Goal: Task Accomplishment & Management: Manage account settings

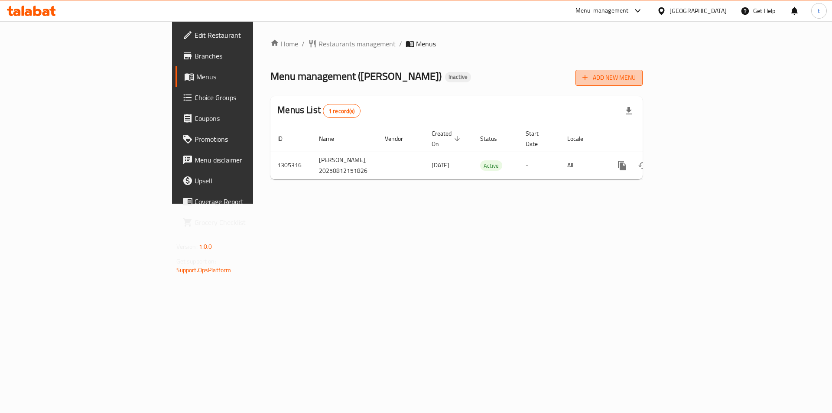
click at [636, 78] on span "Add New Menu" at bounding box center [608, 77] width 53 height 11
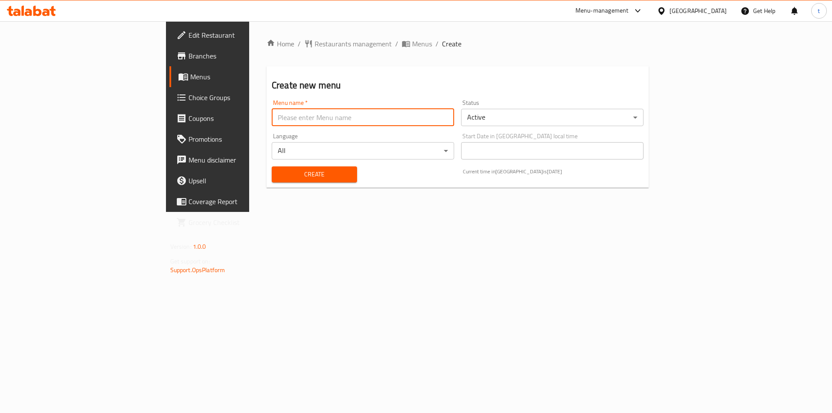
click at [272, 117] on input "text" at bounding box center [363, 117] width 182 height 17
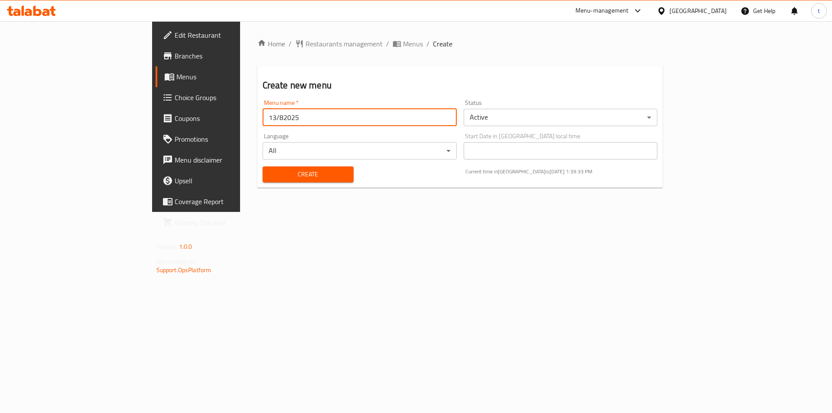
type input "13/82025"
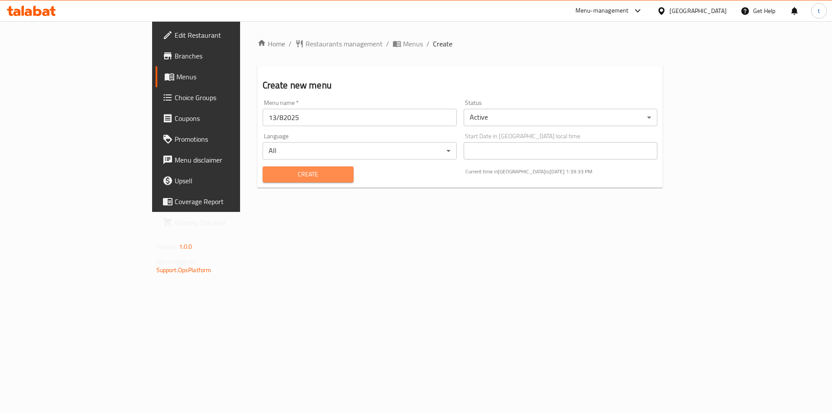
click at [270, 176] on span "Create" at bounding box center [308, 174] width 77 height 11
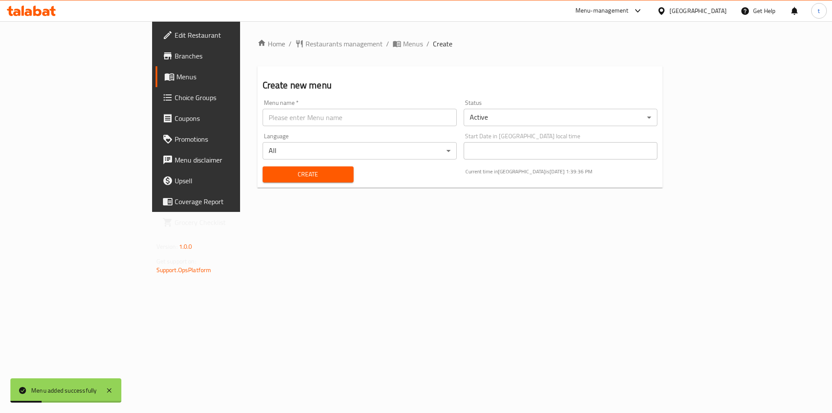
click at [176, 78] on span "Menus" at bounding box center [230, 77] width 108 height 10
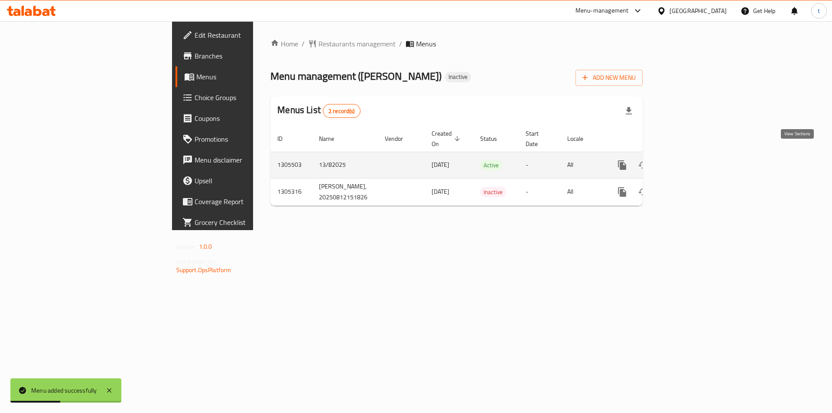
click at [690, 160] on icon "enhanced table" at bounding box center [684, 165] width 10 height 10
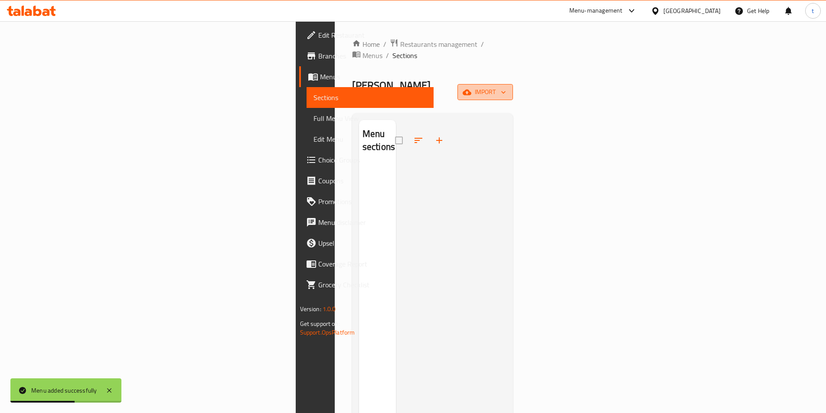
click at [506, 87] on span "import" at bounding box center [485, 92] width 42 height 11
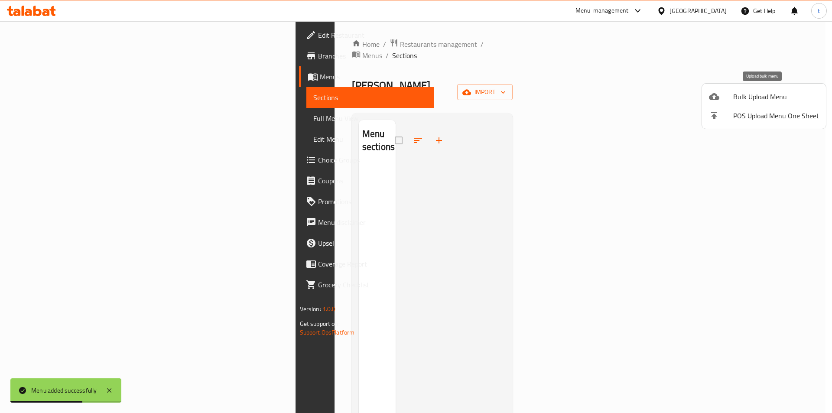
click at [738, 98] on span "Bulk Upload Menu" at bounding box center [776, 96] width 86 height 10
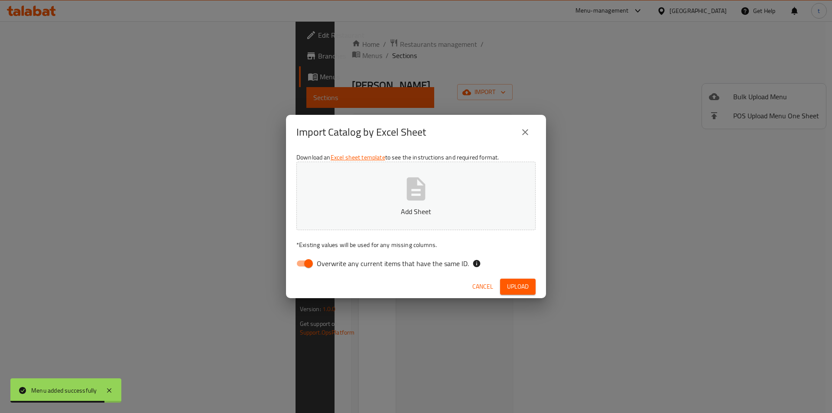
click at [310, 258] on input "Overwrite any current items that have the same ID." at bounding box center [308, 263] width 49 height 16
checkbox input "false"
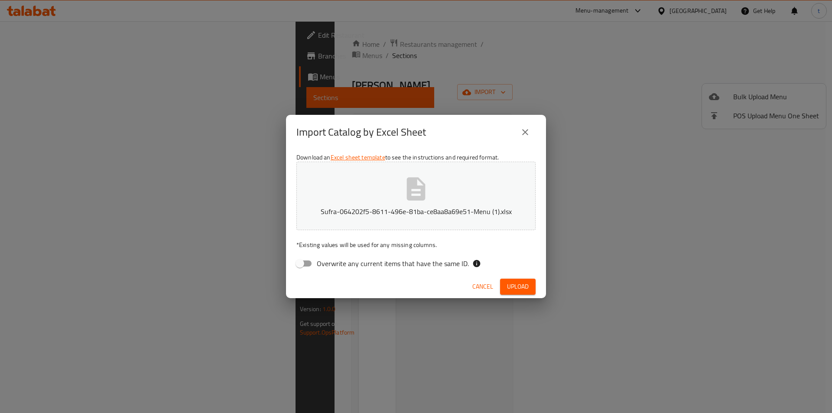
drag, startPoint x: 508, startPoint y: 289, endPoint x: 493, endPoint y: 289, distance: 15.2
click at [508, 289] on span "Upload" at bounding box center [518, 286] width 22 height 11
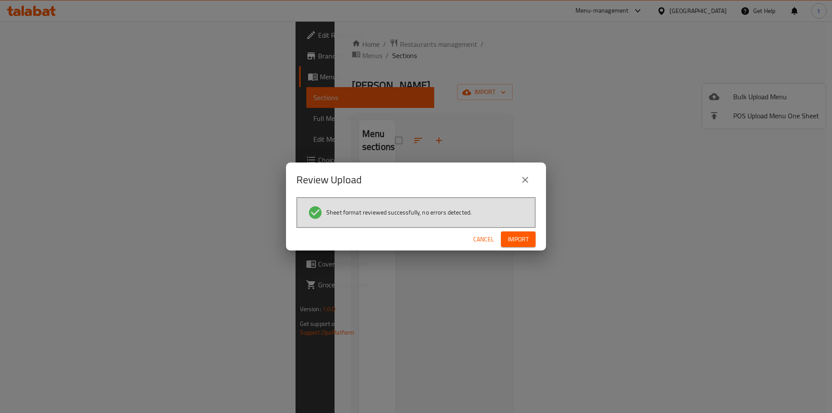
click at [530, 243] on button "Import" at bounding box center [518, 239] width 35 height 16
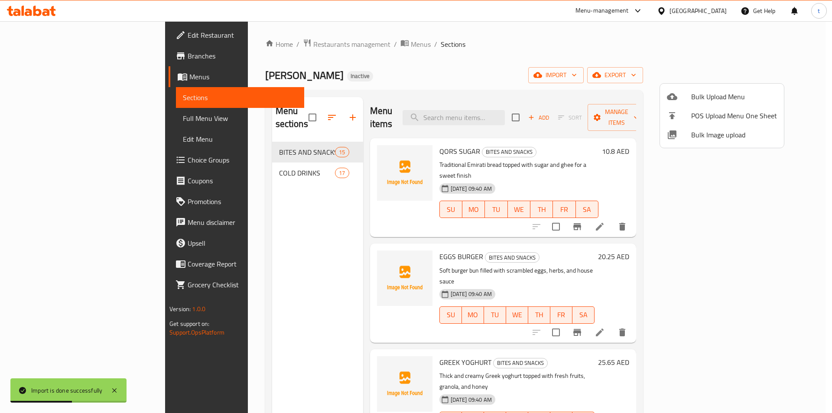
click at [55, 118] on div at bounding box center [416, 206] width 832 height 413
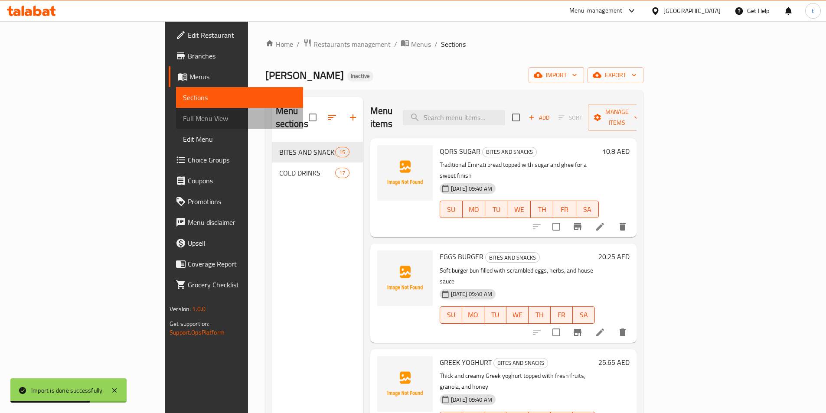
click at [183, 118] on span "Full Menu View" at bounding box center [239, 118] width 113 height 10
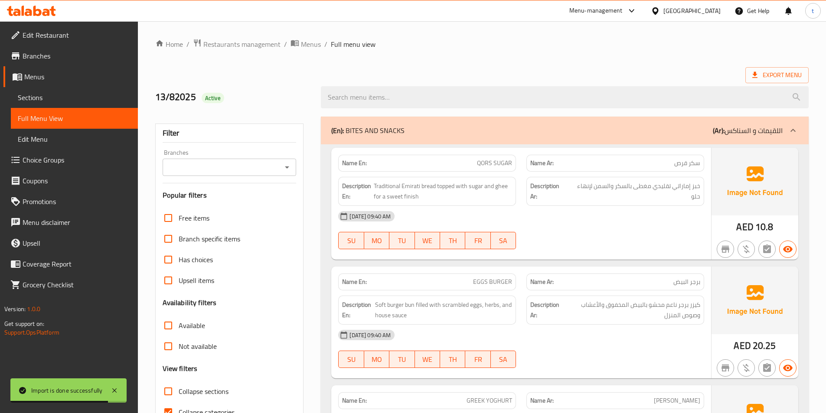
scroll to position [87, 0]
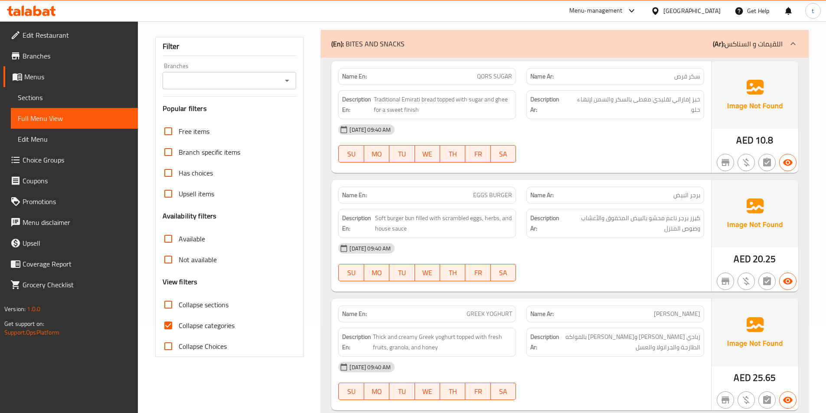
click at [166, 331] on input "Collapse categories" at bounding box center [168, 325] width 21 height 21
checkbox input "false"
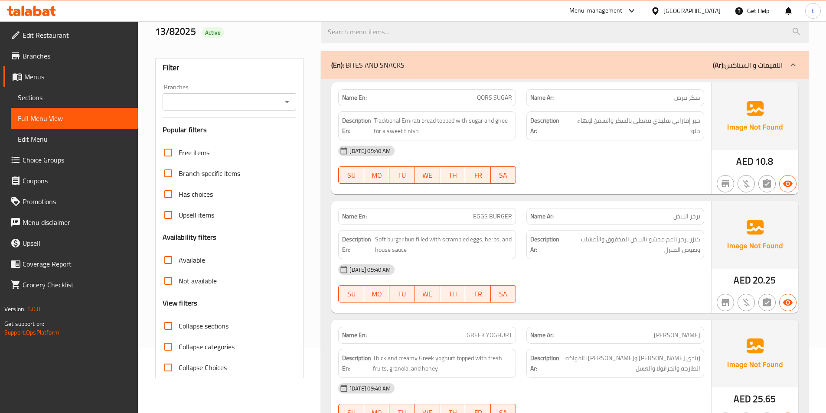
scroll to position [0, 0]
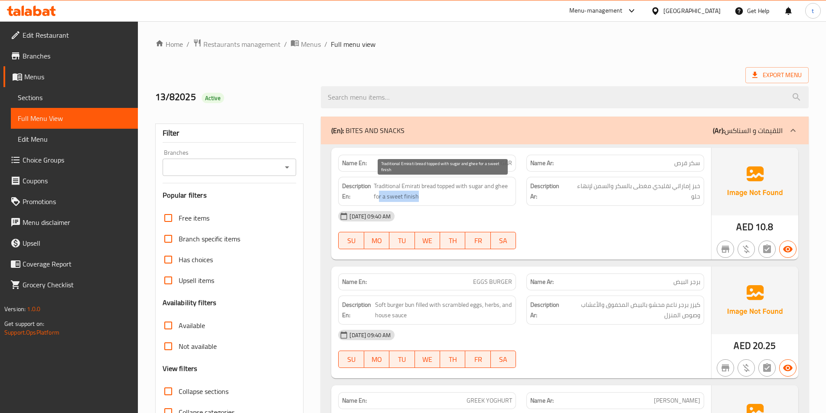
drag, startPoint x: 377, startPoint y: 198, endPoint x: 439, endPoint y: 199, distance: 61.5
click at [439, 199] on span "Traditional Emirati bread topped with sugar and ghee for a sweet finish" at bounding box center [443, 191] width 138 height 21
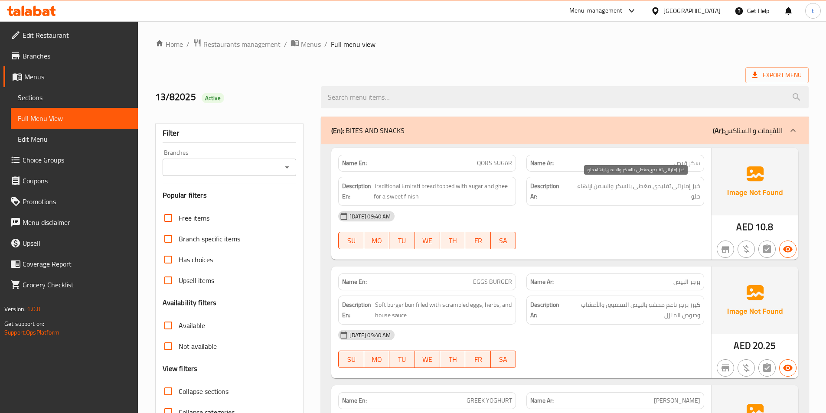
click at [589, 184] on span "خبز إماراتي تقليدي مغطى بالسكر والسمن لإنهاء حلو" at bounding box center [634, 191] width 131 height 21
click at [611, 196] on span "خبز إماراتي تقليدي مغطى بالسكر والسمن لإنهاء حلو" at bounding box center [634, 191] width 131 height 21
click at [582, 181] on span "خبز إماراتي تقليدي مغطى بالسكر والسمن لإنهاء حلو" at bounding box center [634, 191] width 131 height 21
click at [585, 189] on span "خبز إماراتي تقليدي مغطى بالسكر والسمن لإنهاء حلو" at bounding box center [634, 191] width 131 height 21
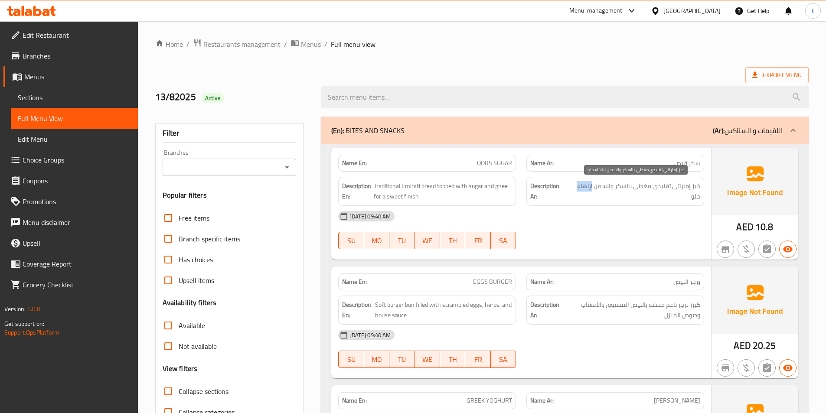
click at [585, 189] on span "خبز إماراتي تقليدي مغطى بالسكر والسمن لإنهاء حلو" at bounding box center [634, 191] width 131 height 21
drag, startPoint x: 689, startPoint y: 197, endPoint x: 694, endPoint y: 198, distance: 5.3
click at [694, 197] on span "خبز إماراتي تقليدي مغطى بالسكر والسمن لإنهاء حلو" at bounding box center [634, 191] width 131 height 21
click at [694, 198] on span "خبز إماراتي تقليدي مغطى بالسكر والسمن لإنهاء حلو" at bounding box center [634, 191] width 131 height 21
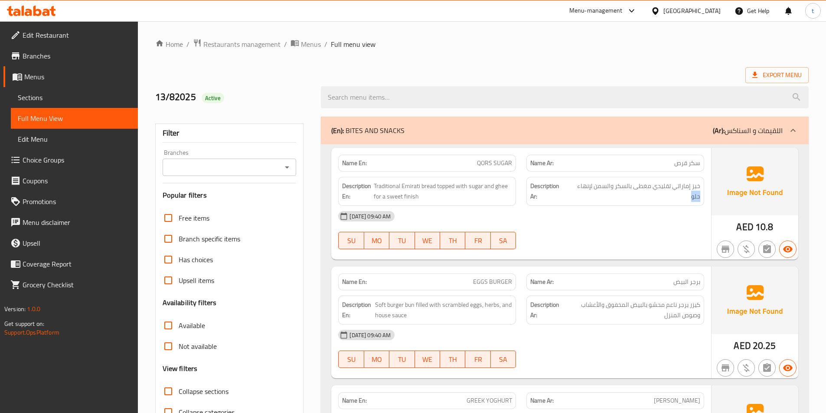
click at [577, 202] on div "Description Ar: خبز إماراتي تقليدي مغطى بالسكر والسمن لإنهاء حلو" at bounding box center [615, 191] width 178 height 29
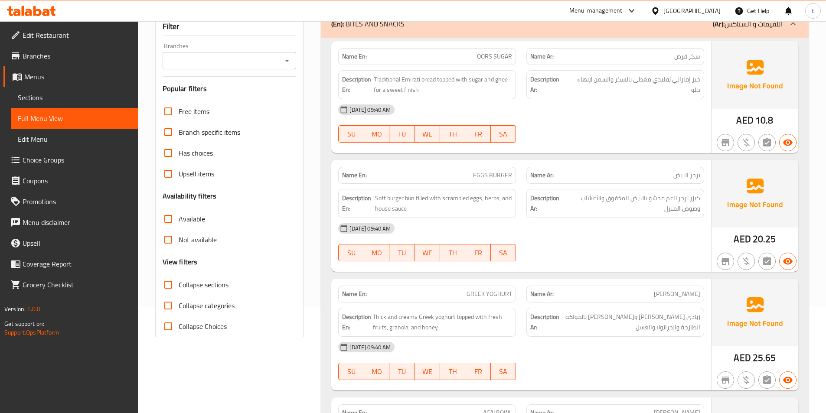
scroll to position [130, 0]
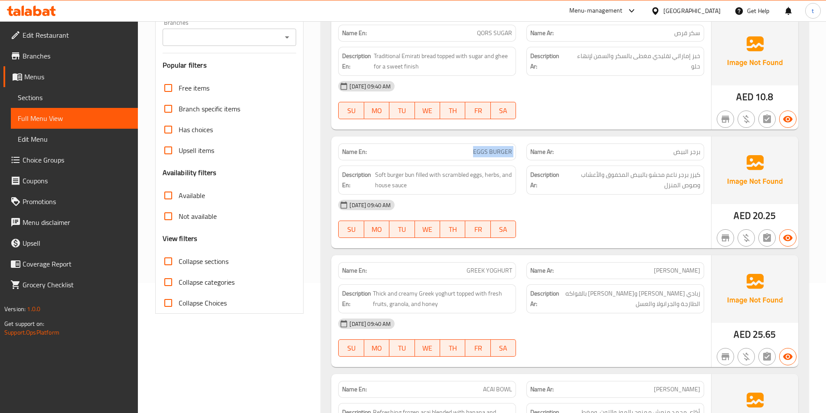
drag, startPoint x: 500, startPoint y: 152, endPoint x: 530, endPoint y: 152, distance: 29.9
click at [530, 152] on div "Name En: EGGS BURGER Name Ar: برجر البيض" at bounding box center [521, 151] width 376 height 27
click at [503, 148] on span "EGGS BURGER" at bounding box center [492, 151] width 39 height 9
click at [481, 145] on div "Name En: EGGS BURGER" at bounding box center [427, 151] width 178 height 17
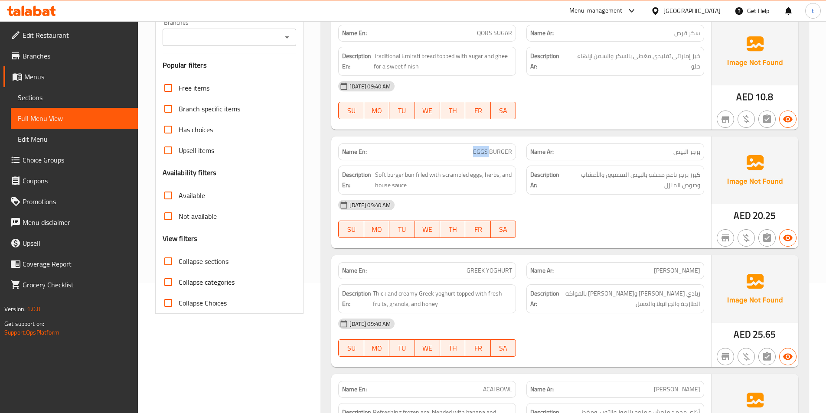
click at [484, 150] on span "EGGS BURGER" at bounding box center [492, 151] width 39 height 9
drag, startPoint x: 484, startPoint y: 150, endPoint x: 461, endPoint y: 173, distance: 32.8
click at [461, 173] on span "Soft burger bun filled with scrambled eggs, herbs, and house sauce" at bounding box center [443, 179] width 137 height 21
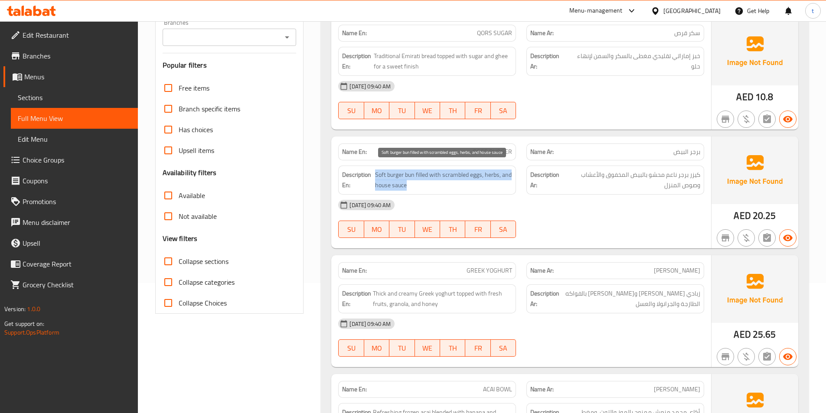
drag, startPoint x: 371, startPoint y: 182, endPoint x: 421, endPoint y: 187, distance: 50.0
click at [421, 187] on h6 "Description En: Soft burger bun filled with scrambled eggs, herbs, and house sa…" at bounding box center [427, 179] width 170 height 21
click at [421, 187] on span "Soft burger bun filled with scrambled eggs, herbs, and house sauce" at bounding box center [443, 179] width 137 height 21
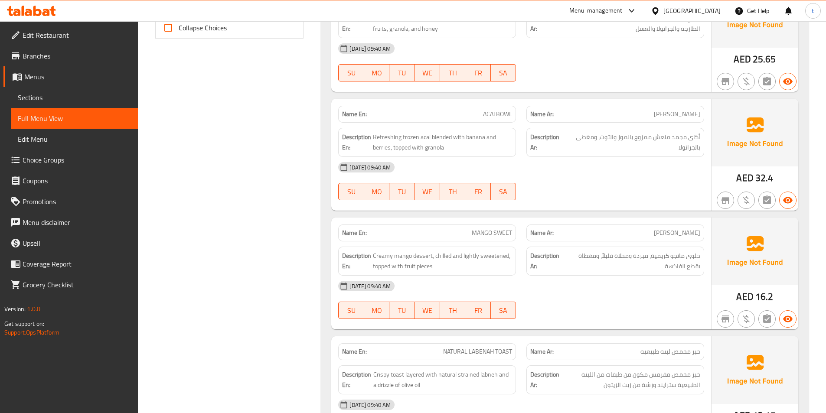
scroll to position [390, 0]
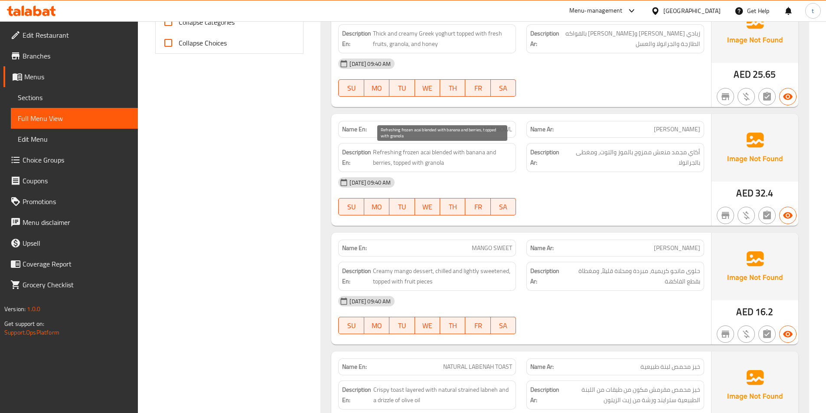
click at [384, 165] on span "Refreshing frozen acai blended with banana and berries, topped with granola" at bounding box center [442, 157] width 139 height 21
click at [394, 165] on span "Refreshing frozen acai blended with banana and berries, topped with granola" at bounding box center [442, 157] width 139 height 21
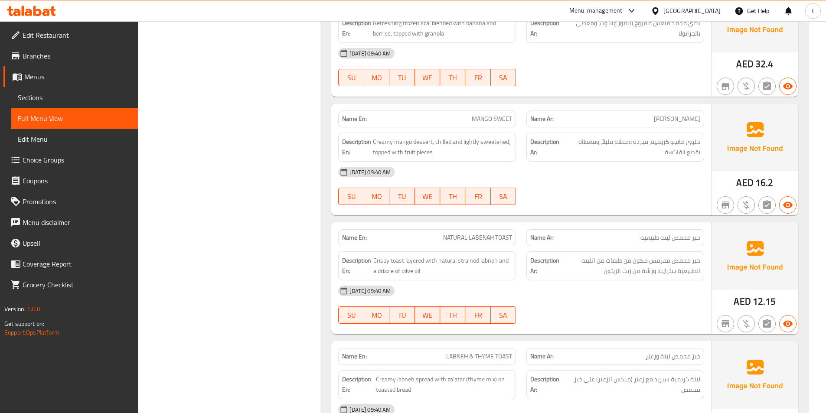
scroll to position [477, 0]
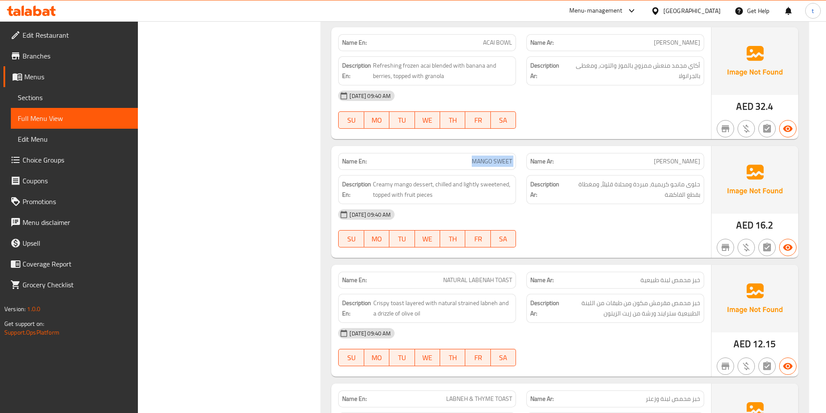
drag, startPoint x: 494, startPoint y: 159, endPoint x: 529, endPoint y: 165, distance: 36.0
click at [529, 165] on div "Name En: MANGO SWEET Name Ar: سويت مانجو" at bounding box center [521, 161] width 376 height 27
click at [510, 163] on span "MANGO SWEET" at bounding box center [491, 161] width 40 height 9
click at [670, 165] on span "[PERSON_NAME]" at bounding box center [676, 161] width 46 height 9
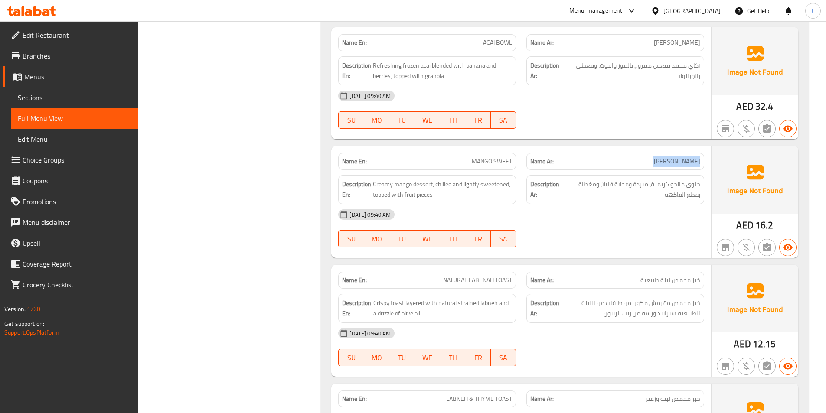
click at [670, 165] on span "[PERSON_NAME]" at bounding box center [676, 161] width 46 height 9
click at [652, 162] on p "Name Ar: سويت مانجو" at bounding box center [615, 161] width 170 height 9
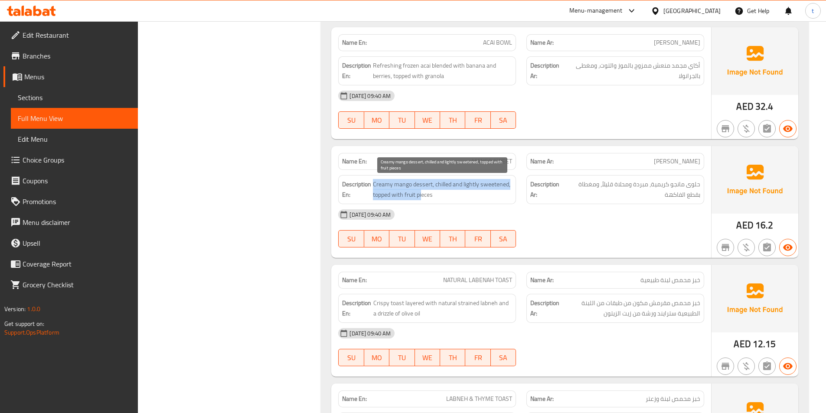
drag, startPoint x: 360, startPoint y: 196, endPoint x: 421, endPoint y: 200, distance: 61.3
click at [421, 200] on div "Description En: Creamy mango dessert, chilled and lightly sweetened, topped wit…" at bounding box center [427, 189] width 178 height 29
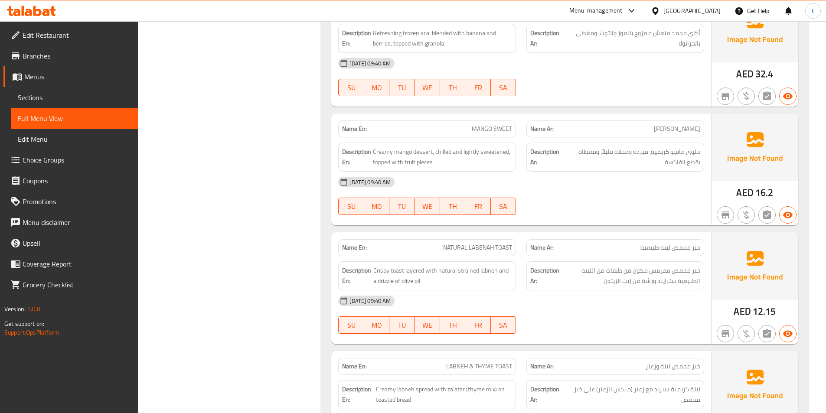
scroll to position [563, 0]
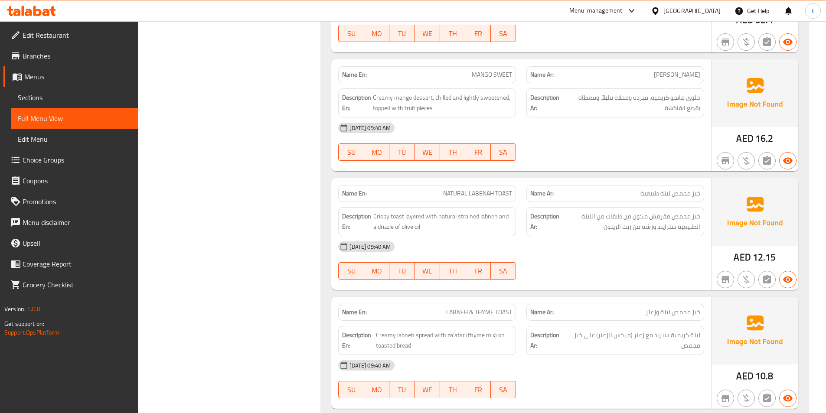
click at [501, 195] on span "NATURAL LABENAH TOAST" at bounding box center [477, 193] width 69 height 9
drag, startPoint x: 497, startPoint y: 192, endPoint x: 520, endPoint y: 193, distance: 22.6
click at [520, 193] on div "Name En: NATURAL LABENAH TOAST" at bounding box center [427, 193] width 188 height 27
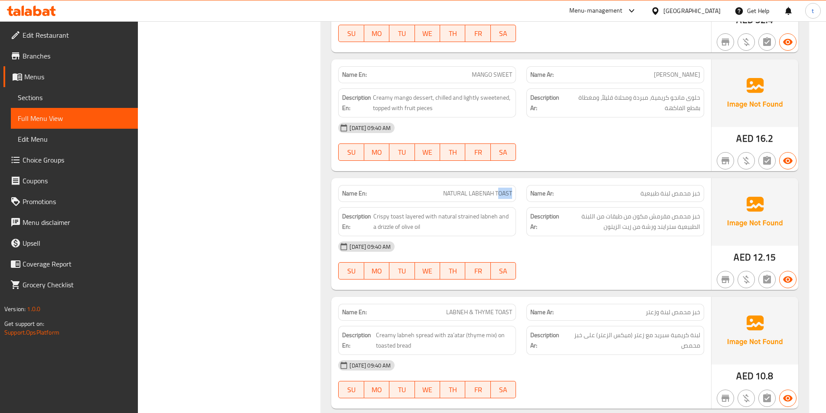
click at [520, 193] on div "Name En: NATURAL LABENAH TOAST" at bounding box center [427, 193] width 188 height 27
click at [504, 196] on span "NATURAL LABENAH TOAST" at bounding box center [477, 193] width 69 height 9
copy span "TOAST"
click at [541, 170] on div "Name En: MANGO SWEET Name Ar: سويت مانجو Description En: Creamy mango dessert, …" at bounding box center [521, 115] width 380 height 112
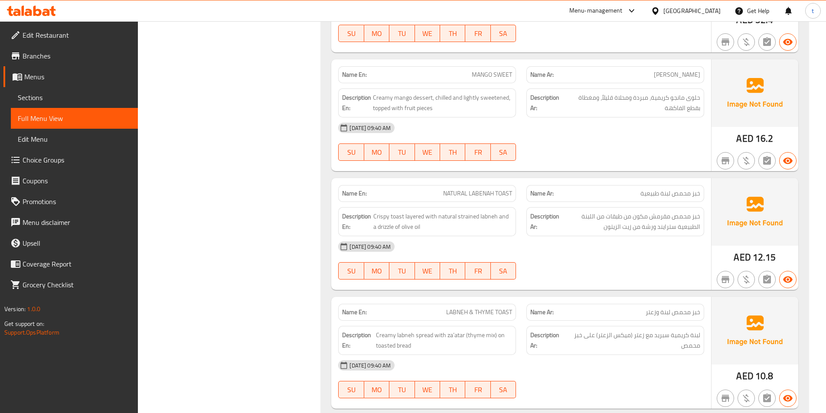
click at [679, 198] on span "خبز محمص لبنة طبيعية" at bounding box center [670, 193] width 60 height 9
click at [671, 193] on span "خبز محمص لبنة طبيعية" at bounding box center [670, 193] width 60 height 9
drag, startPoint x: 701, startPoint y: 183, endPoint x: 679, endPoint y: 260, distance: 79.6
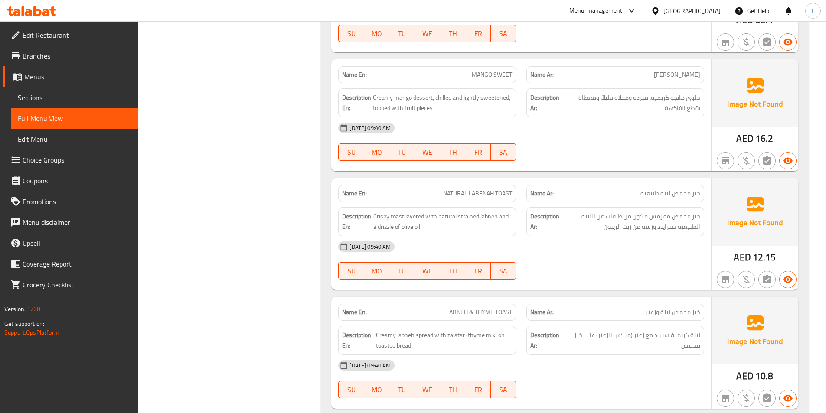
click at [679, 260] on div "Name En: NATURAL LABENAH TOAST Name Ar: خبز محمص لبنة طبيعية Description En: Cr…" at bounding box center [521, 234] width 380 height 112
click at [692, 192] on span "خبز محمص لبنة طبيعية" at bounding box center [670, 193] width 60 height 9
click at [397, 218] on span "Crispy toast layered with natural strained labneh and a drizzle of olive oil" at bounding box center [442, 221] width 139 height 21
click at [518, 250] on div "13-08-2025 09:40 AM" at bounding box center [521, 246] width 376 height 21
drag, startPoint x: 495, startPoint y: 195, endPoint x: 513, endPoint y: 197, distance: 18.0
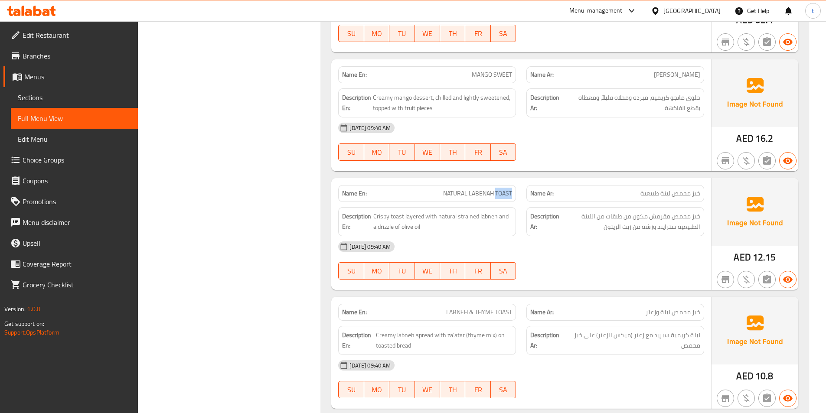
click at [513, 197] on div "Name En: NATURAL LABENAH TOAST" at bounding box center [427, 193] width 178 height 17
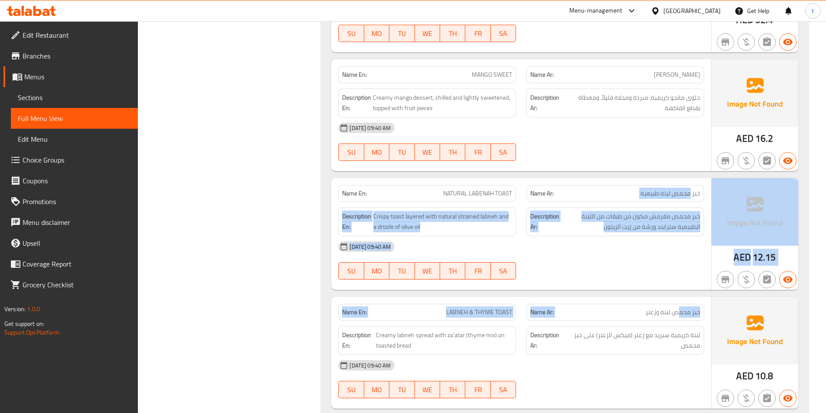
drag, startPoint x: 690, startPoint y: 189, endPoint x: 679, endPoint y: 299, distance: 110.6
click at [666, 257] on div "13-08-2025 09:40 AM" at bounding box center [521, 246] width 376 height 21
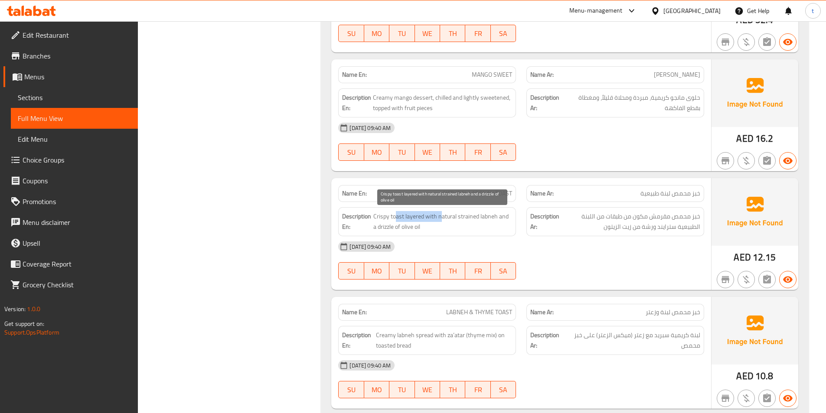
drag, startPoint x: 394, startPoint y: 215, endPoint x: 439, endPoint y: 220, distance: 45.3
click at [439, 220] on span "Crispy toast layered with natural strained labneh and a drizzle of olive oil" at bounding box center [442, 221] width 139 height 21
click at [439, 222] on span "Crispy toast layered with natural strained labneh and a drizzle of olive oil" at bounding box center [442, 221] width 139 height 21
drag, startPoint x: 404, startPoint y: 213, endPoint x: 429, endPoint y: 217, distance: 25.4
click at [429, 217] on span "Crispy toast layered with natural strained labneh and a drizzle of olive oil" at bounding box center [442, 221] width 139 height 21
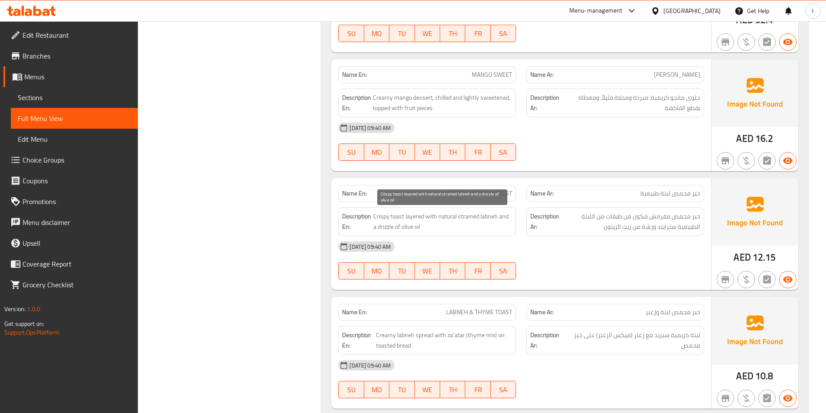
click at [436, 236] on div "13-08-2025 09:40 AM" at bounding box center [521, 246] width 376 height 21
drag, startPoint x: 404, startPoint y: 218, endPoint x: 439, endPoint y: 218, distance: 34.2
click at [439, 218] on span "Crispy toast layered with natural strained labneh and a drizzle of olive oil" at bounding box center [442, 221] width 139 height 21
click at [443, 231] on span "Crispy toast layered with natural strained labneh and a drizzle of olive oil" at bounding box center [442, 221] width 139 height 21
click at [490, 213] on span "Crispy toast layered with natural strained labneh and a drizzle of olive oil" at bounding box center [442, 221] width 139 height 21
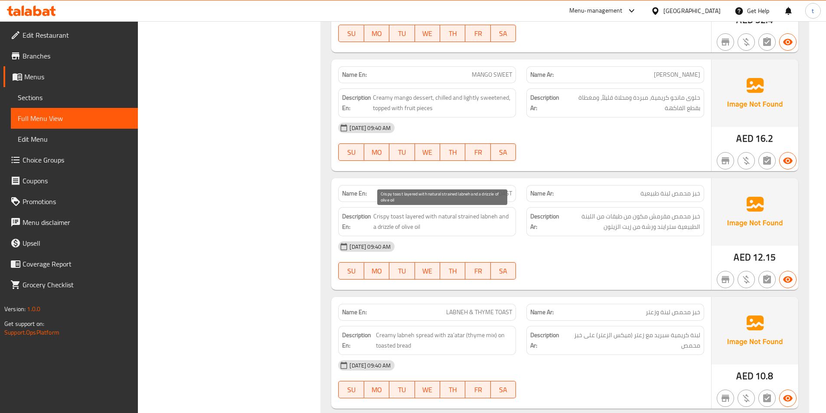
click at [460, 217] on span "Crispy toast layered with natural strained labneh and a drizzle of olive oil" at bounding box center [442, 221] width 139 height 21
copy span "strained"
click at [515, 254] on div "13-08-2025 09:40 AM" at bounding box center [521, 246] width 376 height 21
drag, startPoint x: 455, startPoint y: 216, endPoint x: 497, endPoint y: 216, distance: 42.0
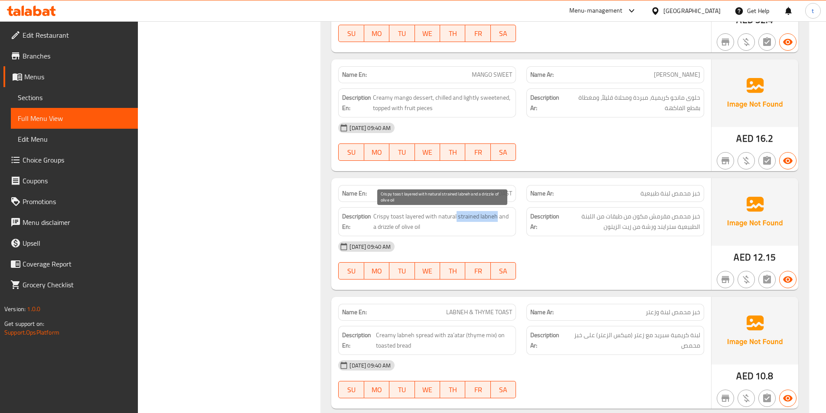
click at [497, 216] on span "Crispy toast layered with natural strained labneh and a drizzle of olive oil" at bounding box center [442, 221] width 139 height 21
copy span "strained labneh"
click at [476, 193] on span "NATURAL LABENAH TOAST" at bounding box center [477, 193] width 69 height 9
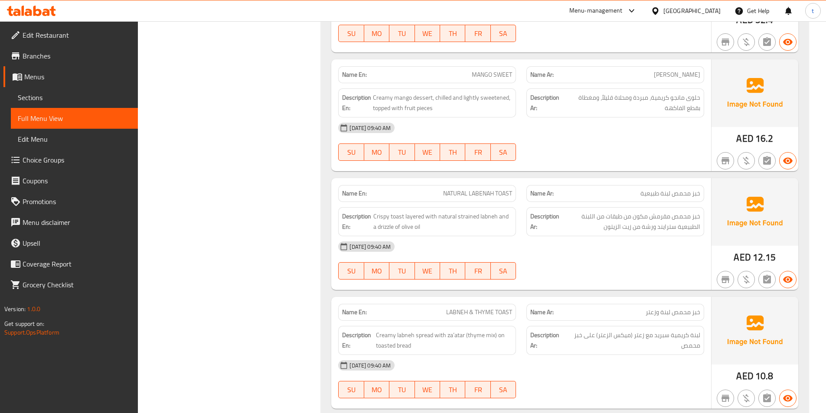
drag, startPoint x: 476, startPoint y: 193, endPoint x: 443, endPoint y: 215, distance: 39.7
click at [443, 215] on span "Crispy toast layered with natural strained labneh and a drizzle of olive oil" at bounding box center [442, 221] width 139 height 21
click at [488, 186] on div "Name En: NATURAL LABENAH TOAST" at bounding box center [427, 193] width 178 height 17
click at [492, 194] on span "NATURAL LABENAH TOAST" at bounding box center [477, 193] width 69 height 9
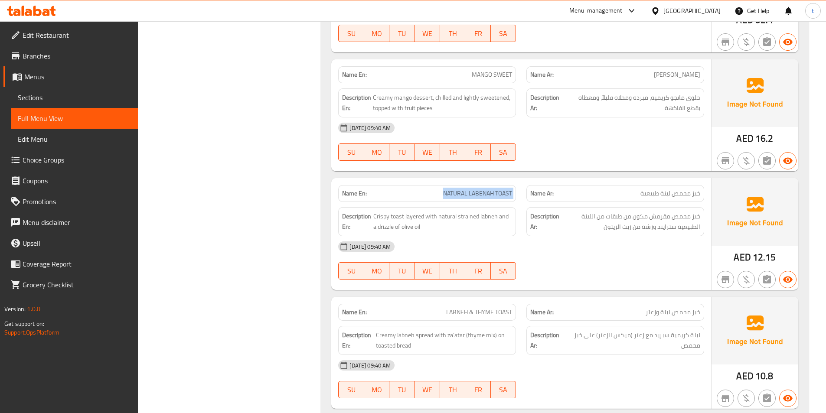
click at [492, 194] on span "NATURAL LABENAH TOAST" at bounding box center [477, 193] width 69 height 9
copy span "NATURAL LABENAH TOAST"
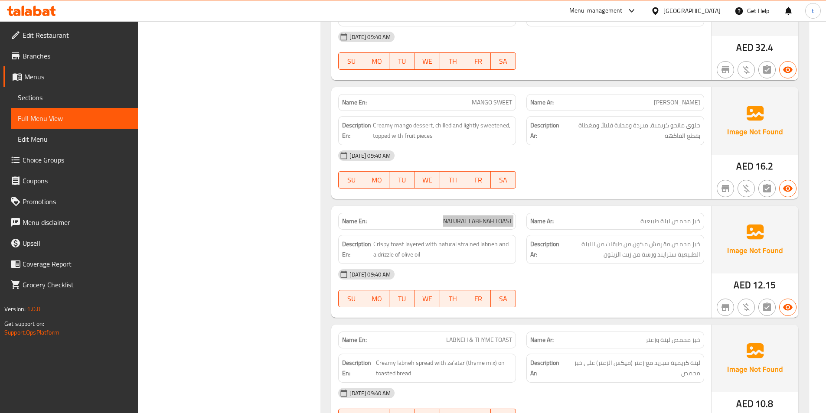
scroll to position [520, 0]
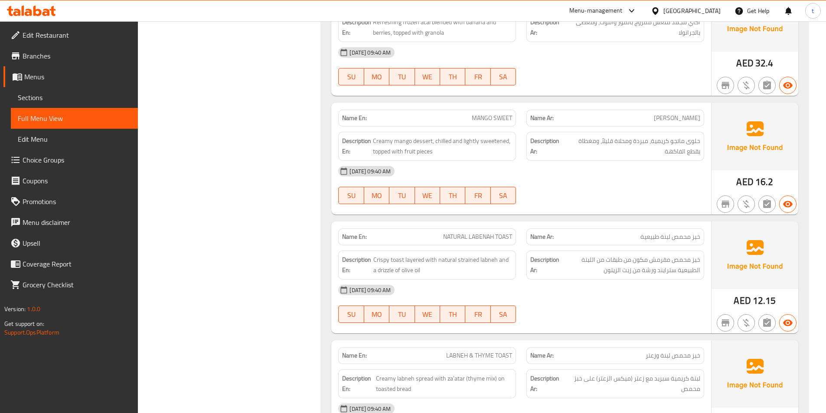
click at [621, 276] on div "Description Ar: خبز محمص مقرمش مكون من طبقات من اللبنة الطبيعية سترايند ورشة من…" at bounding box center [615, 264] width 178 height 29
click at [597, 158] on div "Description Ar: حلوى مانجو كريمية، مبردة ومحلاة قليلاً، ومغطاة بقطع الفاكهة" at bounding box center [615, 146] width 178 height 29
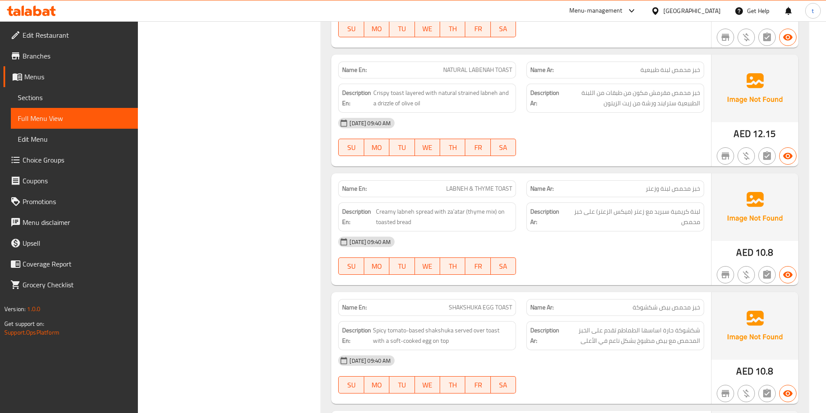
scroll to position [737, 0]
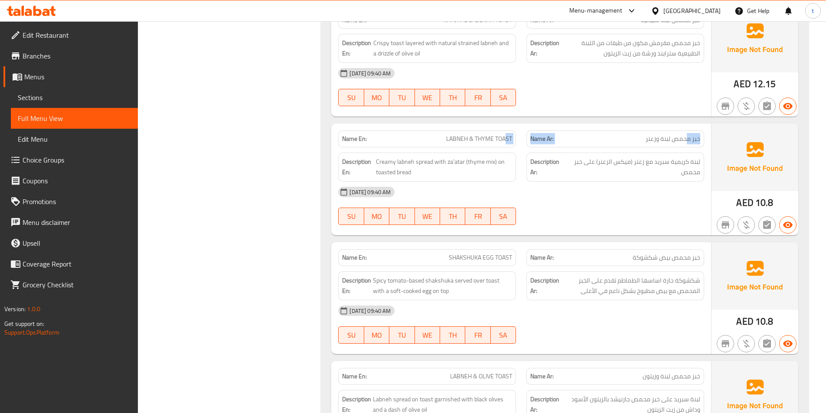
drag, startPoint x: 647, startPoint y: 134, endPoint x: 506, endPoint y: 137, distance: 141.7
click at [506, 137] on div "Name En: LABNEH & THYME TOAST Name Ar: خبز محمص لبنة وزعتر" at bounding box center [521, 138] width 376 height 27
click at [541, 142] on strong "Name Ar:" at bounding box center [541, 138] width 23 height 9
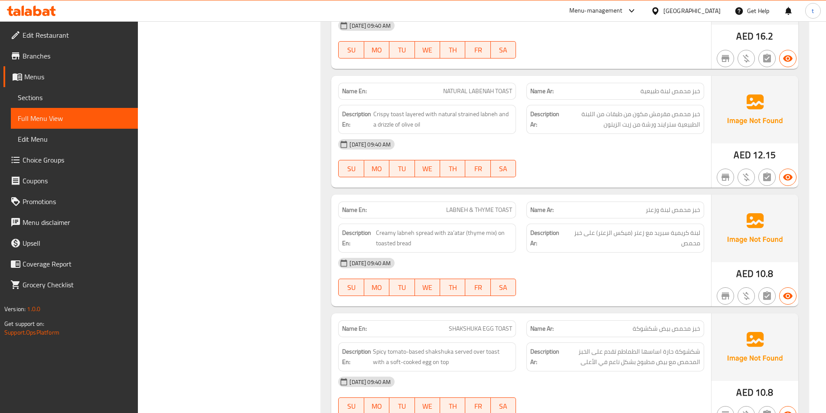
scroll to position [650, 0]
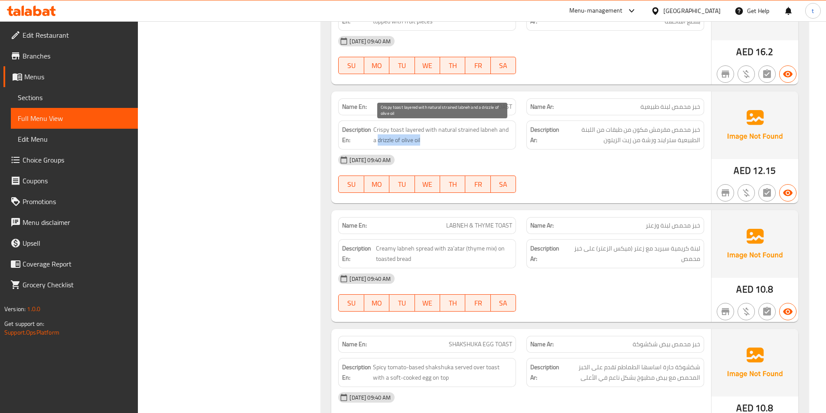
drag, startPoint x: 374, startPoint y: 142, endPoint x: 445, endPoint y: 141, distance: 71.1
click at [445, 141] on span "Crispy toast layered with natural strained labneh and a drizzle of olive oil" at bounding box center [442, 134] width 139 height 21
click at [395, 141] on span "Crispy toast layered with natural strained labneh and a drizzle of olive oil" at bounding box center [442, 134] width 139 height 21
click at [381, 138] on span "Crispy toast layered with natural strained labneh and a drizzle of olive oil" at bounding box center [442, 134] width 139 height 21
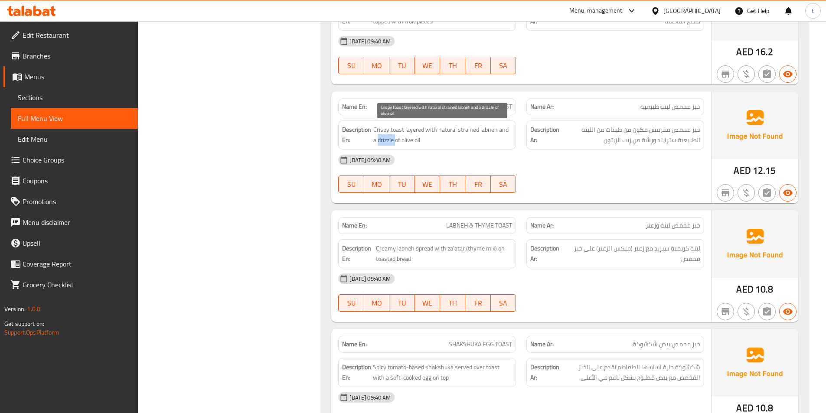
click at [381, 138] on span "Crispy toast layered with natural strained labneh and a drizzle of olive oil" at bounding box center [442, 134] width 139 height 21
click at [452, 145] on span "Crispy toast layered with natural strained labneh and a drizzle of olive oil" at bounding box center [442, 134] width 139 height 21
click at [390, 139] on span "Crispy toast layered with natural strained labneh and a drizzle of olive oil" at bounding box center [442, 134] width 139 height 21
click at [385, 139] on span "Crispy toast layered with natural strained labneh and a drizzle of olive oil" at bounding box center [442, 134] width 139 height 21
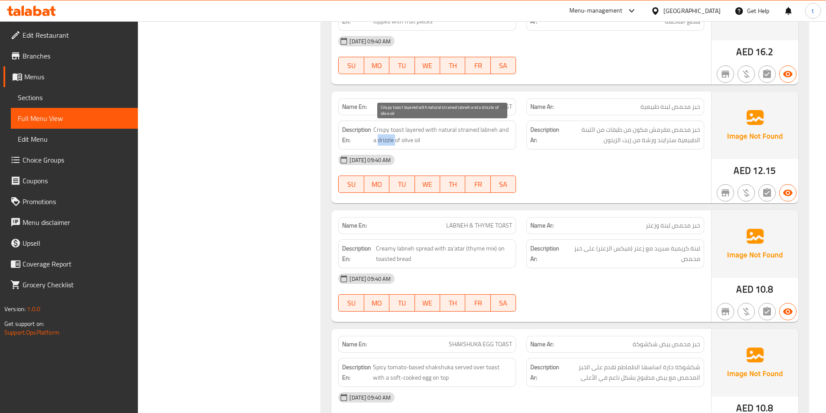
click at [385, 139] on span "Crispy toast layered with natural strained labneh and a drizzle of olive oil" at bounding box center [442, 134] width 139 height 21
copy span "drizzle"
click at [608, 174] on div "13-08-2025 09:40 AM SU MO TU WE TH FR SA" at bounding box center [521, 174] width 376 height 49
click at [525, 185] on div "13-08-2025 09:40 AM SU MO TU WE TH FR SA" at bounding box center [521, 174] width 376 height 49
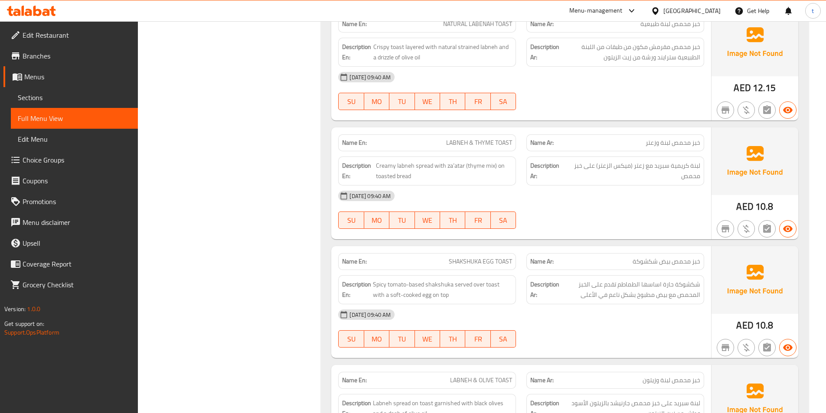
scroll to position [737, 0]
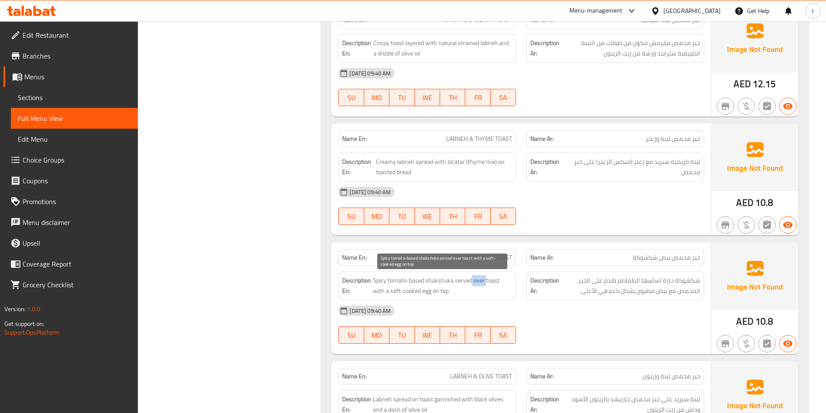
drag, startPoint x: 471, startPoint y: 283, endPoint x: 485, endPoint y: 280, distance: 14.5
click at [485, 280] on span "Spicy tomato-based shakshuka served over toast with a soft-cooked egg on top" at bounding box center [442, 285] width 139 height 21
click at [478, 277] on span "Spicy tomato-based shakshuka served over toast with a soft-cooked egg on top" at bounding box center [442, 285] width 139 height 21
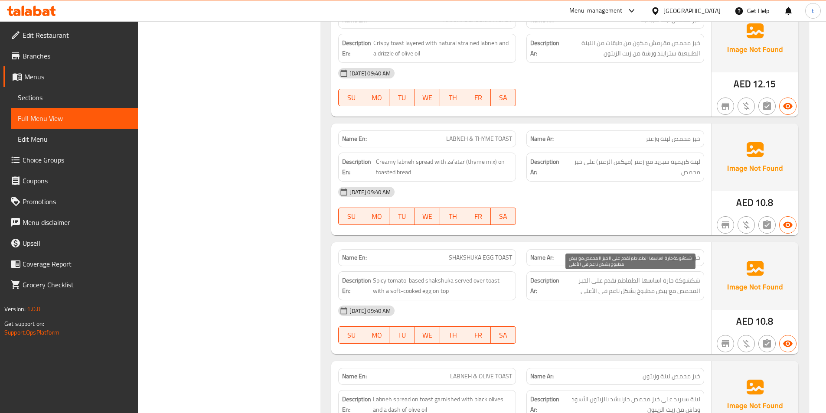
click at [592, 282] on span "شكشوكة حارة اساسها الطماطم تقدم على الخبز المحمص مع بيض مطبوخ بشكل ناعم في الأع…" at bounding box center [630, 285] width 139 height 21
drag, startPoint x: 594, startPoint y: 298, endPoint x: 661, endPoint y: 294, distance: 67.3
click at [661, 294] on div "Description Ar: شكشوكة حارة اساسها الطماطم تقدم على الخبز المحمص مع بيض مطبوخ ب…" at bounding box center [615, 285] width 178 height 29
click at [643, 299] on div "Description Ar: شكشوكة حارة اساسها الطماطم تقدم على الخبز المحمص مع بيض مطبوخ ب…" at bounding box center [615, 285] width 178 height 29
click at [464, 255] on span "SHAKSHUKA EGG TOAST" at bounding box center [480, 257] width 63 height 9
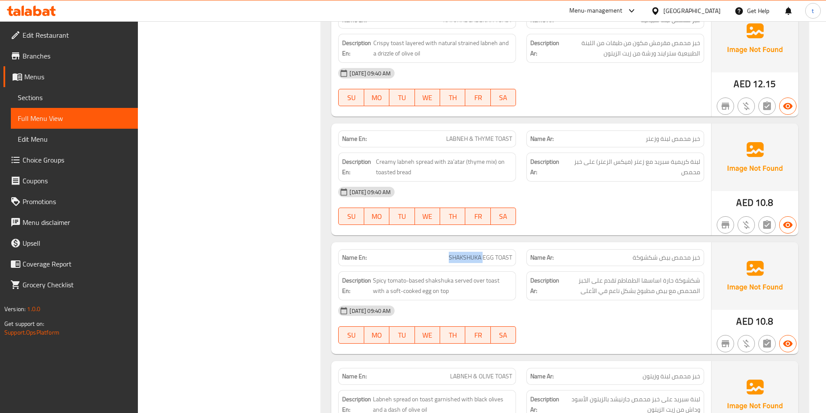
click at [464, 255] on span "SHAKSHUKA EGG TOAST" at bounding box center [480, 257] width 63 height 9
copy span "SHAKSHUKA EGG TOAST"
click at [566, 102] on div at bounding box center [615, 106] width 188 height 10
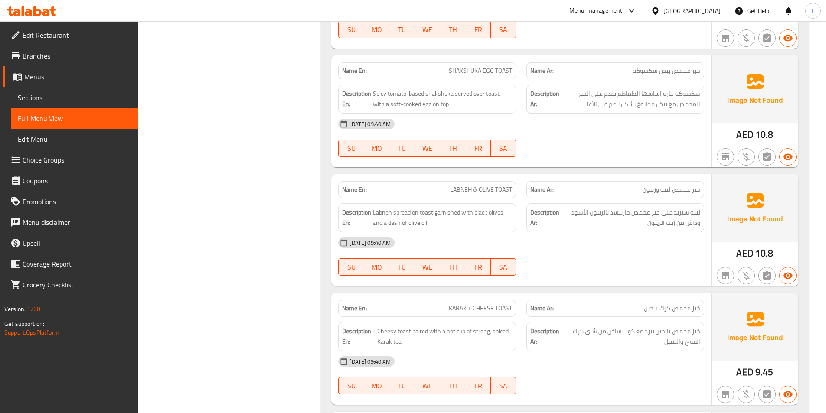
scroll to position [910, 0]
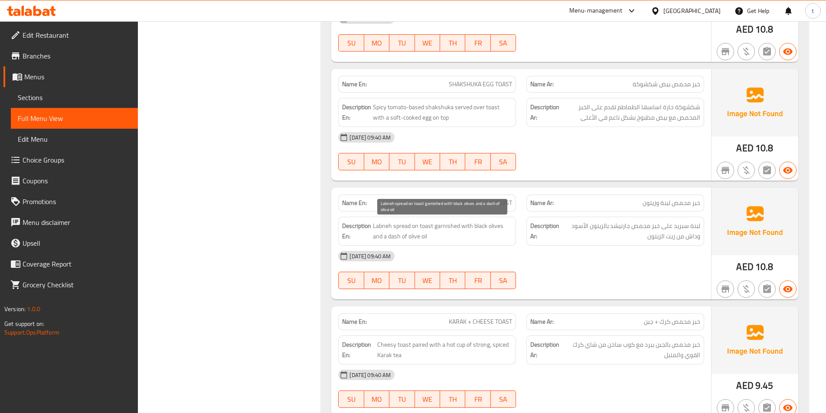
click at [444, 228] on span "Labneh spread on toast garnished with black olives and a dash of olive oil" at bounding box center [442, 231] width 139 height 21
copy span "garnished"
click at [490, 203] on span "LABNEH & OLIVE TOAST" at bounding box center [481, 202] width 62 height 9
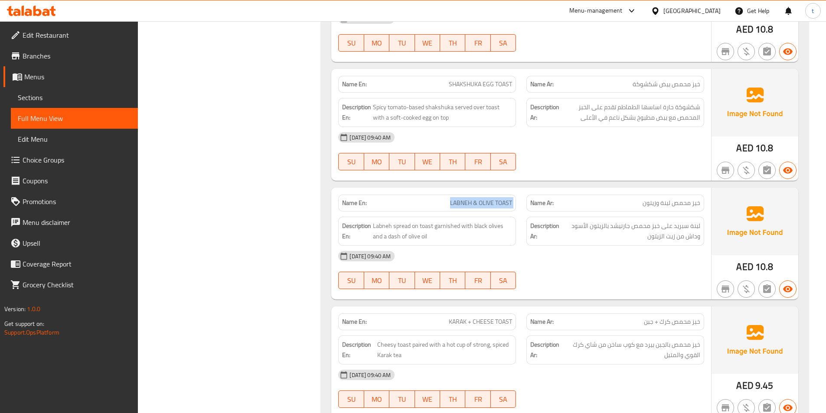
click at [490, 203] on span "LABNEH & OLIVE TOAST" at bounding box center [481, 202] width 62 height 9
copy span "LABNEH & OLIVE TOAST"
drag, startPoint x: 564, startPoint y: 149, endPoint x: 570, endPoint y: 166, distance: 18.9
click at [564, 149] on div "13-08-2025 09:40 AM SU MO TU WE TH FR SA" at bounding box center [521, 151] width 376 height 49
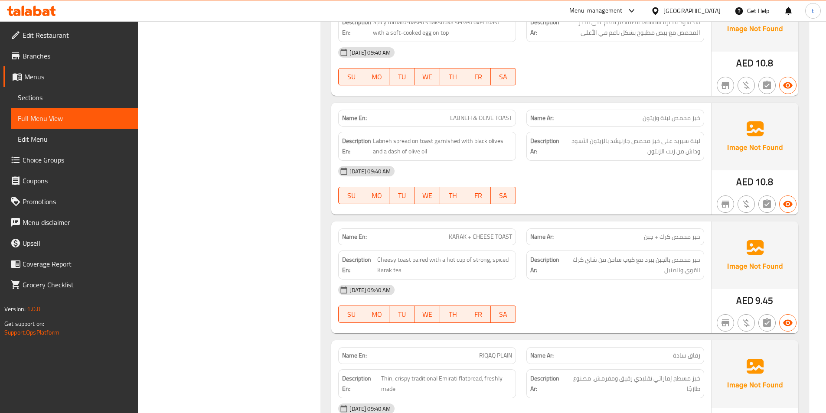
scroll to position [997, 0]
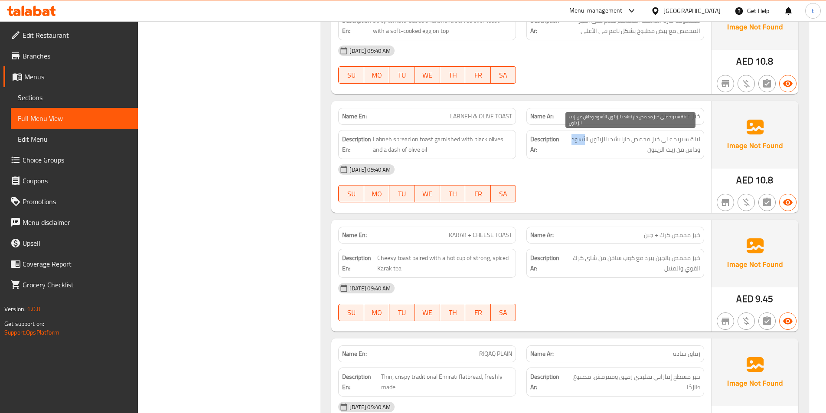
drag, startPoint x: 579, startPoint y: 141, endPoint x: 573, endPoint y: 141, distance: 6.5
click at [573, 141] on span "لبنة سبريد على خبز محمص جارنيشد بالزيتون الأسود وداش من زيت الزيتون" at bounding box center [630, 144] width 139 height 21
click at [587, 147] on span "لبنة سبريد على خبز محمص جارنيشد بالزيتون الأسود وداش من زيت الزيتون" at bounding box center [630, 144] width 139 height 21
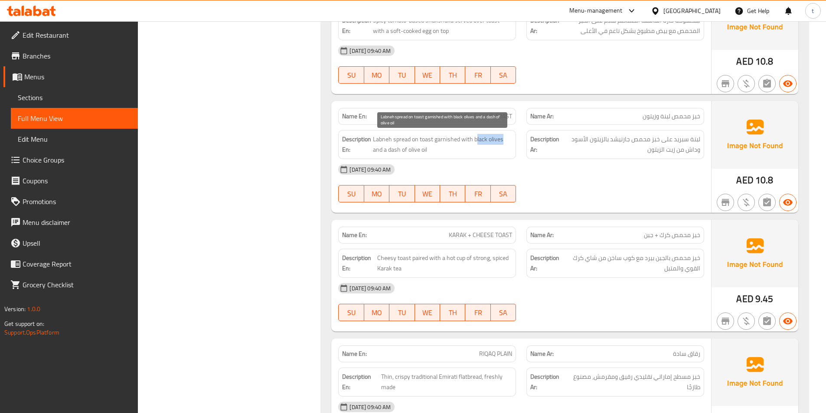
drag, startPoint x: 478, startPoint y: 137, endPoint x: 505, endPoint y: 141, distance: 28.1
click at [505, 141] on span "Labneh spread on toast garnished with black olives and a dash of olive oil" at bounding box center [442, 144] width 139 height 21
click at [505, 144] on span "Labneh spread on toast garnished with black olives and a dash of olive oil" at bounding box center [442, 144] width 139 height 21
click at [393, 153] on span "Labneh spread on toast garnished with black olives and a dash of olive oil" at bounding box center [442, 144] width 139 height 21
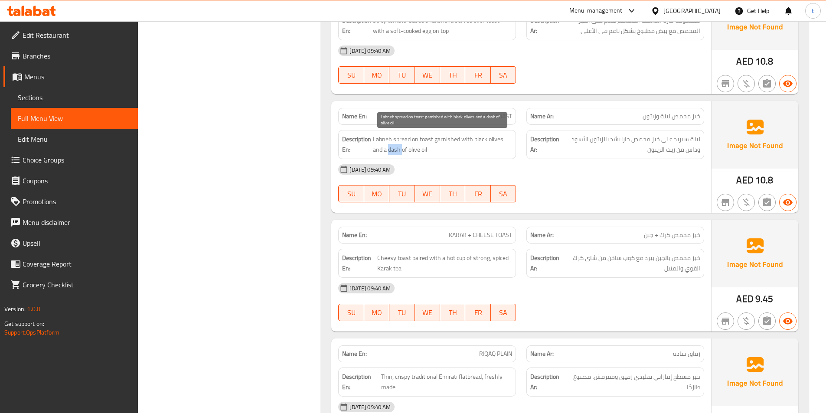
copy span "dash"
click at [527, 171] on div "13-08-2025 09:40 AM" at bounding box center [521, 169] width 376 height 21
drag, startPoint x: 390, startPoint y: 149, endPoint x: 419, endPoint y: 146, distance: 29.6
click at [419, 146] on span "Labneh spread on toast garnished with black olives and a dash of olive oil" at bounding box center [442, 144] width 139 height 21
drag, startPoint x: 423, startPoint y: 152, endPoint x: 403, endPoint y: 155, distance: 20.2
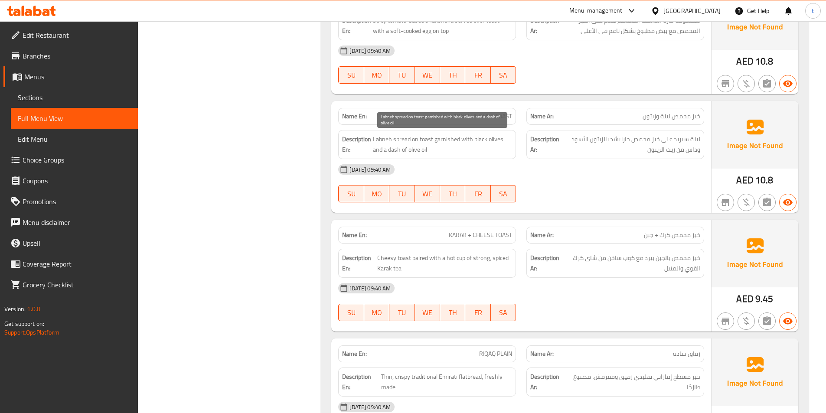
click at [423, 153] on span "Labneh spread on toast garnished with black olives and a dash of olive oil" at bounding box center [442, 144] width 139 height 21
drag, startPoint x: 389, startPoint y: 150, endPoint x: 445, endPoint y: 149, distance: 55.9
click at [445, 149] on span "Labneh spread on toast garnished with black olives and a dash of olive oil" at bounding box center [442, 144] width 139 height 21
copy span "dash of olive oil"
click at [665, 215] on div "Name En: QORS SUGAR Name Ar: سكر قرص Description En: Traditional Emirati bread …" at bounding box center [565, 45] width 488 height 1795
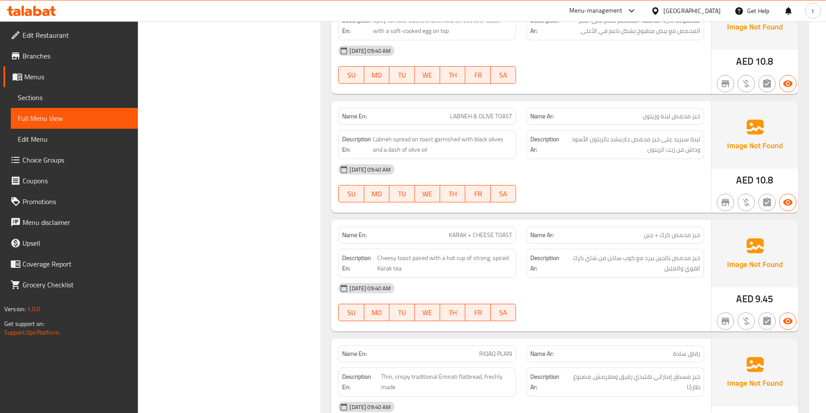
scroll to position [1040, 0]
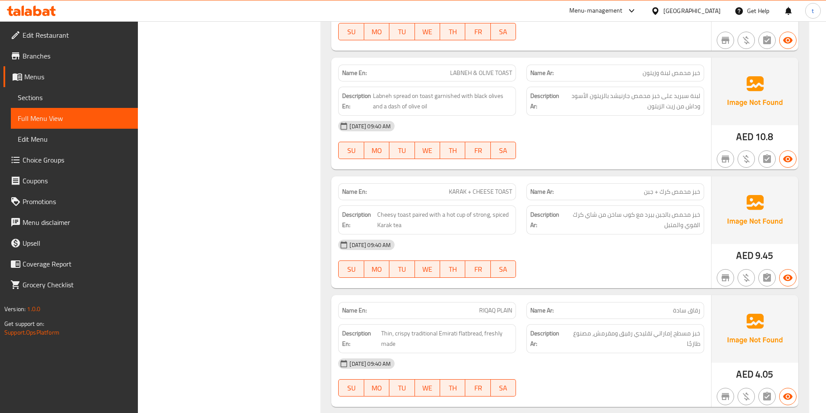
click at [454, 195] on span "KARAK + CHEESE TOAST" at bounding box center [480, 191] width 63 height 9
click at [487, 195] on span "KARAK + CHEESE TOAST" at bounding box center [480, 191] width 63 height 9
click at [415, 215] on span "Cheesy toast paired with a hot cup of strong, spiced Karak tea" at bounding box center [444, 219] width 135 height 21
click at [404, 226] on span "Cheesy toast paired with a hot cup of strong, spiced Karak tea" at bounding box center [444, 219] width 135 height 21
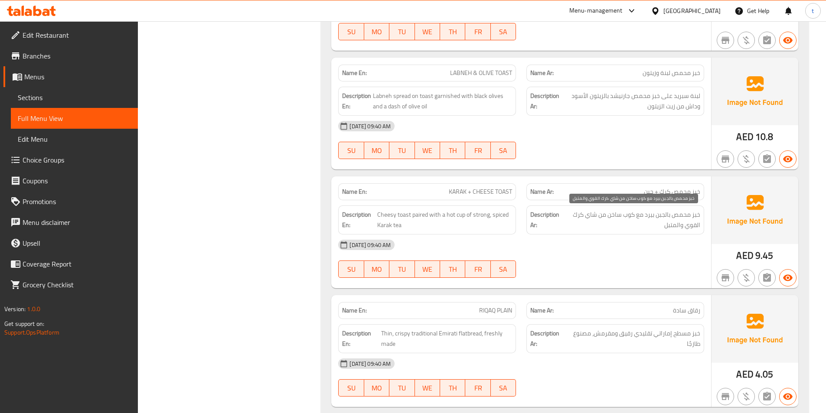
click at [667, 227] on span "خبز محمص بالجبن بيرد مع كوب ساخن من شاي كرك القوي والمتبل" at bounding box center [631, 219] width 137 height 21
click at [673, 246] on div "13-08-2025 09:40 AM" at bounding box center [521, 244] width 376 height 21
click at [499, 220] on span "Cheesy toast paired with a hot cup of strong, spiced Karak tea" at bounding box center [444, 219] width 135 height 21
click at [497, 212] on span "Cheesy toast paired with a hot cup of strong, spiced Karak tea" at bounding box center [444, 219] width 135 height 21
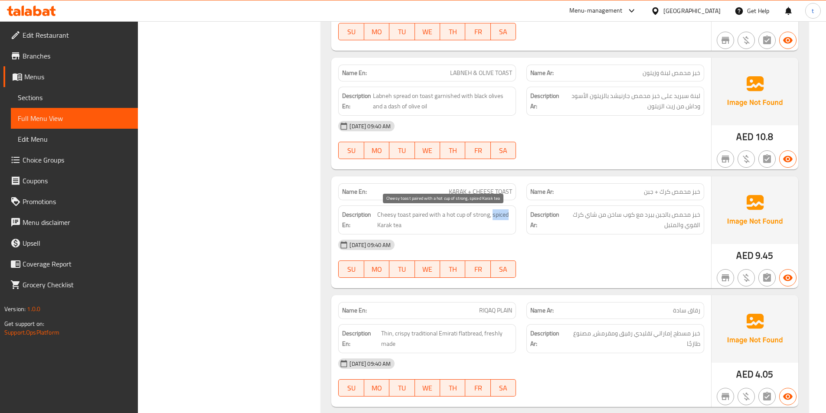
click at [497, 212] on span "Cheesy toast paired with a hot cup of strong, spiced Karak tea" at bounding box center [444, 219] width 135 height 21
click at [619, 274] on div "13-08-2025 09:40 AM SU MO TU WE TH FR SA" at bounding box center [521, 258] width 376 height 49
click at [670, 229] on span "خبز محمص بالجبن بيرد مع كوب ساخن من شاي كرك القوي والمتبل" at bounding box center [631, 219] width 137 height 21
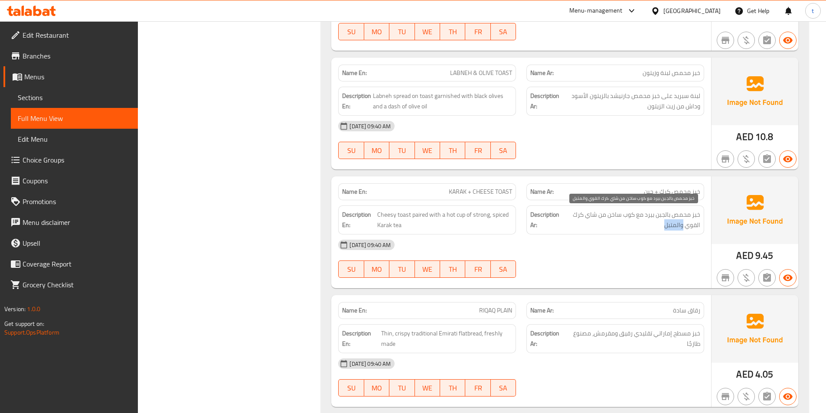
click at [670, 229] on span "خبز محمص بالجبن بيرد مع كوب ساخن من شاي كرك القوي والمتبل" at bounding box center [631, 219] width 137 height 21
click at [662, 259] on div "13-08-2025 09:40 AM SU MO TU WE TH FR SA" at bounding box center [521, 258] width 376 height 49
click at [497, 218] on span "Cheesy toast paired with a hot cup of strong, spiced Karak tea" at bounding box center [444, 219] width 135 height 21
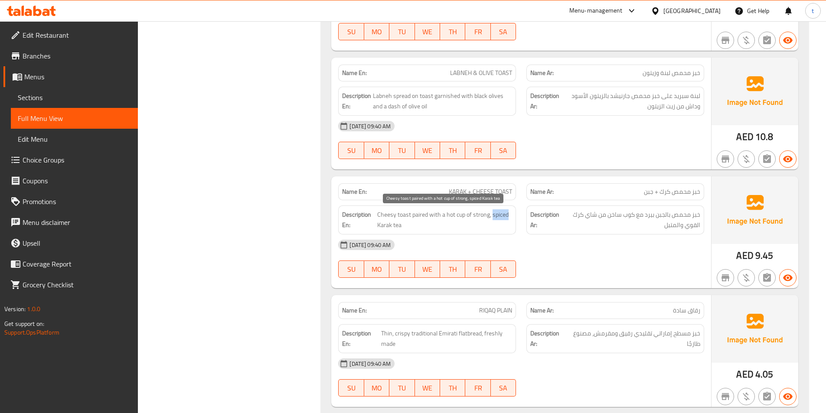
click at [497, 218] on span "Cheesy toast paired with a hot cup of strong, spiced Karak tea" at bounding box center [444, 219] width 135 height 21
click at [523, 228] on div "Description Ar: خبز محمص بالجبن بيرد مع كوب ساخن من شاي كرك القوي والمتبل" at bounding box center [615, 219] width 188 height 39
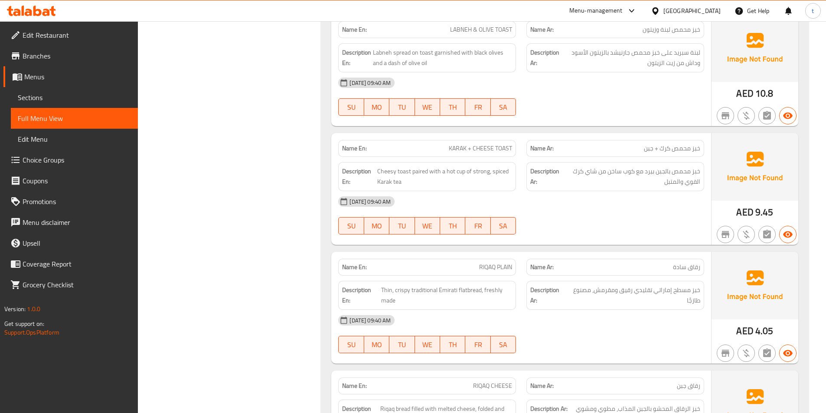
scroll to position [1127, 0]
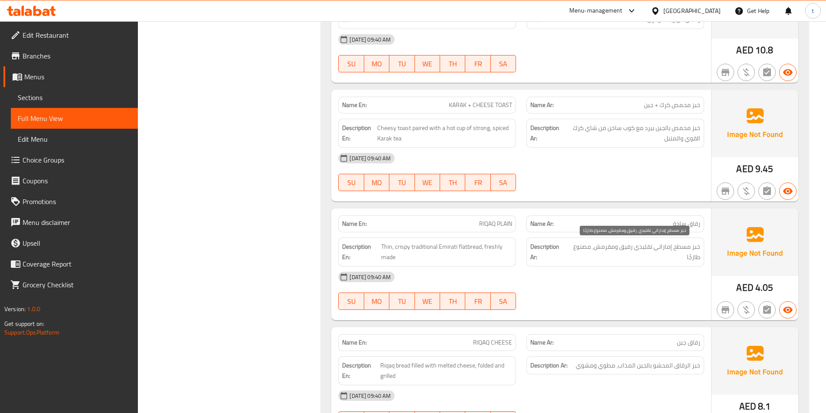
click at [644, 239] on div "Description Ar: خبز مسطح إماراتي تقليدي رقيق ومقرمش، مصنوع طازجًا" at bounding box center [615, 251] width 178 height 29
click at [634, 227] on p "Name Ar: رقاق سادة" at bounding box center [615, 223] width 170 height 9
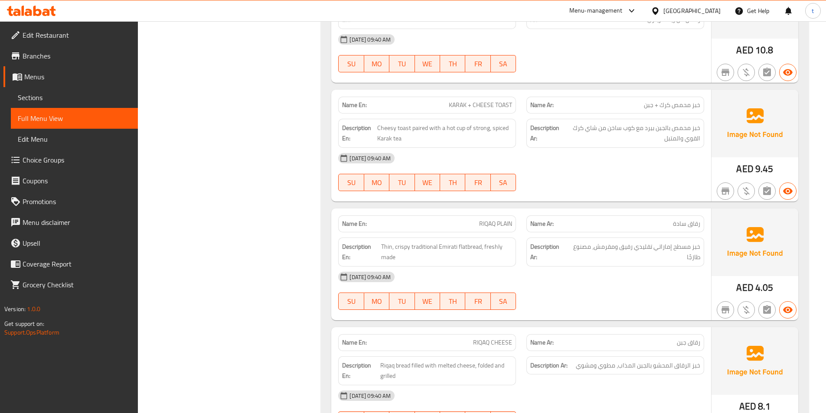
click at [575, 258] on span "خبز مسطح إماراتي تقليدي رقيق ومقرمش، مصنوع طازجًا" at bounding box center [633, 251] width 133 height 21
click at [501, 126] on span "Cheesy toast paired with a hot cup of strong, spiced Karak tea" at bounding box center [444, 133] width 135 height 21
click at [565, 170] on div "13-08-2025 09:40 AM SU MO TU WE TH FR SA" at bounding box center [521, 172] width 376 height 49
click at [487, 101] on span "KARAK + CHEESE TOAST" at bounding box center [480, 105] width 63 height 9
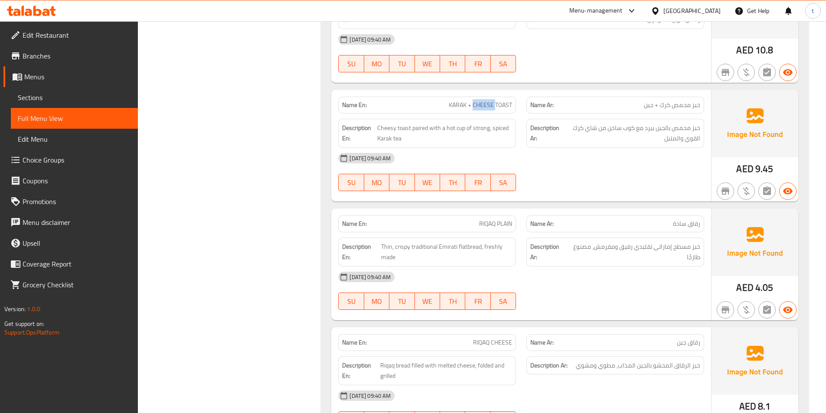
click at [487, 101] on span "KARAK + CHEESE TOAST" at bounding box center [480, 105] width 63 height 9
click at [644, 253] on span "خبز مسطح إماراتي تقليدي رقيق ومقرمش، مصنوع طازجًا" at bounding box center [633, 251] width 133 height 21
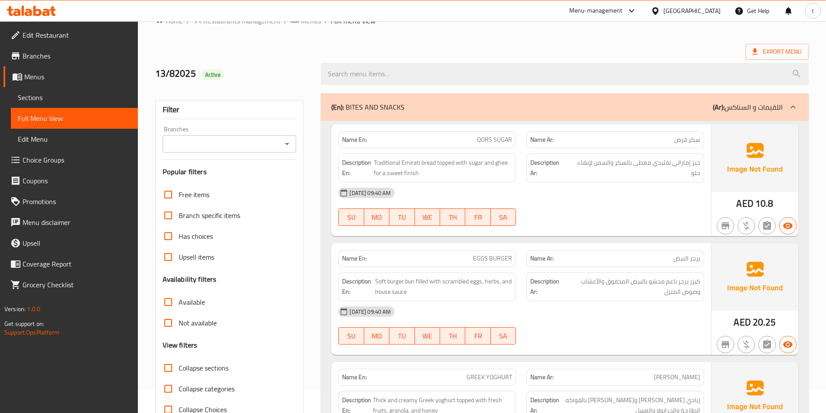
scroll to position [0, 0]
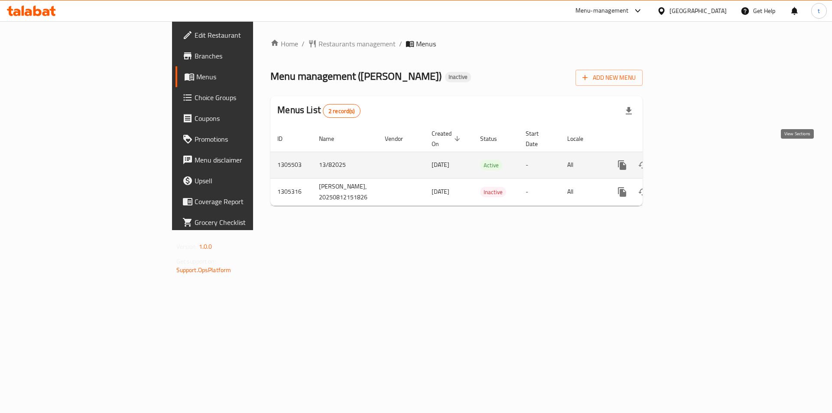
click at [690, 160] on icon "enhanced table" at bounding box center [684, 165] width 10 height 10
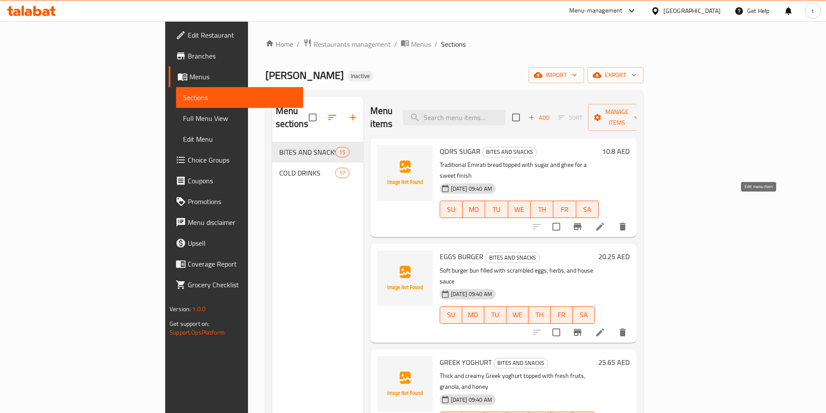
click at [605, 221] on icon at bounding box center [600, 226] width 10 height 10
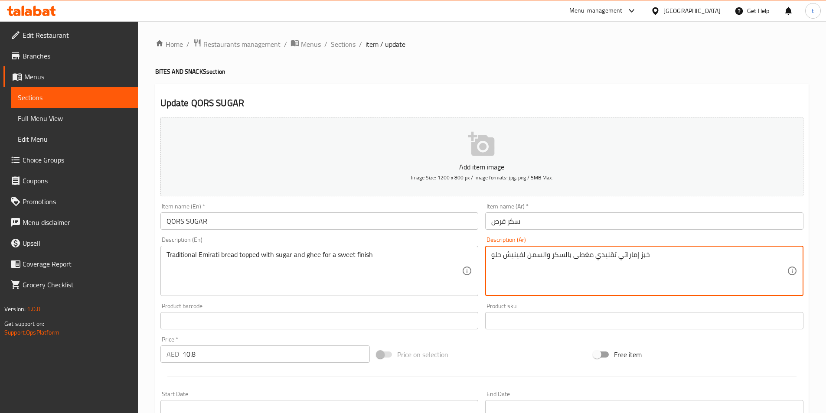
type textarea "خبز إماراتي تقليدي مغطى بالسكر والسمن لفينيش حلو"
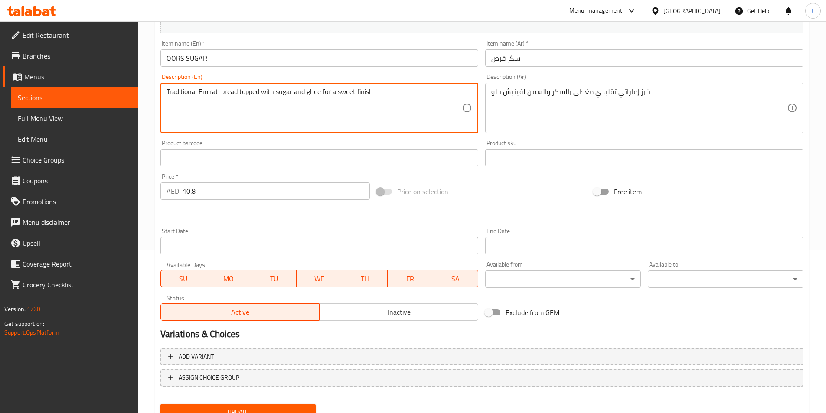
scroll to position [199, 0]
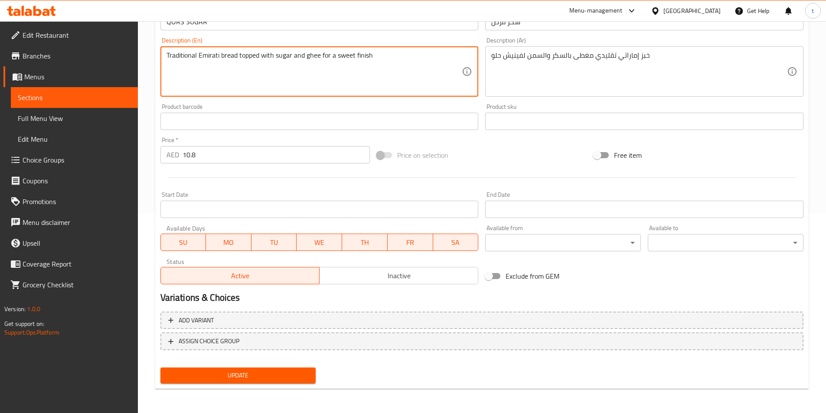
click at [236, 374] on span "Update" at bounding box center [238, 375] width 142 height 11
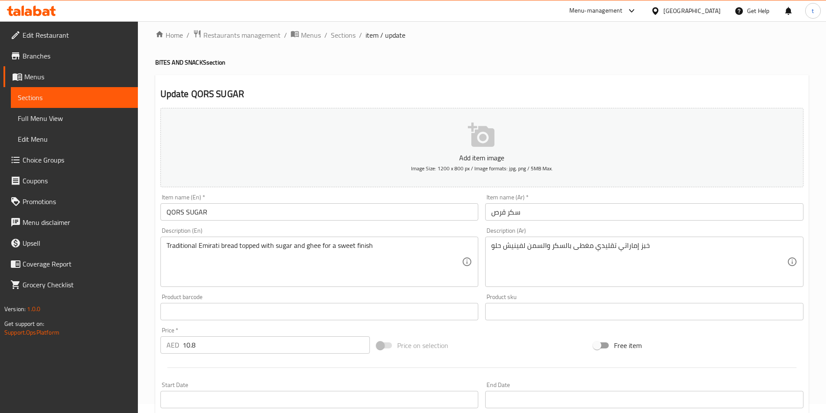
scroll to position [0, 0]
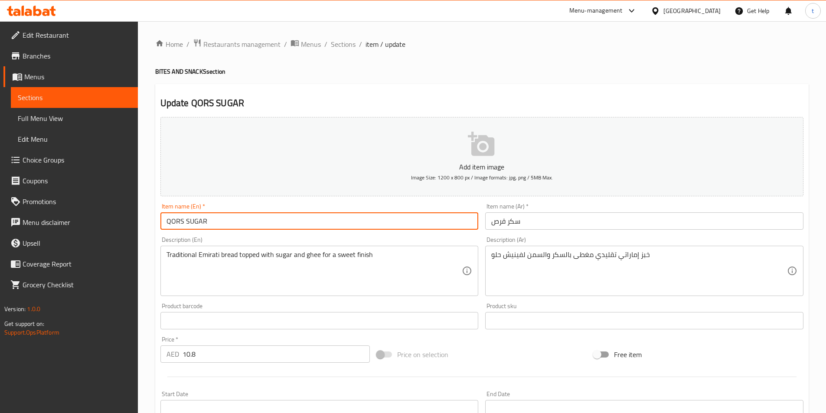
click at [201, 217] on input "QORS SUGAR" at bounding box center [319, 220] width 318 height 17
drag, startPoint x: 201, startPoint y: 217, endPoint x: 663, endPoint y: 78, distance: 482.3
click at [663, 78] on div "Home / Restaurants management / Menus / Sections / item / update BITES AND SNAC…" at bounding box center [481, 317] width 653 height 556
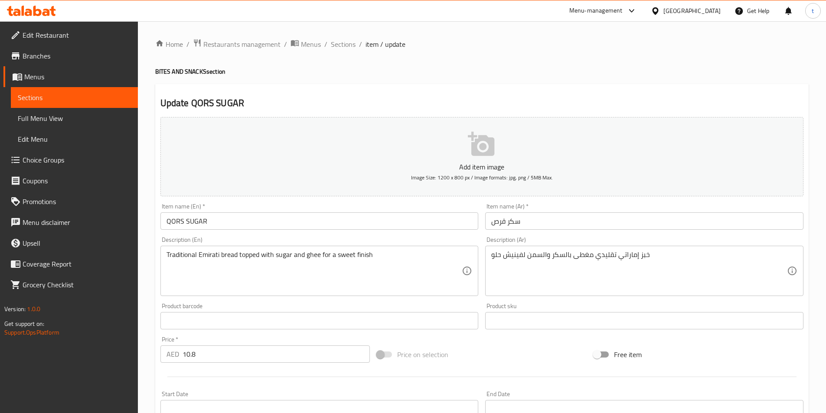
click at [462, 42] on ol "Home / Restaurants management / Menus / Sections / item / update" at bounding box center [481, 44] width 653 height 11
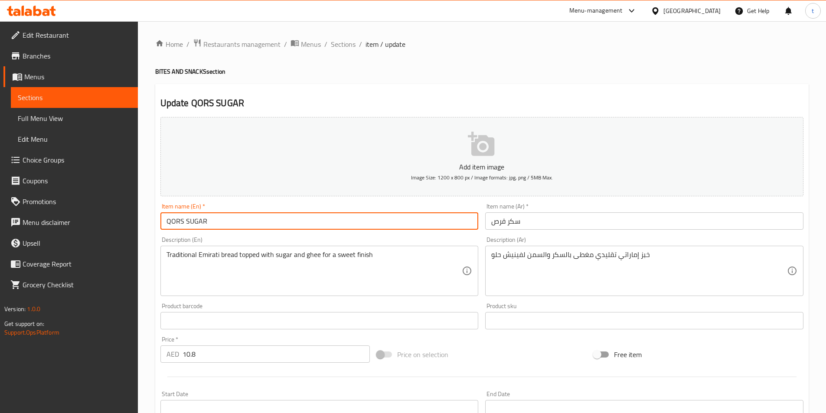
drag, startPoint x: 231, startPoint y: 219, endPoint x: 156, endPoint y: 215, distance: 75.5
click at [156, 215] on div "Update QORS SUGAR Add item image Image Size: 1200 x 800 px / Image formats: jpg…" at bounding box center [481, 336] width 653 height 504
click at [206, 221] on input "QORS SUGAR" at bounding box center [319, 220] width 318 height 17
click at [177, 220] on input "QORS SUGAR" at bounding box center [319, 220] width 318 height 17
click at [190, 221] on input "QORS SUGAR" at bounding box center [319, 220] width 318 height 17
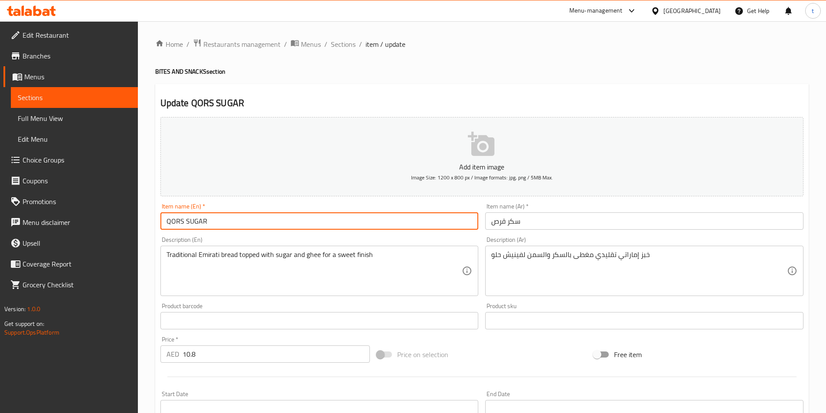
click at [190, 221] on input "QORS SUGAR" at bounding box center [319, 220] width 318 height 17
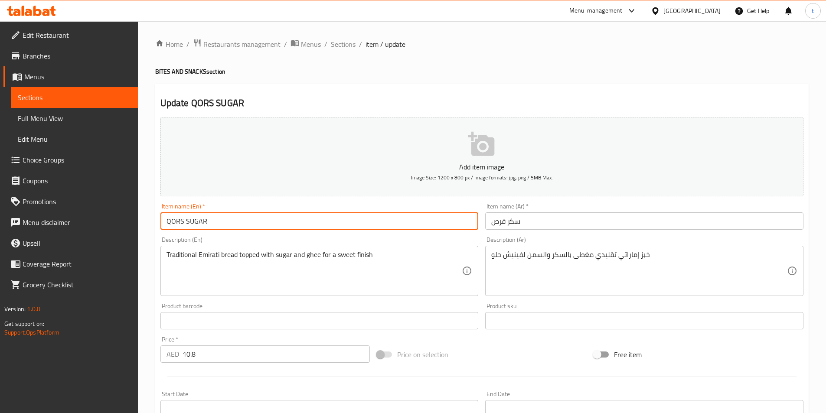
click at [256, 115] on div "Add item image Image Size: 1200 x 800 px / Image formats: jpg, png / 5MB Max." at bounding box center [482, 157] width 650 height 86
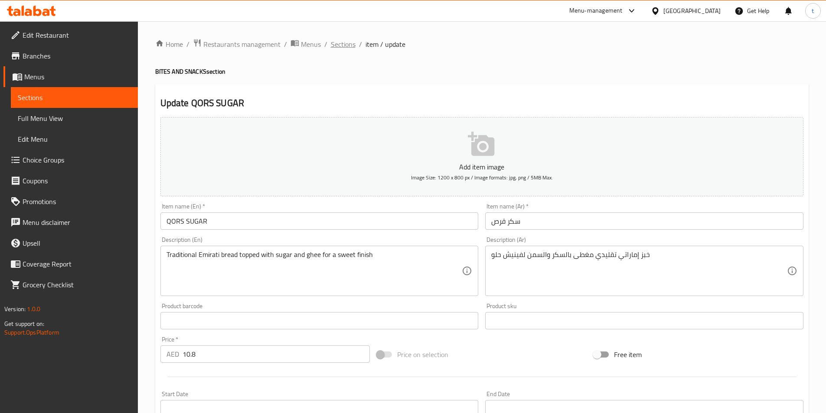
click at [334, 44] on span "Sections" at bounding box center [343, 44] width 25 height 10
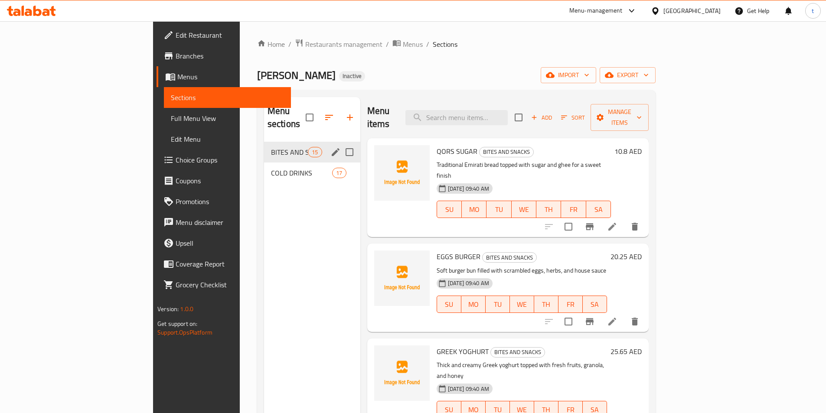
click at [264, 147] on div "BITES AND SNACKS 15" at bounding box center [312, 152] width 96 height 21
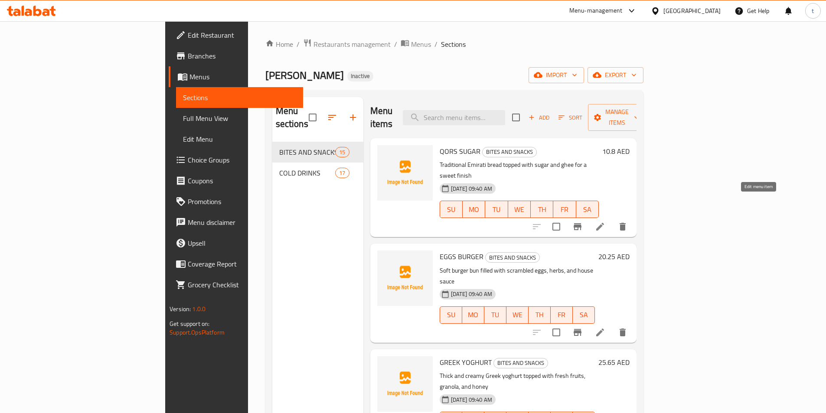
click at [605, 221] on icon at bounding box center [600, 226] width 10 height 10
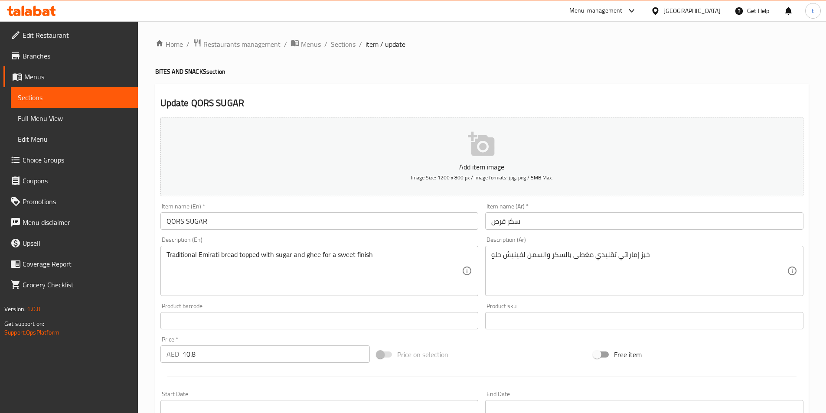
click at [77, 96] on span "Sections" at bounding box center [74, 97] width 113 height 10
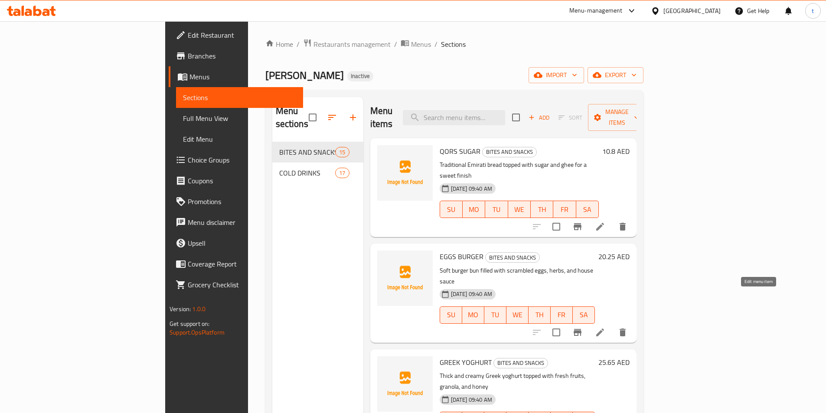
click at [605, 327] on icon at bounding box center [600, 332] width 10 height 10
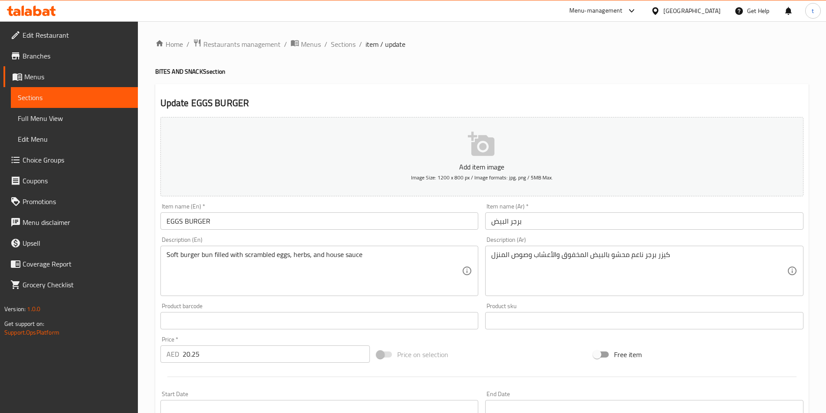
click at [76, 95] on span "Sections" at bounding box center [74, 97] width 113 height 10
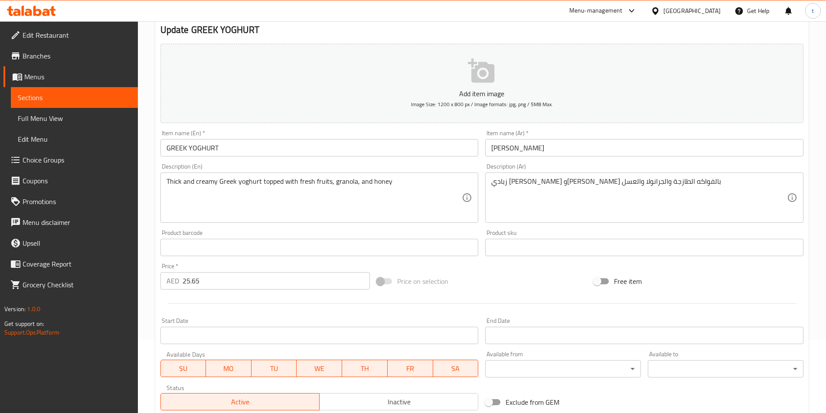
scroll to position [87, 0]
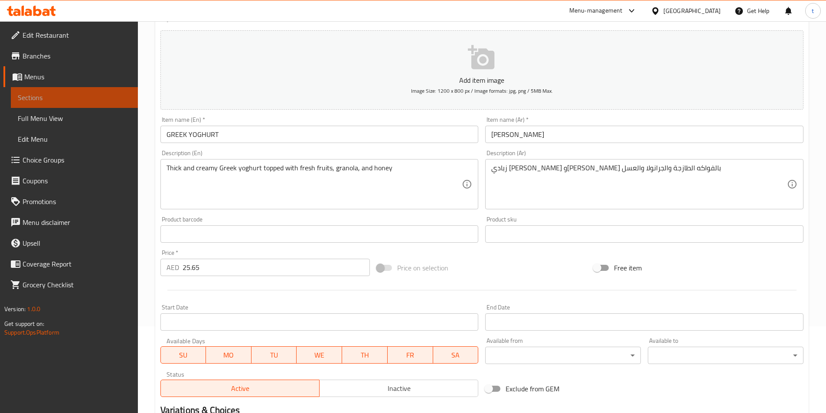
click at [21, 92] on span "Sections" at bounding box center [74, 97] width 113 height 10
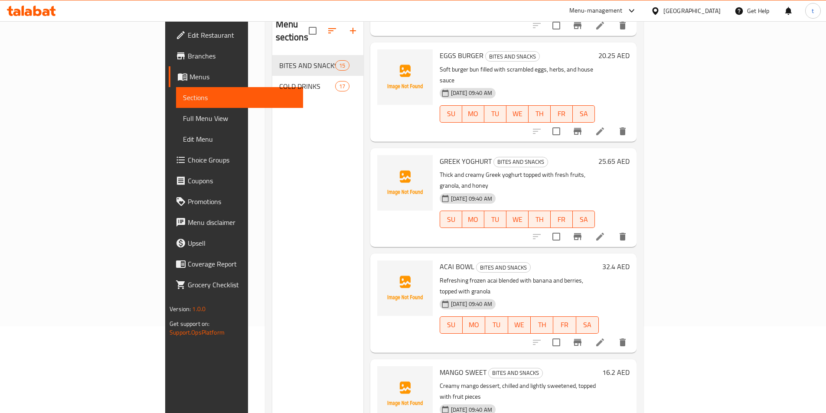
scroll to position [130, 0]
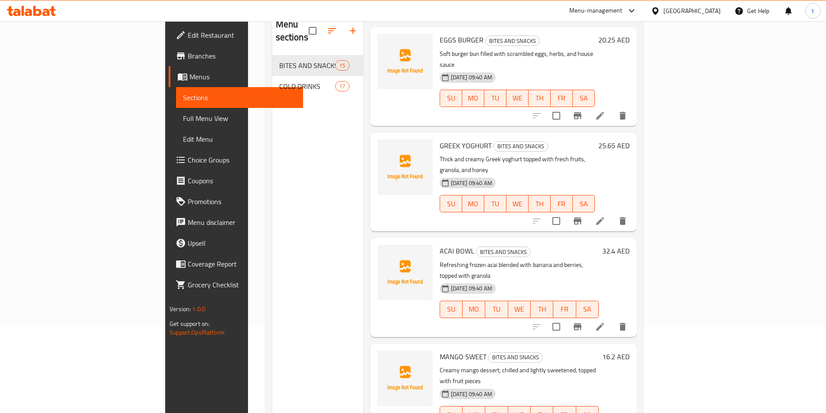
click at [605, 322] on icon at bounding box center [600, 327] width 10 height 10
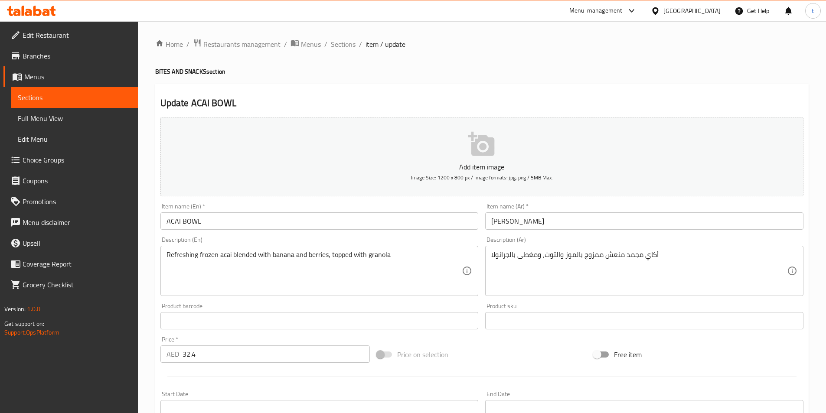
click at [73, 99] on span "Sections" at bounding box center [74, 97] width 113 height 10
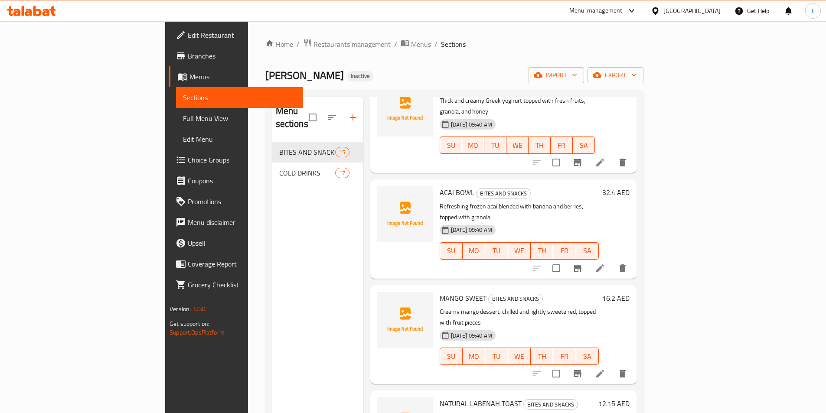
scroll to position [303, 0]
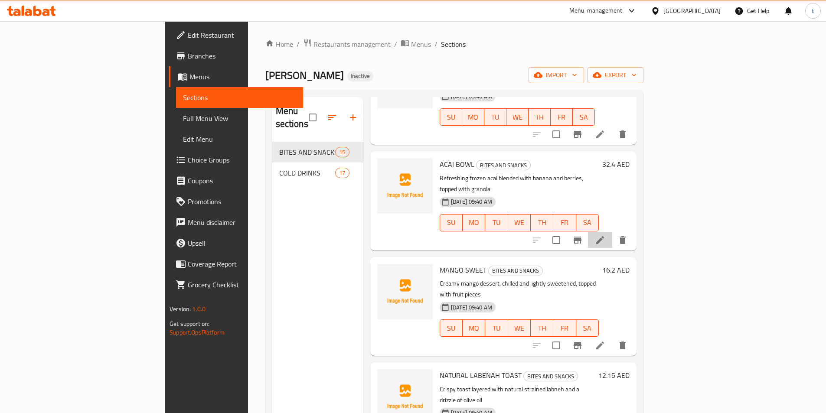
click at [612, 232] on li at bounding box center [600, 240] width 24 height 16
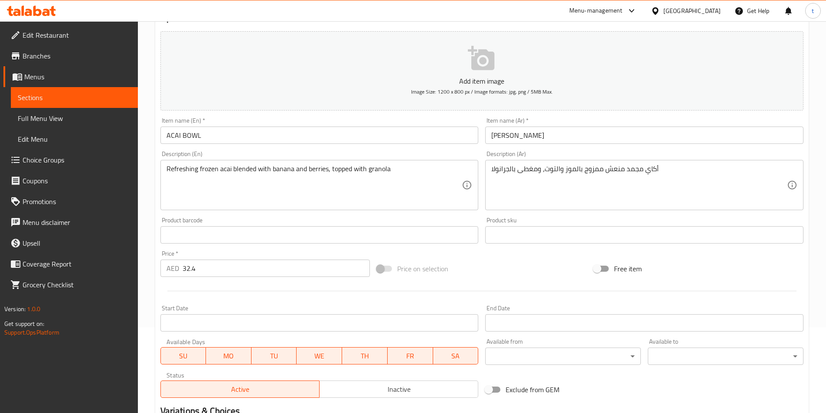
scroll to position [87, 0]
click at [89, 91] on link "Sections" at bounding box center [74, 97] width 127 height 21
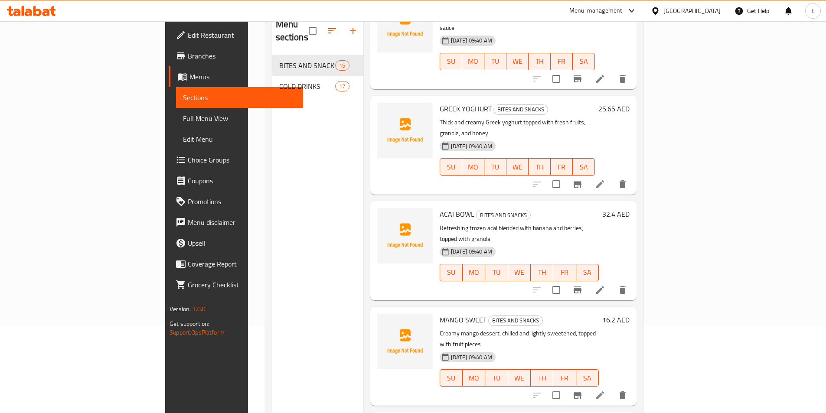
scroll to position [173, 0]
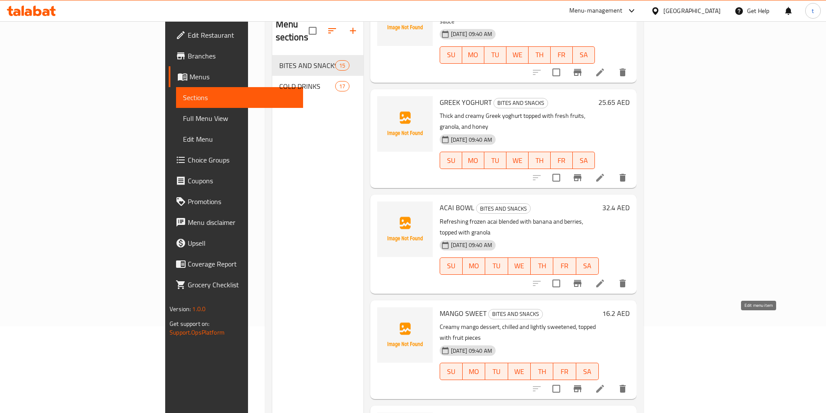
click at [605, 384] on icon at bounding box center [600, 389] width 10 height 10
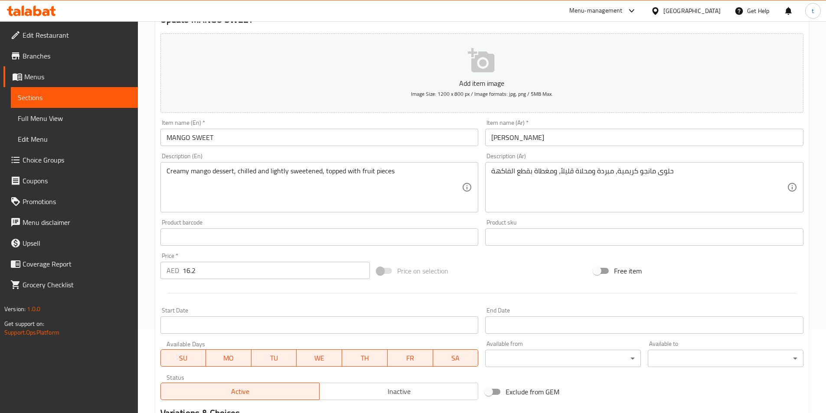
scroll to position [87, 0]
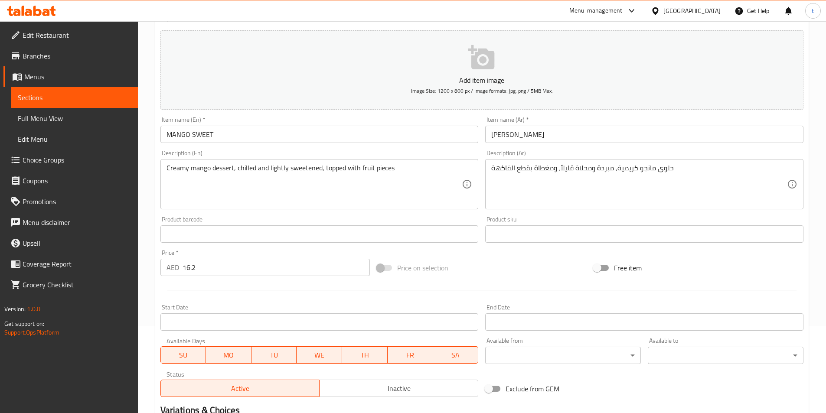
click at [56, 99] on span "Sections" at bounding box center [74, 97] width 113 height 10
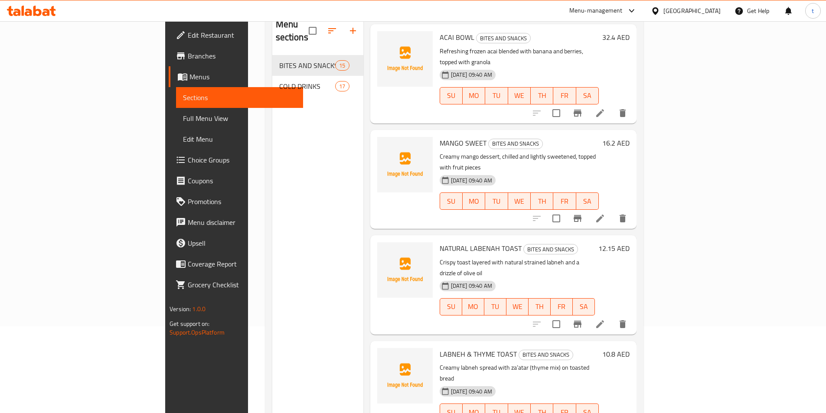
scroll to position [347, 0]
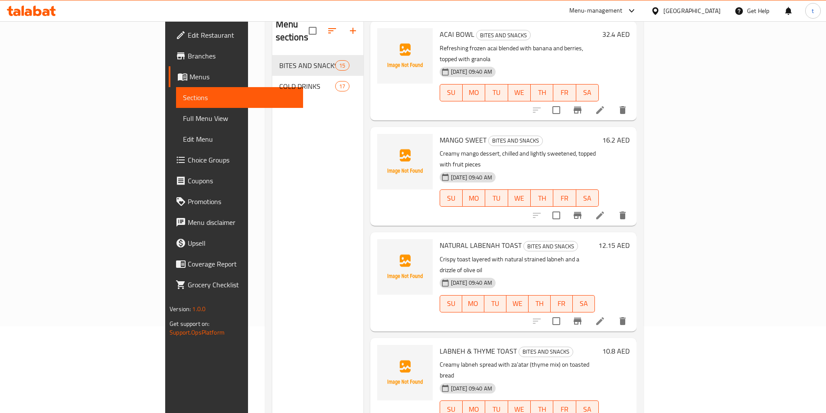
click at [605, 316] on icon at bounding box center [600, 321] width 10 height 10
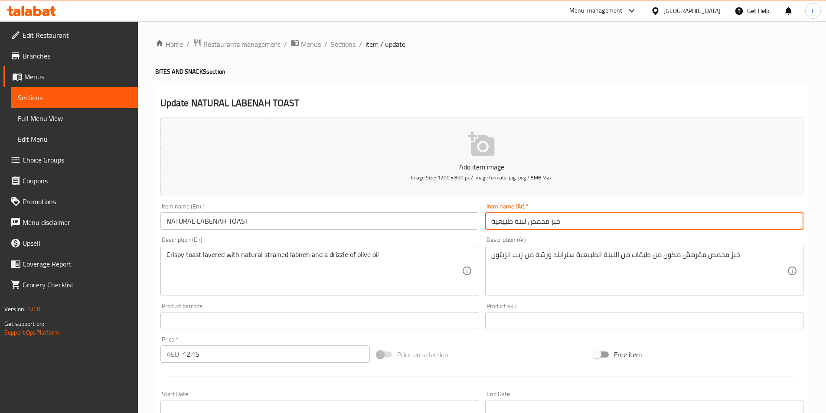
click at [530, 221] on input "خبز محمص لبنة طبيعية" at bounding box center [644, 220] width 318 height 17
drag, startPoint x: 530, startPoint y: 221, endPoint x: 562, endPoint y: 221, distance: 32.1
click at [562, 221] on input "خبز محمص لبنة طبيعية" at bounding box center [644, 220] width 318 height 17
drag, startPoint x: 528, startPoint y: 223, endPoint x: 562, endPoint y: 224, distance: 34.2
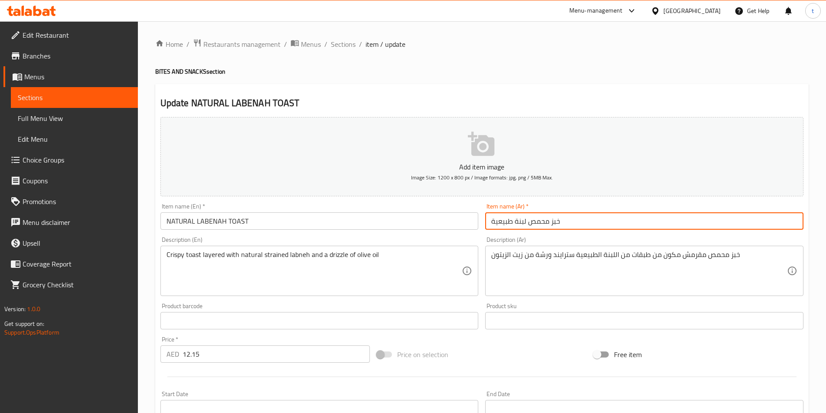
click at [562, 224] on input "خبز محمص لبنة طبيعية" at bounding box center [644, 220] width 318 height 17
click at [36, 94] on span "Sections" at bounding box center [74, 97] width 113 height 10
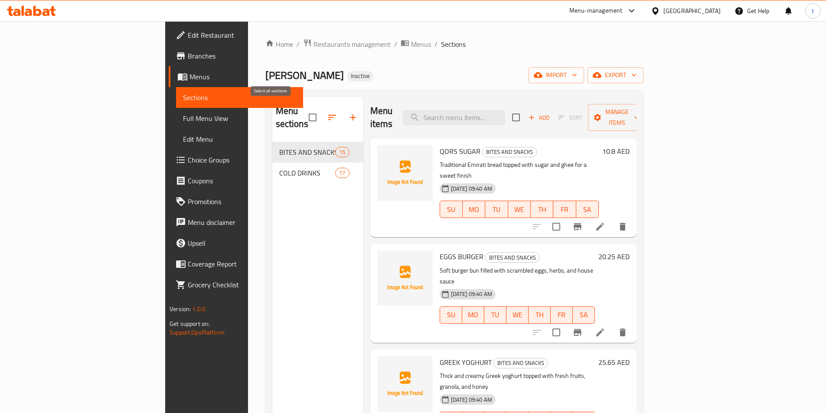
click at [303, 112] on input "checkbox" at bounding box center [312, 117] width 18 height 18
checkbox input "true"
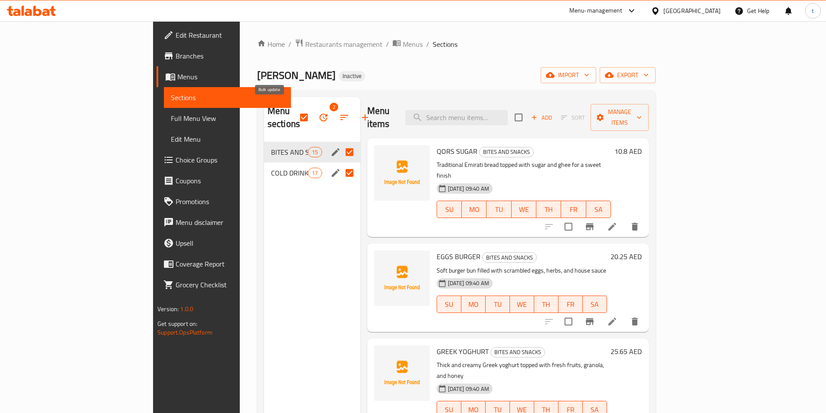
click at [313, 111] on button "button" at bounding box center [323, 117] width 21 height 21
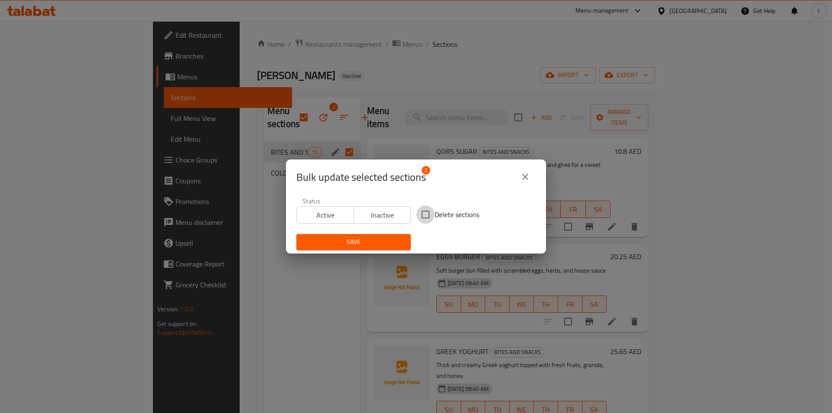
click at [422, 215] on input "Delete sections" at bounding box center [425, 214] width 18 height 18
checkbox input "true"
click at [348, 240] on span "Save" at bounding box center [353, 242] width 101 height 11
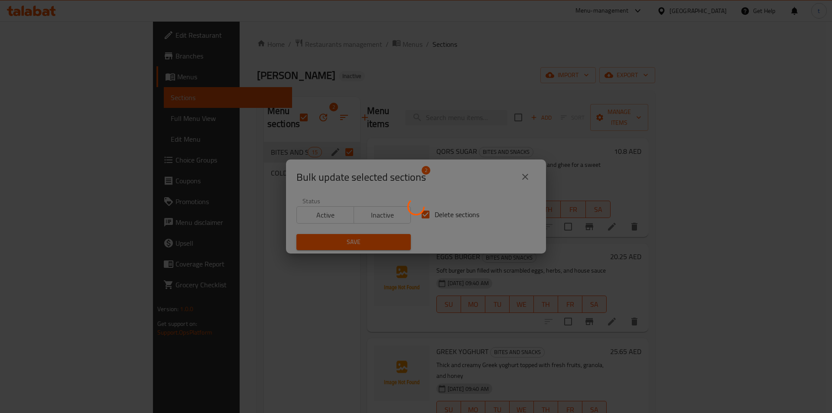
checkbox input "false"
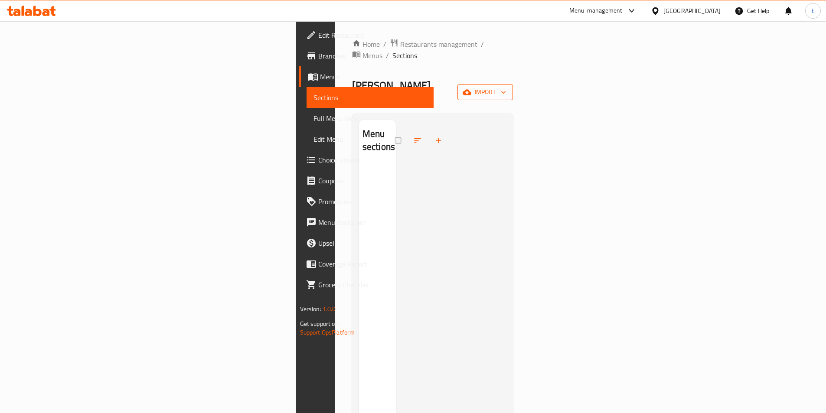
click at [506, 87] on span "import" at bounding box center [485, 92] width 42 height 11
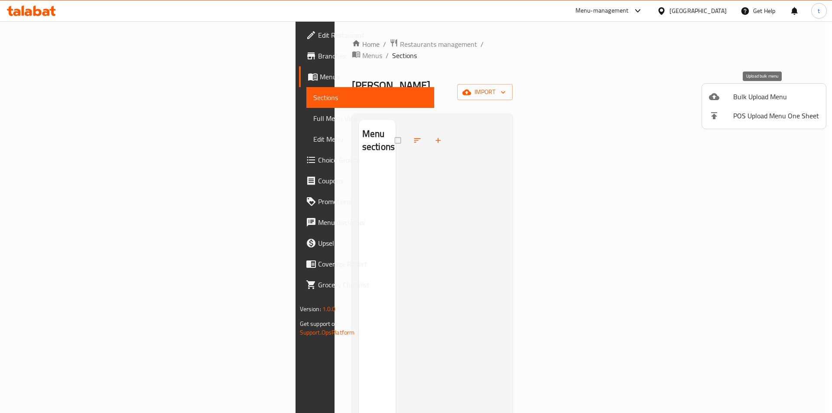
click at [802, 95] on span "Bulk Upload Menu" at bounding box center [776, 96] width 86 height 10
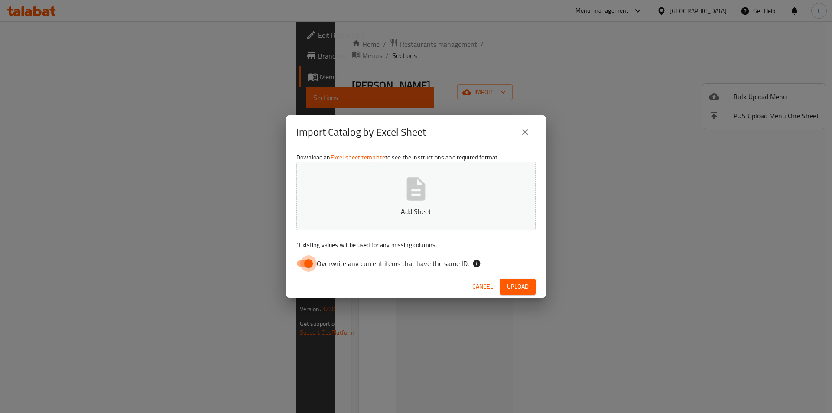
click at [295, 259] on input "Overwrite any current items that have the same ID." at bounding box center [308, 263] width 49 height 16
checkbox input "false"
click at [514, 282] on span "Upload" at bounding box center [518, 286] width 22 height 11
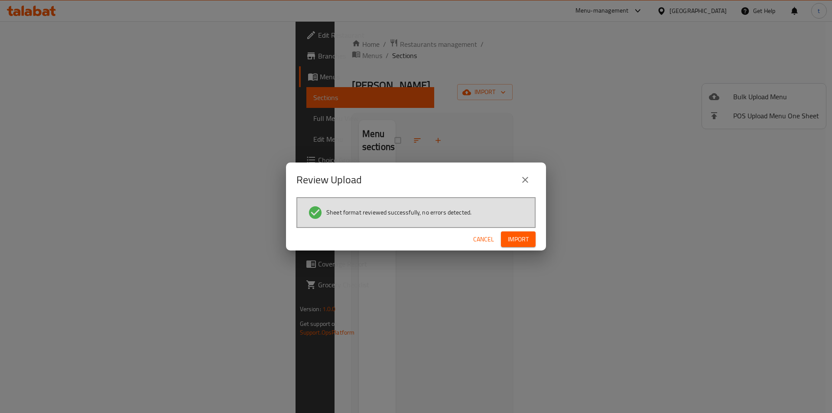
click at [513, 239] on span "Import" at bounding box center [518, 239] width 21 height 11
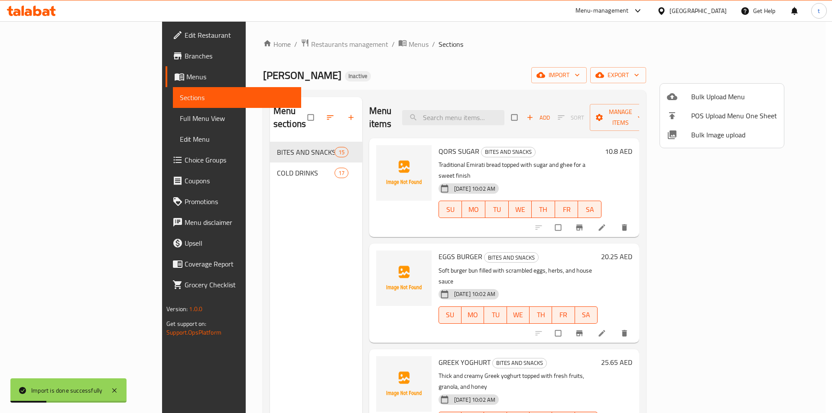
click at [598, 142] on div at bounding box center [416, 206] width 832 height 413
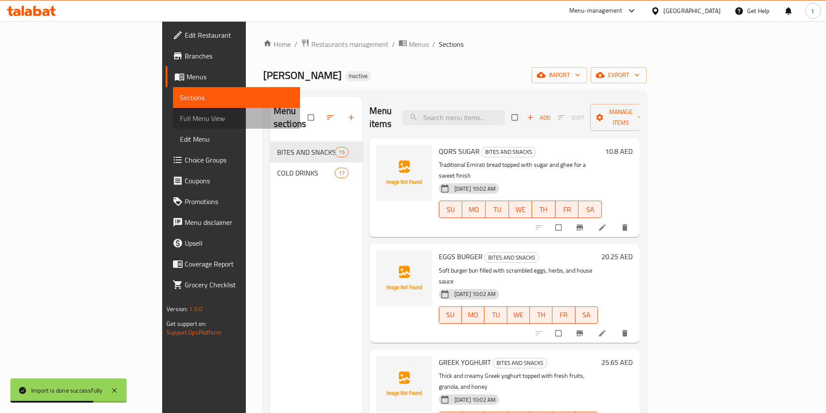
click at [180, 114] on span "Full Menu View" at bounding box center [236, 118] width 113 height 10
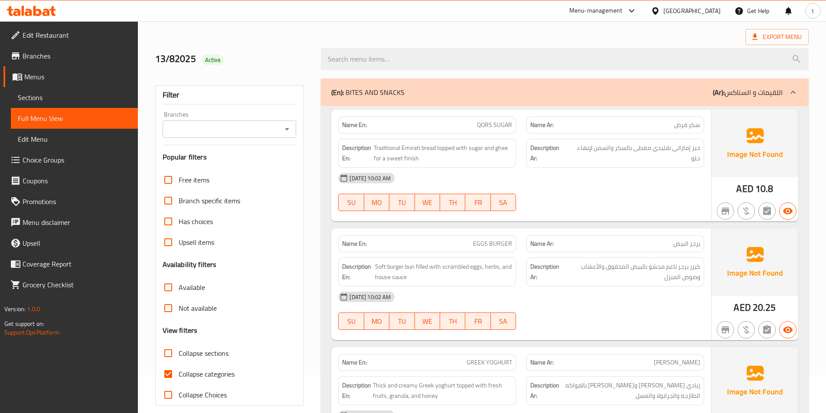
scroll to position [130, 0]
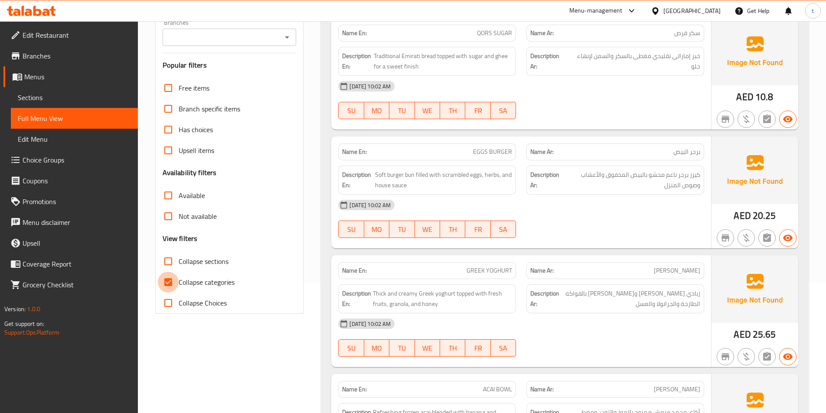
click at [169, 275] on input "Collapse categories" at bounding box center [168, 282] width 21 height 21
checkbox input "false"
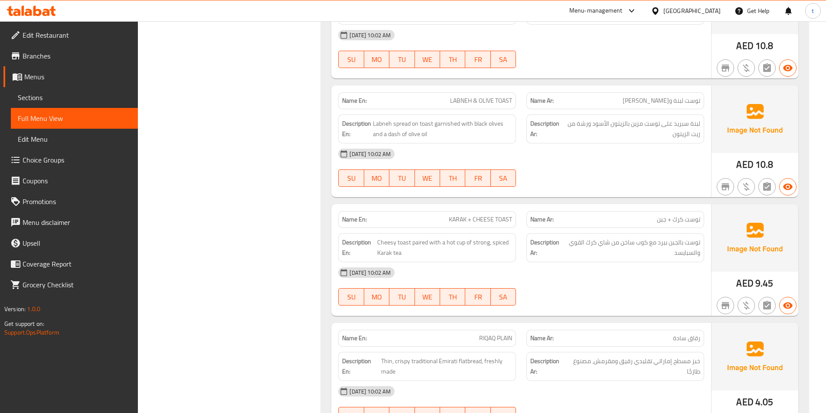
scroll to position [1040, 0]
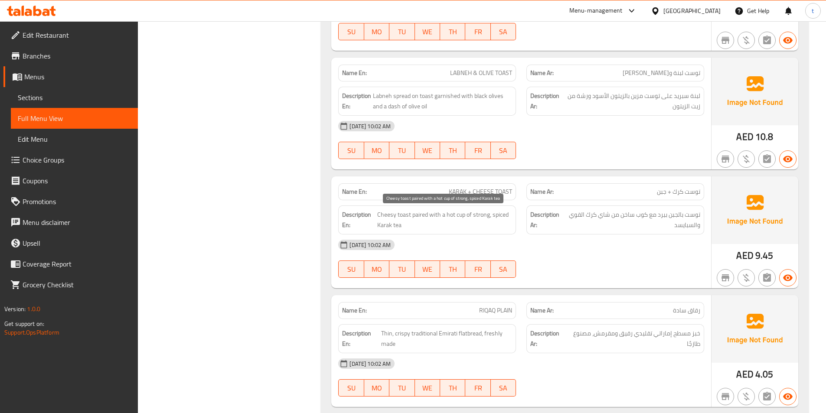
click at [418, 213] on span "Cheesy toast paired with a hot cup of strong, spiced Karak tea" at bounding box center [444, 219] width 135 height 21
copy span "paired"
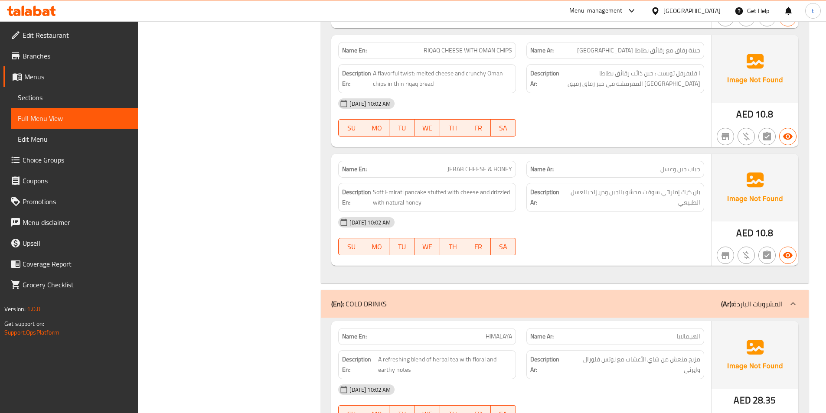
scroll to position [1777, 0]
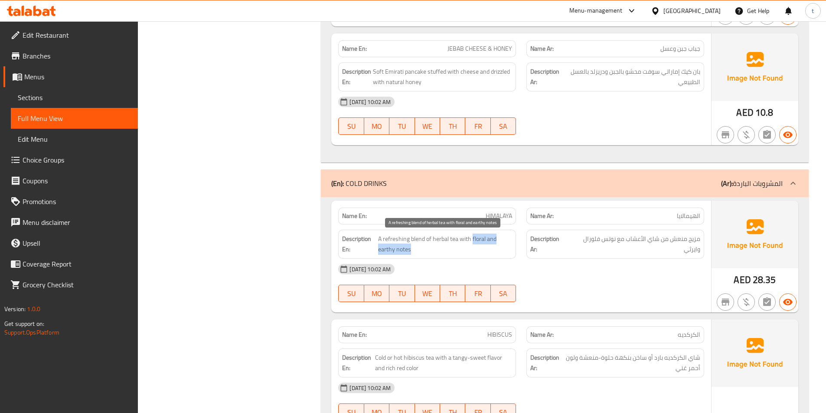
drag, startPoint x: 410, startPoint y: 251, endPoint x: 472, endPoint y: 234, distance: 63.9
click at [472, 234] on span "A refreshing blend of herbal tea with floral and earthy notes" at bounding box center [445, 244] width 134 height 21
copy span "floral and earthy notes"
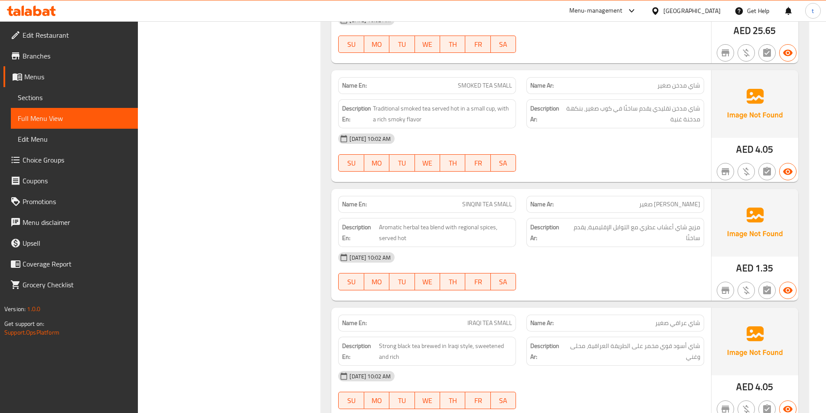
scroll to position [2557, 0]
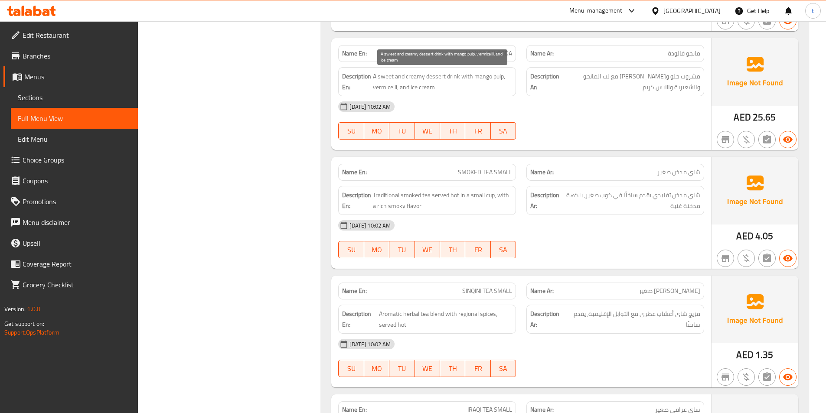
click at [439, 75] on span "A sweet and creamy dessert drink with mango pulp, vermicelli, and ice cream" at bounding box center [442, 81] width 139 height 21
copy span "dessert"
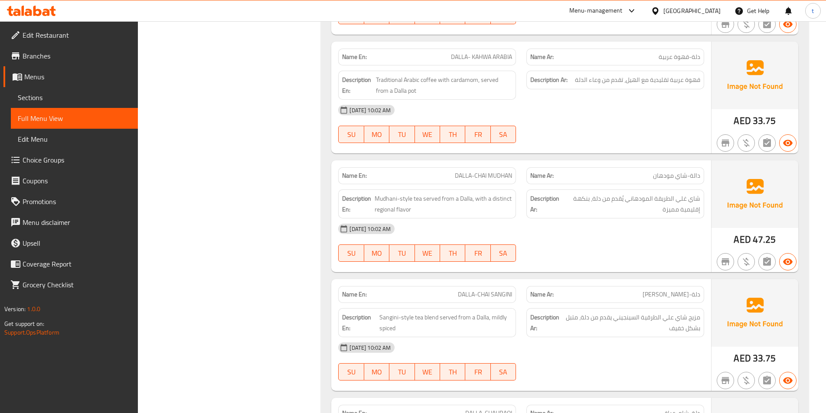
scroll to position [3553, 0]
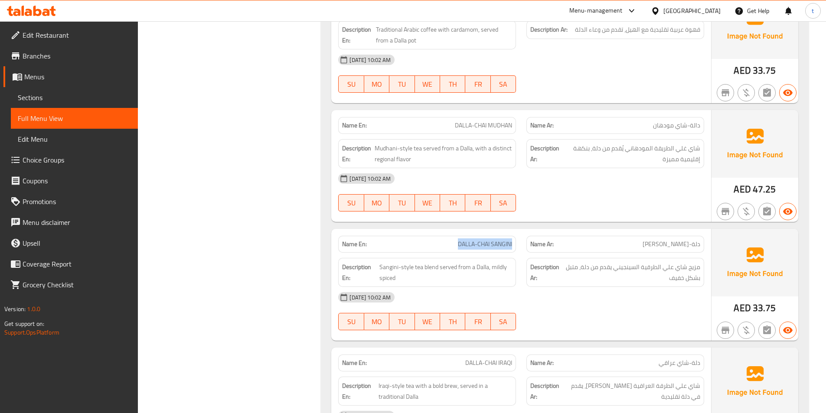
drag, startPoint x: 457, startPoint y: 244, endPoint x: 518, endPoint y: 248, distance: 61.3
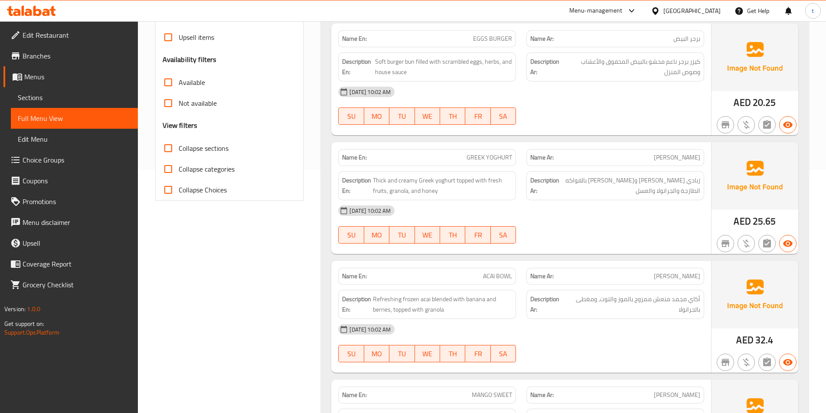
scroll to position [0, 0]
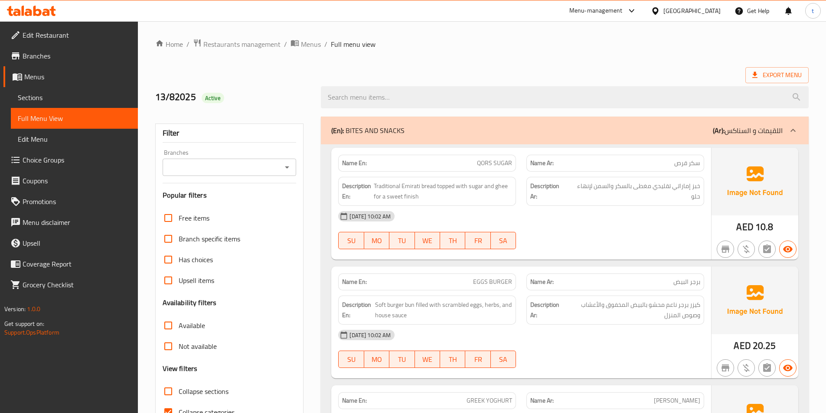
click at [44, 96] on span "Sections" at bounding box center [74, 97] width 113 height 10
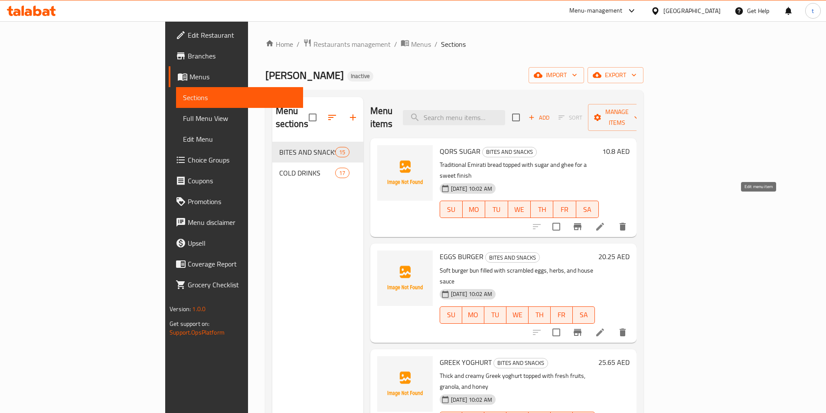
click at [605, 221] on icon at bounding box center [600, 226] width 10 height 10
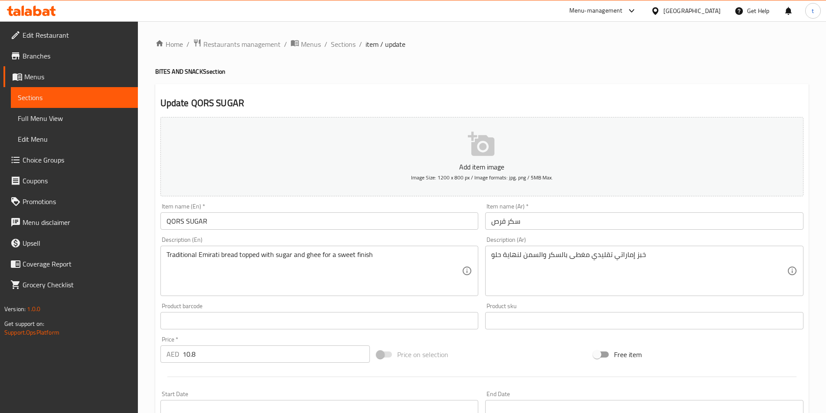
click at [491, 256] on div "خبز إماراتي تقليدي مغطى بالسكر والسمن لنهاية حلو Description (Ar)" at bounding box center [644, 271] width 318 height 50
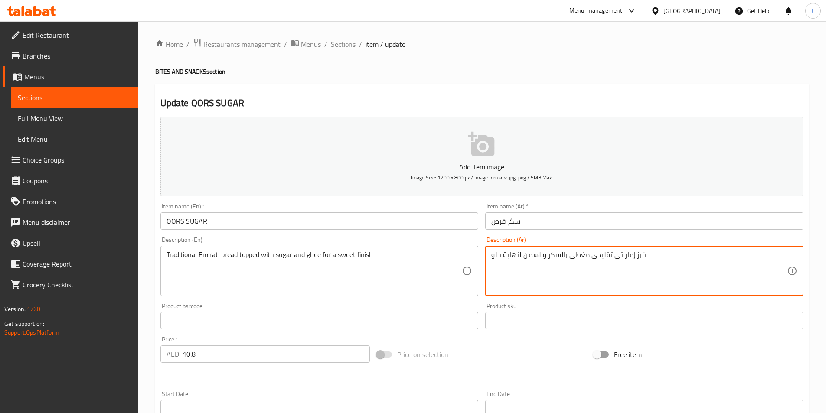
click at [650, 256] on textarea "خبز إماراتي تقليدي مغطى بالسكر والسمن لنهاية حلو" at bounding box center [639, 270] width 296 height 41
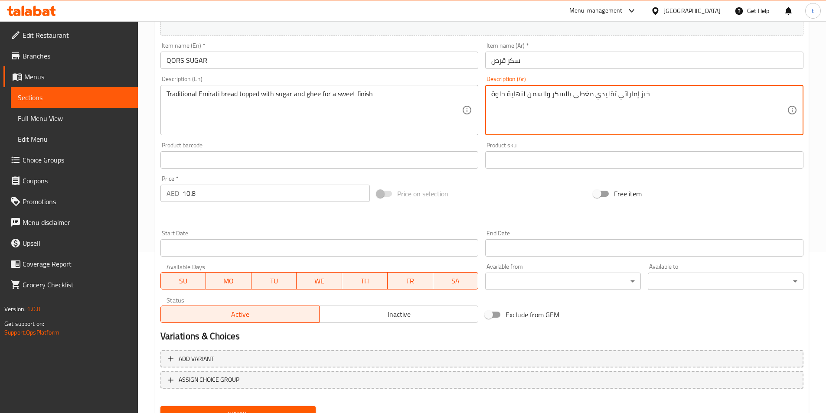
scroll to position [173, 0]
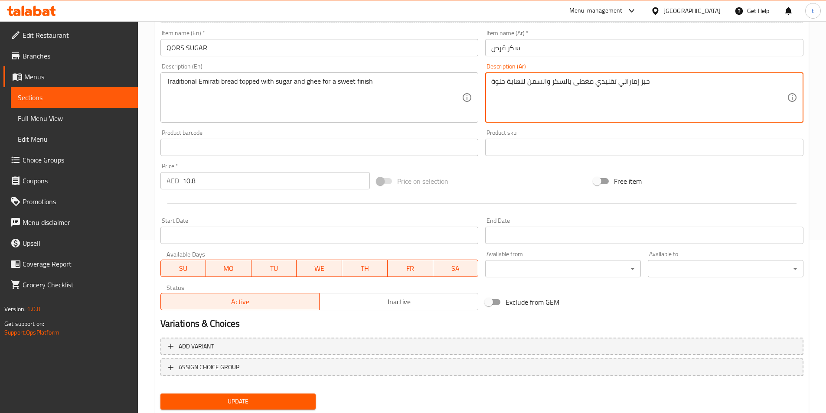
type textarea "خبز إماراتي تقليدي مغطى بالسكر والسمن لنهاية حلوة"
click at [227, 394] on button "Update" at bounding box center [238, 401] width 156 height 16
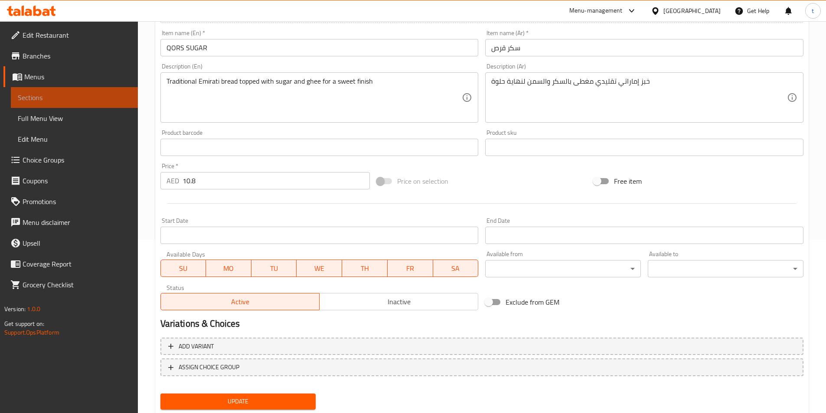
click at [41, 98] on span "Sections" at bounding box center [74, 97] width 113 height 10
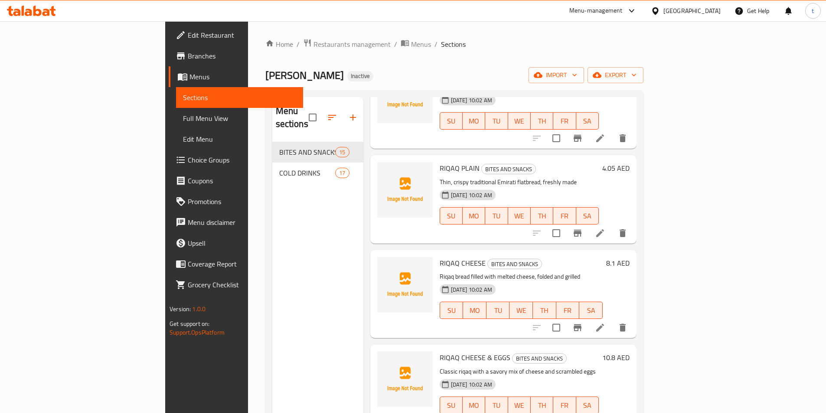
scroll to position [1029, 0]
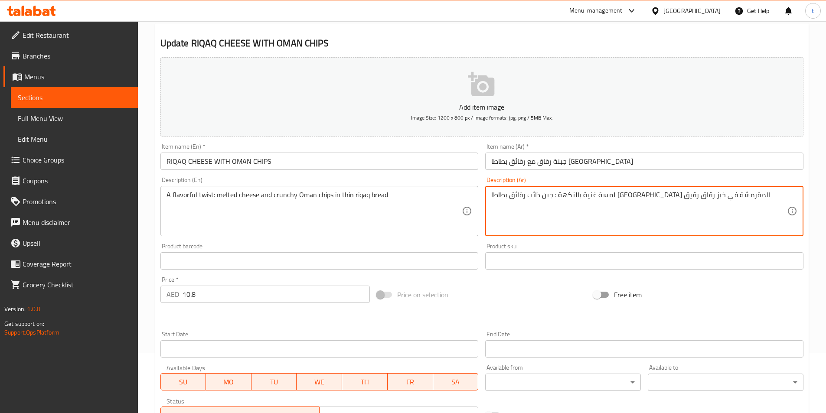
scroll to position [173, 0]
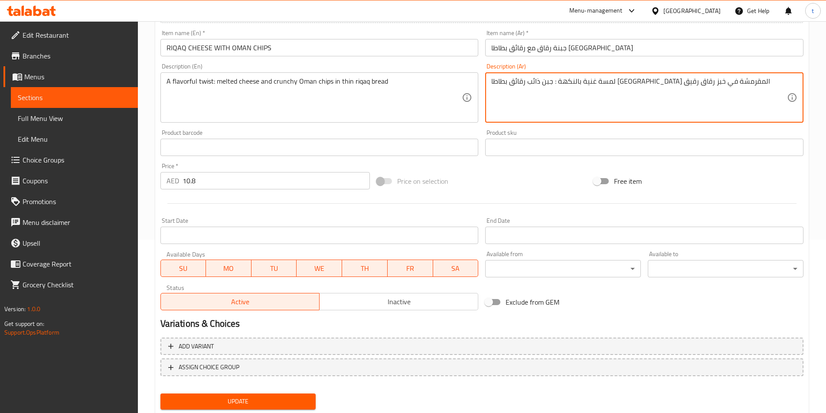
type textarea "لمسة غنية بالنكهة : جبن ذائب رقائق بطاطا [GEOGRAPHIC_DATA] المقرمشة في خبز رقاق…"
click at [195, 399] on span "Update" at bounding box center [238, 401] width 142 height 11
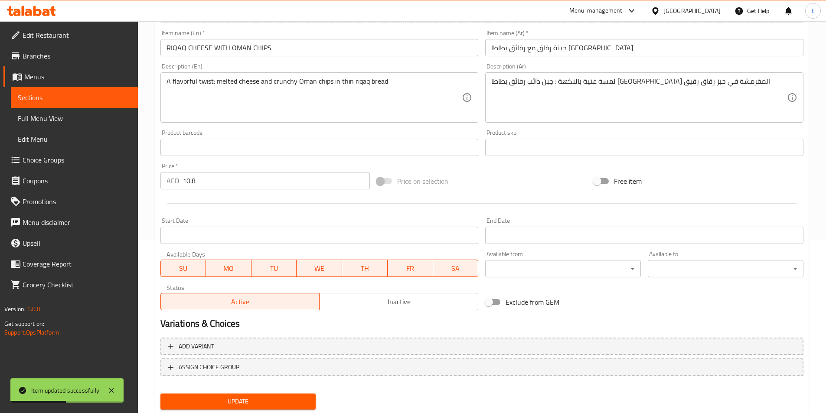
click at [77, 101] on span "Sections" at bounding box center [74, 97] width 113 height 10
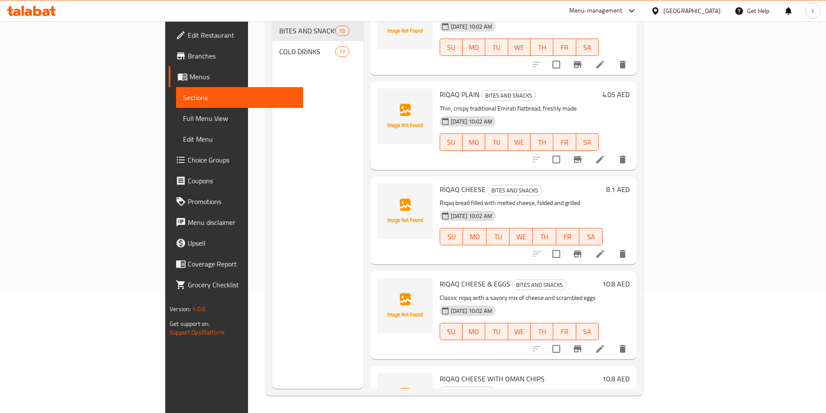
scroll to position [1029, 0]
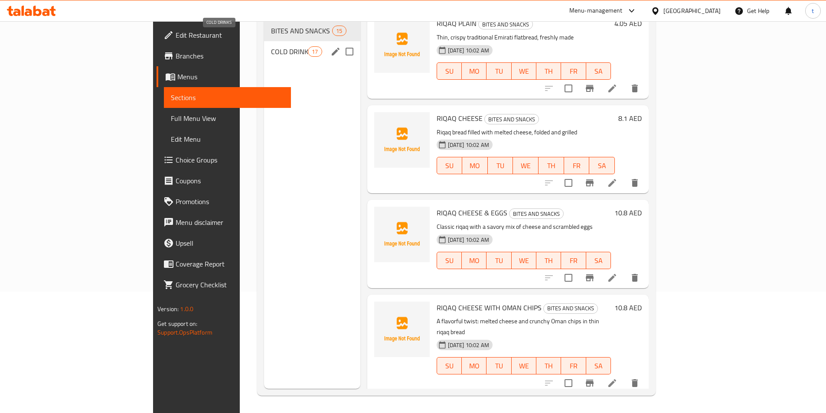
click at [271, 46] on span "COLD DRINKS" at bounding box center [289, 51] width 37 height 10
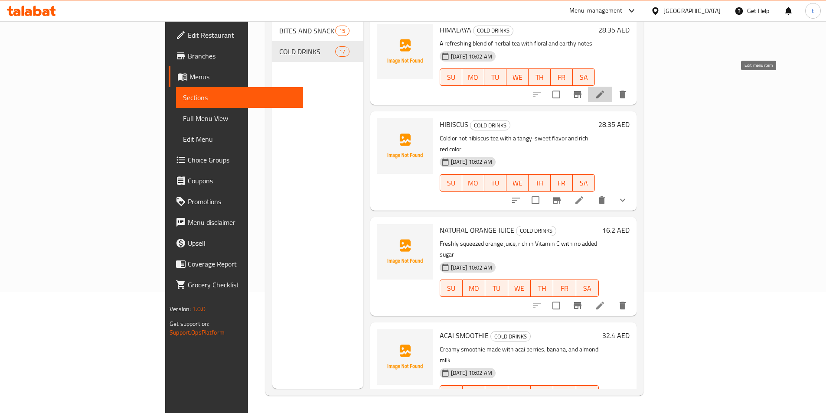
click at [604, 91] on icon at bounding box center [600, 95] width 8 height 8
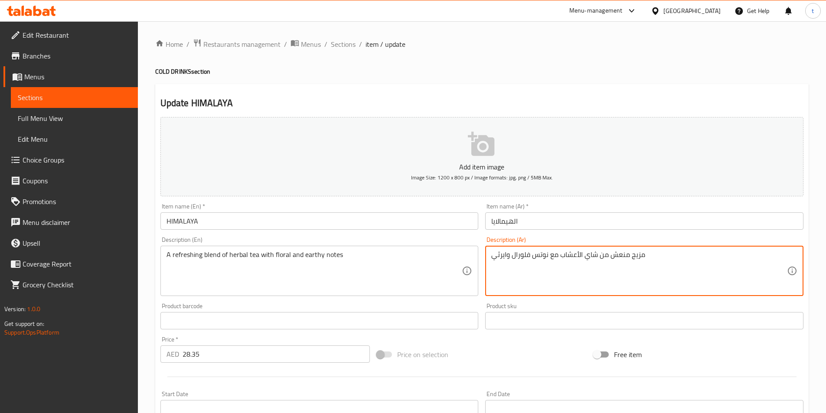
drag, startPoint x: 491, startPoint y: 255, endPoint x: 549, endPoint y: 266, distance: 58.1
paste textarea "floral and earthy notes"
click at [493, 254] on textarea "مزيج منعش من شاي الأعشاب مع نوتس فلورال وايرثي" at bounding box center [639, 270] width 296 height 41
drag, startPoint x: 493, startPoint y: 254, endPoint x: 548, endPoint y: 264, distance: 56.0
click at [548, 264] on textarea "مزيج منعش من شاي الأعشاب مع نوتس فلورال وايرثي" at bounding box center [639, 270] width 296 height 41
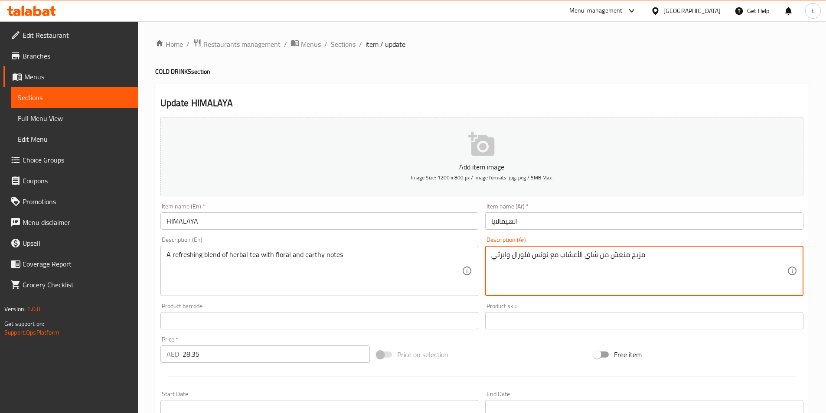
paste textarea "ت زهرية وترابية"
click at [536, 254] on textarea "مزيج منعش من شاي الأعشاب مع نوتات زهرية وترابية" at bounding box center [639, 270] width 296 height 41
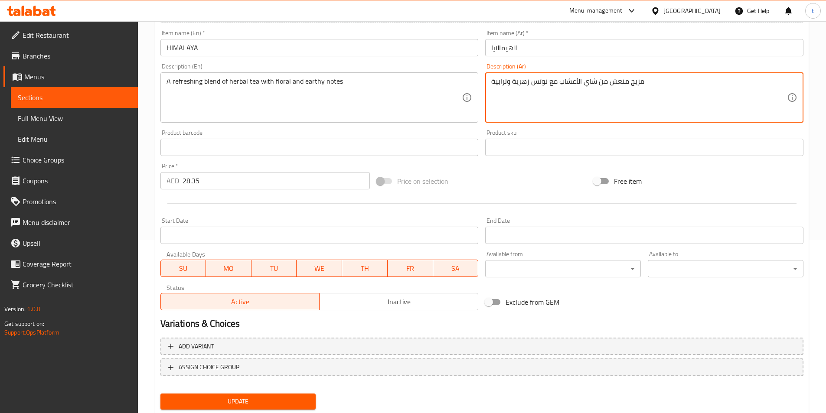
scroll to position [199, 0]
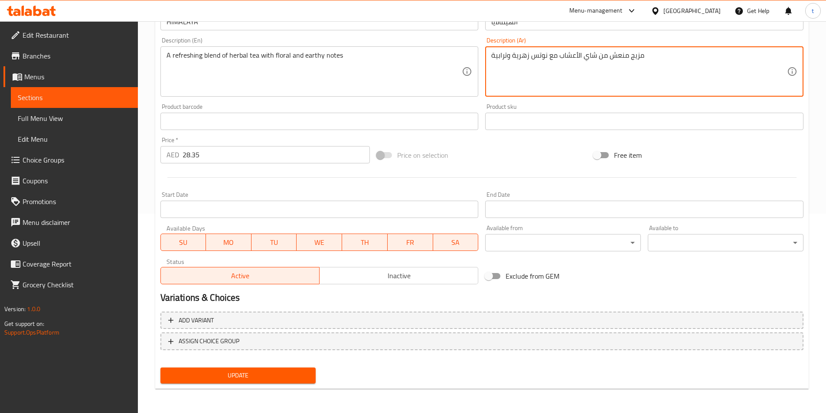
type textarea "مزيج منعش من شاي الأعشاب مع نوتس زهرية وترابية"
click at [273, 378] on span "Update" at bounding box center [238, 375] width 142 height 11
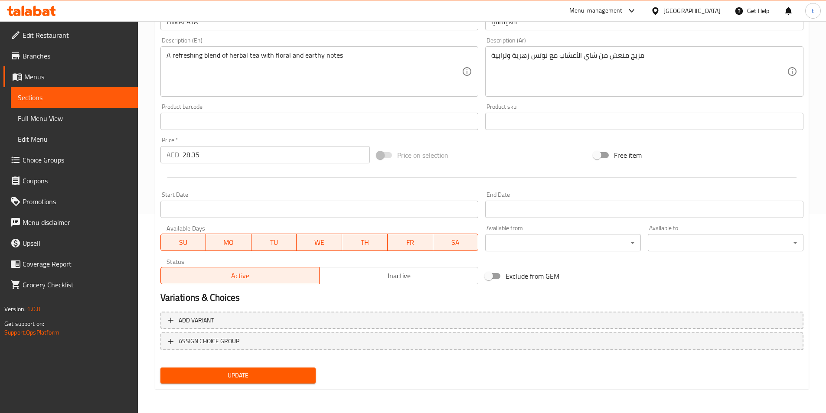
click at [57, 99] on span "Sections" at bounding box center [74, 97] width 113 height 10
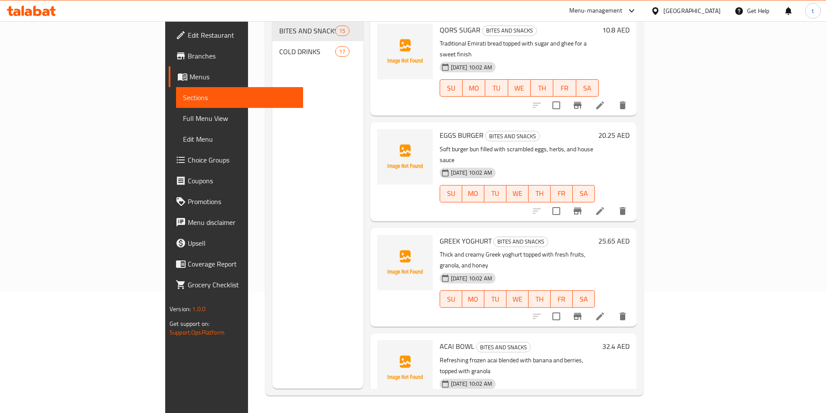
scroll to position [121, 0]
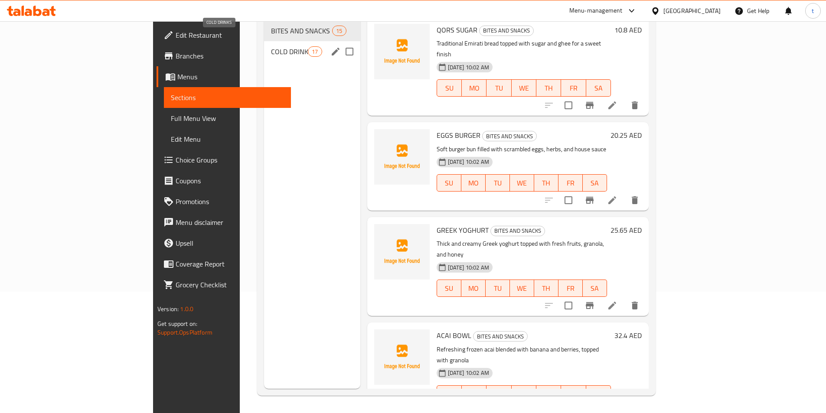
click at [271, 46] on span "COLD DRINKS" at bounding box center [289, 51] width 37 height 10
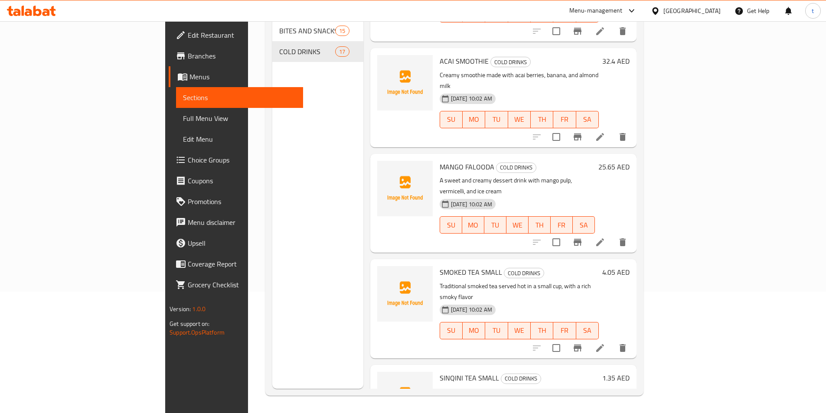
scroll to position [260, 0]
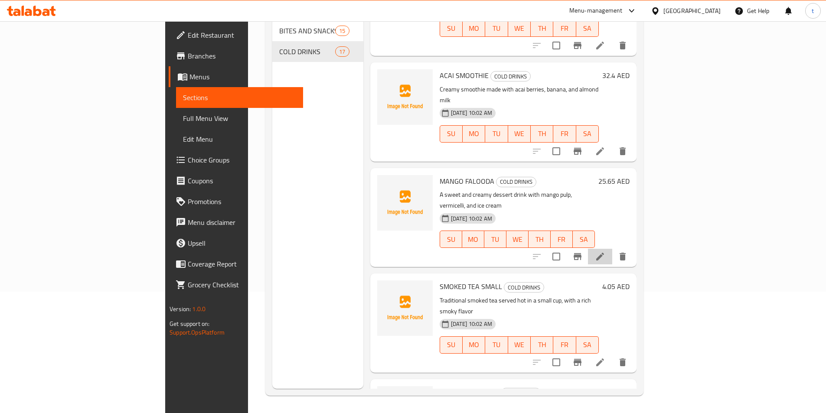
click at [612, 249] on li at bounding box center [600, 257] width 24 height 16
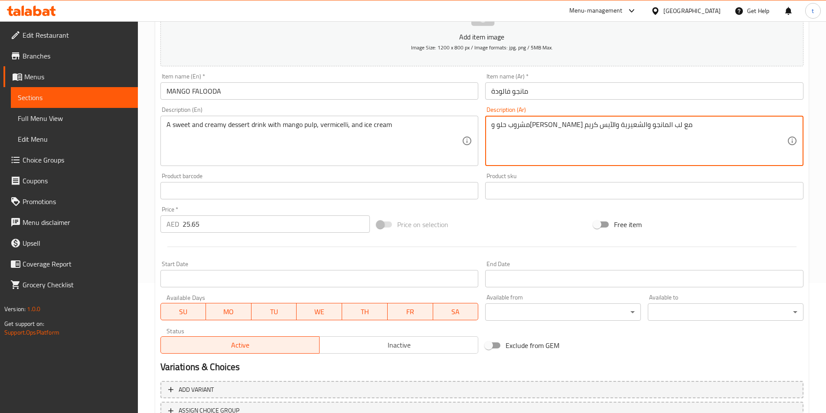
scroll to position [199, 0]
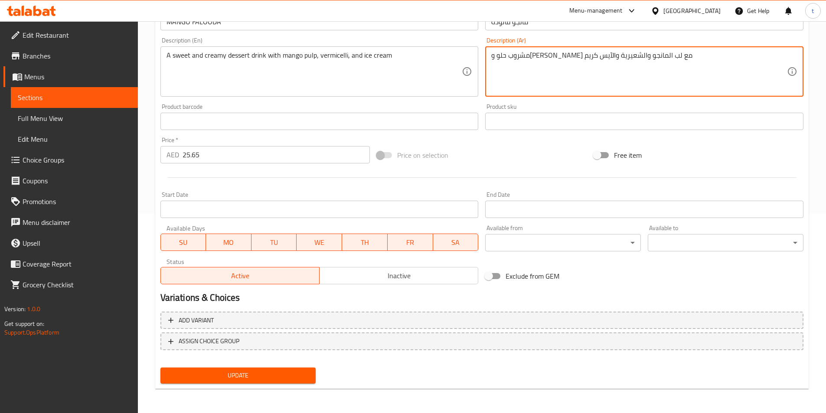
type textarea "مشروب حلو و[PERSON_NAME] مع لب المانجو والشعيرية والآيس كريم"
click at [271, 367] on button "Update" at bounding box center [238, 375] width 156 height 16
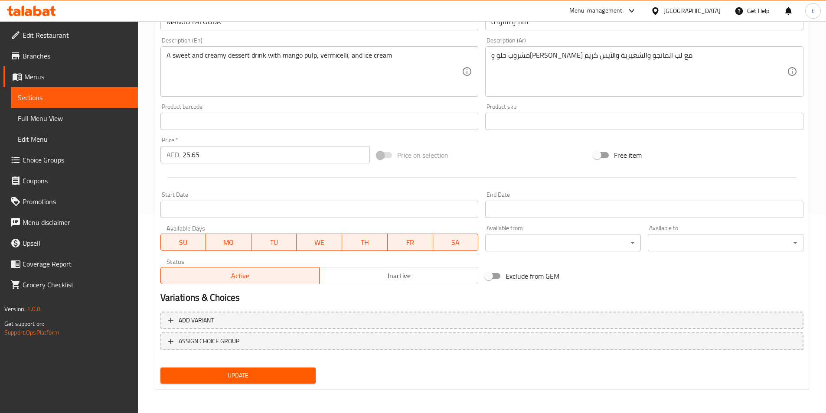
click at [204, 156] on input "25.65" at bounding box center [276, 154] width 188 height 17
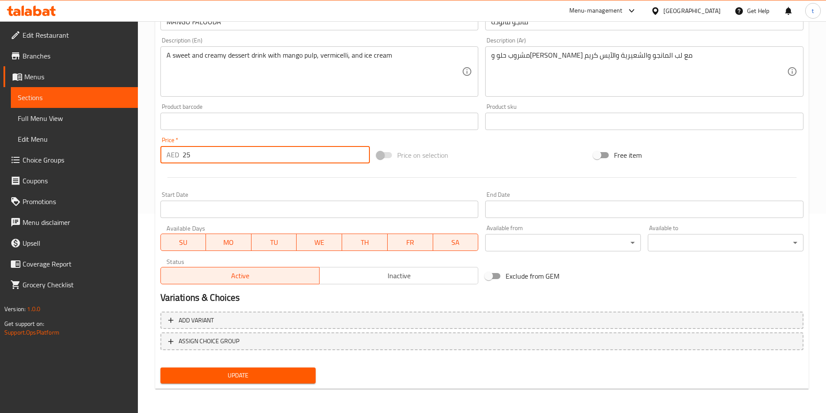
type input "25"
click at [59, 94] on span "Sections" at bounding box center [74, 97] width 113 height 10
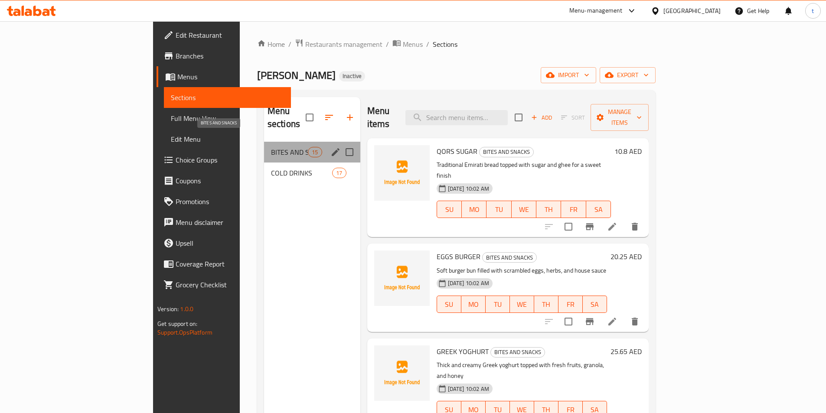
click at [271, 147] on span "BITES AND SNACKS" at bounding box center [289, 152] width 37 height 10
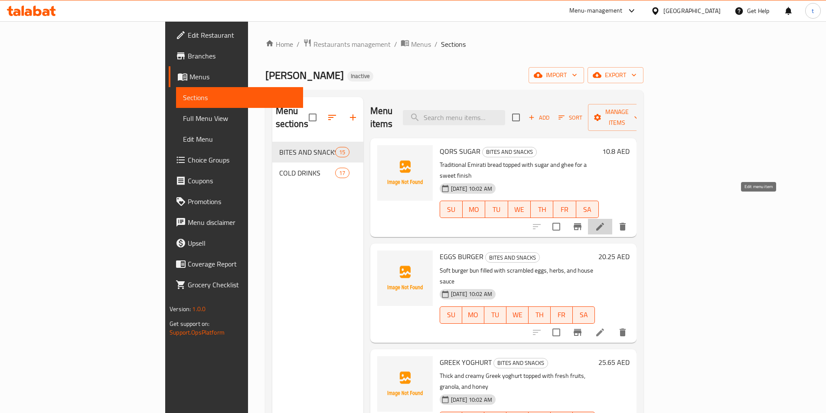
click at [604, 223] on icon at bounding box center [600, 227] width 8 height 8
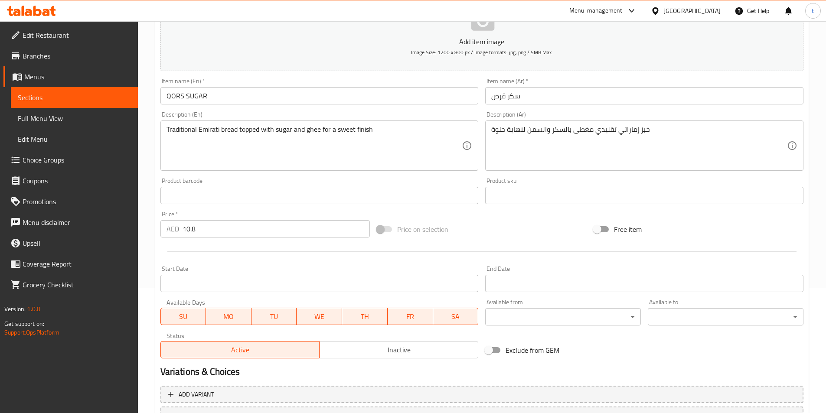
scroll to position [130, 0]
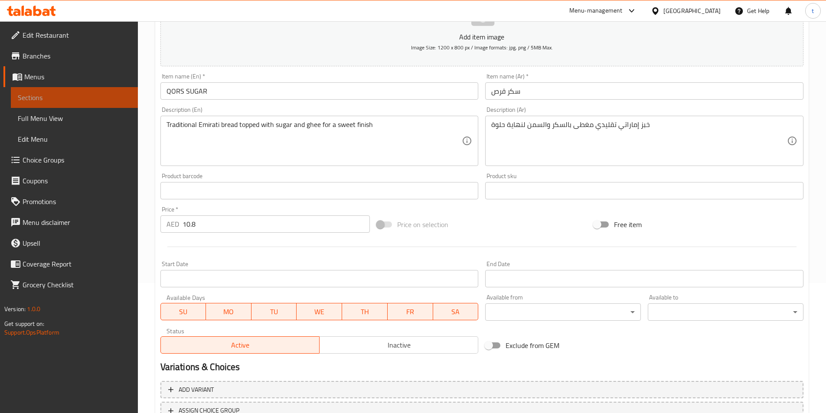
click at [58, 99] on span "Sections" at bounding box center [74, 97] width 113 height 10
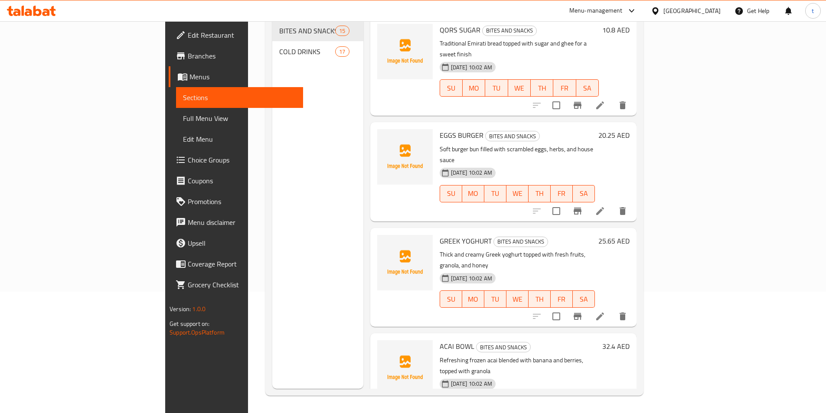
scroll to position [35, 0]
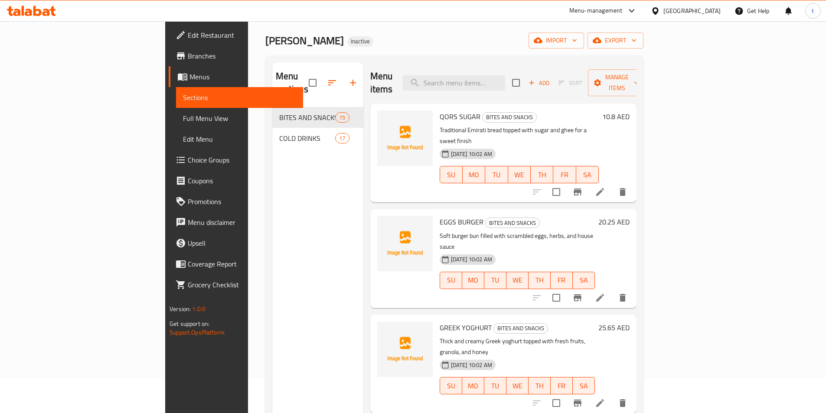
click at [612, 290] on li at bounding box center [600, 298] width 24 height 16
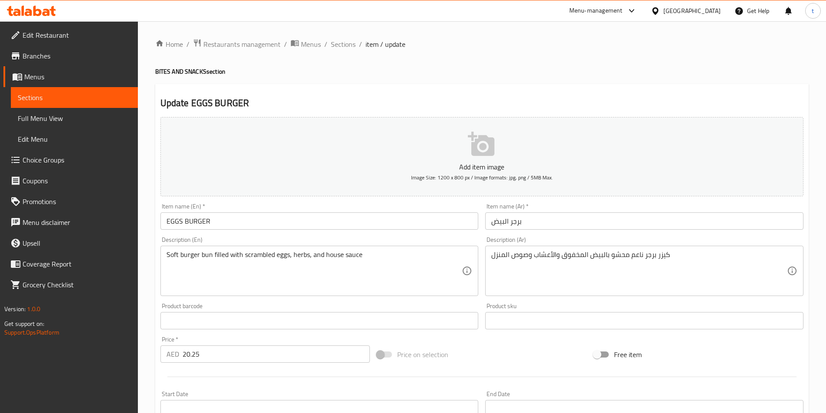
click at [237, 350] on input "20.25" at bounding box center [276, 353] width 188 height 17
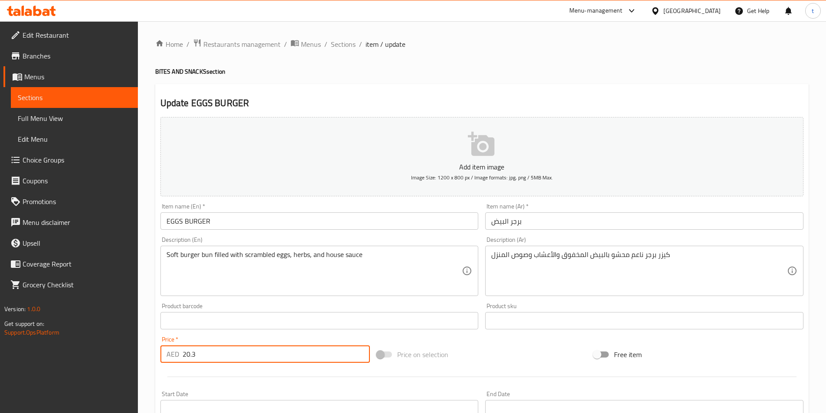
type input "20.3"
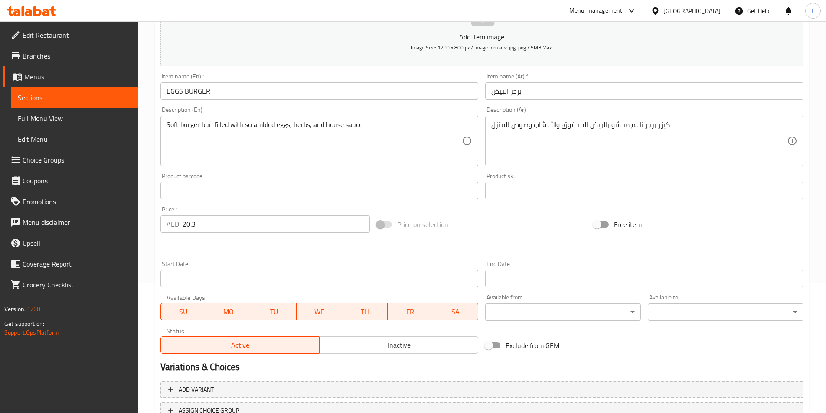
scroll to position [199, 0]
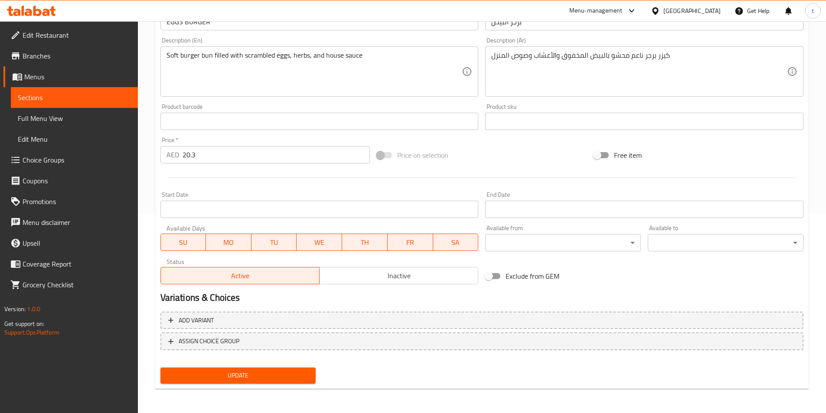
drag, startPoint x: 231, startPoint y: 372, endPoint x: 229, endPoint y: 368, distance: 4.7
click at [231, 372] on span "Update" at bounding box center [238, 375] width 142 height 11
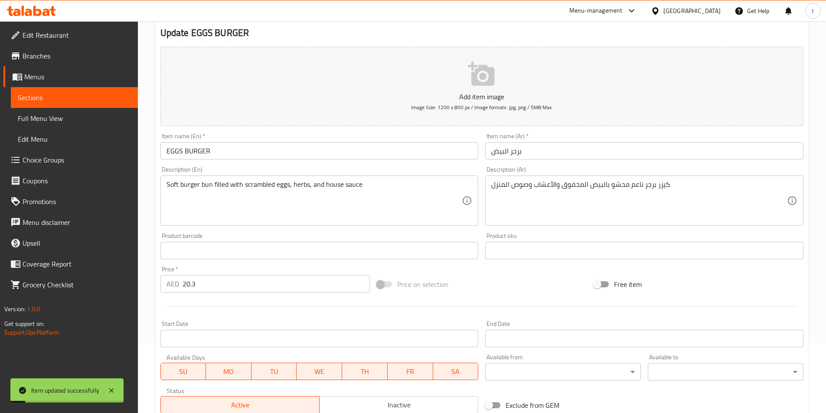
scroll to position [69, 0]
click at [62, 102] on span "Sections" at bounding box center [74, 97] width 113 height 10
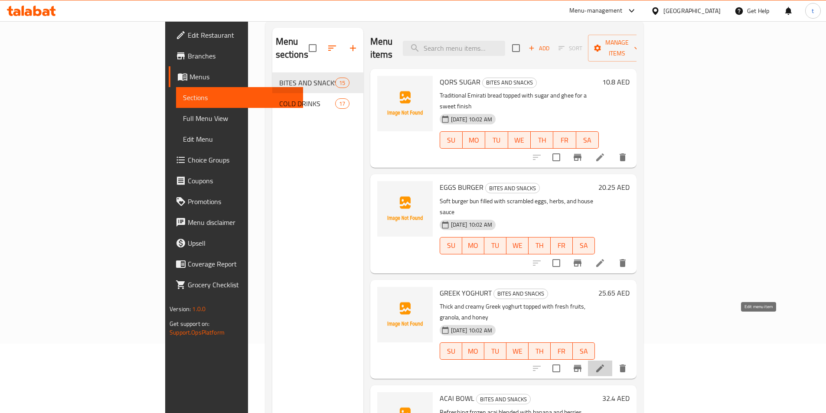
click at [605, 363] on icon at bounding box center [600, 368] width 10 height 10
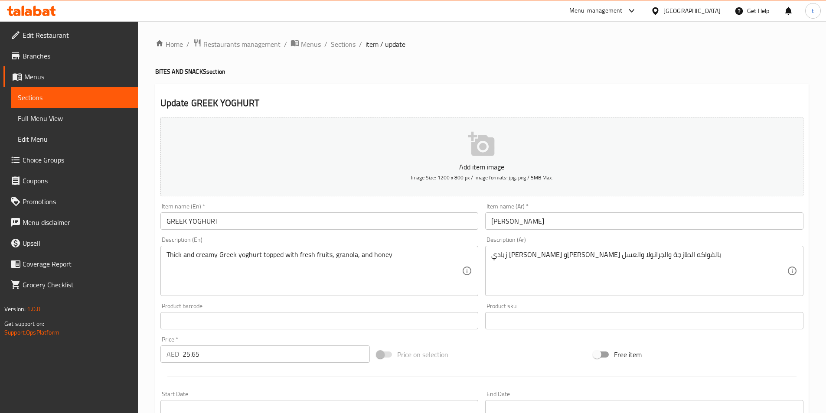
click at [218, 358] on input "25.65" at bounding box center [276, 353] width 188 height 17
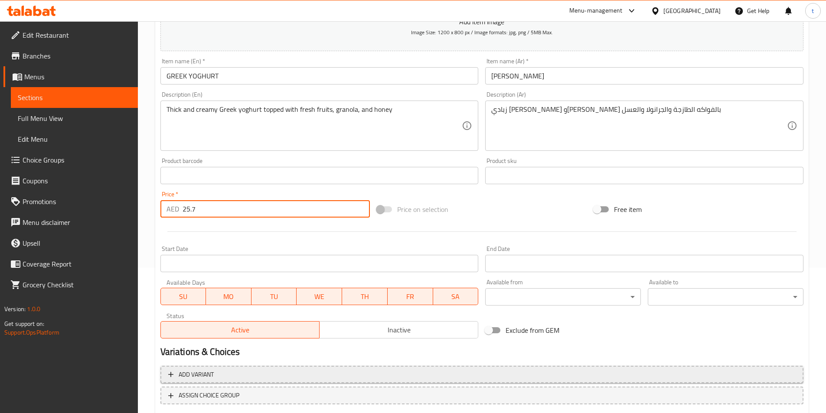
scroll to position [199, 0]
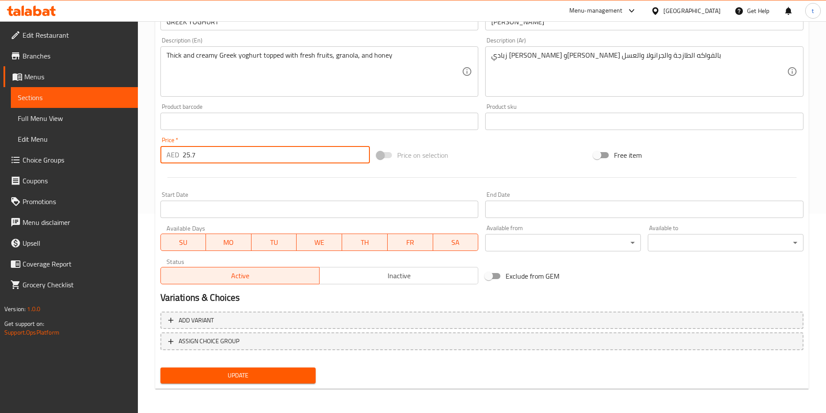
type input "25.7"
click at [208, 375] on span "Update" at bounding box center [238, 375] width 142 height 11
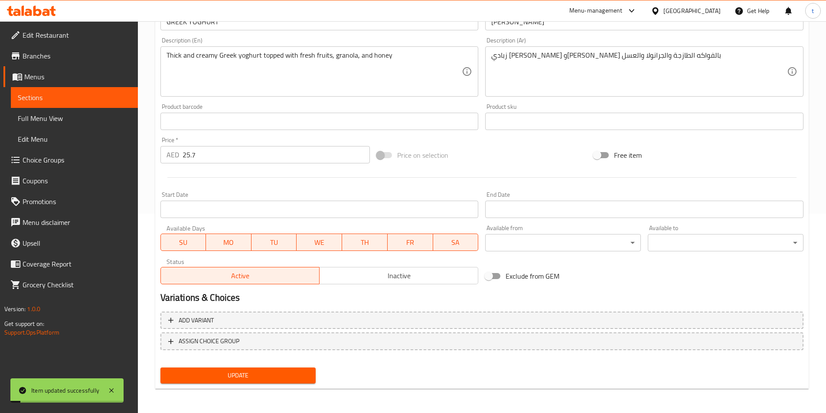
click at [76, 103] on link "Sections" at bounding box center [74, 97] width 127 height 21
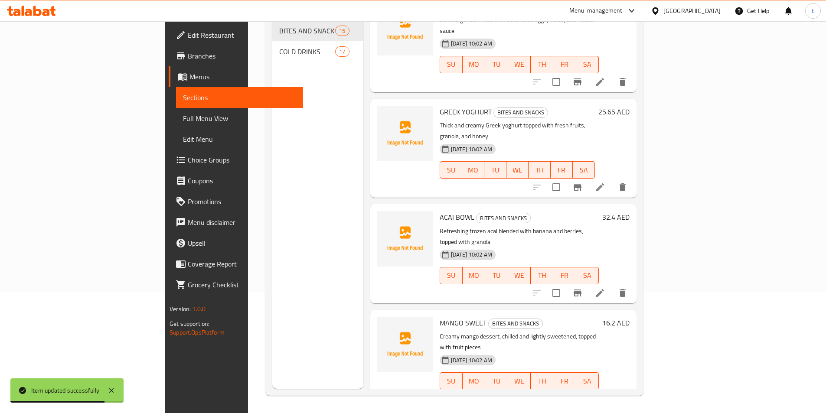
scroll to position [130, 0]
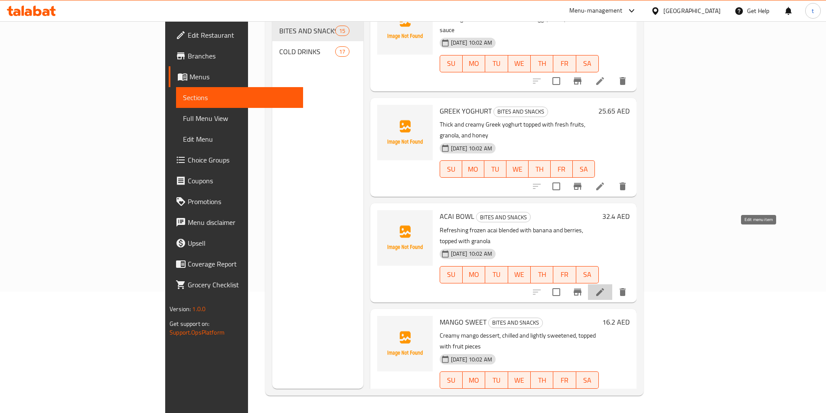
click at [605, 287] on icon at bounding box center [600, 292] width 10 height 10
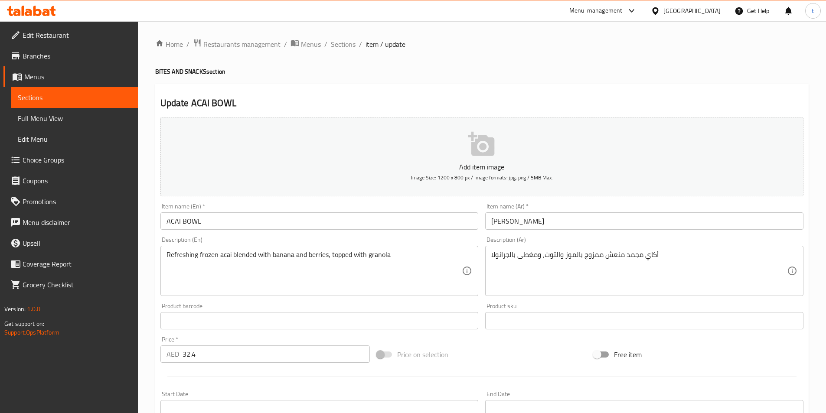
click at [49, 100] on span "Sections" at bounding box center [74, 97] width 113 height 10
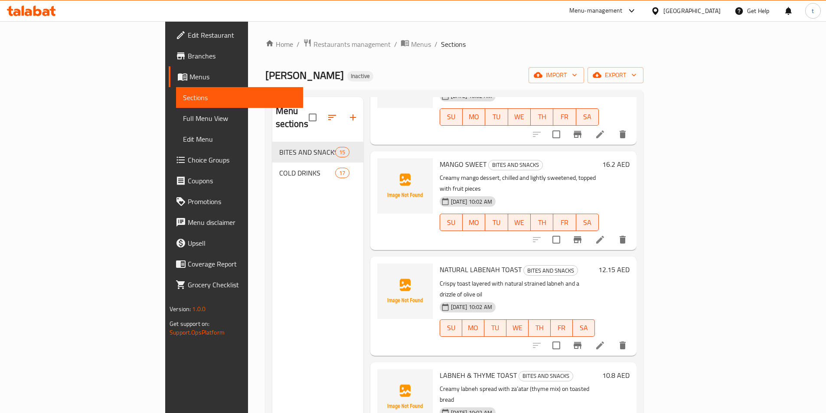
scroll to position [433, 0]
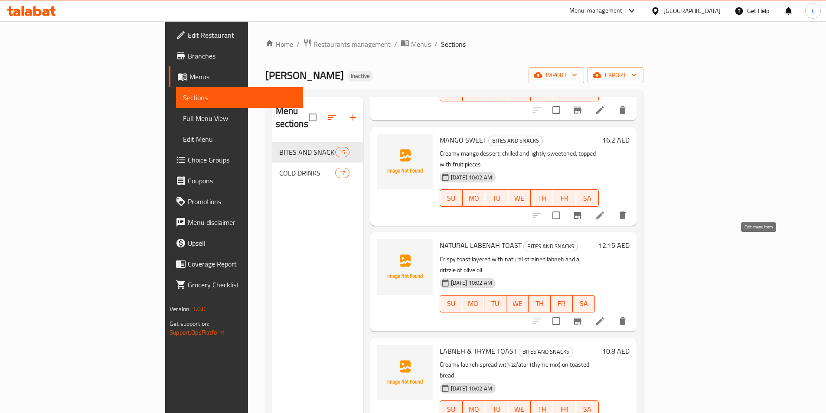
click at [605, 316] on icon at bounding box center [600, 321] width 10 height 10
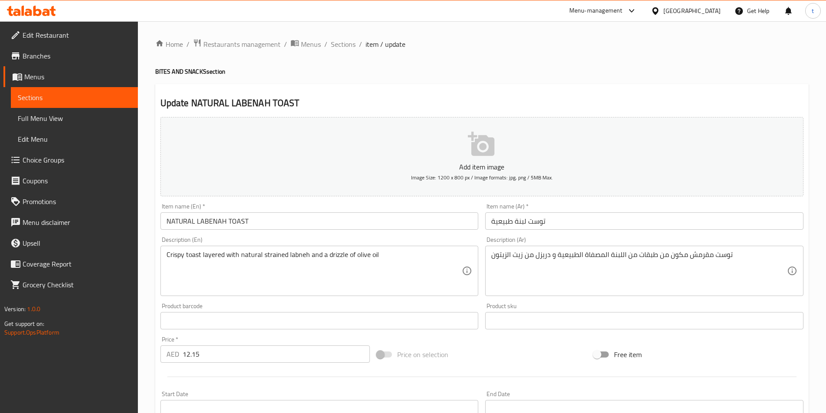
click at [218, 354] on input "12.15" at bounding box center [276, 353] width 188 height 17
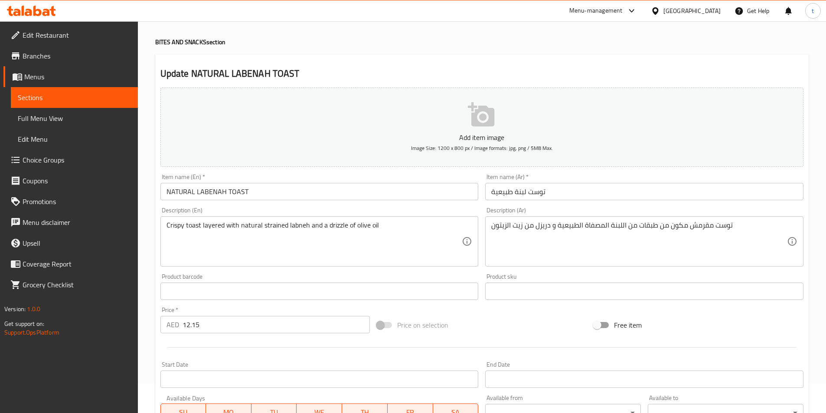
scroll to position [43, 0]
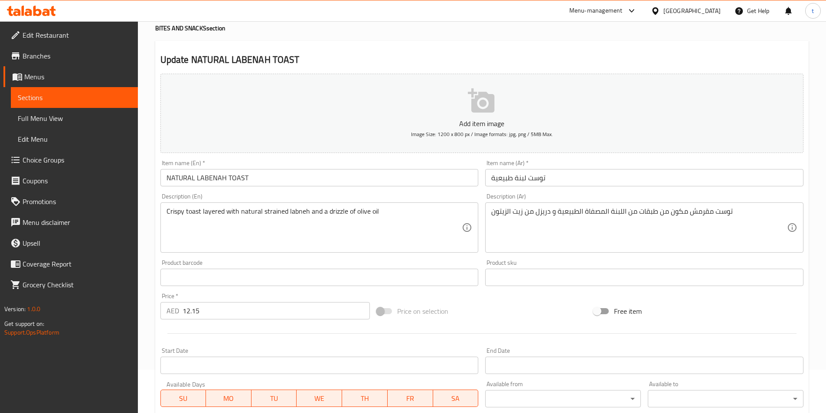
click at [256, 311] on input "12.15" at bounding box center [276, 310] width 188 height 17
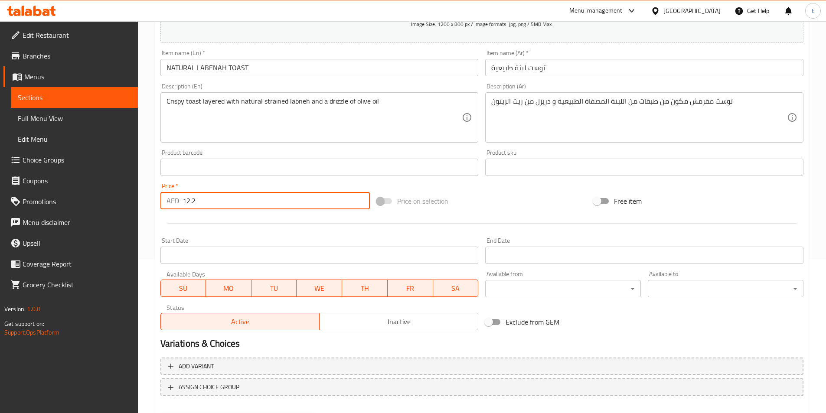
scroll to position [199, 0]
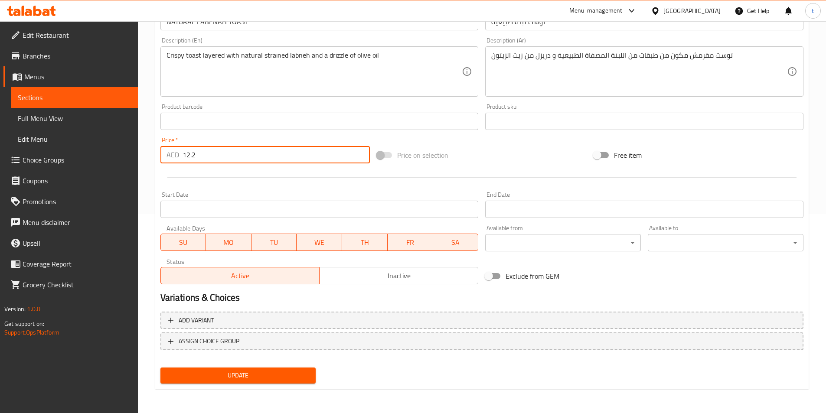
type input "12.2"
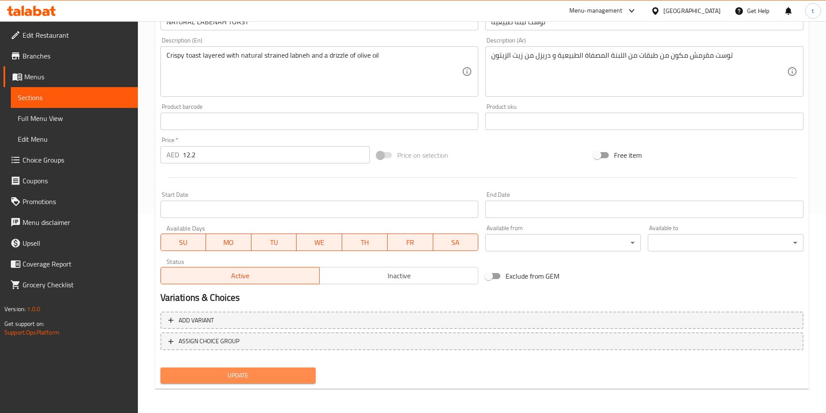
click at [230, 373] on span "Update" at bounding box center [238, 375] width 142 height 11
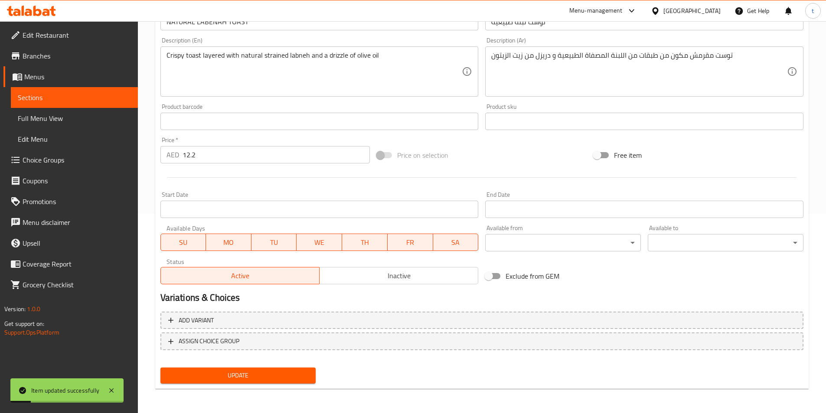
click at [79, 101] on span "Sections" at bounding box center [74, 97] width 113 height 10
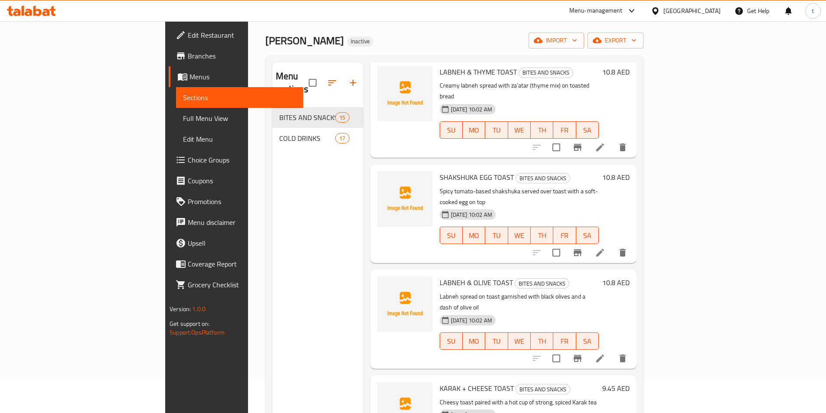
scroll to position [693, 0]
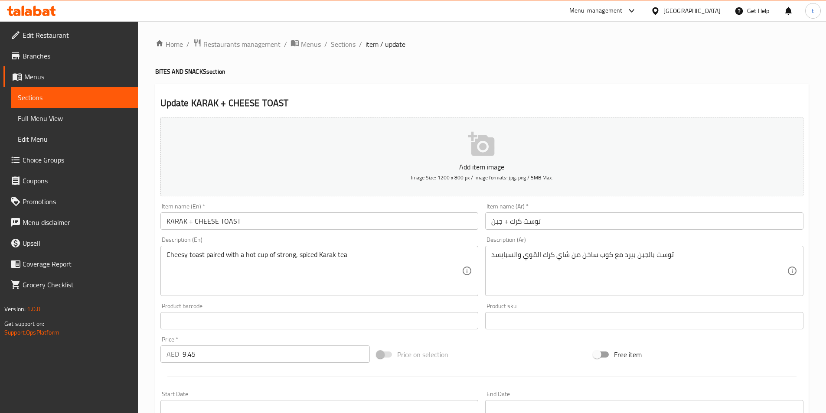
click at [229, 354] on input "9.45" at bounding box center [276, 353] width 188 height 17
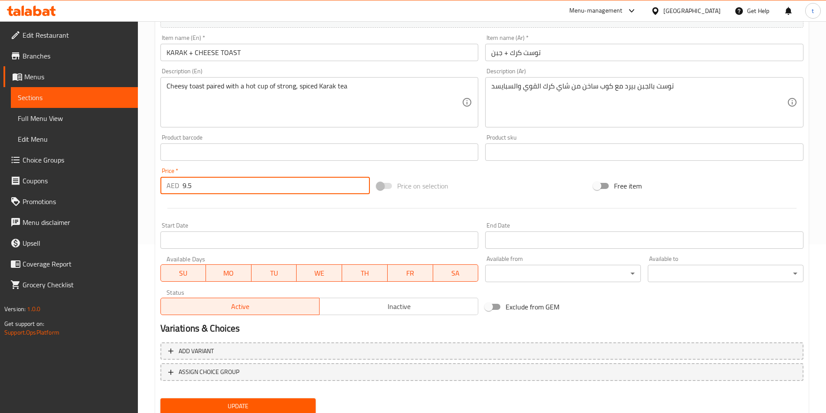
scroll to position [199, 0]
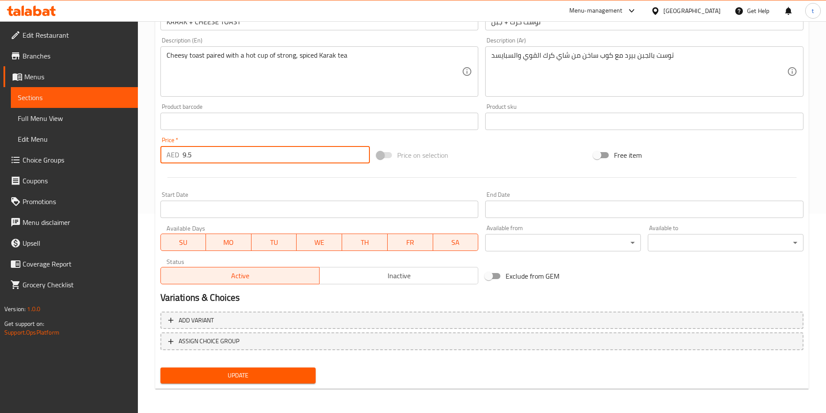
type input "9.5"
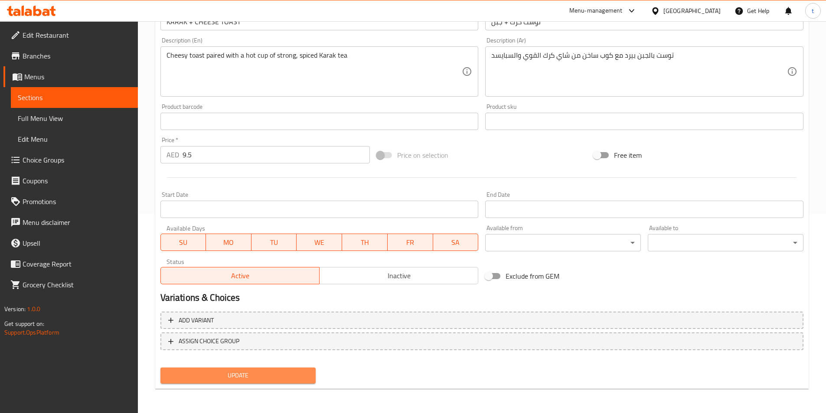
click at [195, 374] on span "Update" at bounding box center [238, 375] width 142 height 11
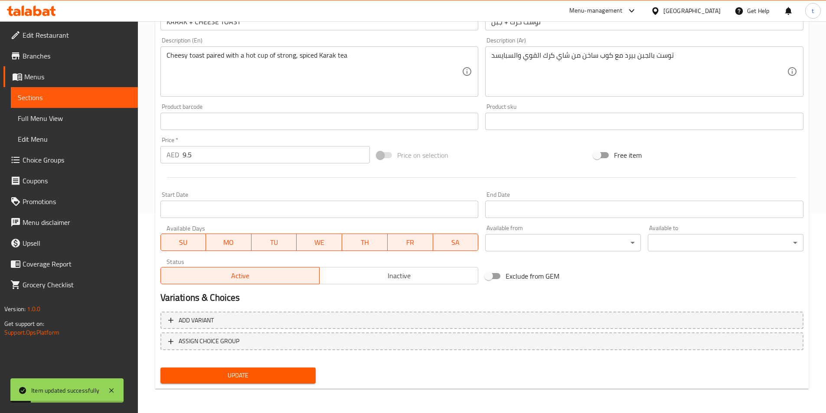
scroll to position [156, 0]
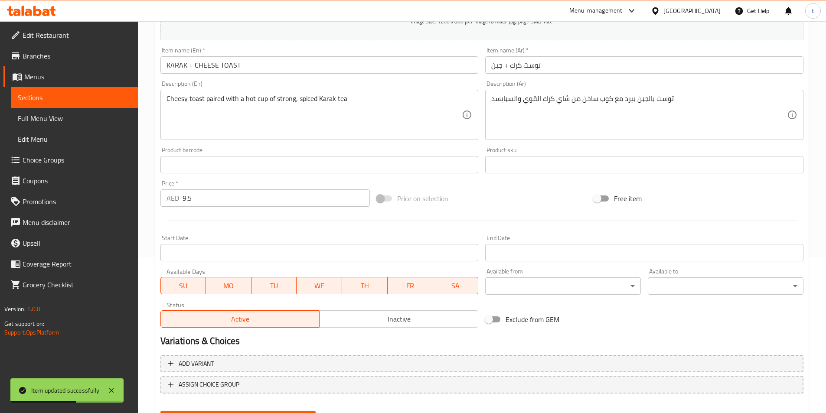
click at [82, 93] on span "Sections" at bounding box center [74, 97] width 113 height 10
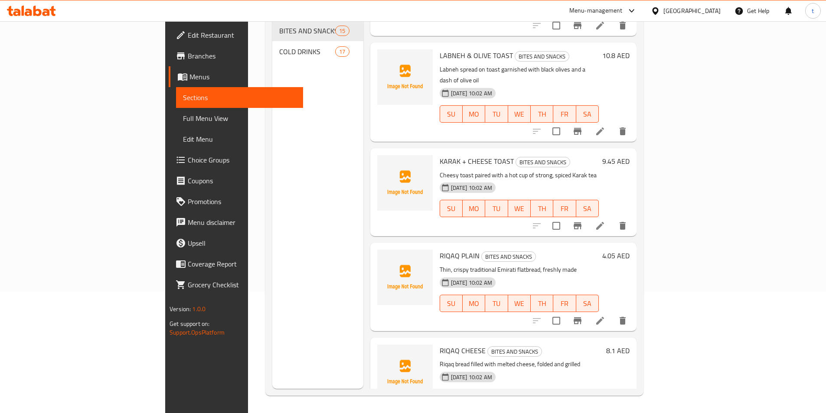
scroll to position [823, 0]
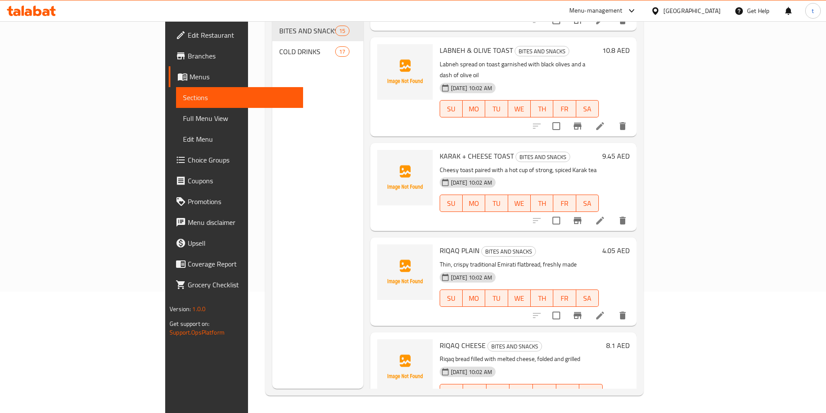
click at [612, 308] on li at bounding box center [600, 316] width 24 height 16
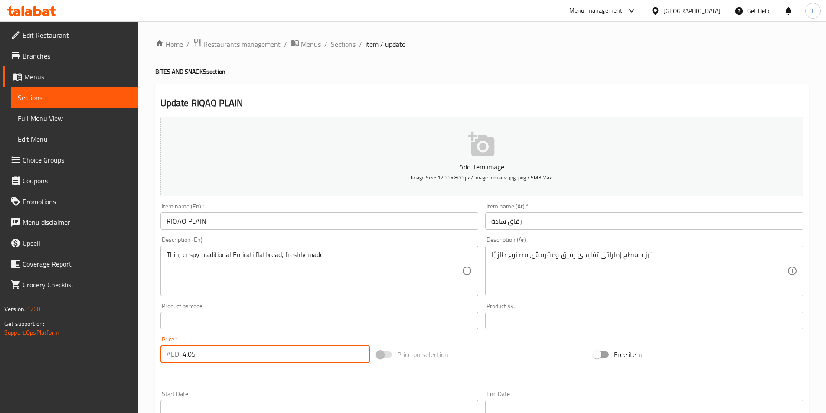
click at [219, 346] on input "4.05" at bounding box center [276, 353] width 188 height 17
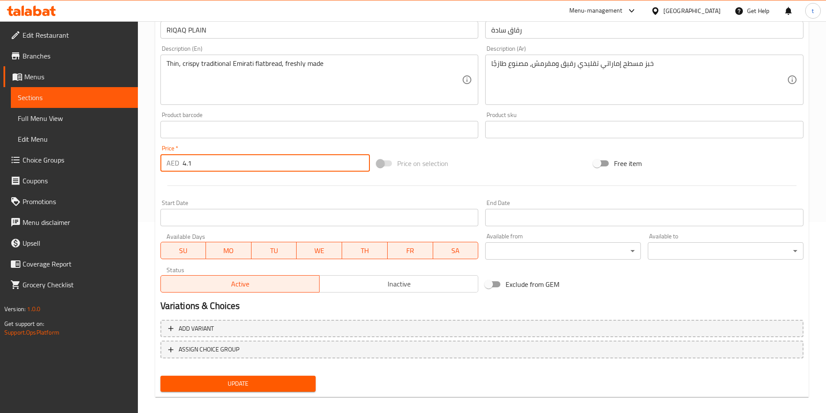
scroll to position [199, 0]
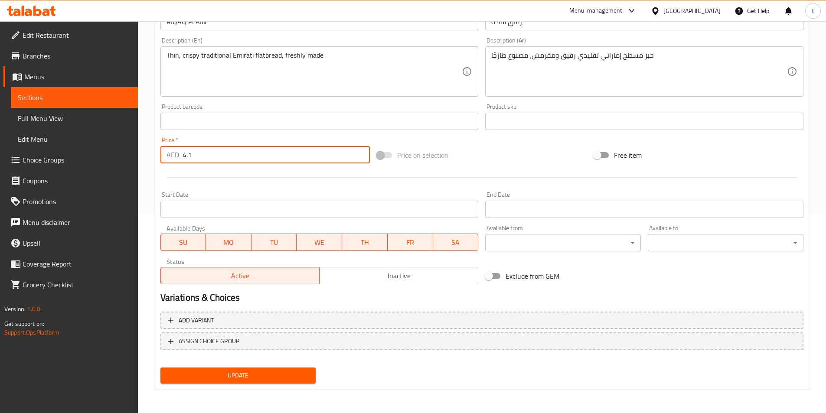
type input "4.1"
click at [254, 374] on span "Update" at bounding box center [238, 375] width 142 height 11
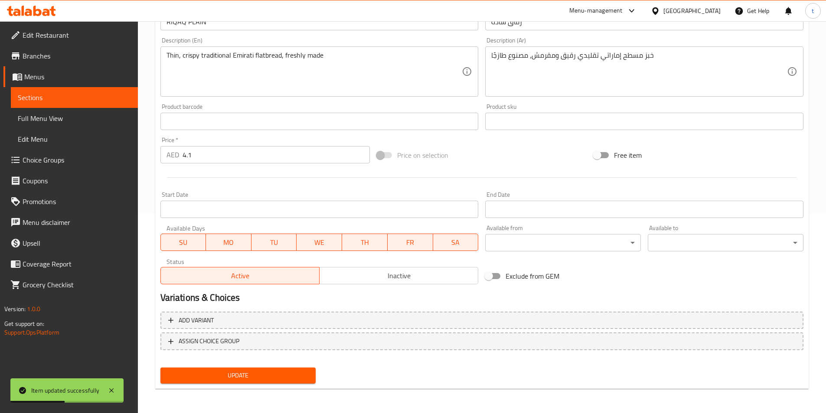
click at [69, 100] on span "Sections" at bounding box center [74, 97] width 113 height 10
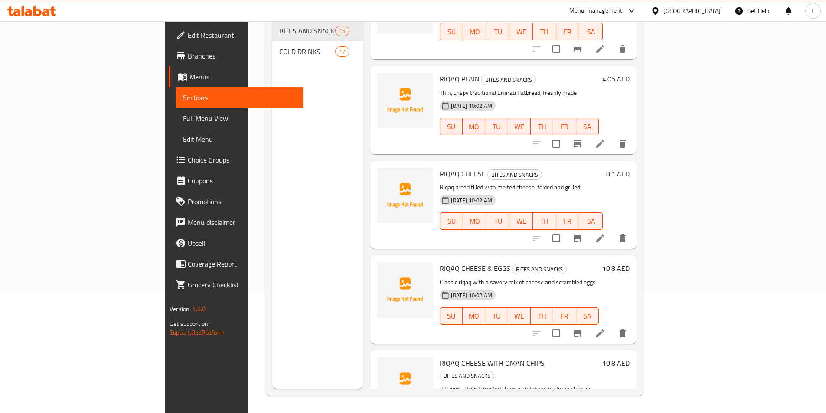
scroll to position [1029, 0]
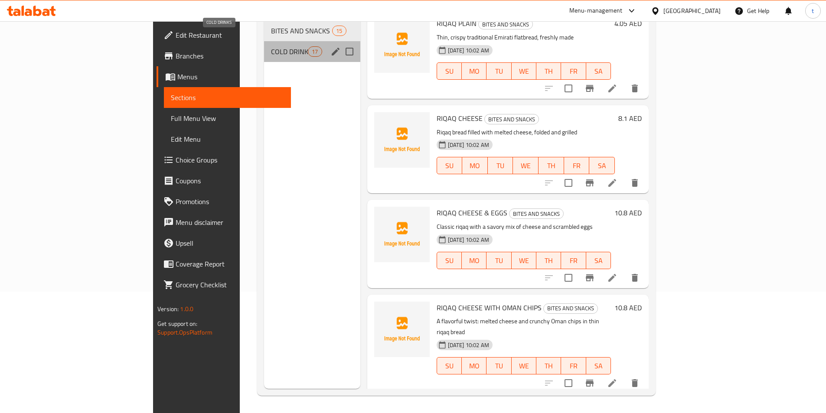
click at [271, 46] on span "COLD DRINKS" at bounding box center [289, 51] width 37 height 10
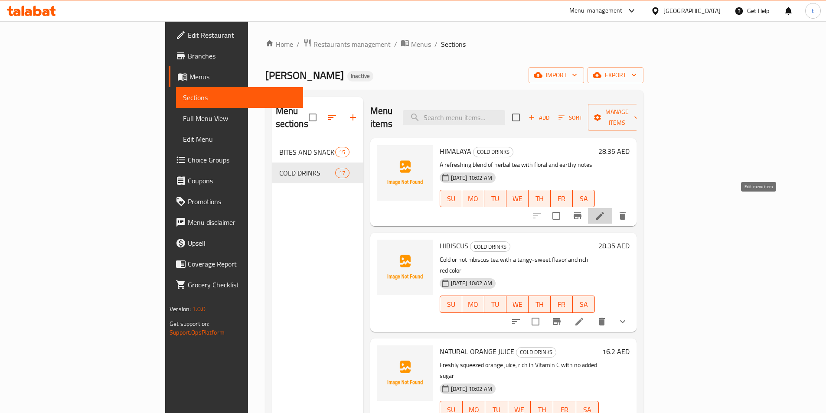
click at [605, 211] on icon at bounding box center [600, 216] width 10 height 10
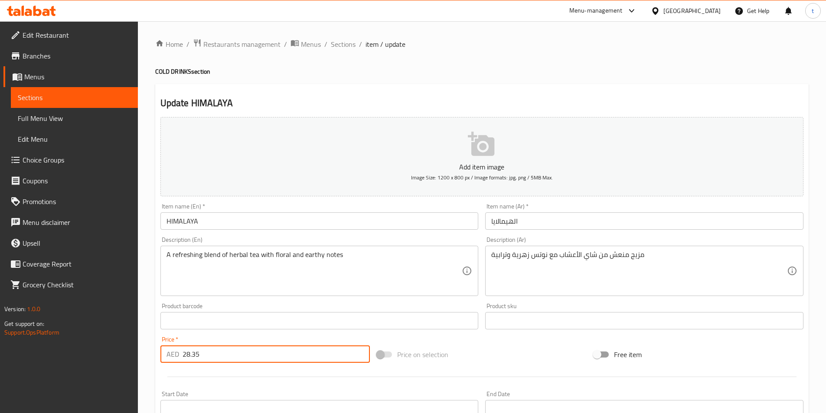
click at [239, 351] on input "28.35" at bounding box center [276, 353] width 188 height 17
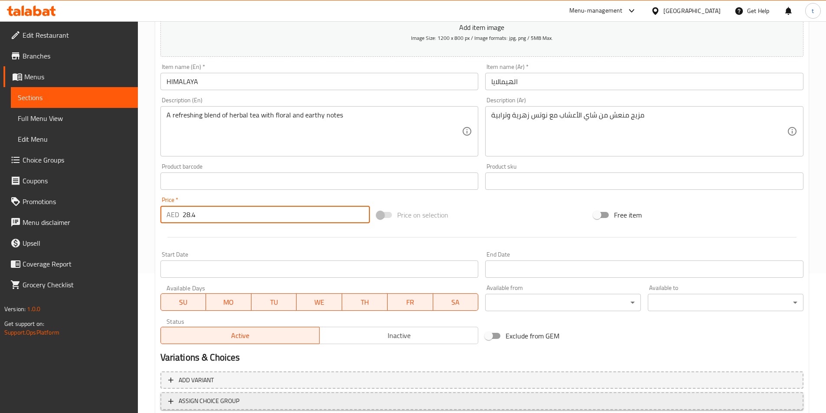
scroll to position [173, 0]
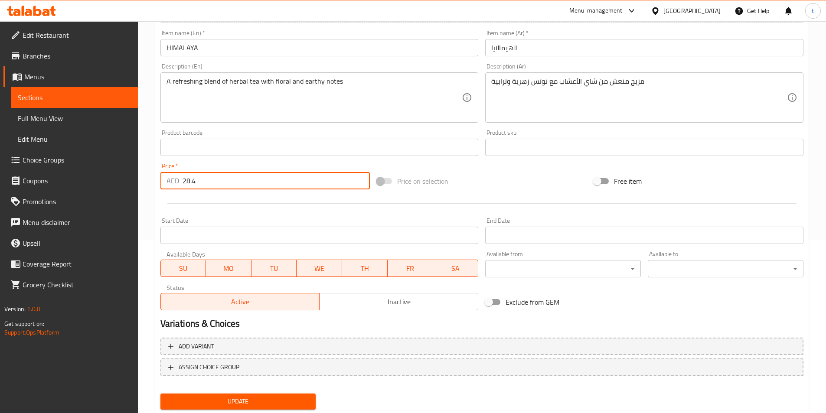
type input "28.4"
click at [214, 398] on span "Update" at bounding box center [238, 401] width 142 height 11
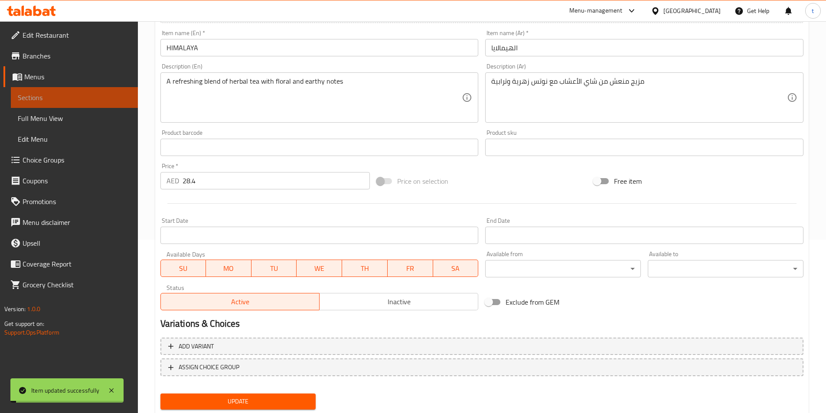
click at [50, 92] on span "Sections" at bounding box center [74, 97] width 113 height 10
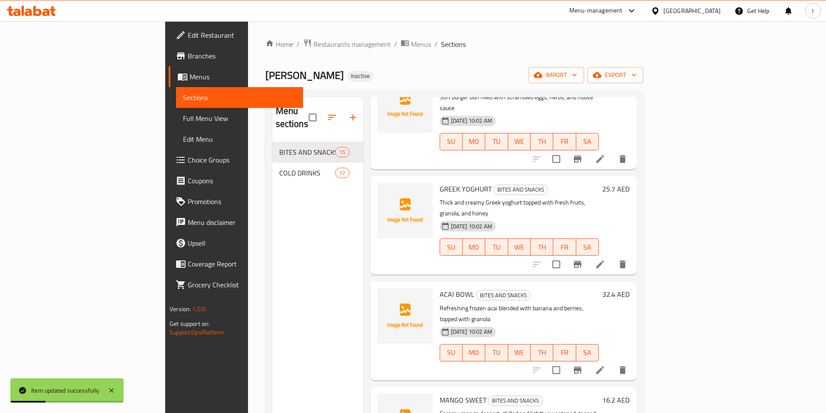
scroll to position [347, 0]
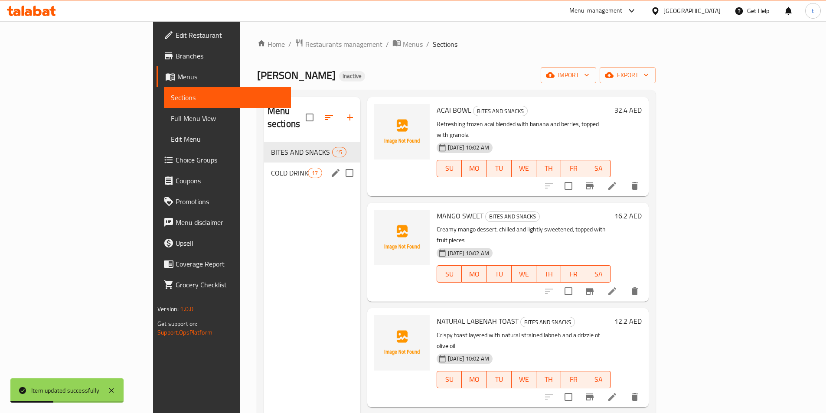
click at [264, 168] on div "COLD DRINKS 17" at bounding box center [312, 173] width 96 height 21
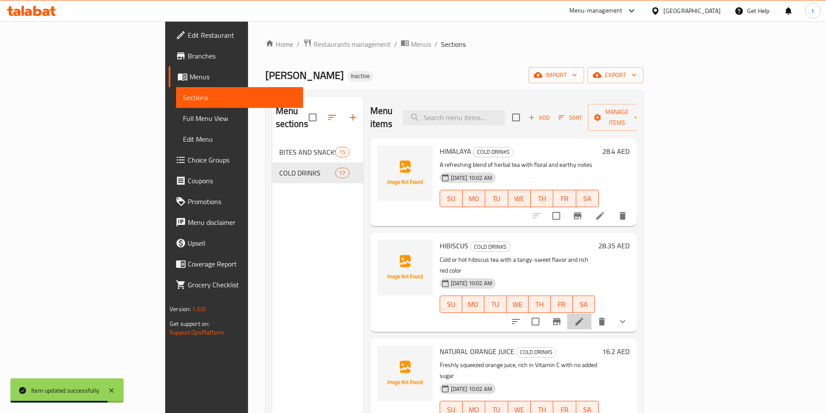
click at [591, 314] on li at bounding box center [579, 322] width 24 height 16
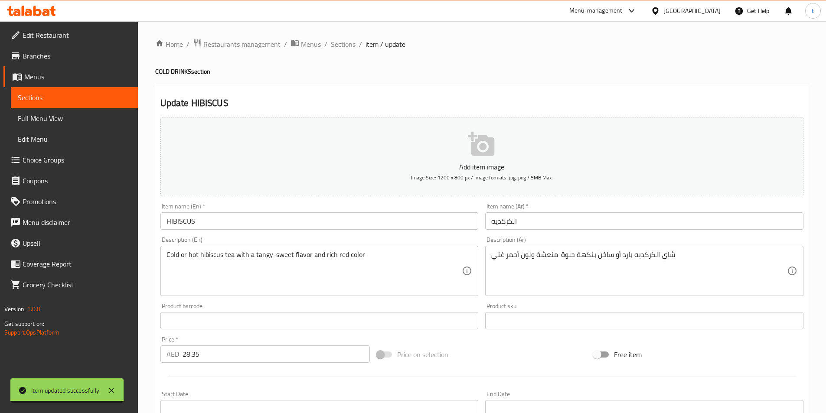
click at [220, 356] on input "28.35" at bounding box center [276, 353] width 188 height 17
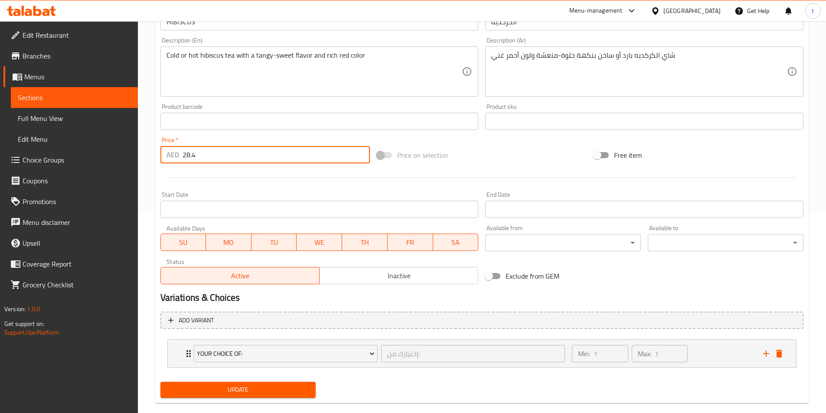
scroll to position [214, 0]
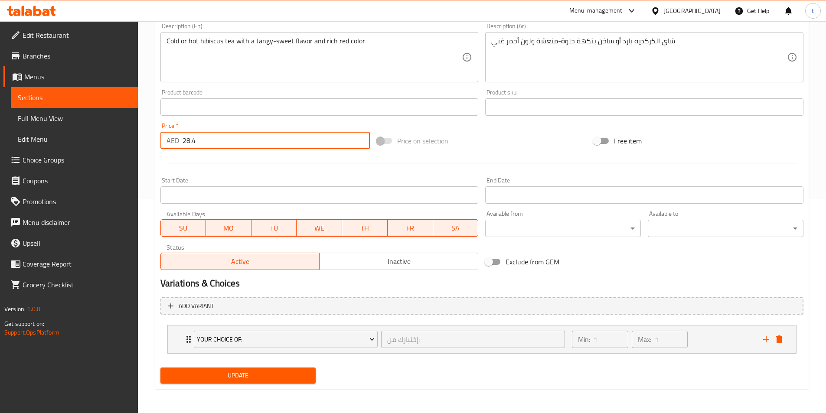
type input "28.4"
click at [216, 371] on span "Update" at bounding box center [238, 375] width 142 height 11
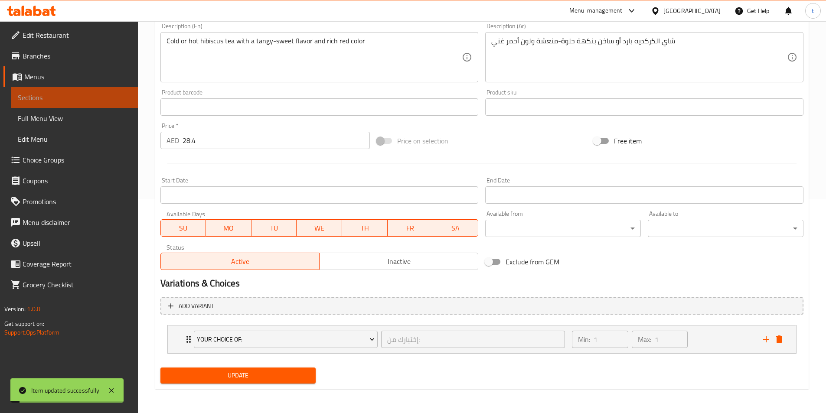
click at [52, 98] on span "Sections" at bounding box center [74, 97] width 113 height 10
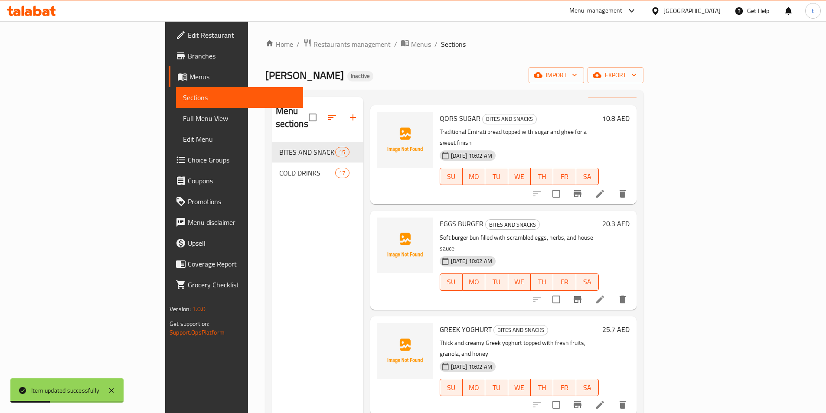
scroll to position [130, 0]
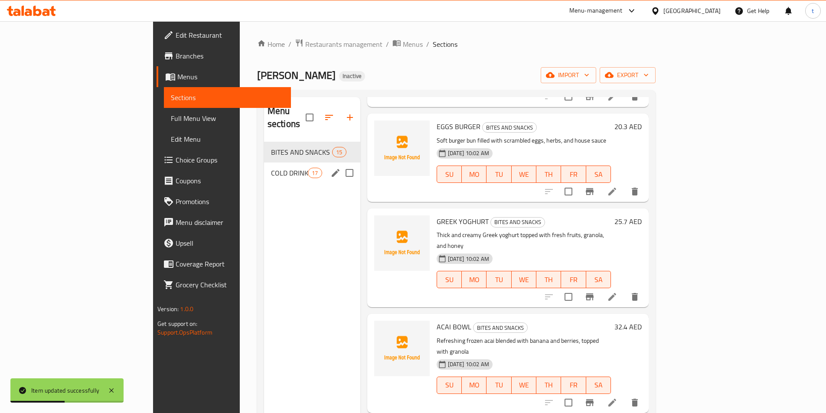
click at [264, 163] on div "COLD DRINKS 17" at bounding box center [312, 173] width 96 height 21
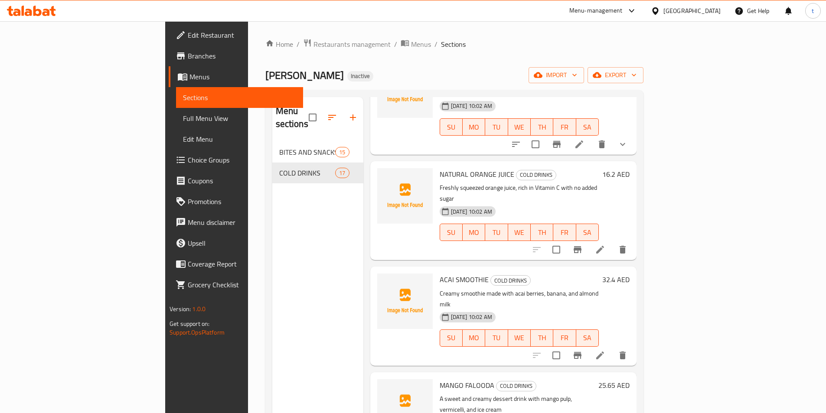
scroll to position [217, 0]
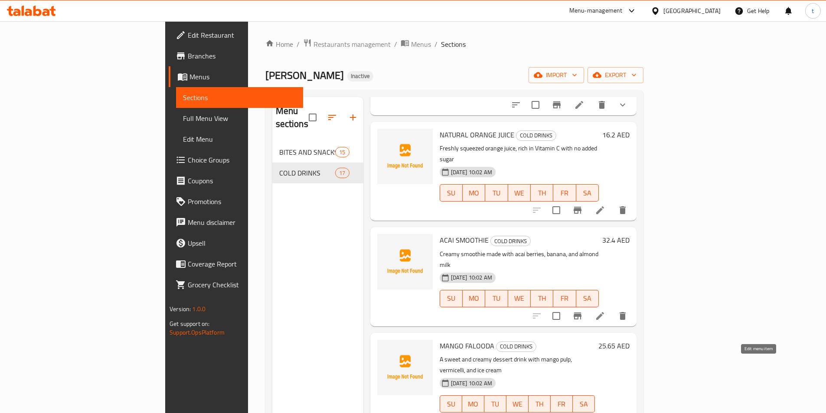
click at [605, 413] on icon at bounding box center [600, 421] width 10 height 10
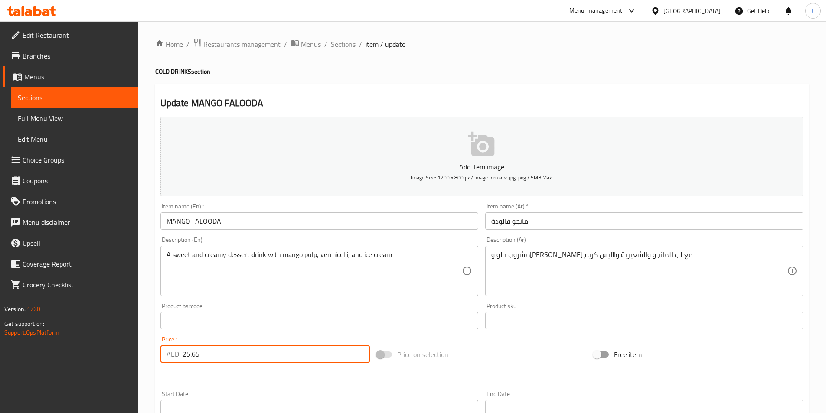
click at [241, 352] on input "25.65" at bounding box center [276, 353] width 188 height 17
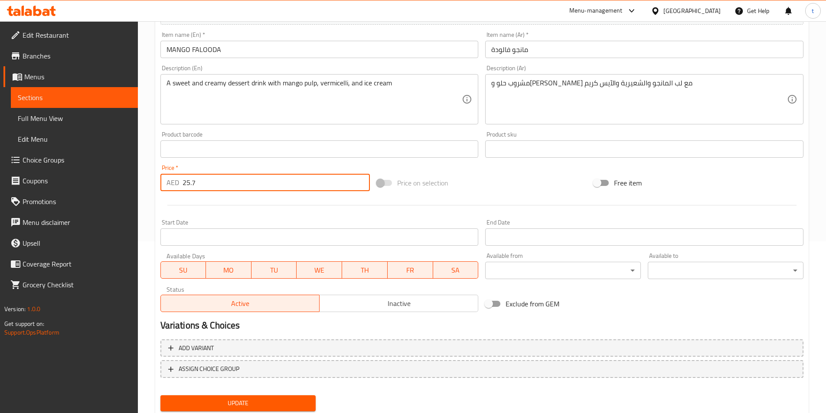
scroll to position [156, 0]
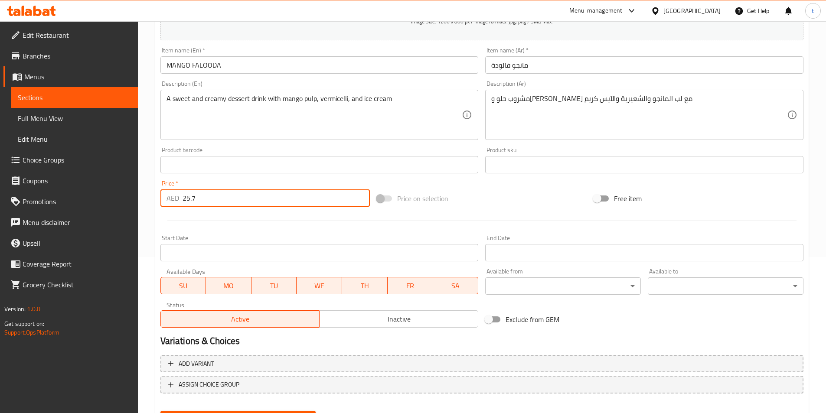
type input "25.7"
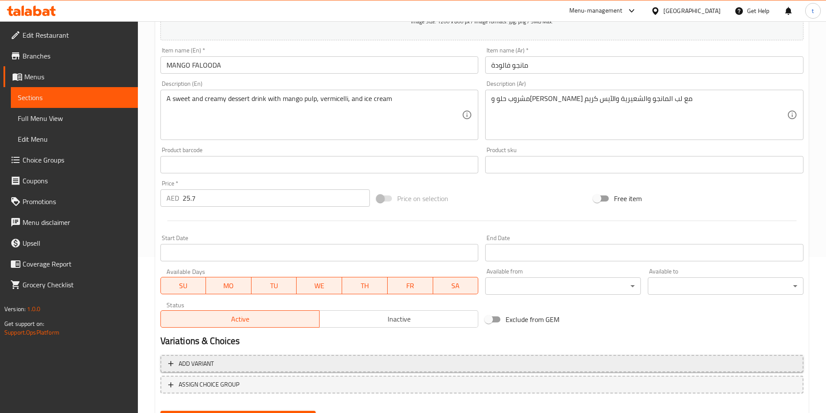
scroll to position [199, 0]
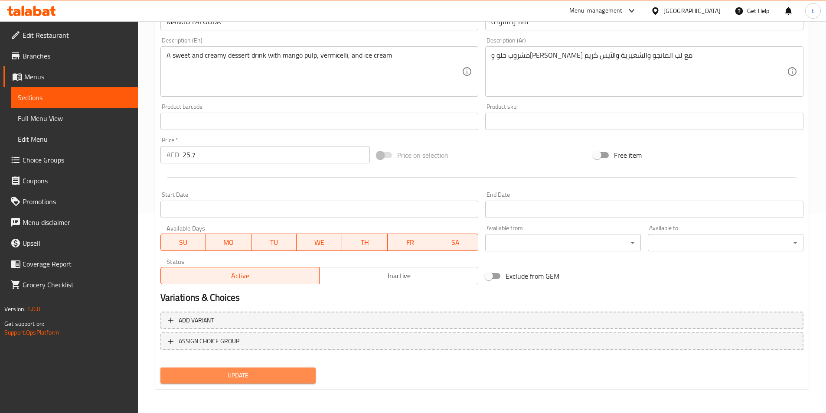
click at [271, 374] on span "Update" at bounding box center [238, 375] width 142 height 11
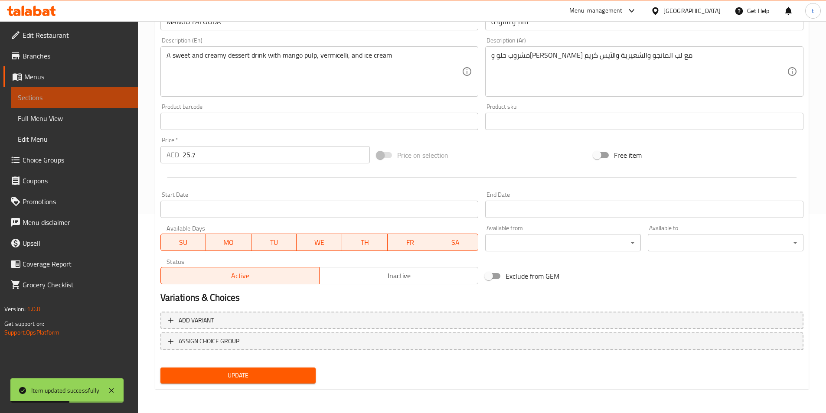
click at [64, 99] on span "Sections" at bounding box center [74, 97] width 113 height 10
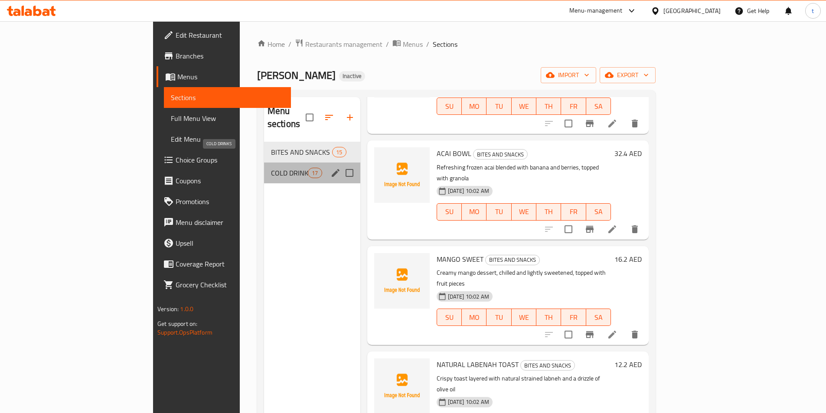
click at [271, 168] on span "COLD DRINKS" at bounding box center [289, 173] width 37 height 10
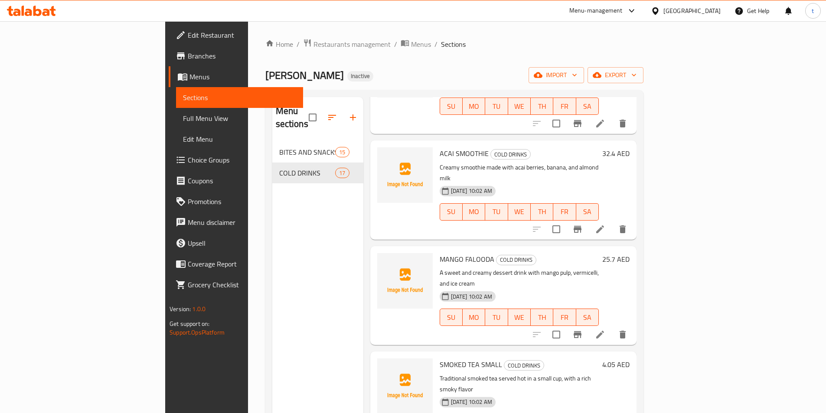
scroll to position [347, 0]
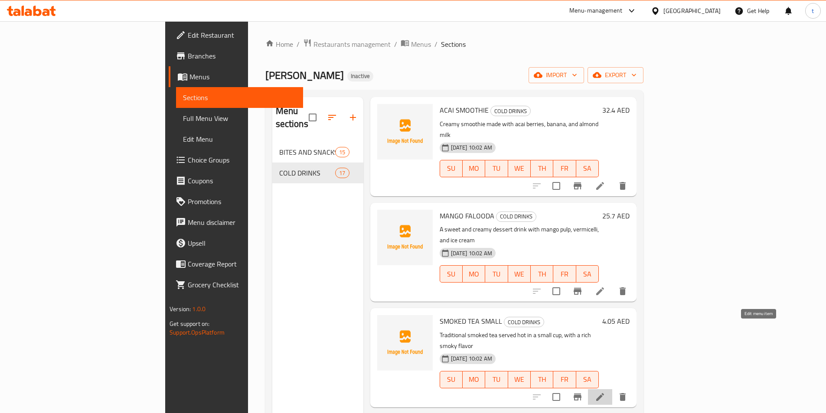
click at [605, 392] on icon at bounding box center [600, 397] width 10 height 10
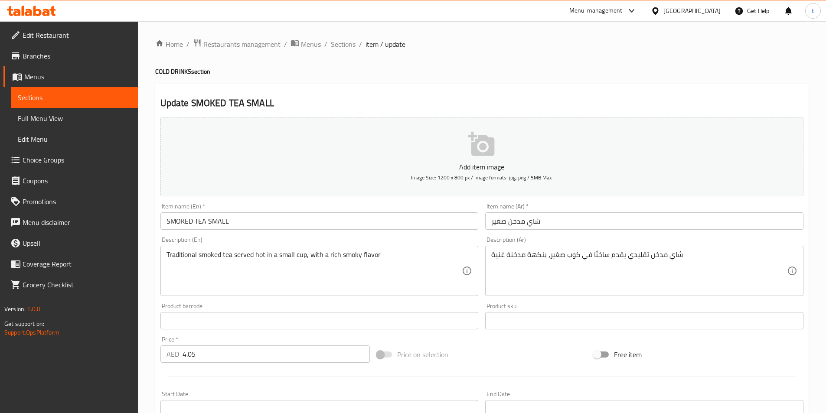
click at [294, 350] on input "4.05" at bounding box center [276, 353] width 188 height 17
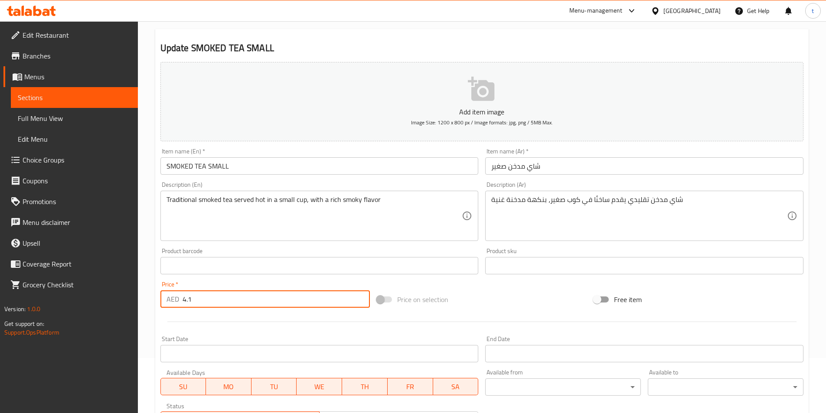
scroll to position [173, 0]
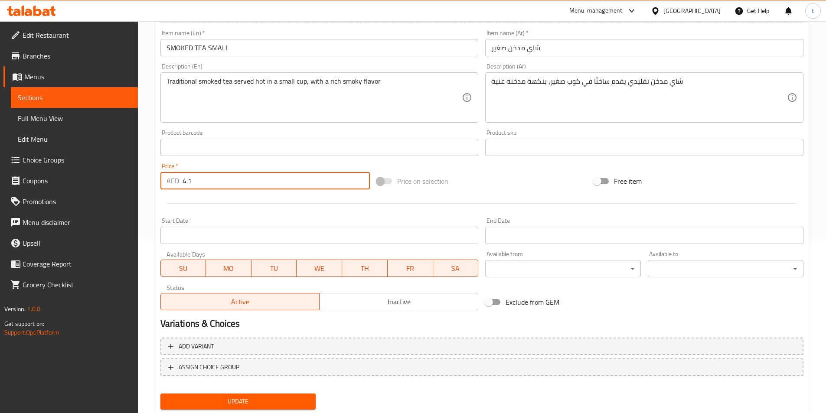
type input "4.1"
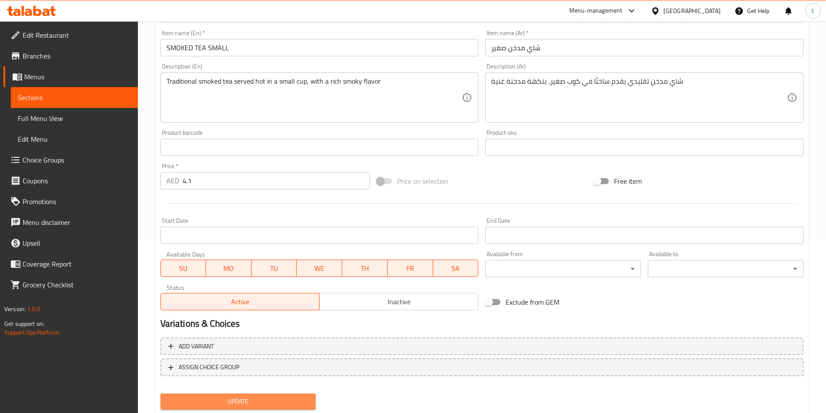
click at [257, 404] on span "Update" at bounding box center [238, 401] width 142 height 11
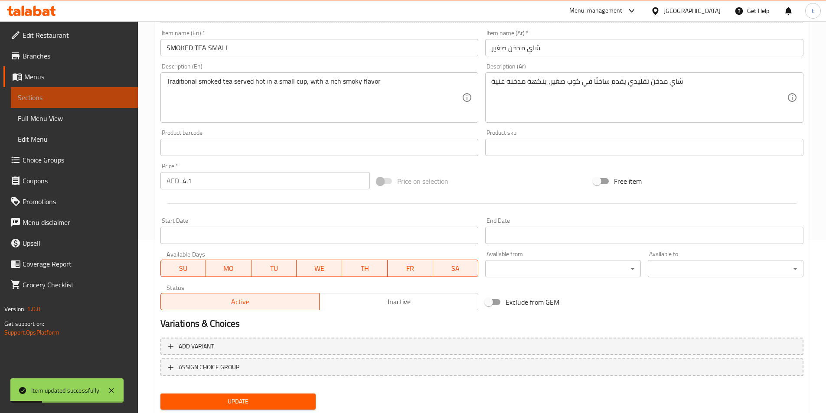
click at [19, 95] on span "Sections" at bounding box center [74, 97] width 113 height 10
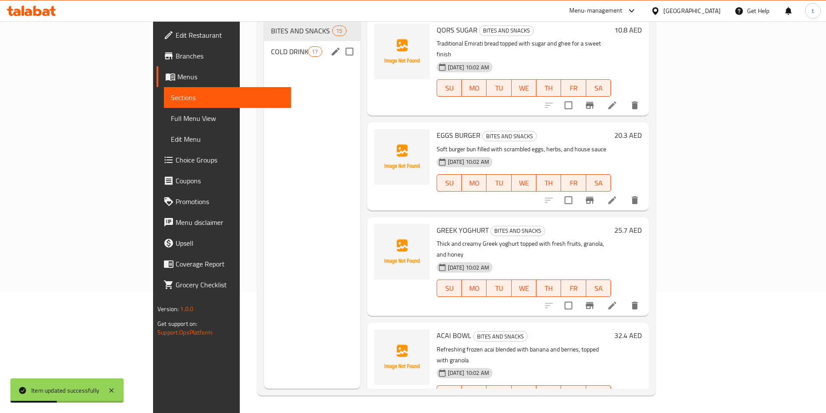
click at [264, 46] on div "COLD DRINKS 17" at bounding box center [312, 51] width 96 height 21
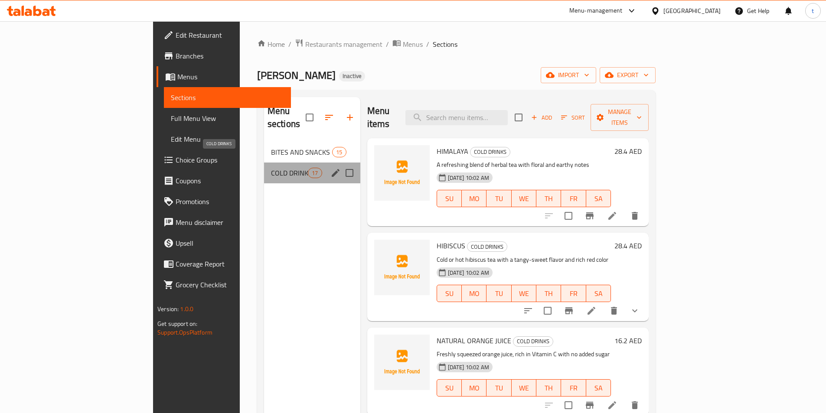
click at [271, 168] on span "COLD DRINKS" at bounding box center [289, 173] width 37 height 10
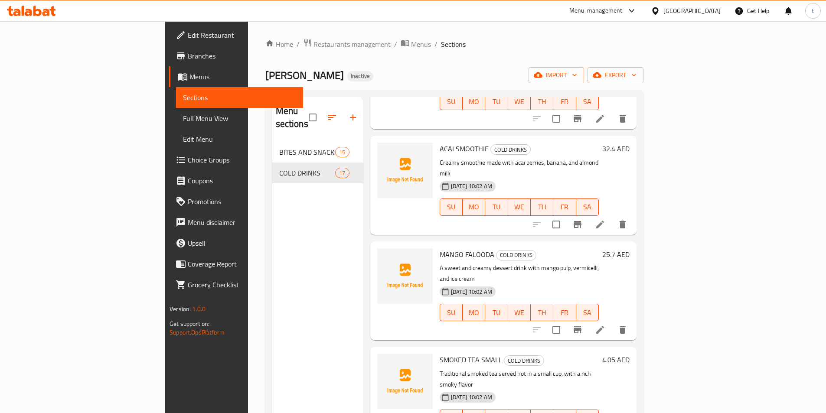
scroll to position [390, 0]
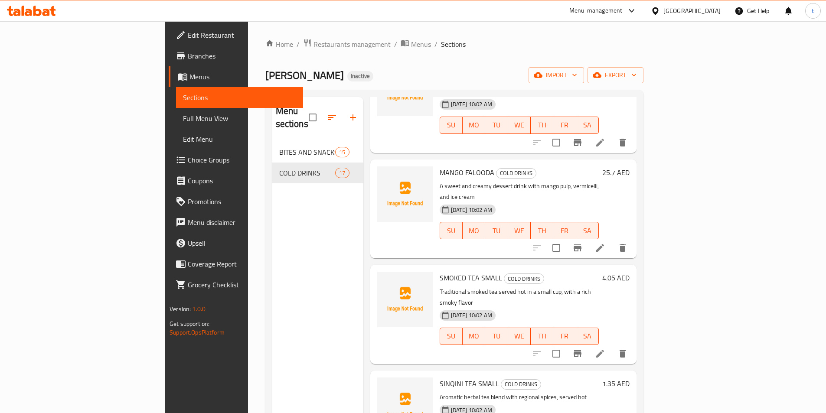
click at [612, 346] on li at bounding box center [600, 354] width 24 height 16
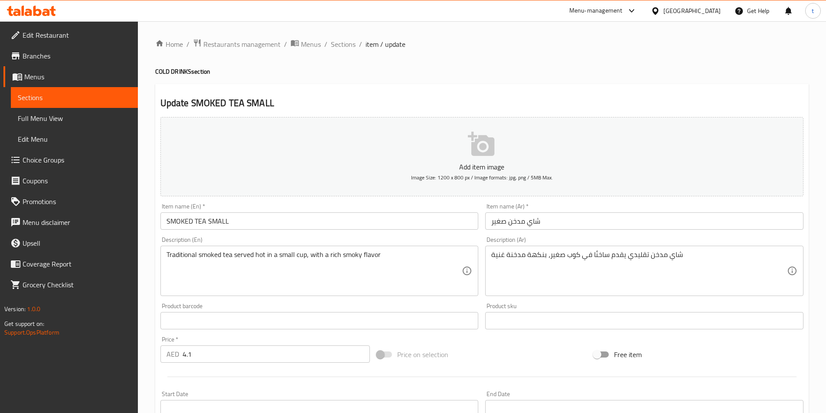
click at [194, 355] on input "4.1" at bounding box center [276, 353] width 188 height 17
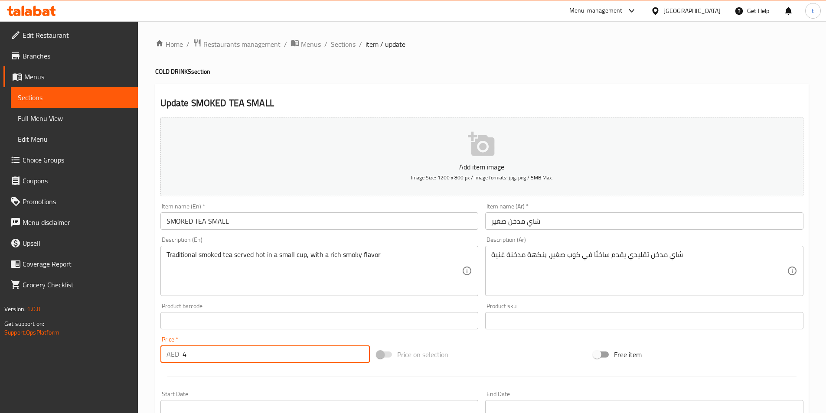
type input "4.1"
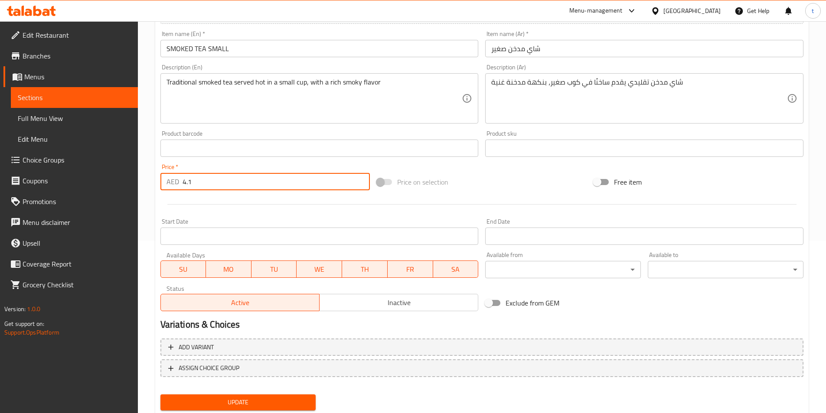
scroll to position [173, 0]
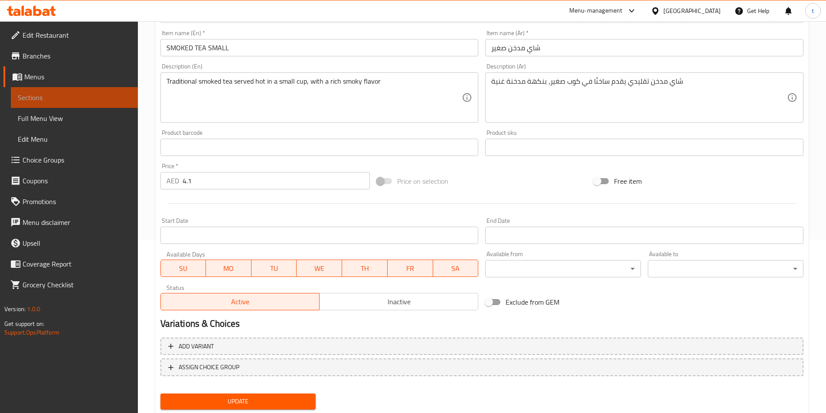
click at [23, 95] on span "Sections" at bounding box center [74, 97] width 113 height 10
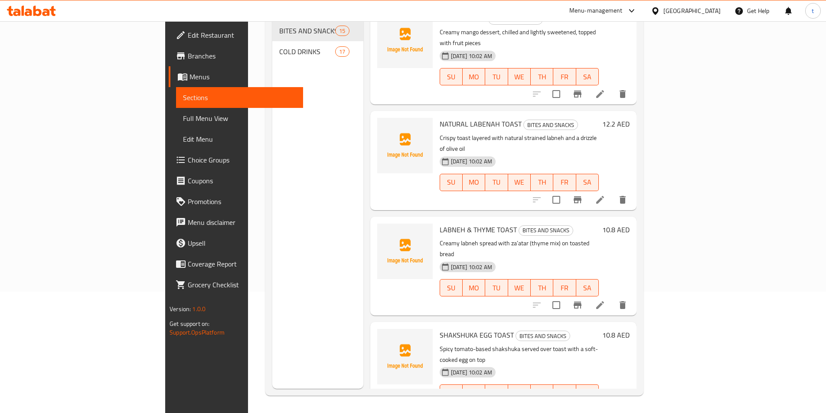
scroll to position [260, 0]
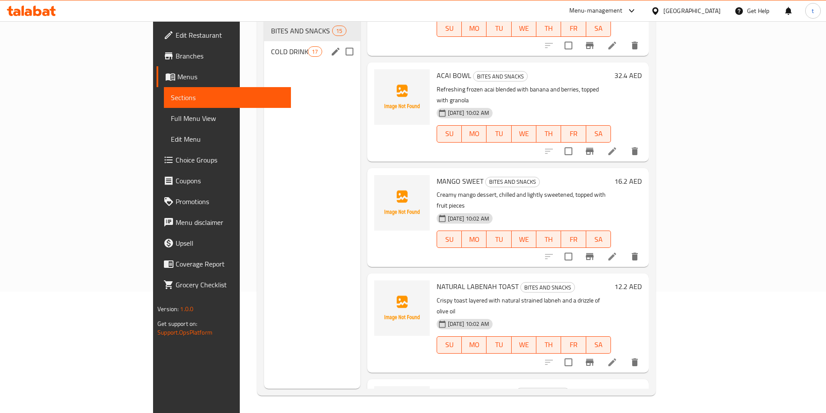
click at [264, 45] on div "COLD DRINKS 17" at bounding box center [312, 51] width 96 height 21
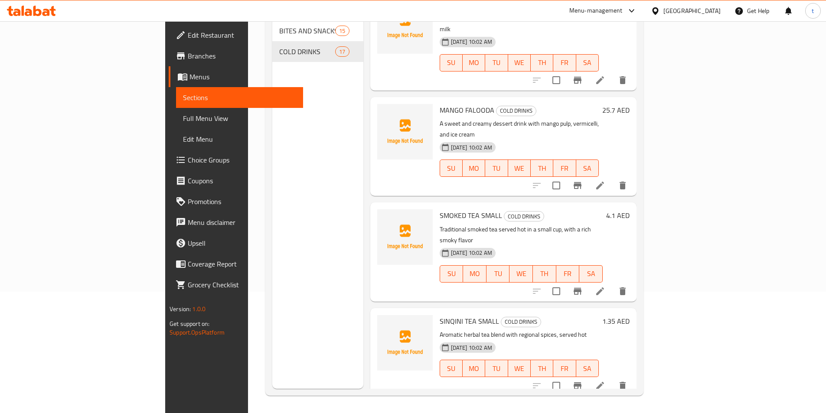
scroll to position [347, 0]
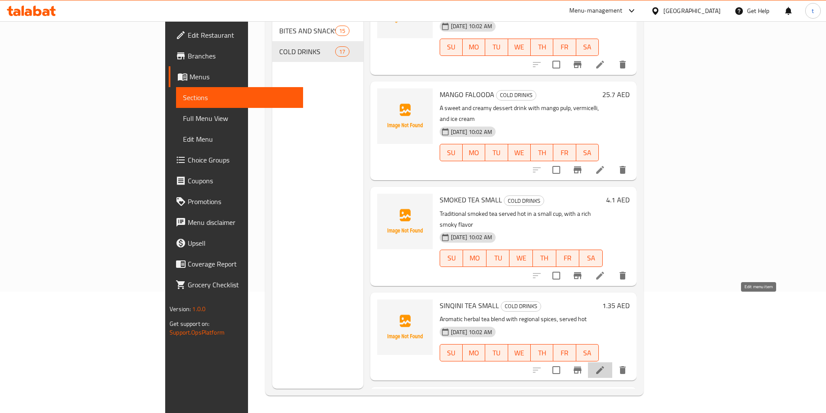
click at [604, 366] on icon at bounding box center [600, 370] width 8 height 8
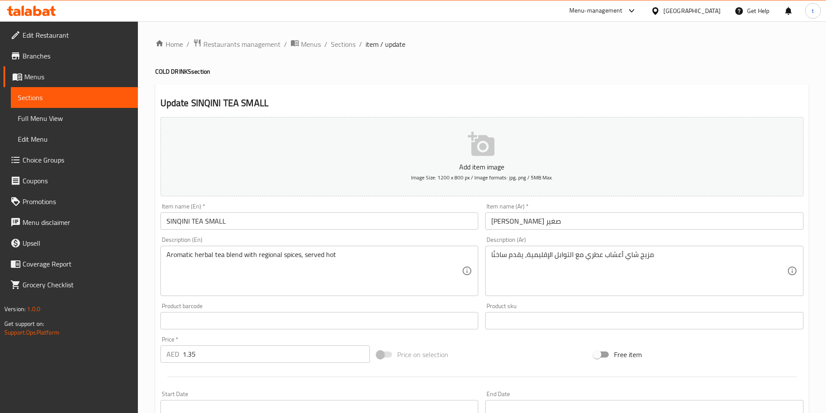
click at [219, 351] on input "1.35" at bounding box center [276, 353] width 188 height 17
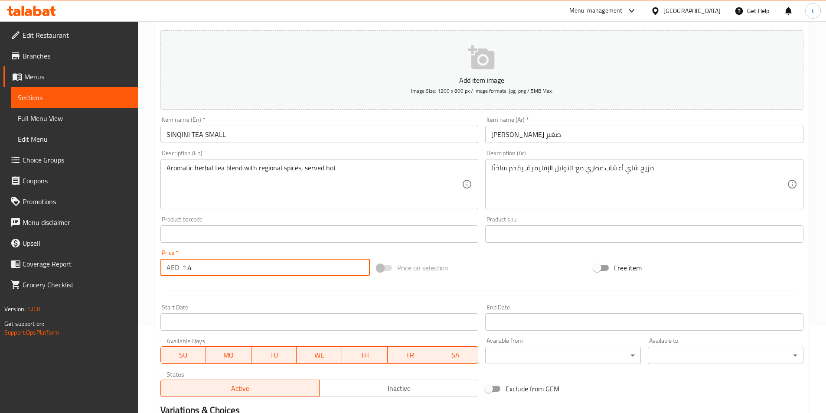
scroll to position [199, 0]
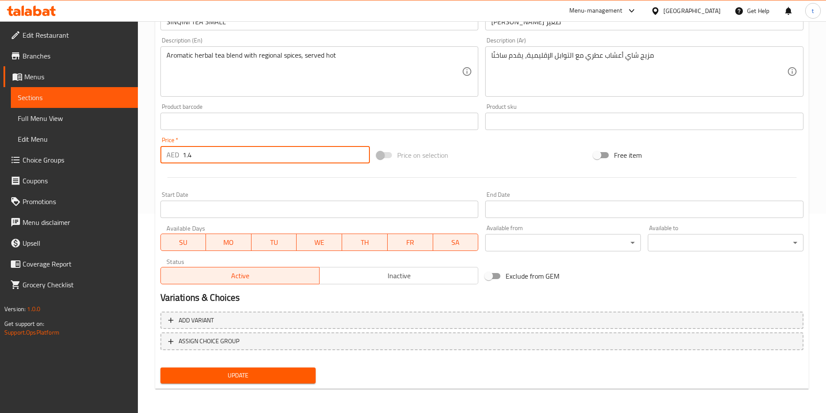
type input "1.4"
click at [226, 373] on span "Update" at bounding box center [238, 375] width 142 height 11
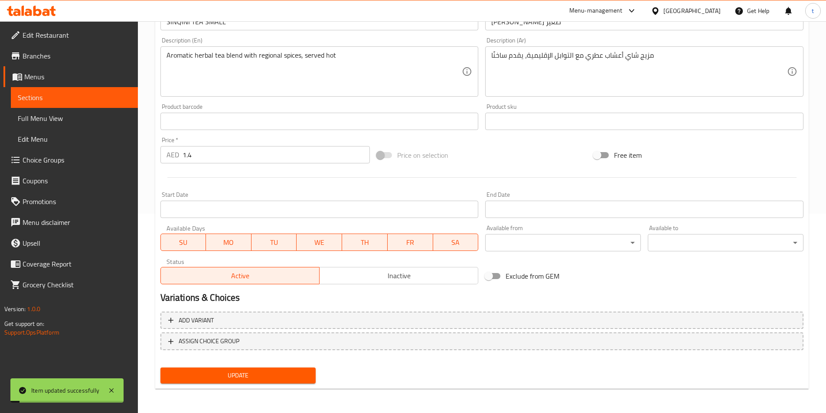
click at [91, 92] on link "Sections" at bounding box center [74, 97] width 127 height 21
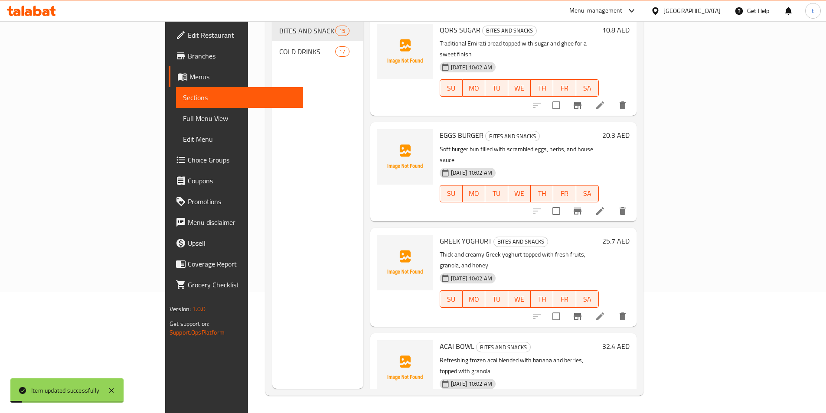
scroll to position [121, 0]
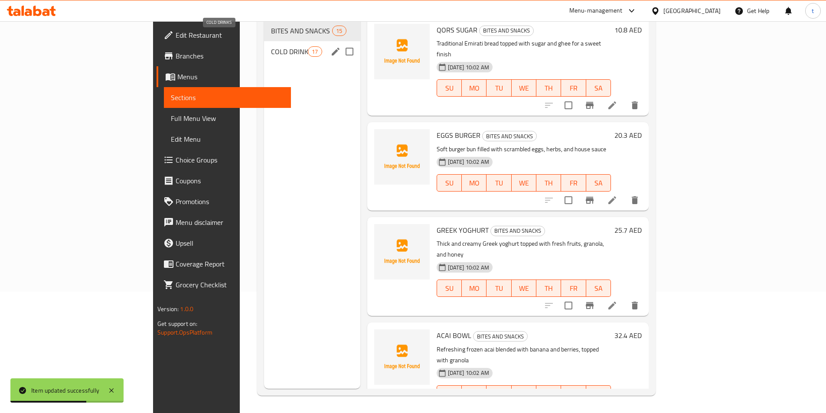
click at [271, 46] on span "COLD DRINKS" at bounding box center [289, 51] width 37 height 10
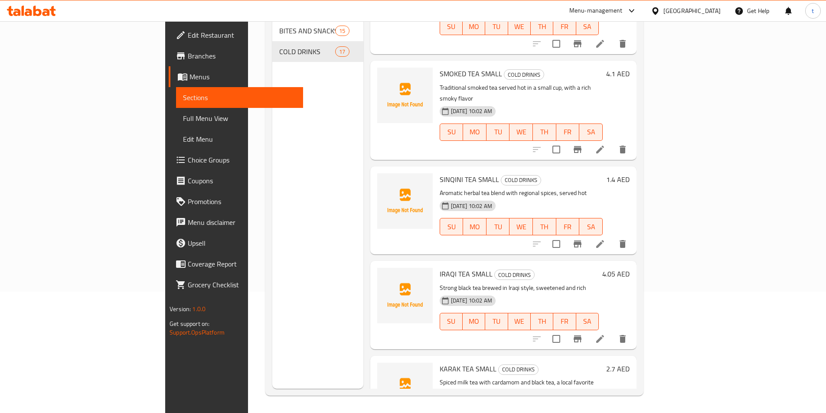
scroll to position [477, 0]
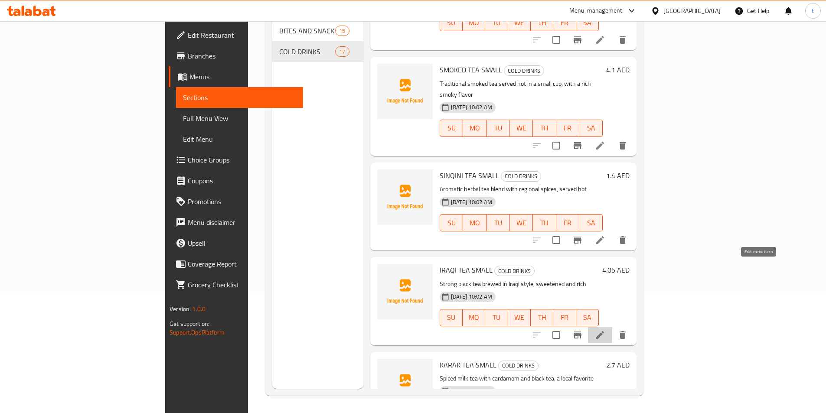
click at [605, 330] on icon at bounding box center [600, 335] width 10 height 10
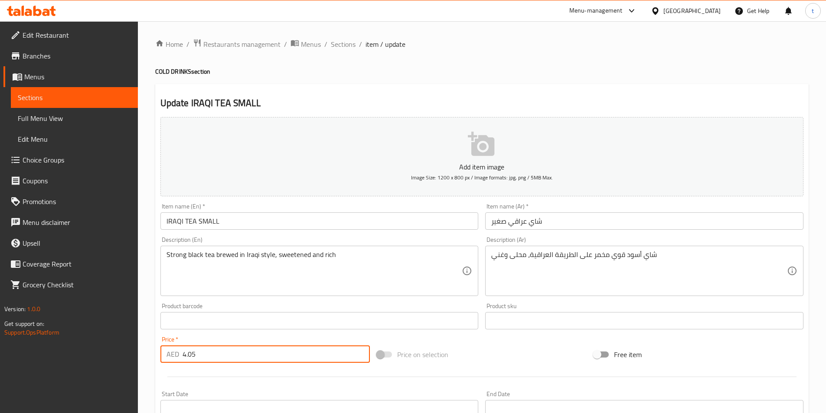
click at [217, 358] on input "4.05" at bounding box center [276, 353] width 188 height 17
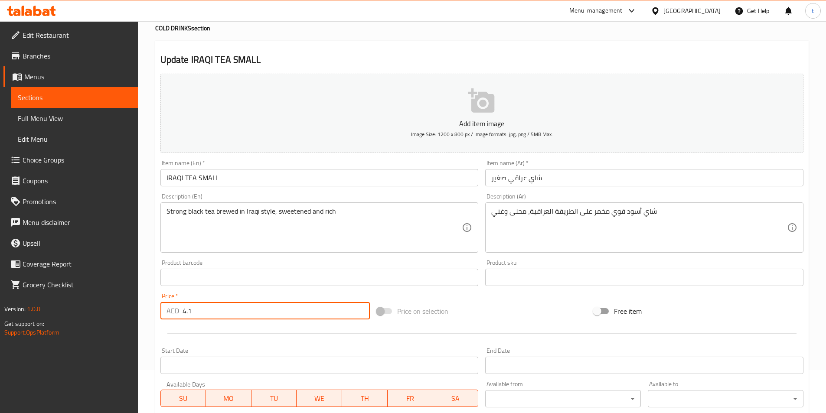
scroll to position [199, 0]
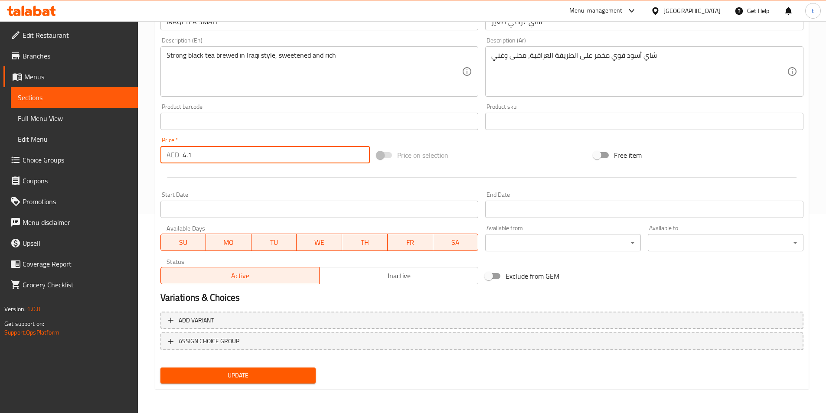
type input "4.1"
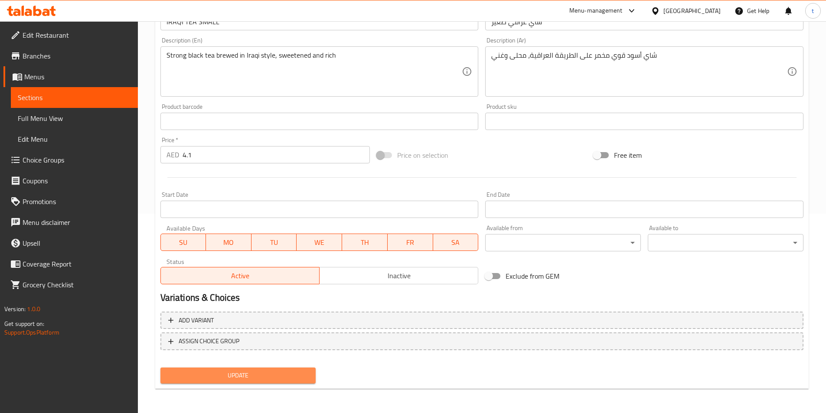
click at [182, 369] on button "Update" at bounding box center [238, 375] width 156 height 16
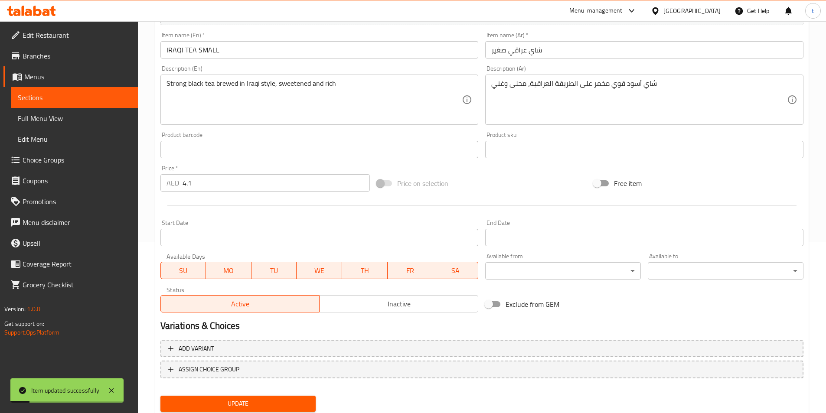
scroll to position [156, 0]
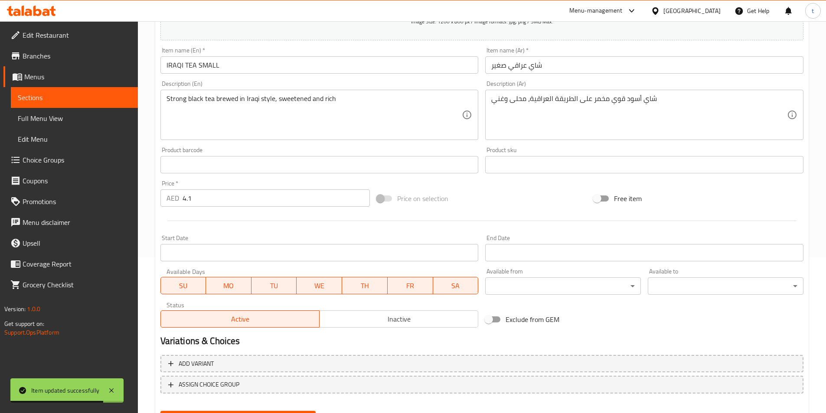
click at [43, 101] on span "Sections" at bounding box center [74, 97] width 113 height 10
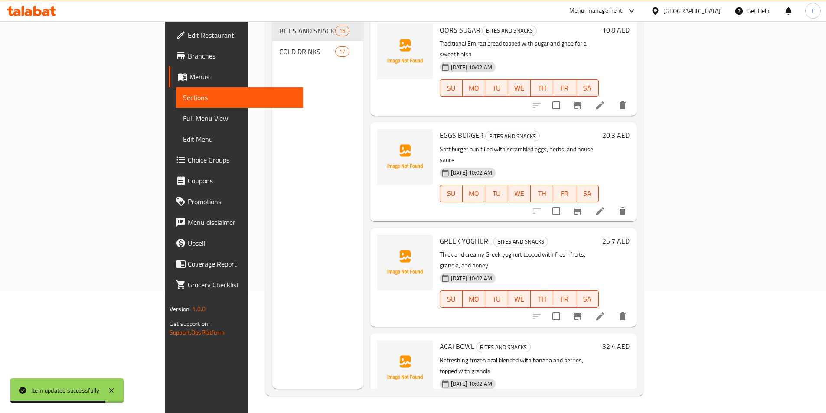
scroll to position [121, 0]
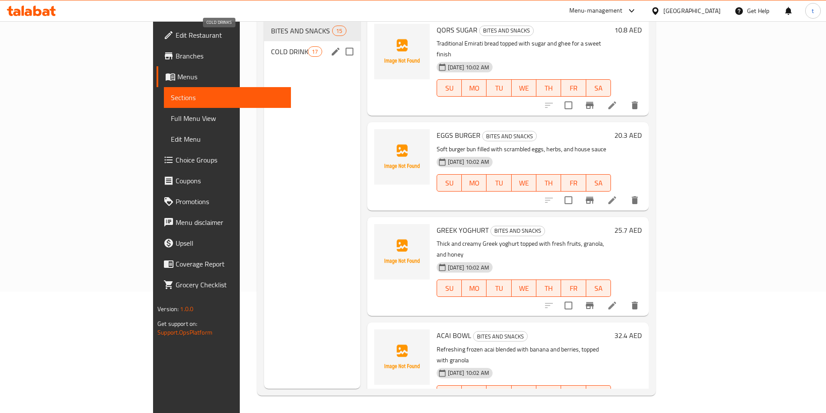
click at [271, 46] on span "COLD DRINKS" at bounding box center [289, 51] width 37 height 10
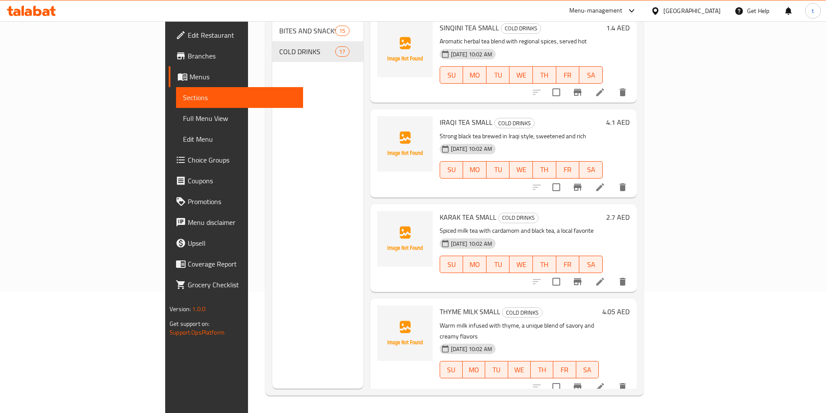
scroll to position [607, 0]
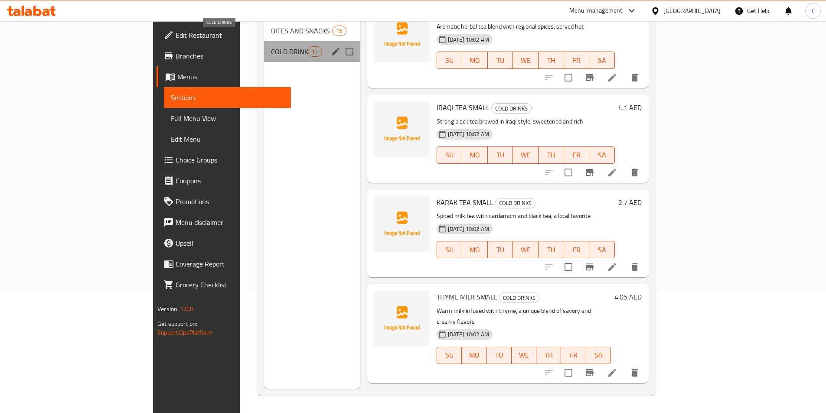
click at [271, 46] on span "COLD DRINKS" at bounding box center [289, 51] width 37 height 10
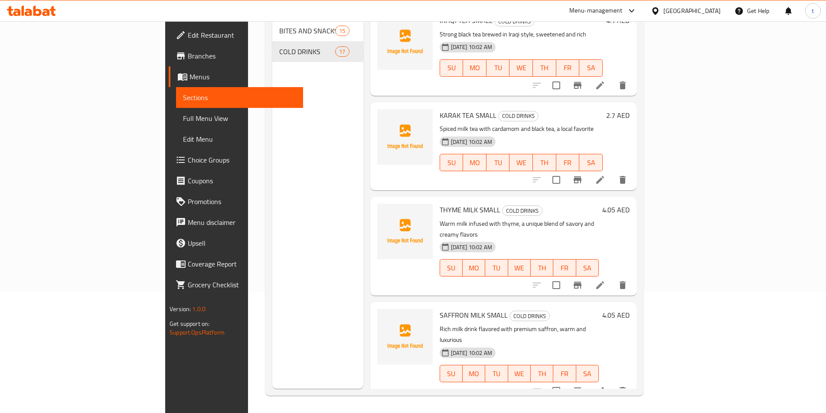
scroll to position [693, 0]
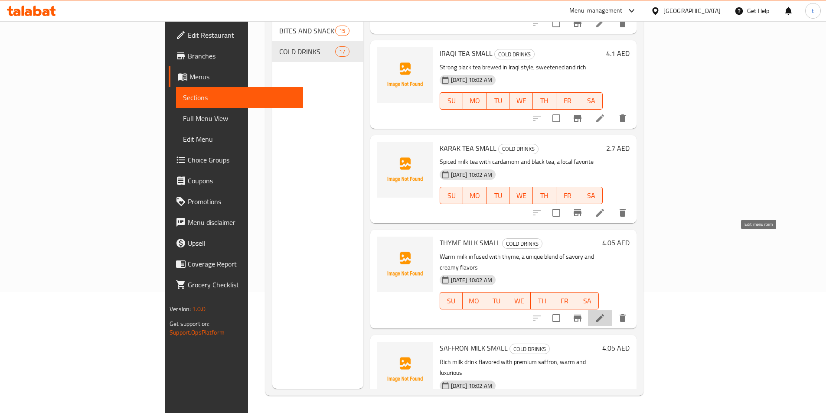
click at [605, 313] on icon at bounding box center [600, 318] width 10 height 10
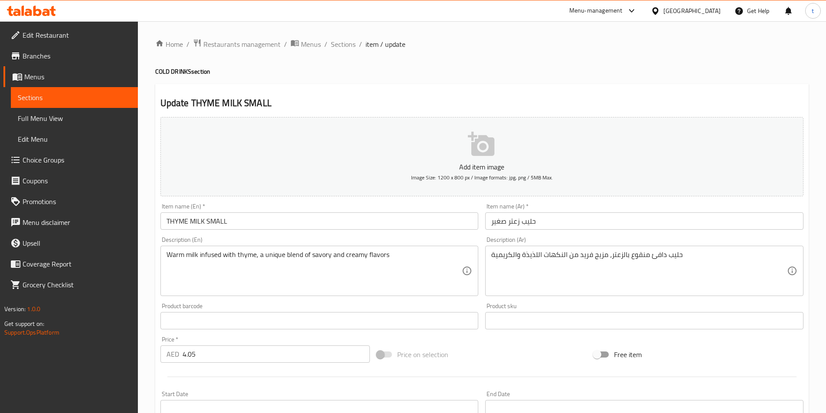
click at [211, 350] on input "4.05" at bounding box center [276, 353] width 188 height 17
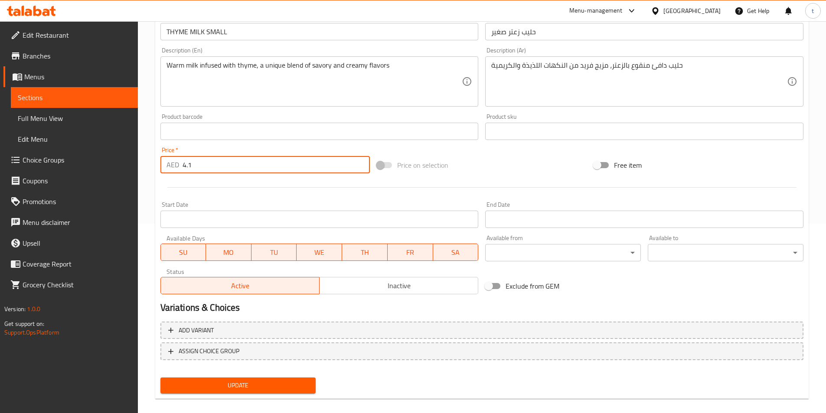
scroll to position [199, 0]
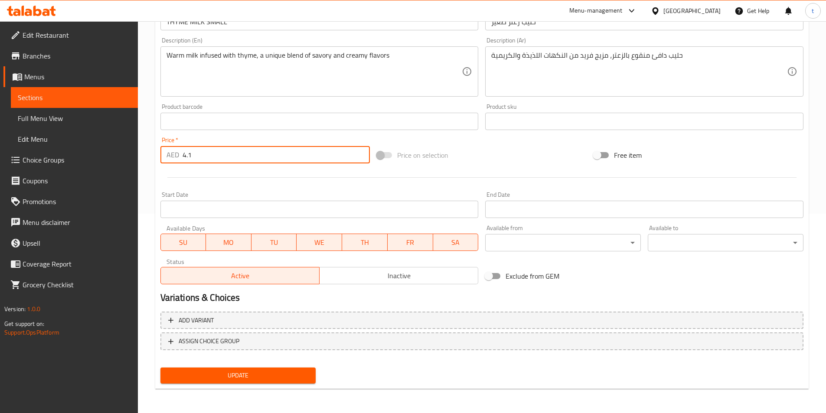
type input "4.1"
click at [232, 377] on span "Update" at bounding box center [238, 375] width 142 height 11
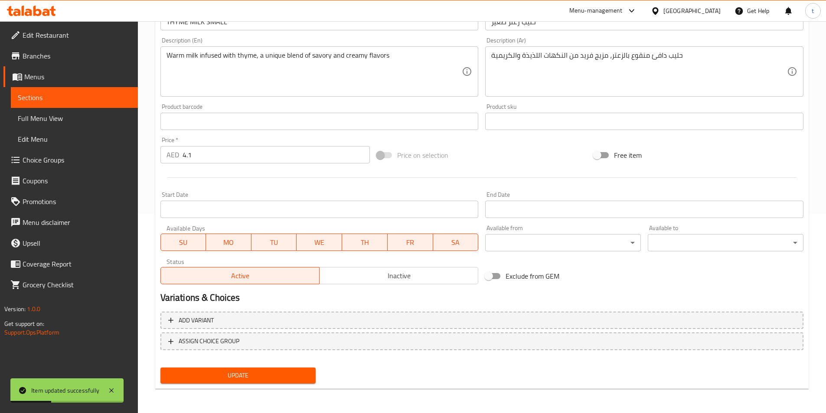
click at [107, 98] on span "Sections" at bounding box center [74, 97] width 113 height 10
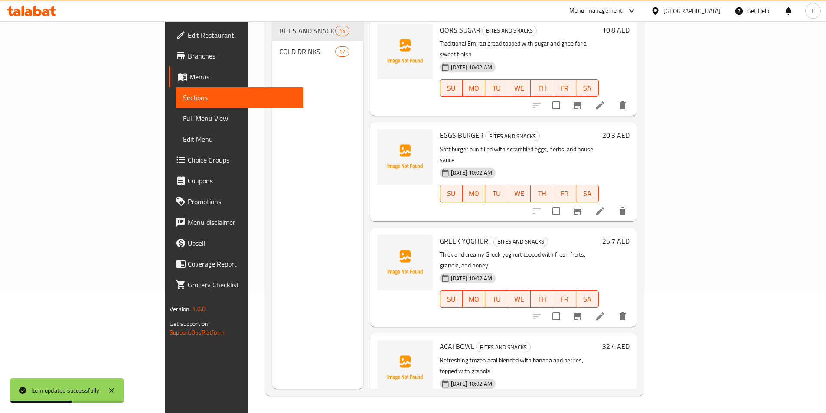
scroll to position [173, 0]
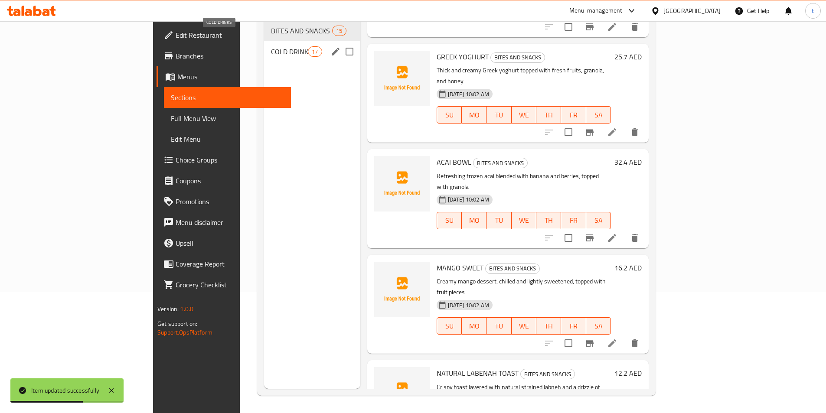
click at [271, 46] on span "COLD DRINKS" at bounding box center [289, 51] width 37 height 10
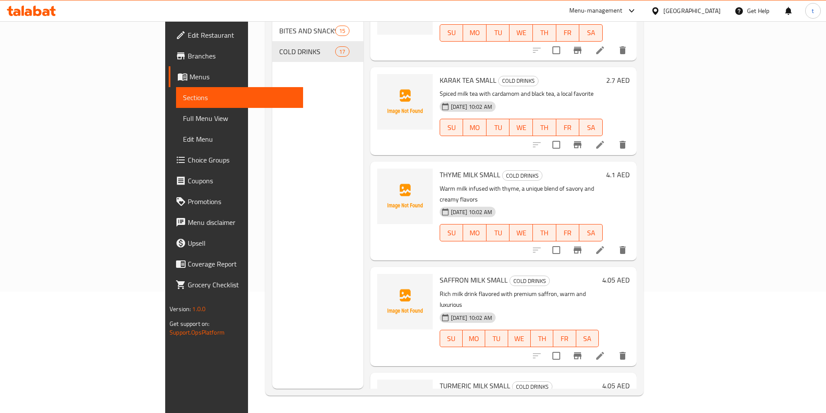
scroll to position [780, 0]
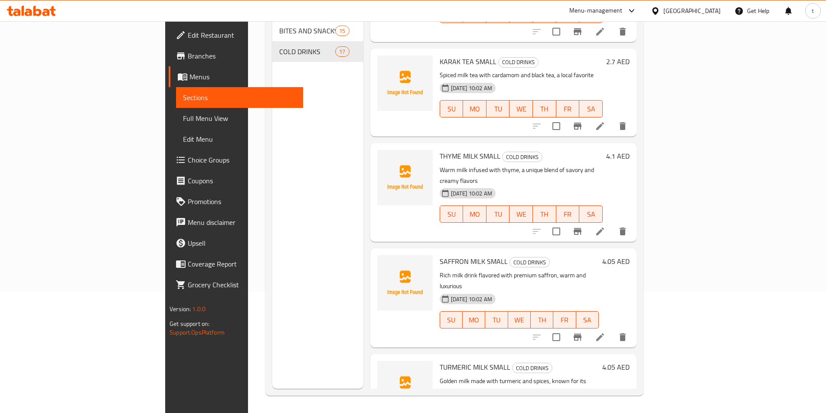
click at [612, 329] on li at bounding box center [600, 337] width 24 height 16
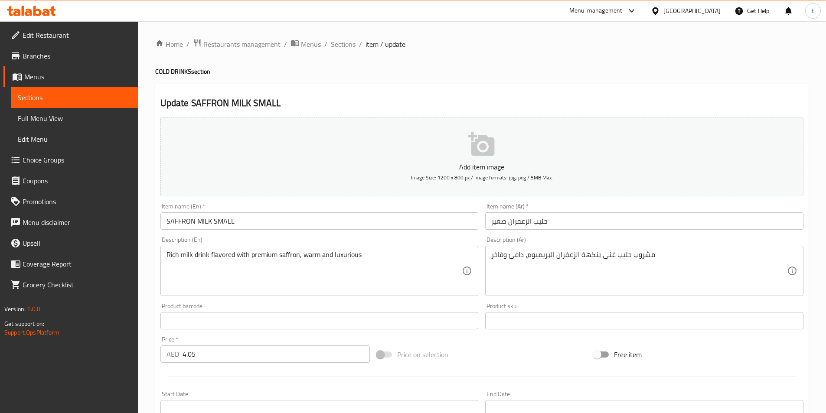
click at [227, 355] on input "4.05" at bounding box center [276, 353] width 188 height 17
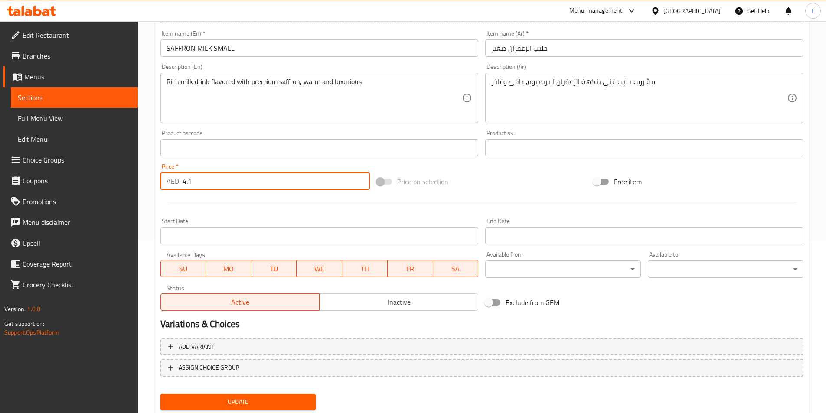
scroll to position [173, 0]
type input "4.1"
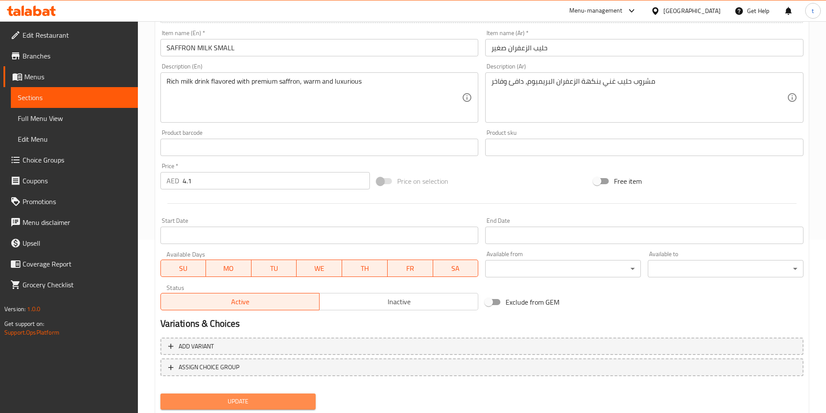
click at [234, 395] on button "Update" at bounding box center [238, 401] width 156 height 16
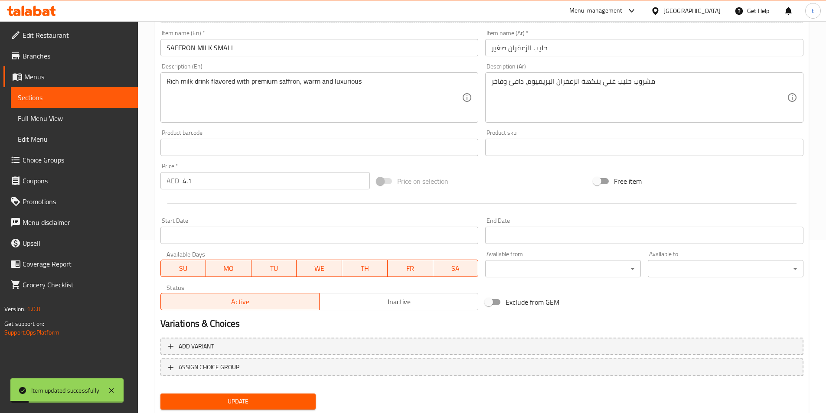
click at [102, 103] on link "Sections" at bounding box center [74, 97] width 127 height 21
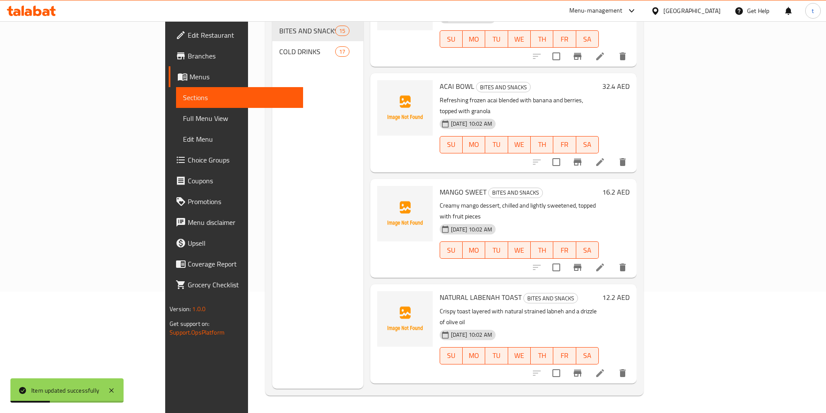
scroll to position [433, 0]
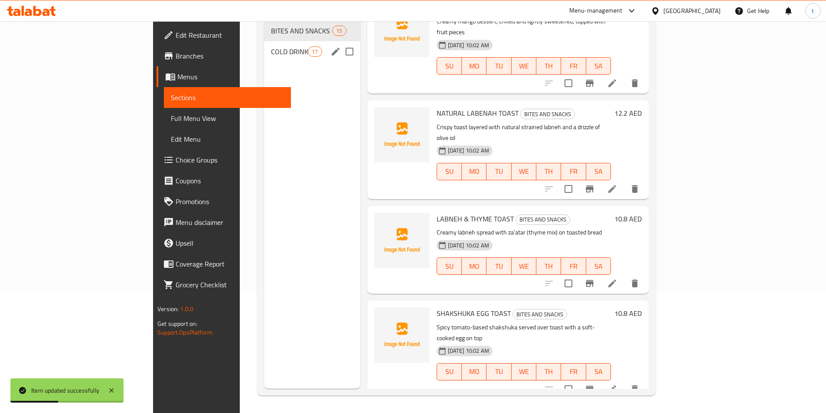
click at [271, 46] on span "COLD DRINKS" at bounding box center [289, 51] width 37 height 10
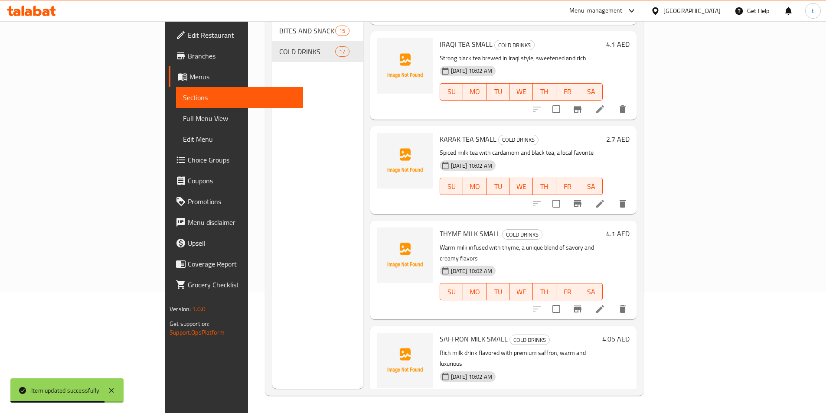
scroll to position [780, 0]
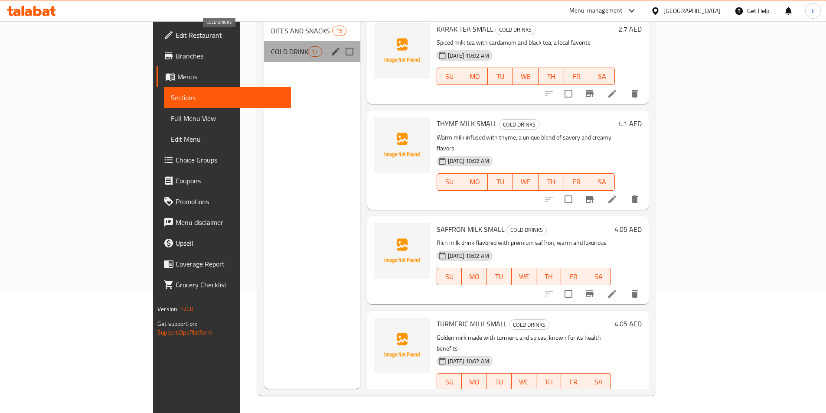
click at [271, 46] on span "COLD DRINKS" at bounding box center [289, 51] width 37 height 10
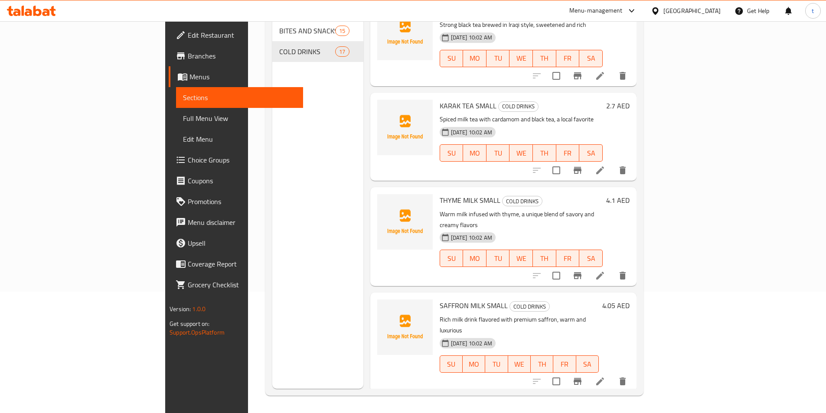
scroll to position [737, 0]
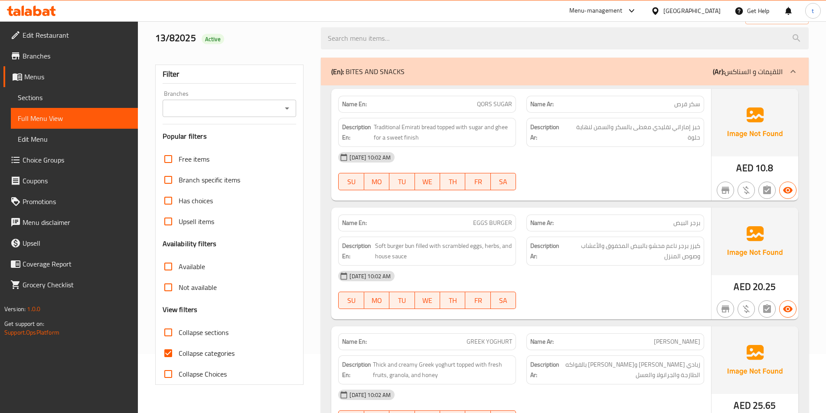
scroll to position [130, 0]
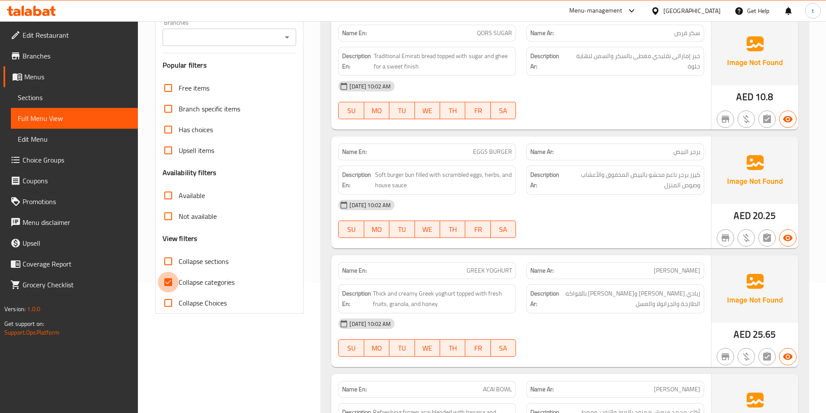
click at [170, 276] on input "Collapse categories" at bounding box center [168, 282] width 21 height 21
checkbox input "false"
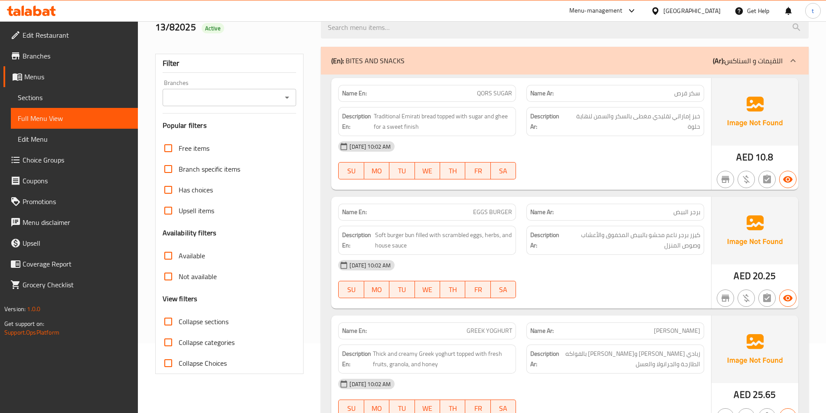
scroll to position [0, 0]
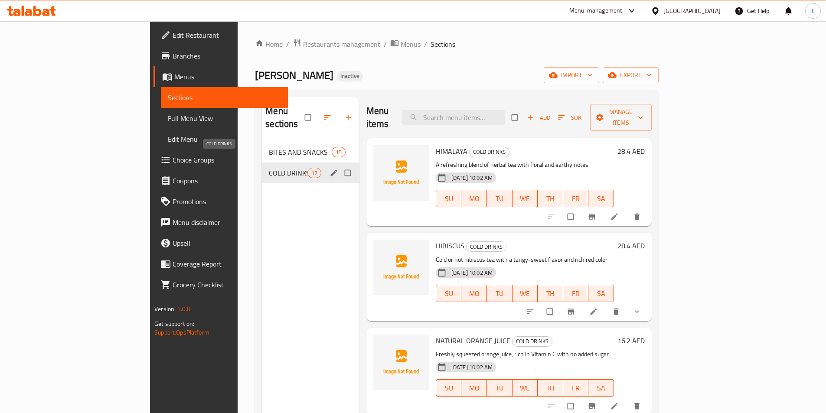
click at [269, 168] on span "COLD DRINKS" at bounding box center [288, 173] width 38 height 10
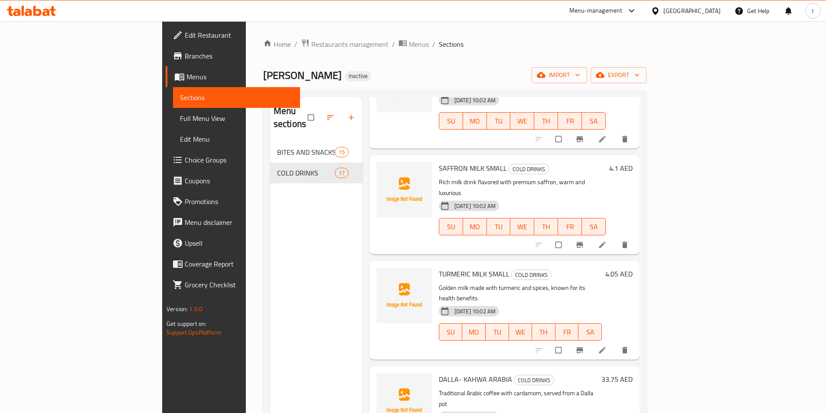
scroll to position [997, 0]
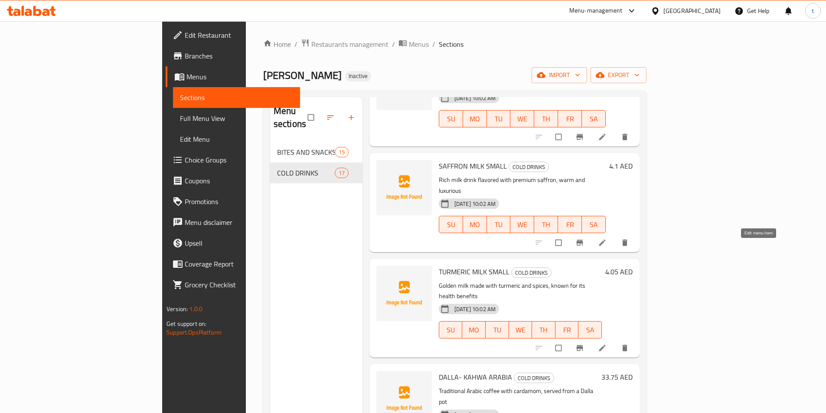
click at [606, 344] on icon at bounding box center [602, 348] width 9 height 9
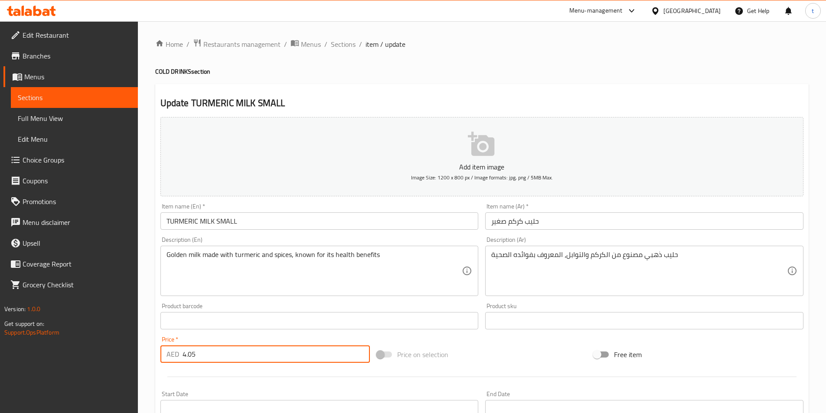
click at [206, 358] on input "4.05" at bounding box center [276, 353] width 188 height 17
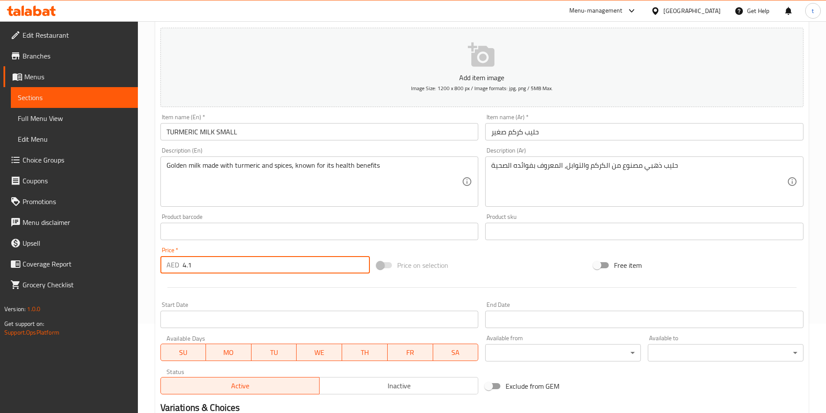
scroll to position [199, 0]
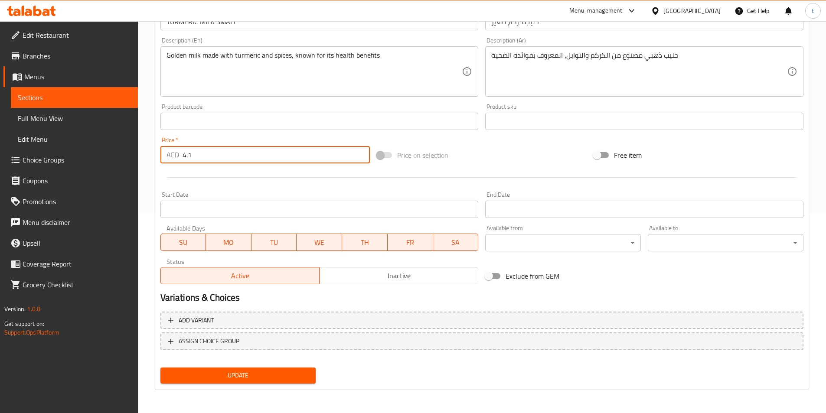
type input "4.1"
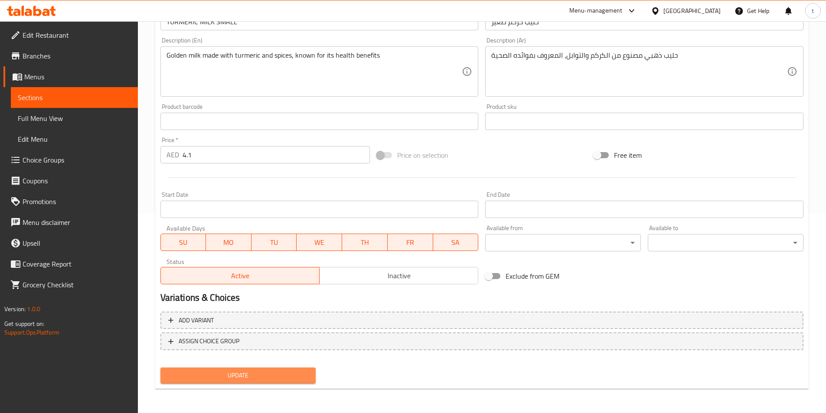
click at [213, 372] on span "Update" at bounding box center [238, 375] width 142 height 11
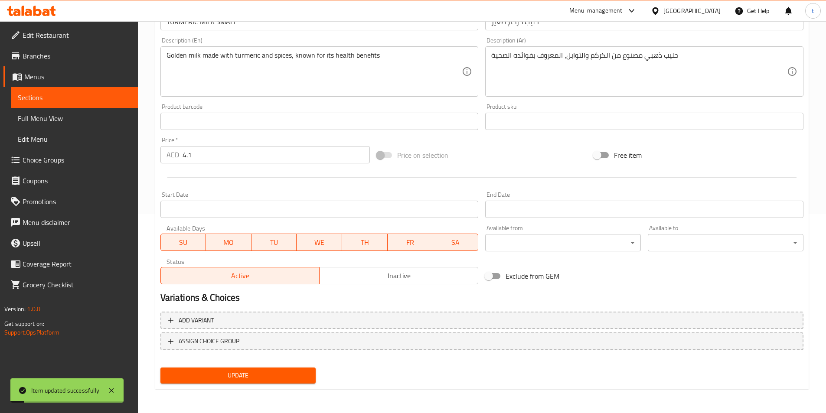
click at [59, 97] on span "Sections" at bounding box center [74, 97] width 113 height 10
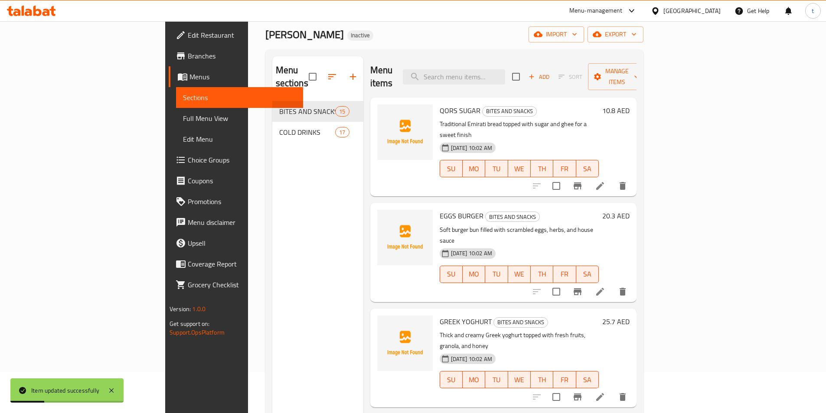
scroll to position [121, 0]
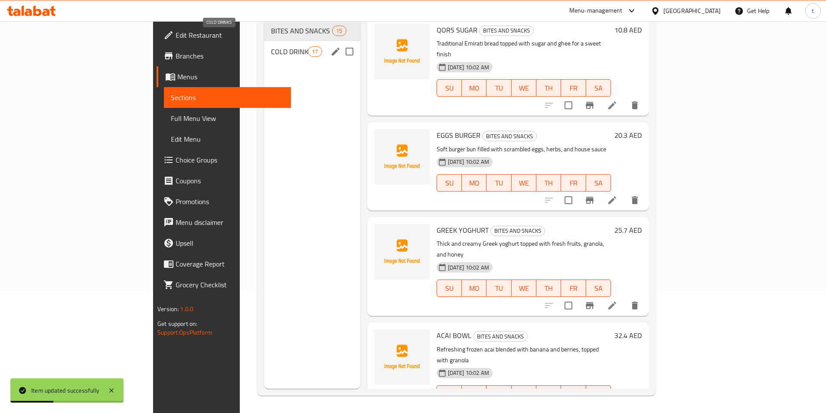
click at [271, 46] on span "COLD DRINKS" at bounding box center [289, 51] width 37 height 10
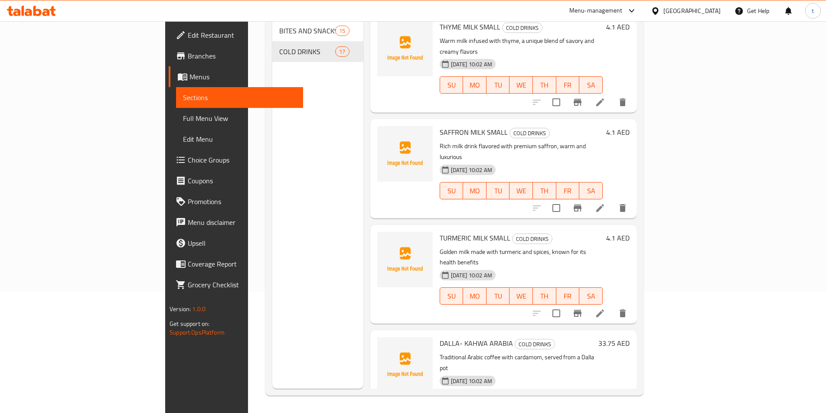
scroll to position [910, 0]
click at [605, 413] on icon at bounding box center [600, 418] width 10 height 10
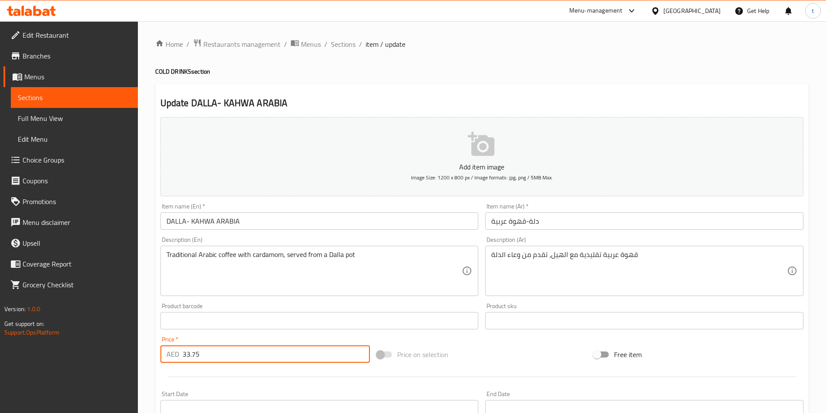
click at [221, 350] on input "33.75" at bounding box center [276, 353] width 188 height 17
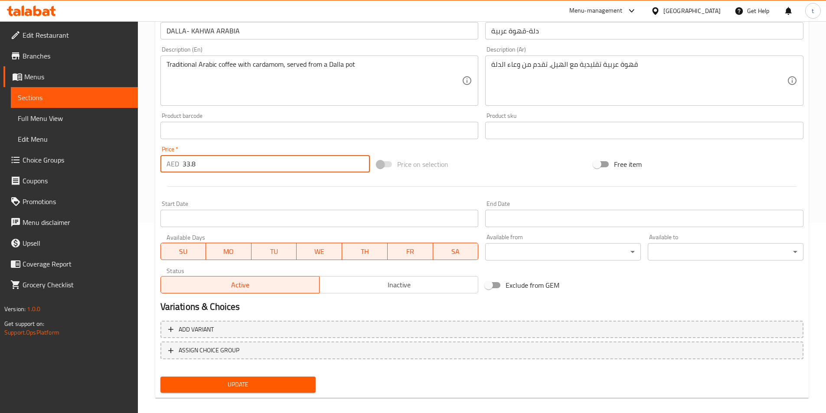
scroll to position [199, 0]
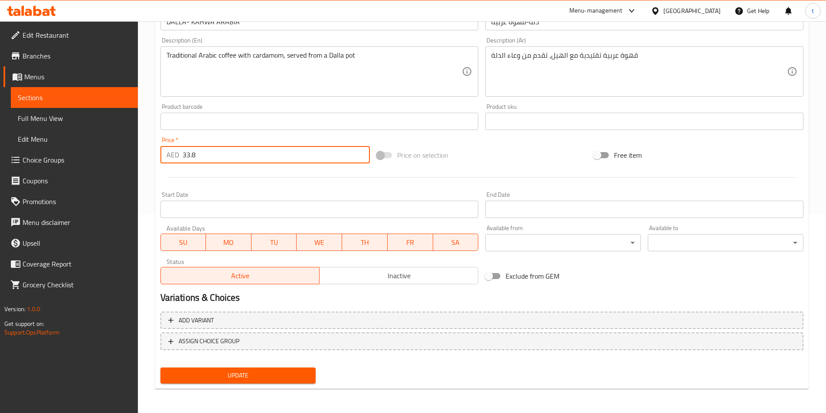
type input "33.8"
click at [213, 377] on span "Update" at bounding box center [238, 375] width 142 height 11
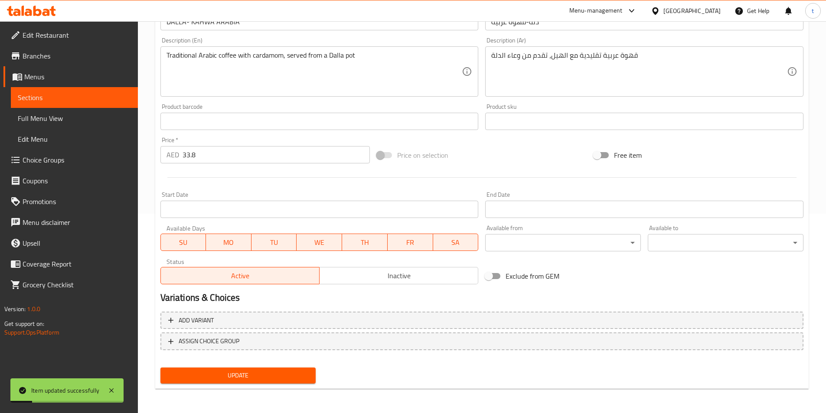
click at [69, 98] on span "Sections" at bounding box center [74, 97] width 113 height 10
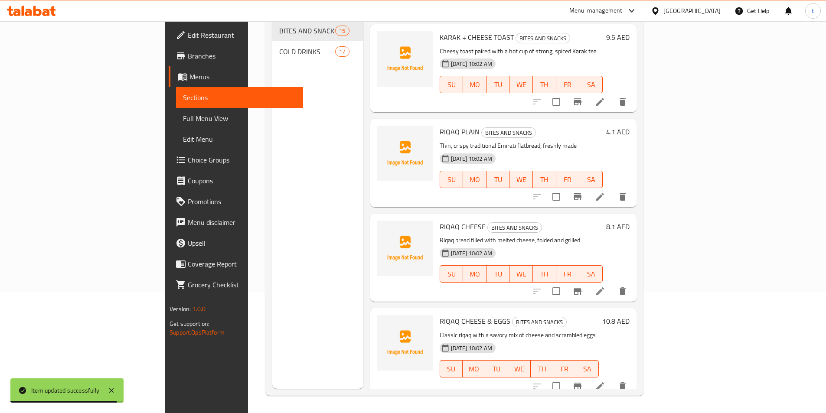
scroll to position [1029, 0]
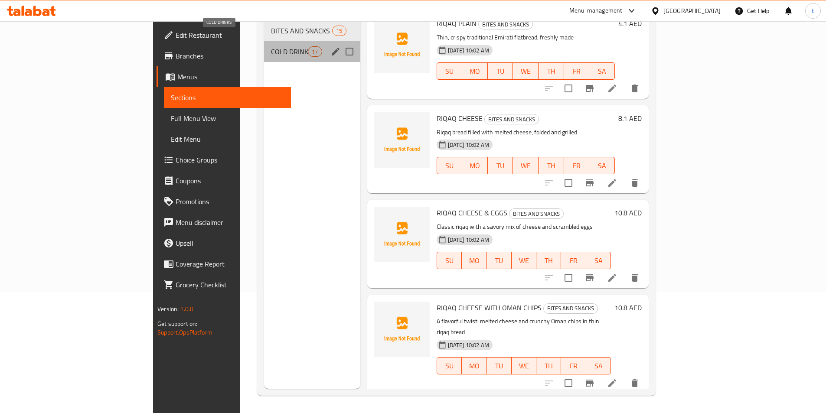
click at [271, 46] on span "COLD DRINKS" at bounding box center [289, 51] width 37 height 10
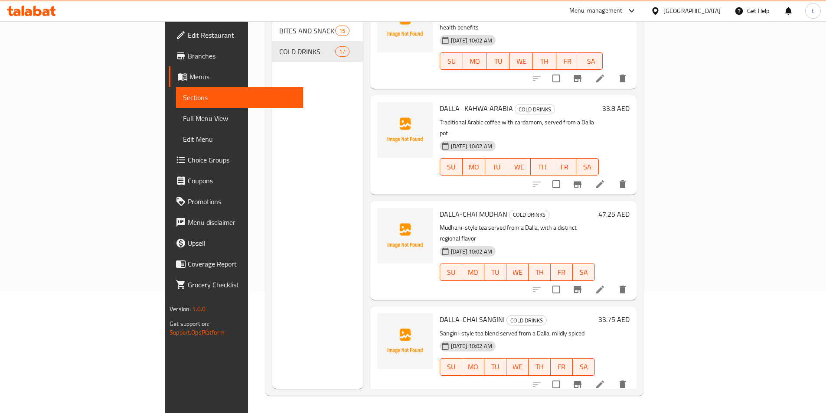
scroll to position [1159, 0]
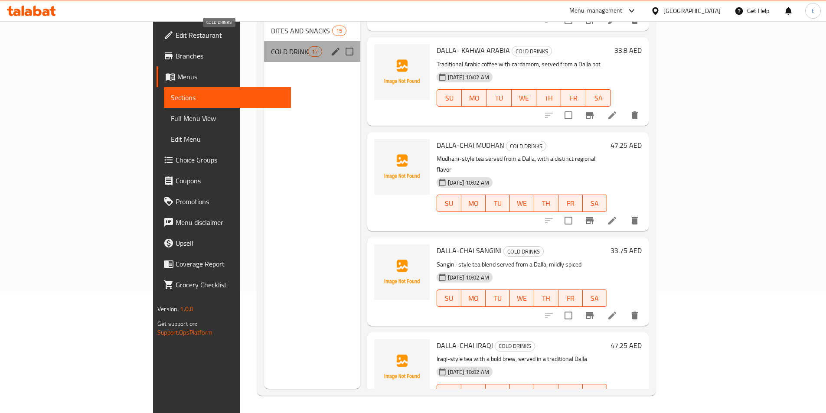
click at [271, 46] on span "COLD DRINKS" at bounding box center [289, 51] width 37 height 10
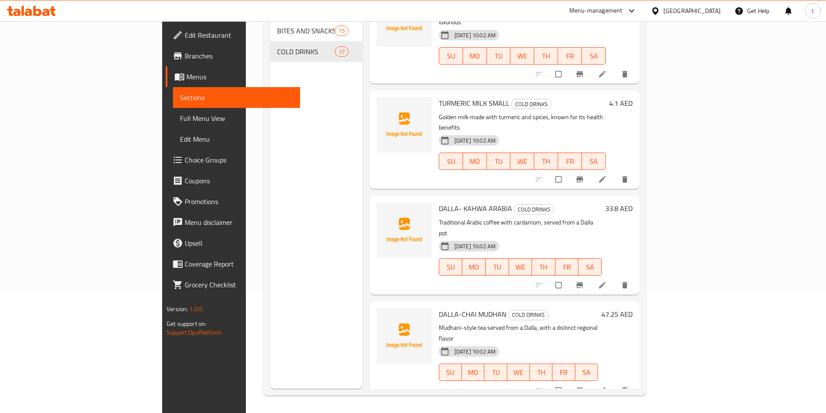
scroll to position [1045, 0]
click at [615, 383] on li at bounding box center [603, 390] width 24 height 14
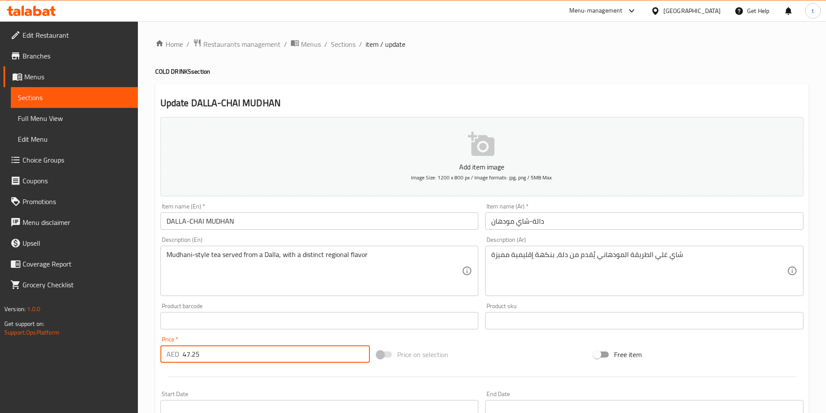
click at [236, 353] on input "47.25" at bounding box center [276, 353] width 188 height 17
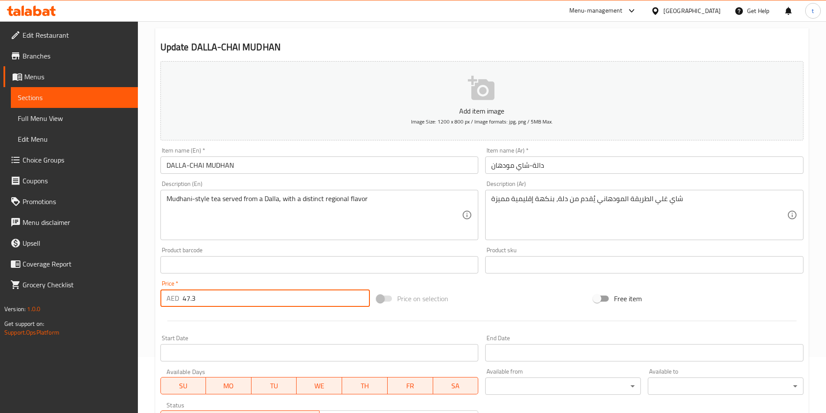
scroll to position [173, 0]
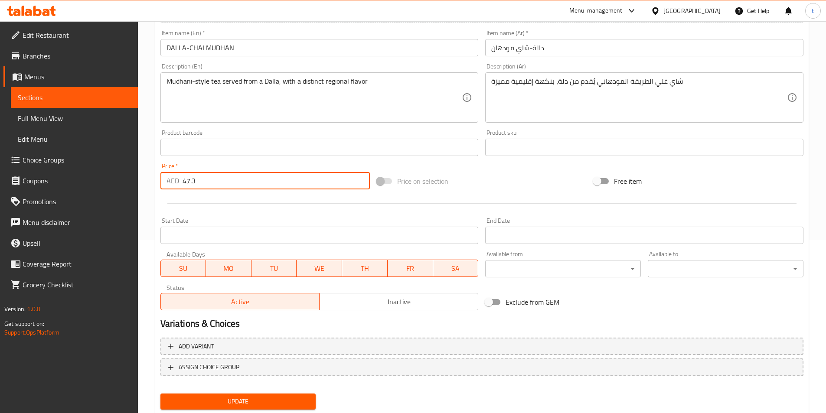
type input "47.3"
click at [222, 397] on span "Update" at bounding box center [238, 401] width 142 height 11
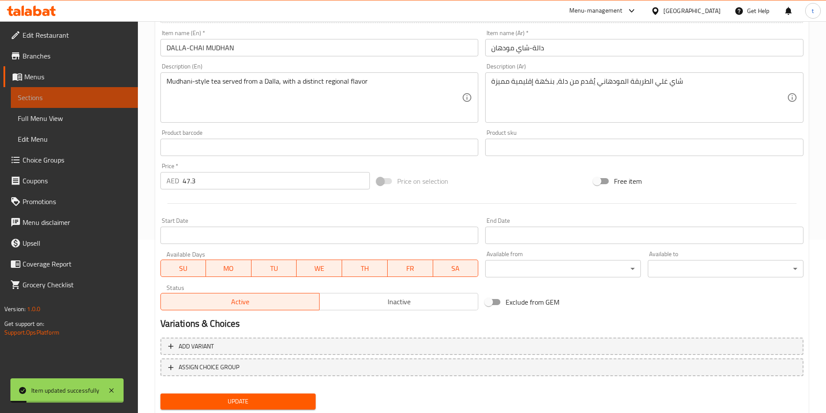
click at [79, 90] on link "Sections" at bounding box center [74, 97] width 127 height 21
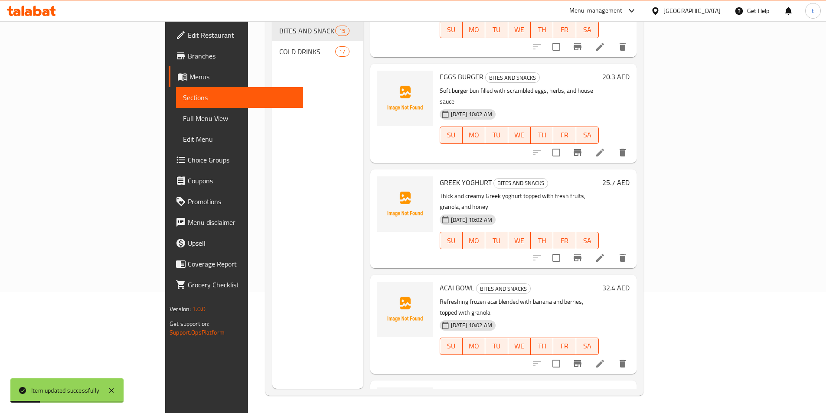
scroll to position [130, 0]
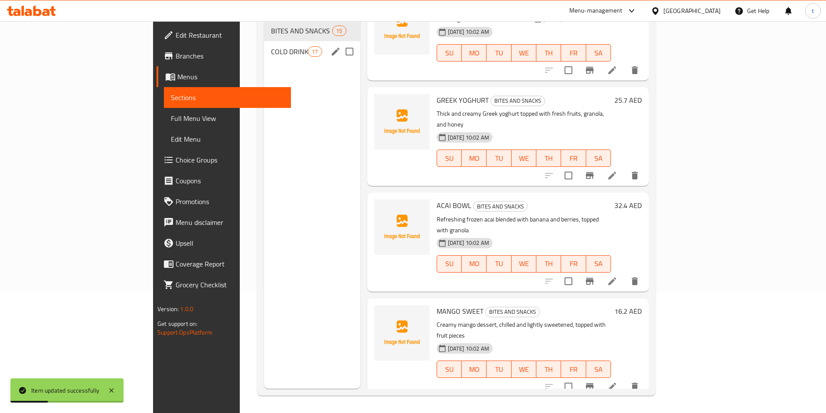
click at [264, 45] on div "COLD DRINKS 17" at bounding box center [312, 51] width 96 height 21
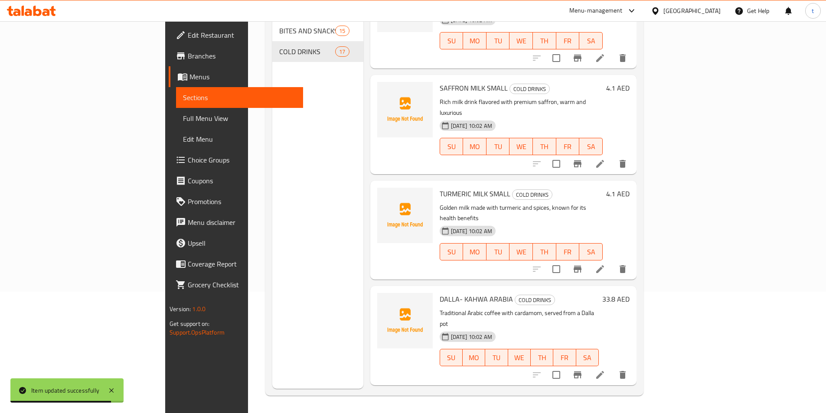
scroll to position [1127, 0]
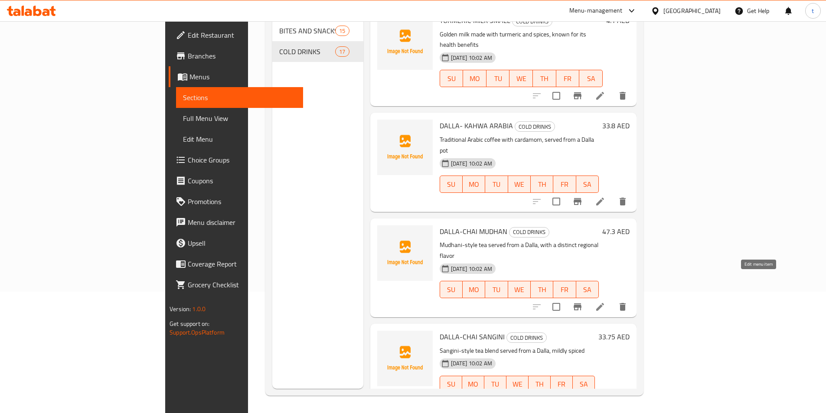
click at [605, 397] on icon at bounding box center [600, 402] width 10 height 10
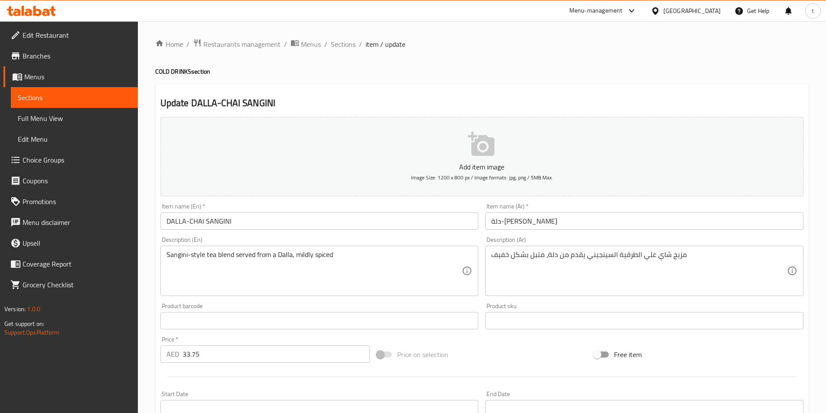
click at [230, 352] on input "33.75" at bounding box center [276, 353] width 188 height 17
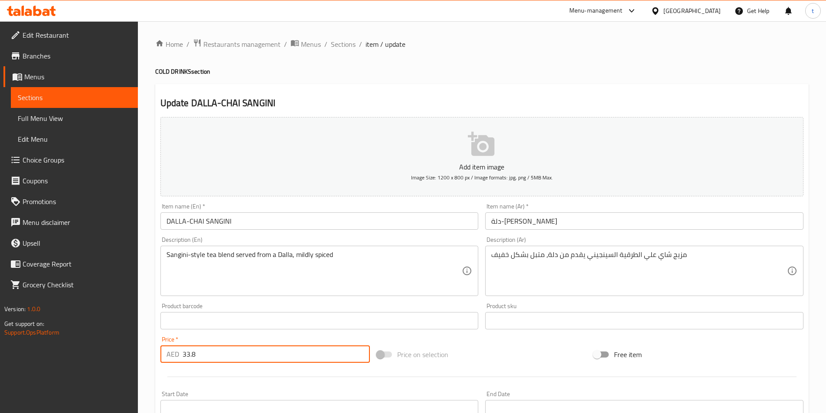
scroll to position [173, 0]
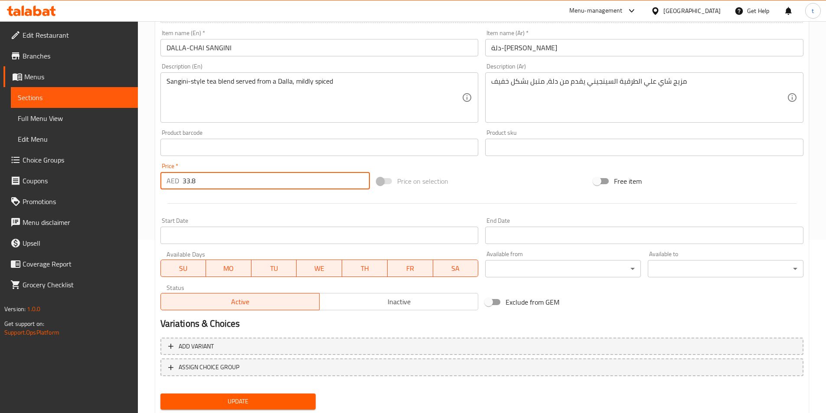
type input "33.8"
click at [230, 400] on span "Update" at bounding box center [238, 401] width 142 height 11
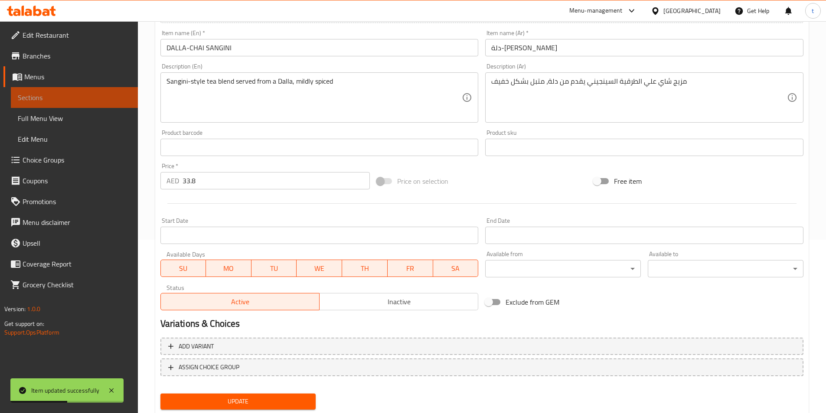
click at [64, 90] on link "Sections" at bounding box center [74, 97] width 127 height 21
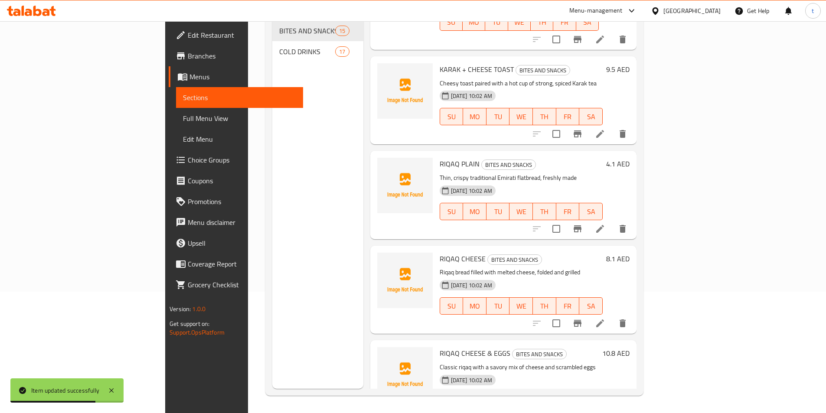
scroll to position [1029, 0]
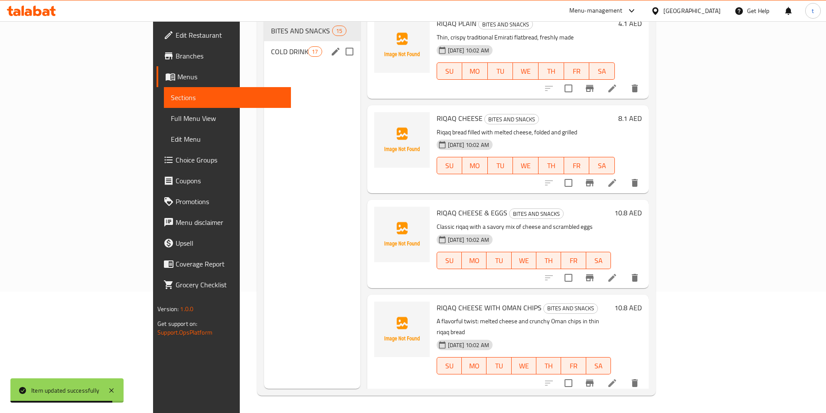
click at [271, 46] on span "COLD DRINKS" at bounding box center [289, 51] width 37 height 10
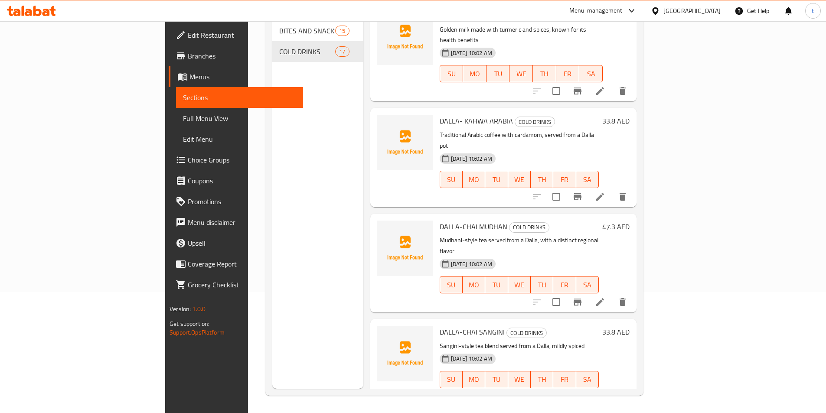
scroll to position [1218, 0]
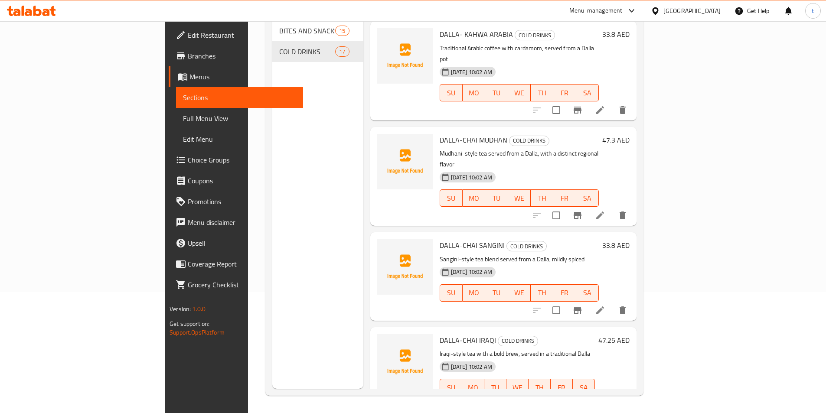
click at [612, 397] on li at bounding box center [600, 405] width 24 height 16
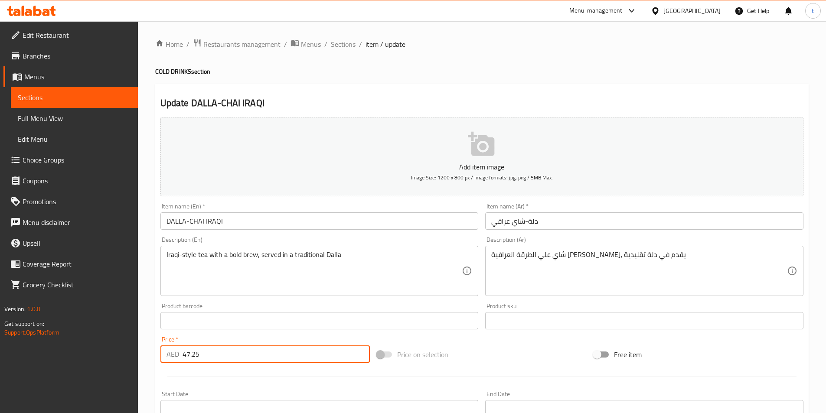
click at [221, 355] on input "47.25" at bounding box center [276, 353] width 188 height 17
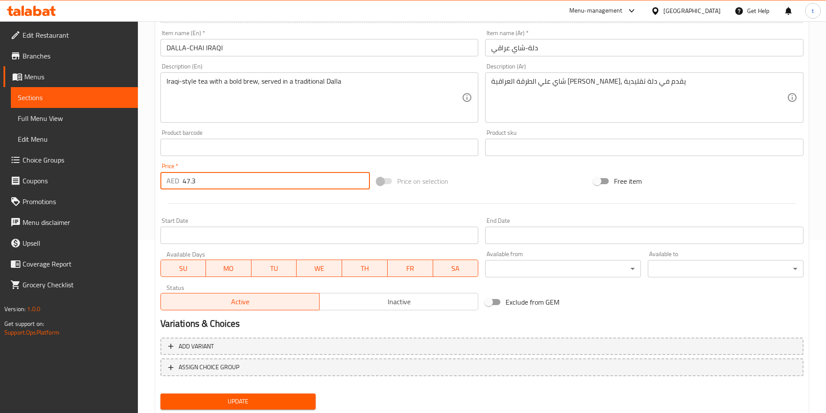
type input "47.3"
click at [199, 400] on span "Update" at bounding box center [238, 401] width 142 height 11
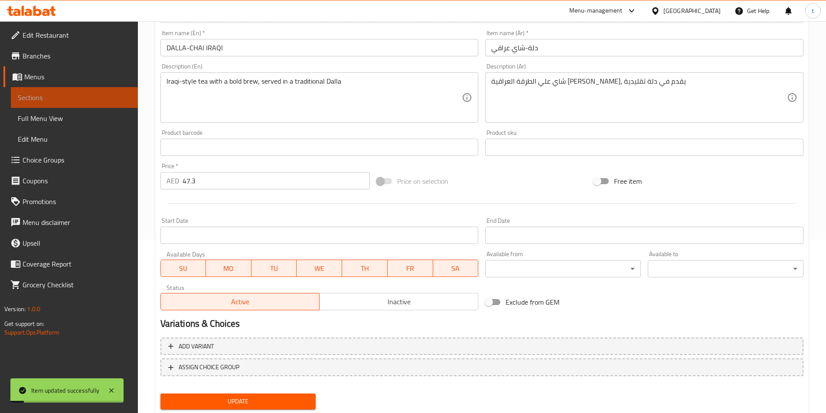
click at [47, 97] on span "Sections" at bounding box center [74, 97] width 113 height 10
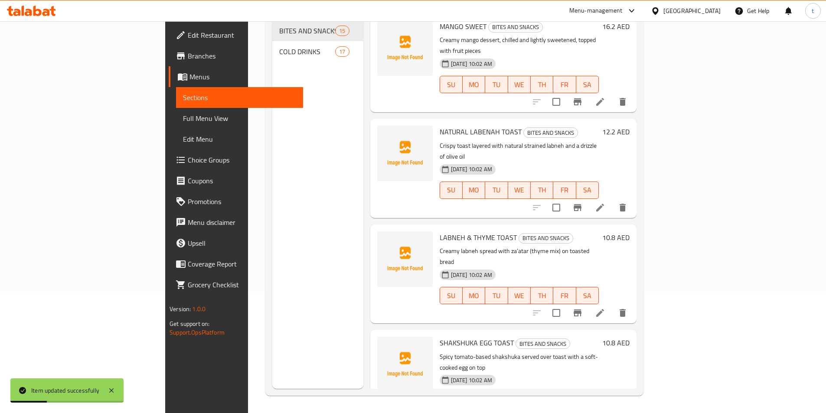
scroll to position [520, 0]
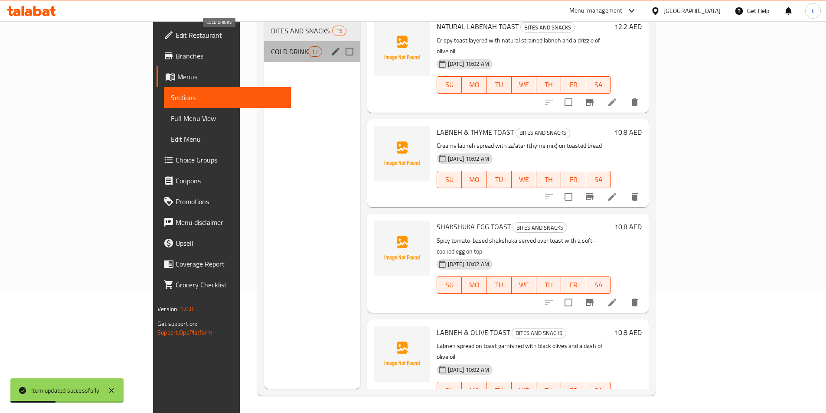
click at [271, 46] on span "COLD DRINKS" at bounding box center [289, 51] width 37 height 10
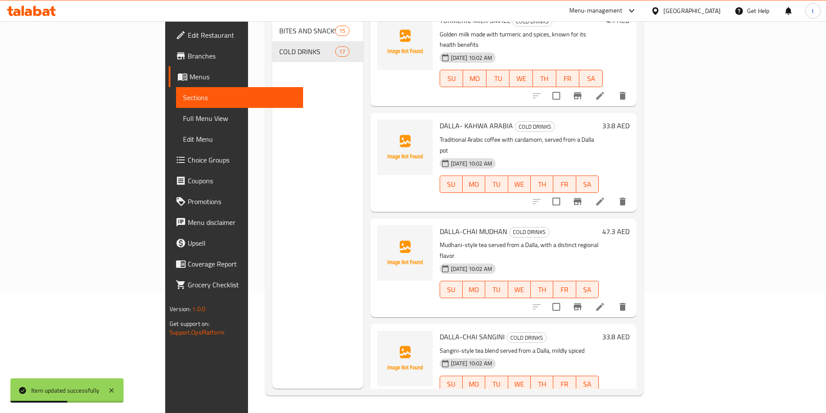
scroll to position [1218, 0]
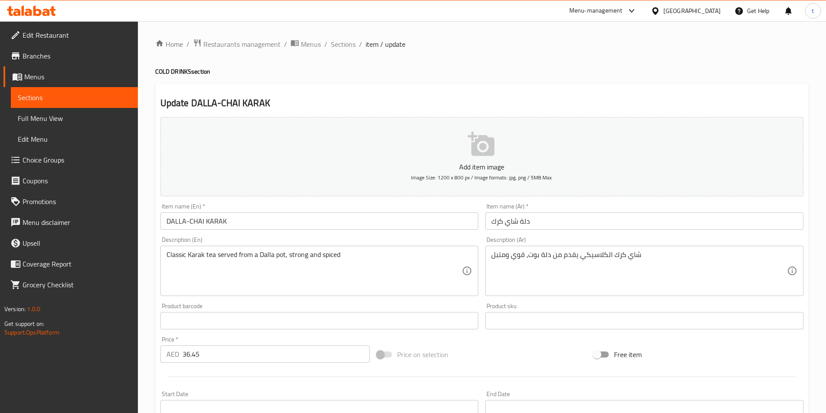
click at [195, 352] on input "36.45" at bounding box center [276, 353] width 188 height 17
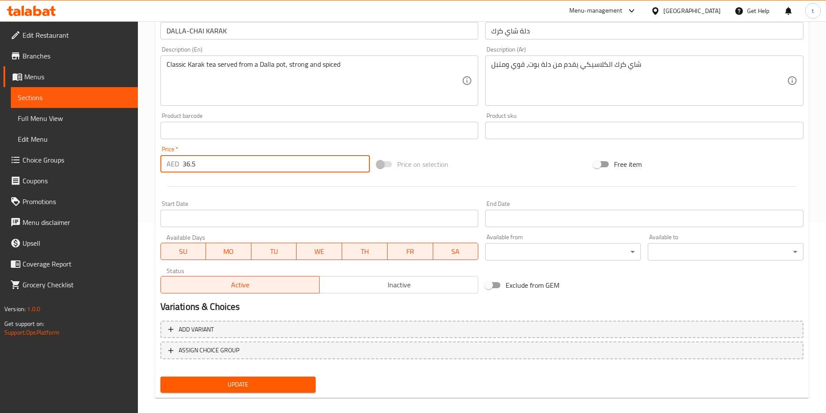
scroll to position [199, 0]
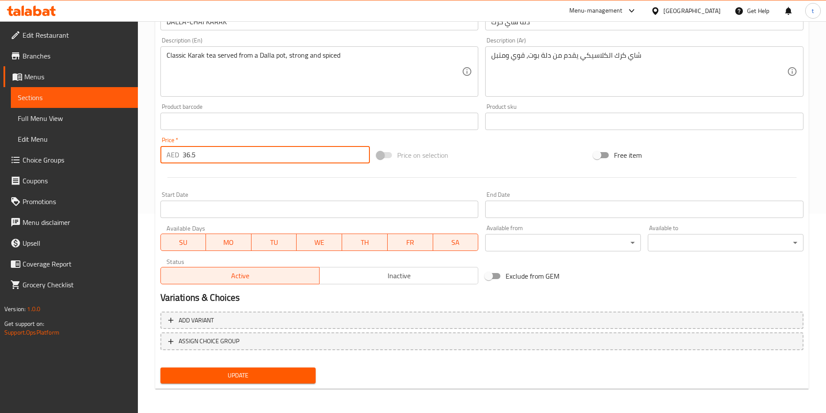
type input "36.5"
click at [227, 377] on span "Update" at bounding box center [238, 375] width 142 height 11
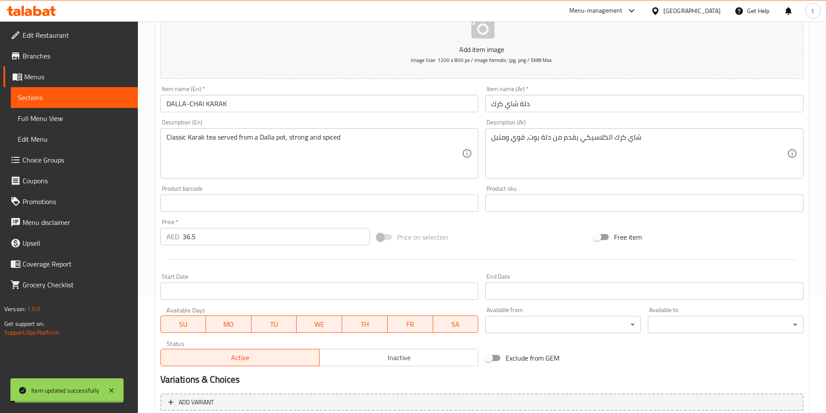
scroll to position [113, 0]
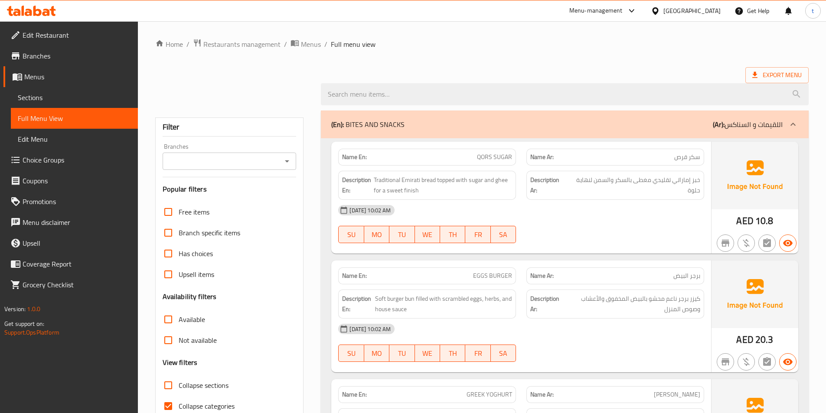
click at [171, 400] on input "Collapse categories" at bounding box center [168, 406] width 21 height 21
checkbox input "false"
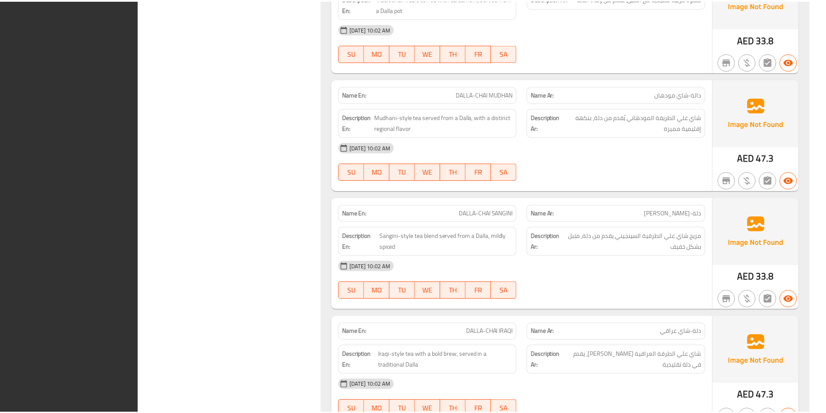
scroll to position [3753, 0]
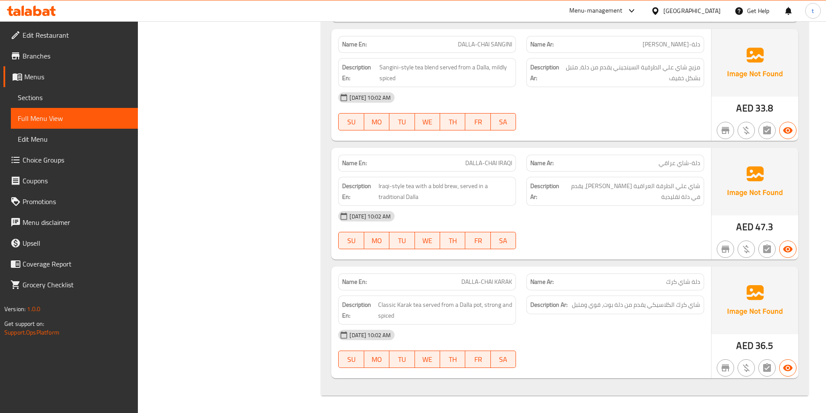
click at [65, 58] on span "Branches" at bounding box center [77, 56] width 108 height 10
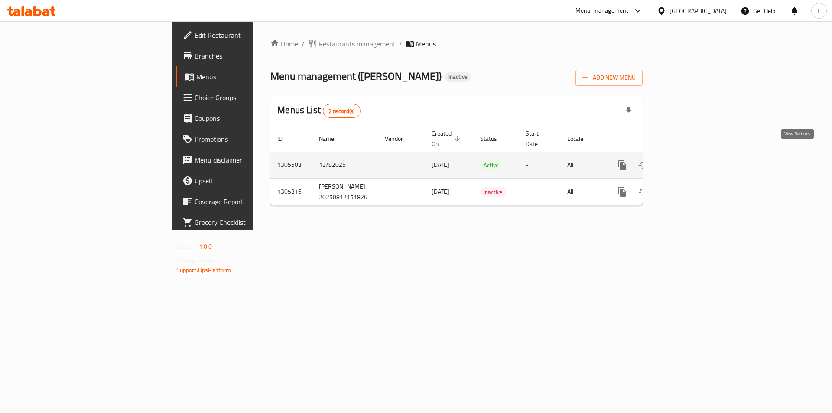
click at [690, 160] on icon "enhanced table" at bounding box center [684, 165] width 10 height 10
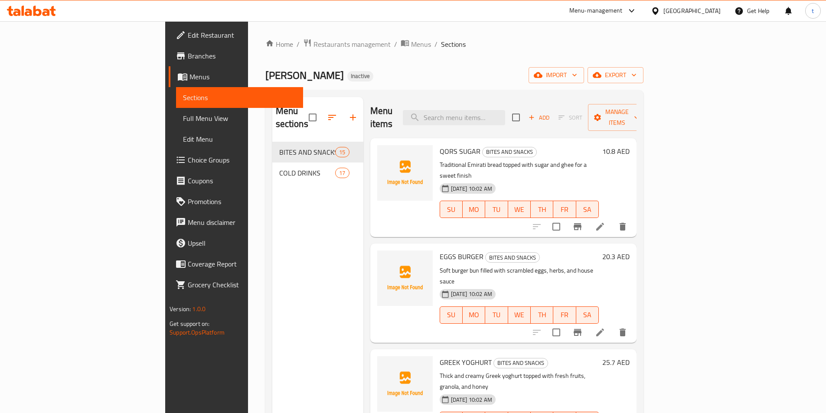
click at [176, 111] on link "Full Menu View" at bounding box center [239, 118] width 127 height 21
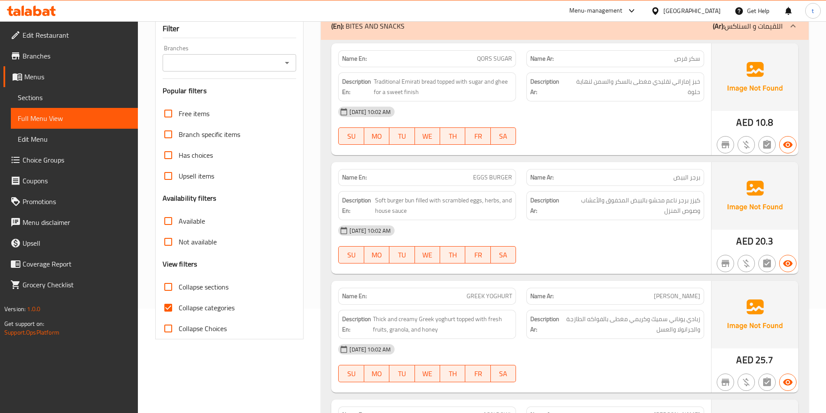
scroll to position [130, 0]
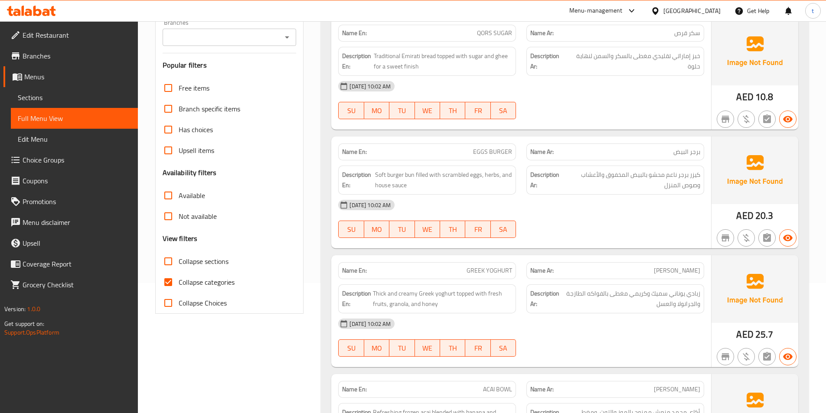
click at [168, 274] on input "Collapse categories" at bounding box center [168, 282] width 21 height 21
checkbox input "false"
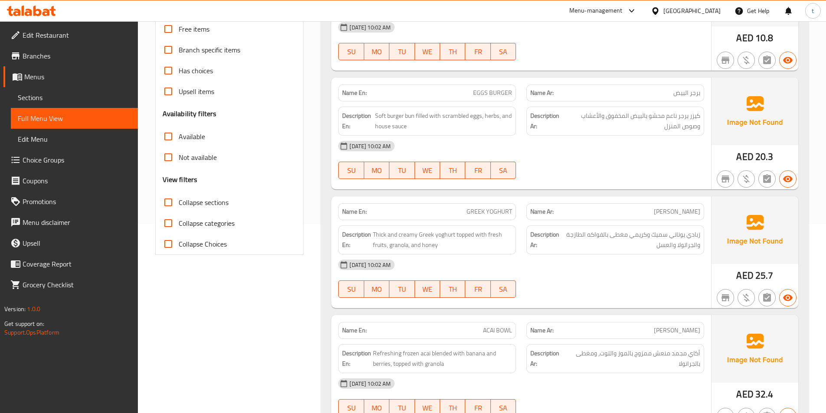
scroll to position [0, 0]
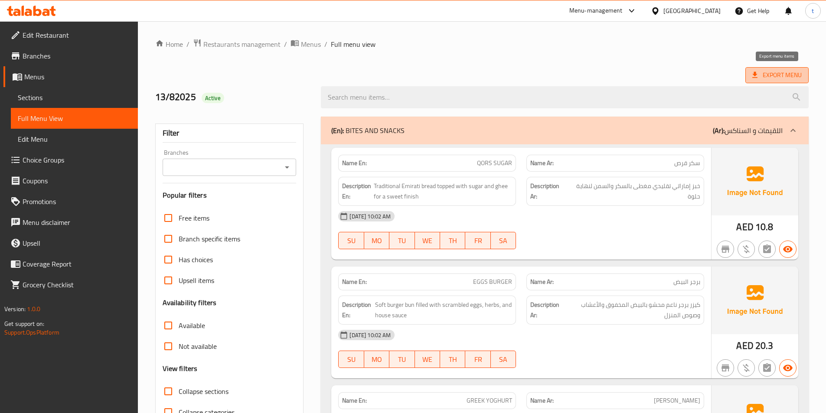
click at [759, 70] on span "Export Menu" at bounding box center [776, 75] width 49 height 11
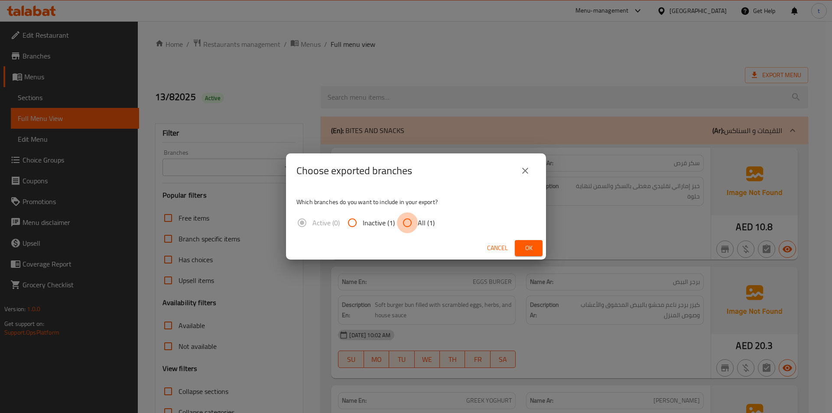
click at [410, 218] on input "All (1)" at bounding box center [407, 222] width 21 height 21
radio input "true"
click at [525, 253] on span "Ok" at bounding box center [529, 248] width 14 height 11
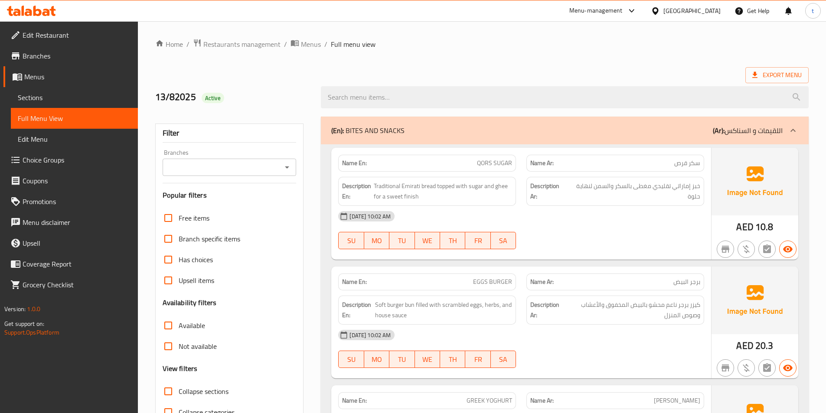
drag, startPoint x: 32, startPoint y: 98, endPoint x: 130, endPoint y: 128, distance: 102.0
click at [32, 98] on span "Sections" at bounding box center [74, 97] width 113 height 10
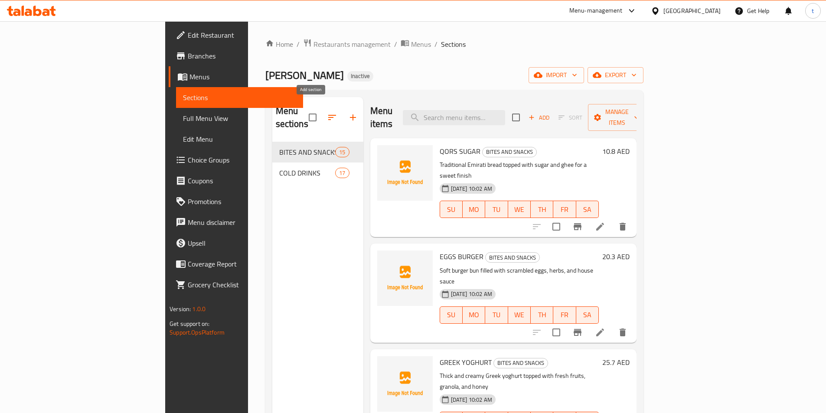
click at [348, 112] on icon "button" at bounding box center [353, 117] width 10 height 10
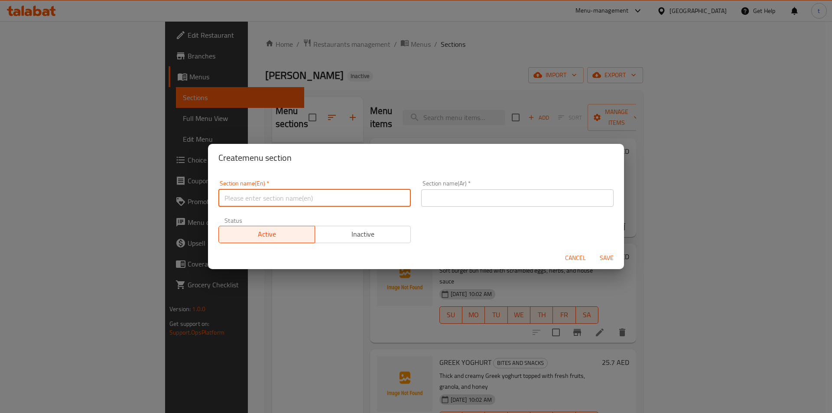
drag, startPoint x: 290, startPoint y: 198, endPoint x: 284, endPoint y: 198, distance: 6.6
click at [290, 198] on input "text" at bounding box center [314, 197] width 192 height 17
click at [277, 201] on input "hot drinks" at bounding box center [314, 197] width 192 height 17
click at [466, 199] on input "text" at bounding box center [517, 197] width 192 height 17
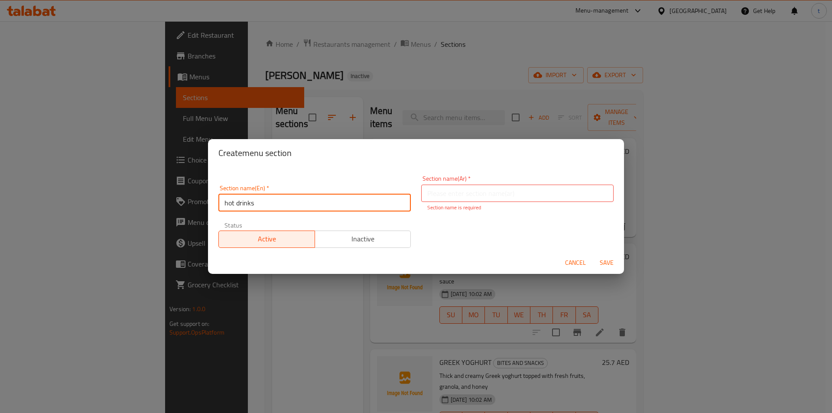
drag, startPoint x: 263, startPoint y: 201, endPoint x: 220, endPoint y: 203, distance: 42.5
click at [220, 203] on input "hot drinks" at bounding box center [314, 202] width 192 height 17
paste input "text"
type input "hot drinks"
click at [474, 187] on input "text" at bounding box center [517, 193] width 192 height 17
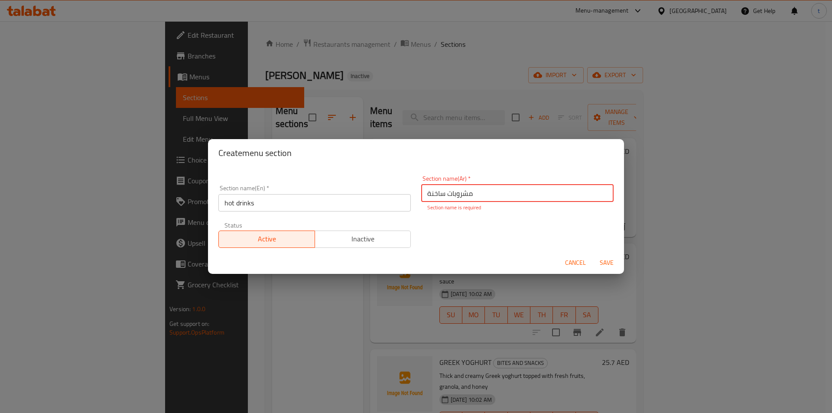
type input "مشروبات ساخنة"
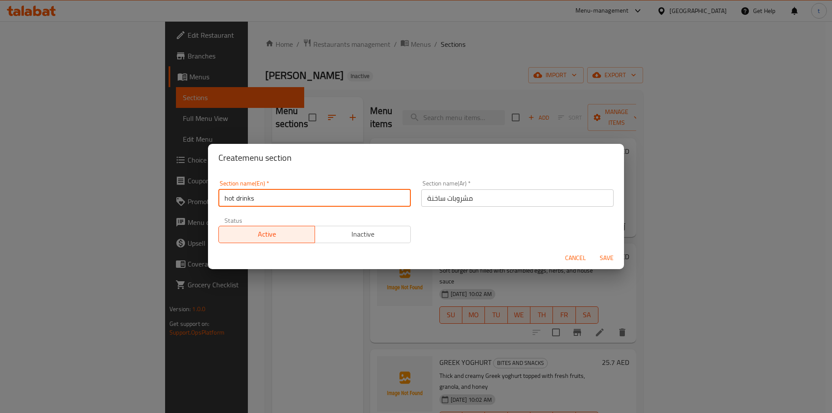
drag, startPoint x: 259, startPoint y: 199, endPoint x: 209, endPoint y: 200, distance: 49.4
click at [209, 200] on div "Section name(En)   * hot drinks Section name(En) * Section name(Ar)   * مشروبات…" at bounding box center [416, 209] width 416 height 75
click at [609, 257] on span "Save" at bounding box center [606, 258] width 21 height 11
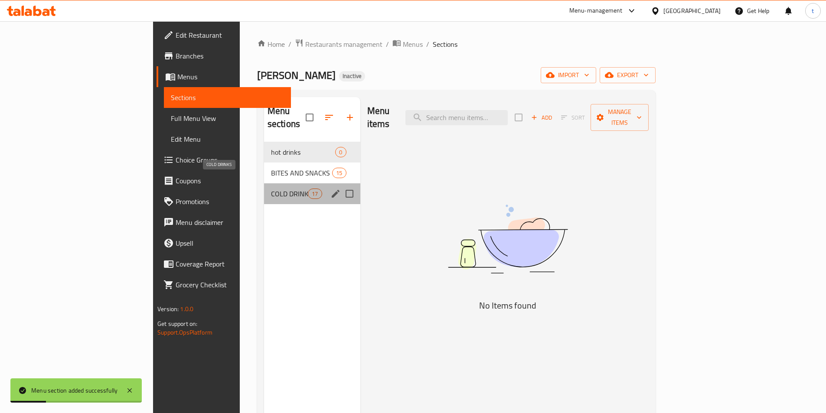
click at [271, 189] on span "COLD DRINKS" at bounding box center [289, 194] width 37 height 10
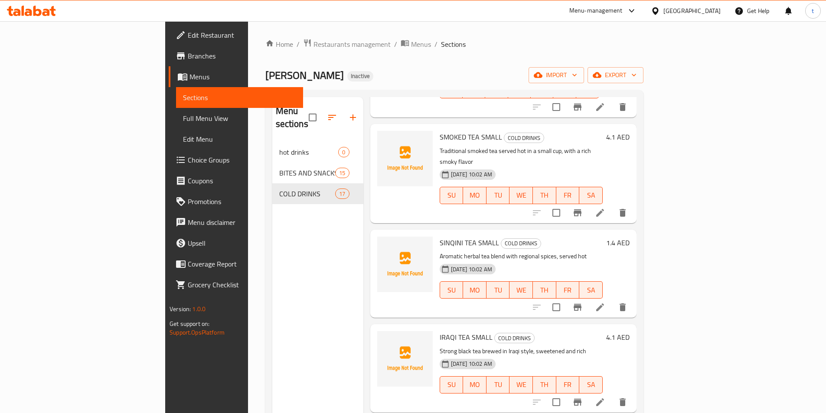
scroll to position [525, 0]
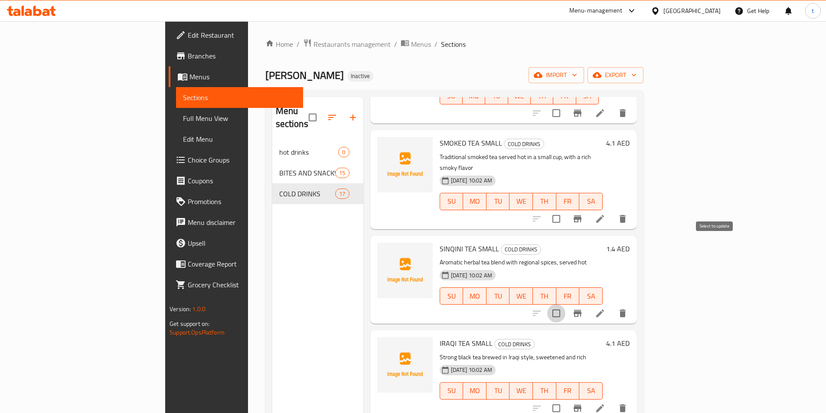
click at [565, 304] on input "checkbox" at bounding box center [556, 313] width 18 height 18
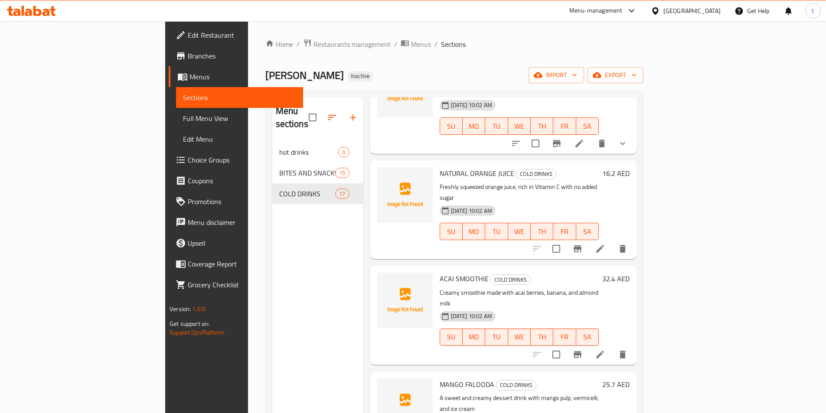
scroll to position [0, 0]
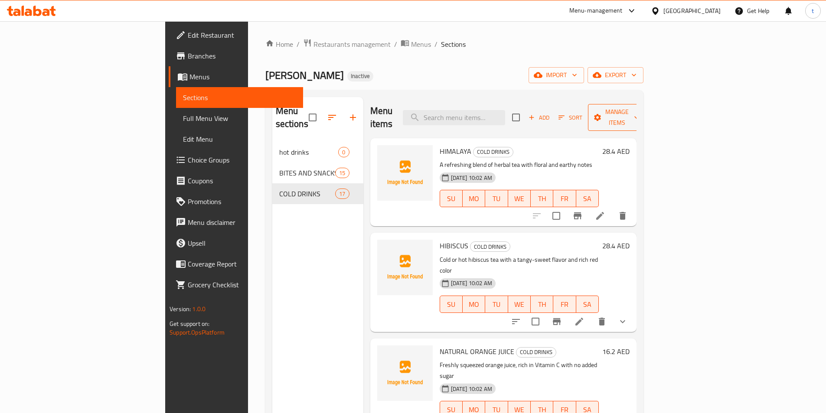
click at [639, 111] on span "Manage items" at bounding box center [617, 118] width 44 height 22
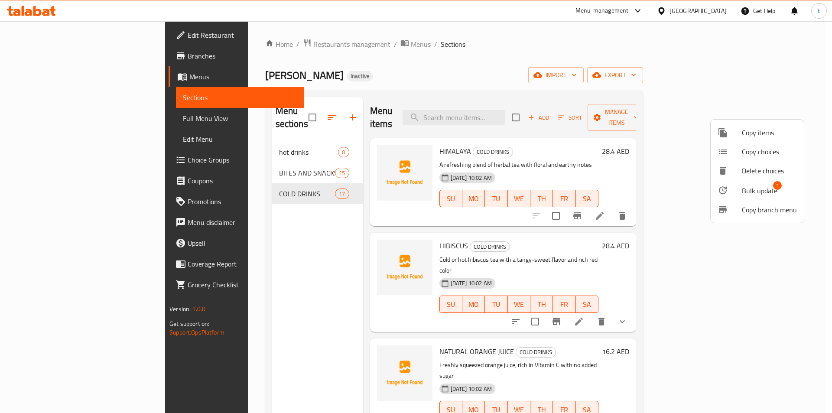
click at [733, 195] on div at bounding box center [730, 190] width 24 height 10
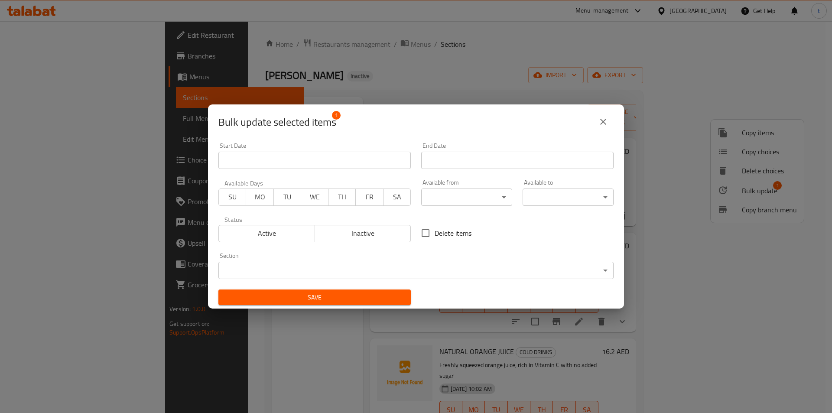
click at [556, 264] on body "​ Menu-management United Arab Emirates Get Help t Edit Restaurant Branches Menu…" at bounding box center [416, 217] width 832 height 392
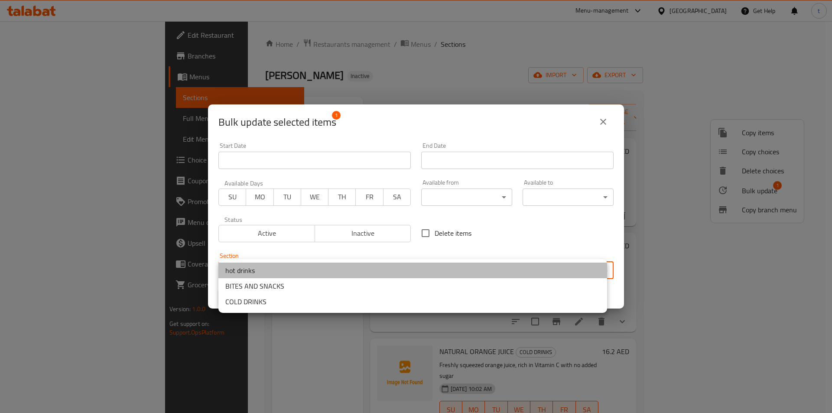
click at [325, 273] on li "hot drinks" at bounding box center [412, 271] width 389 height 16
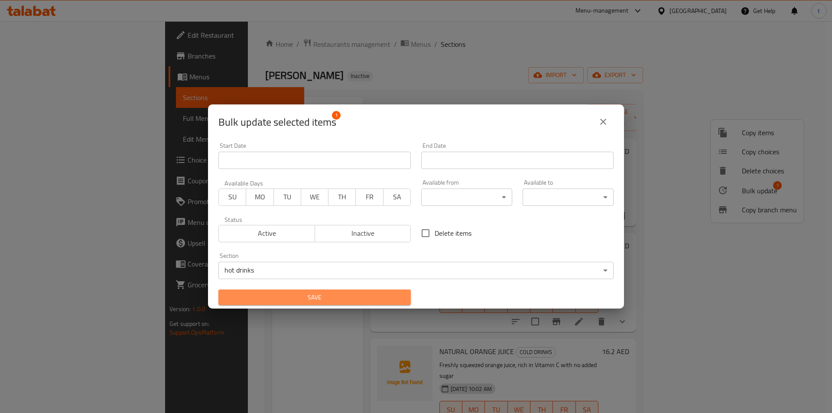
click at [330, 294] on span "Save" at bounding box center [314, 297] width 179 height 11
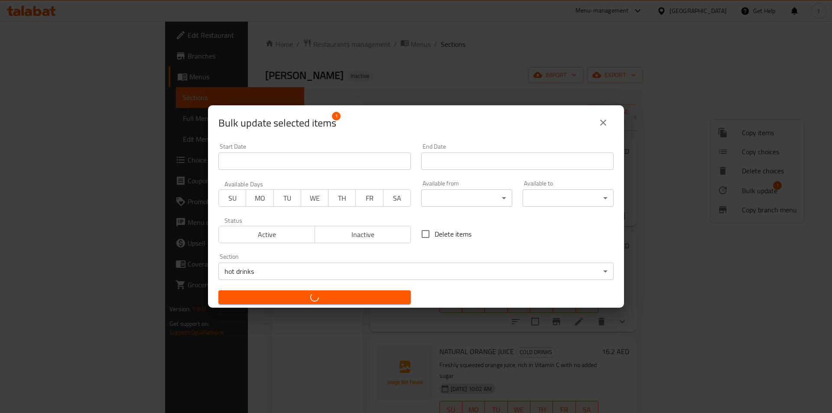
checkbox input "false"
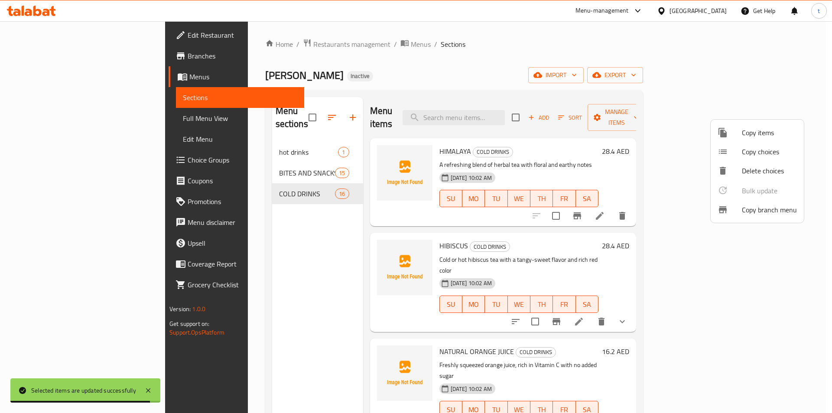
click at [257, 278] on div at bounding box center [416, 206] width 832 height 413
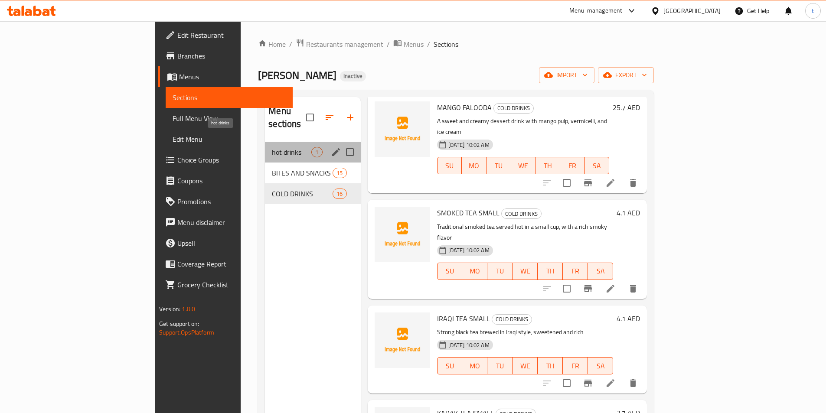
click at [272, 147] on span "hot drinks" at bounding box center [291, 152] width 39 height 10
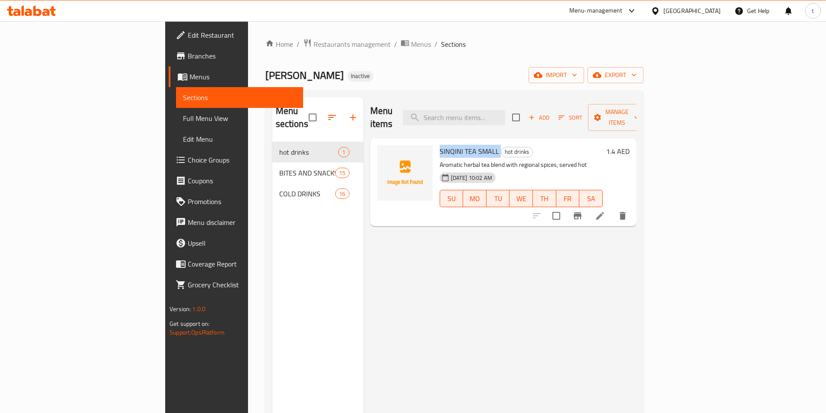
drag, startPoint x: 400, startPoint y: 138, endPoint x: 457, endPoint y: 137, distance: 57.6
click at [457, 145] on h6 "SINQINI TEA SMALL hot drinks" at bounding box center [520, 151] width 163 height 12
copy h6 "SINQINI TEA SMALL"
click at [183, 122] on span "Full Menu View" at bounding box center [239, 118] width 113 height 10
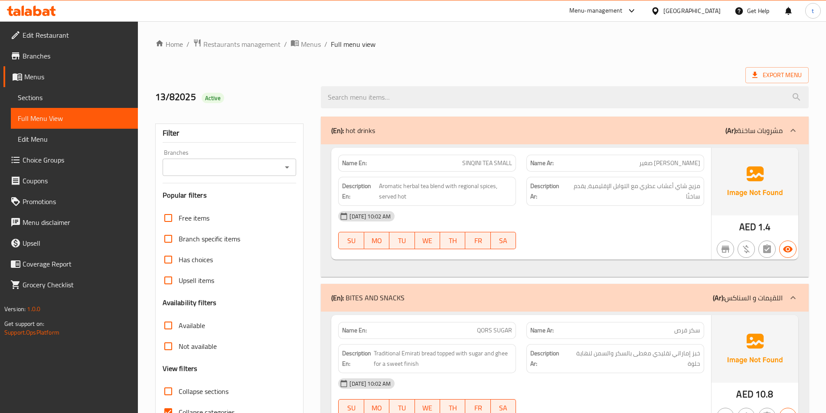
click at [35, 98] on span "Sections" at bounding box center [74, 97] width 113 height 10
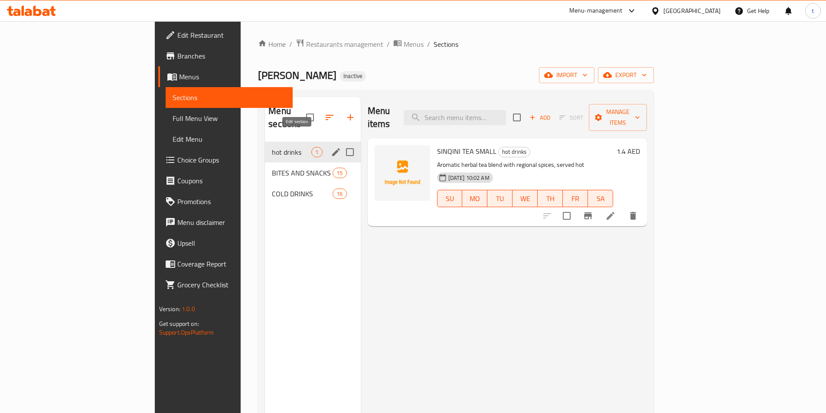
click at [331, 147] on icon "edit" at bounding box center [336, 152] width 10 height 10
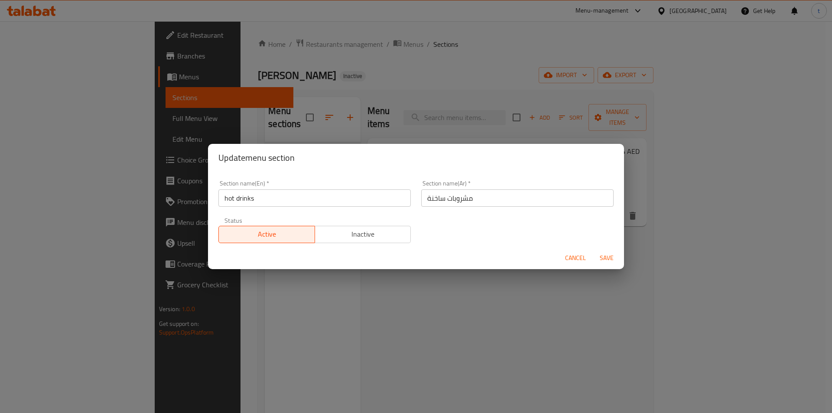
click at [260, 197] on input "hot drinks" at bounding box center [314, 197] width 192 height 17
click at [229, 197] on input "hot drinks" at bounding box center [314, 197] width 192 height 17
type input "Hot drinks"
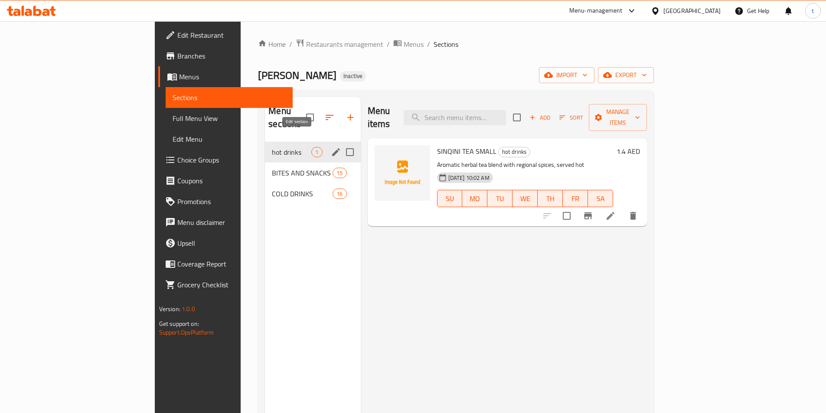
click at [332, 148] on icon "edit" at bounding box center [336, 152] width 8 height 8
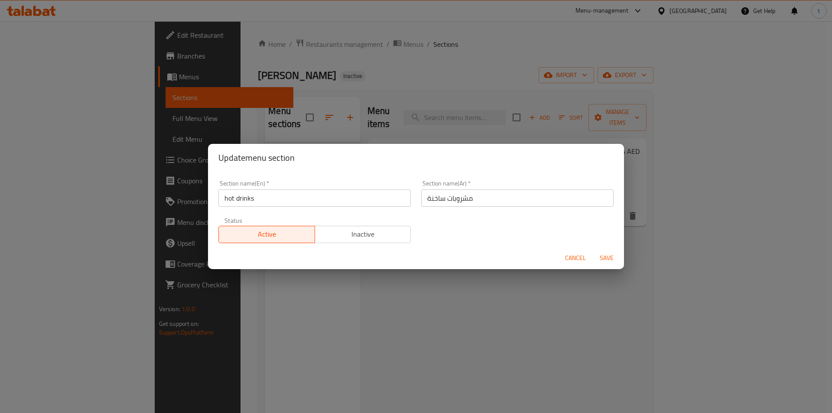
click at [227, 198] on input "hot drinks" at bounding box center [314, 197] width 192 height 17
type input "Hot Drinks"
click at [610, 259] on span "Save" at bounding box center [606, 258] width 21 height 11
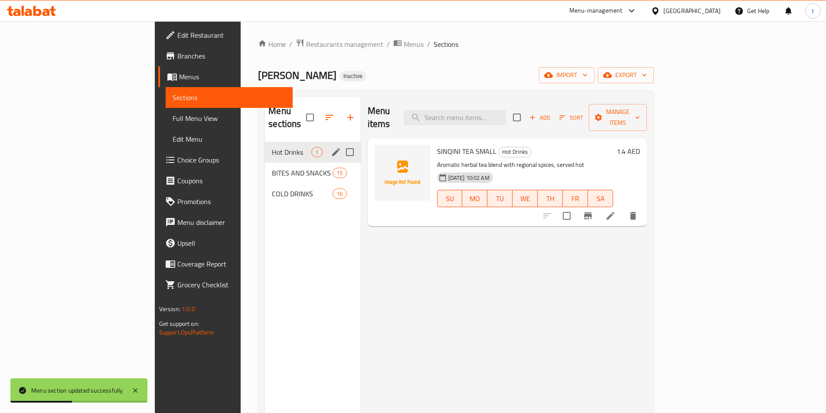
click at [172, 120] on span "Full Menu View" at bounding box center [228, 118] width 113 height 10
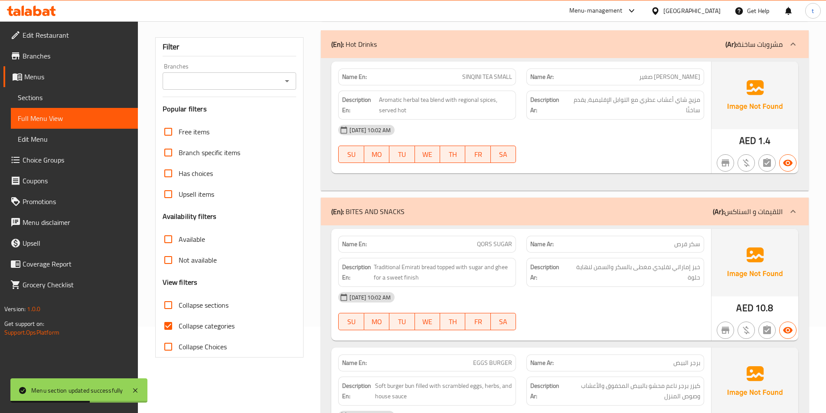
scroll to position [87, 0]
click at [168, 323] on input "Collapse categories" at bounding box center [168, 325] width 21 height 21
checkbox input "false"
click at [484, 76] on span "SINQINI TEA SMALL" at bounding box center [487, 76] width 50 height 9
click at [484, 75] on span "SINQINI TEA SMALL" at bounding box center [487, 76] width 50 height 9
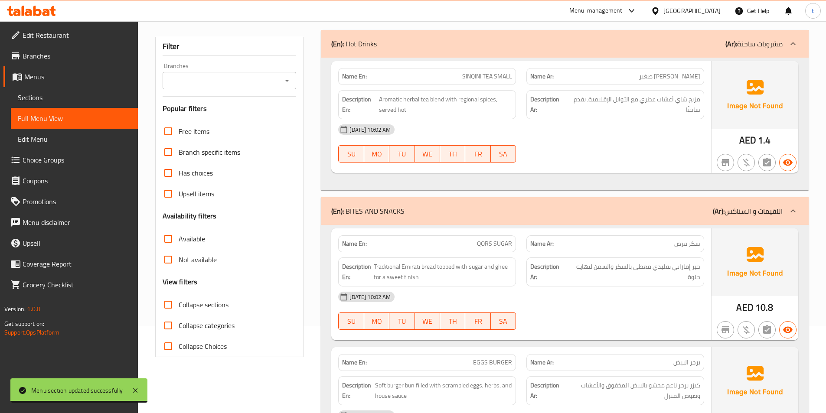
click at [458, 72] on p "Name En: SINQINI TEA SMALL" at bounding box center [427, 76] width 170 height 9
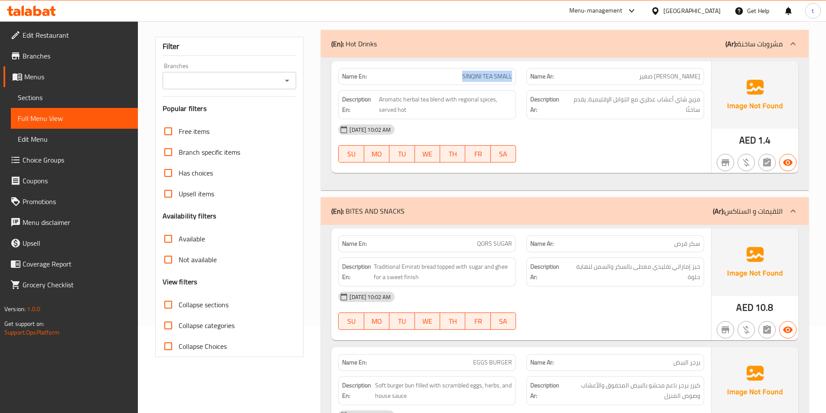
drag, startPoint x: 461, startPoint y: 76, endPoint x: 518, endPoint y: 75, distance: 56.8
click at [518, 75] on div "Name En: SINQINI TEA SMALL" at bounding box center [427, 76] width 188 height 27
copy span "SINQINI TEA SMALL"
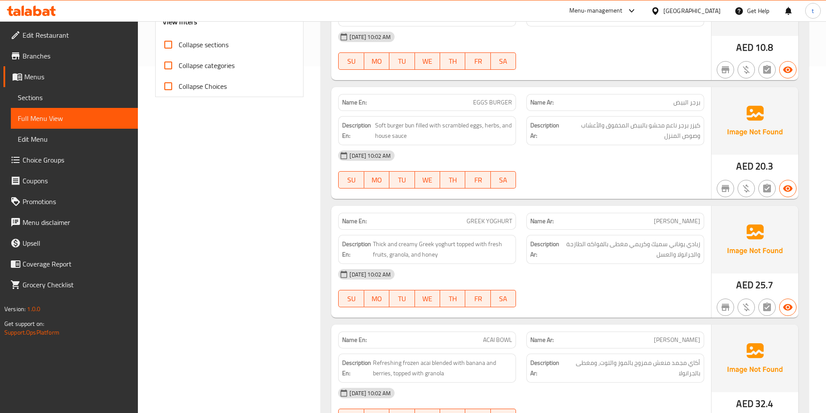
scroll to position [607, 0]
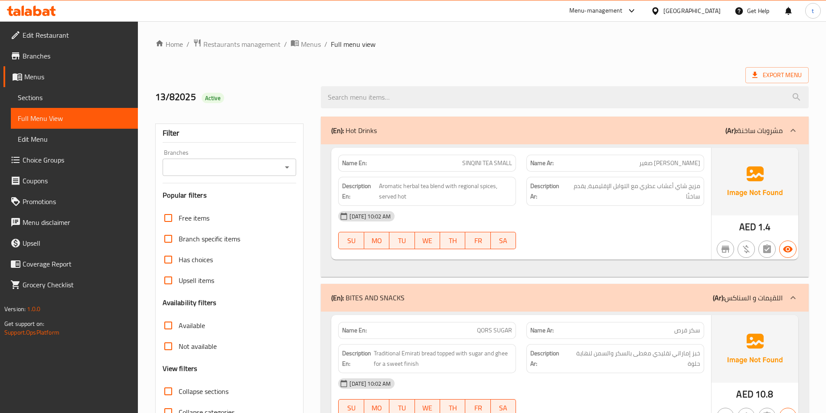
scroll to position [3046, 0]
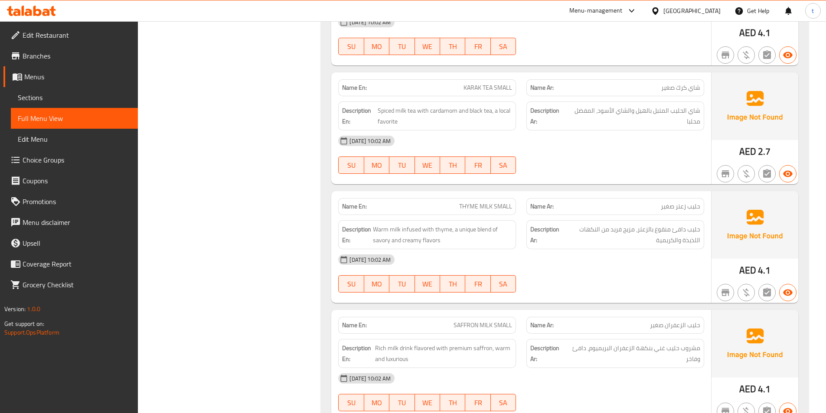
click at [67, 97] on span "Sections" at bounding box center [74, 97] width 113 height 10
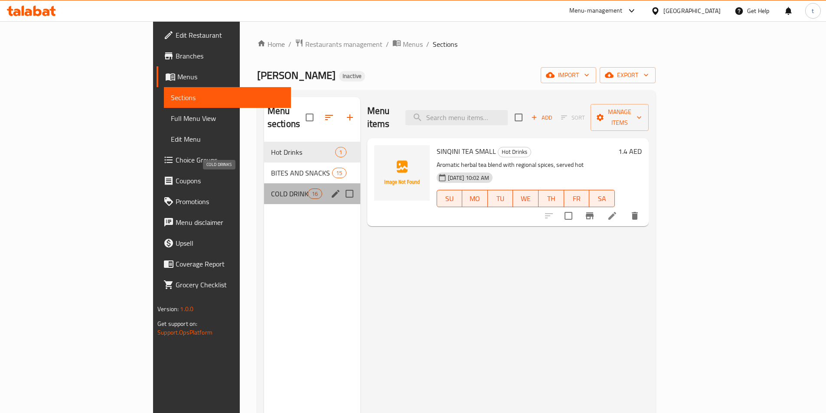
click at [271, 189] on span "COLD DRINKS" at bounding box center [289, 194] width 37 height 10
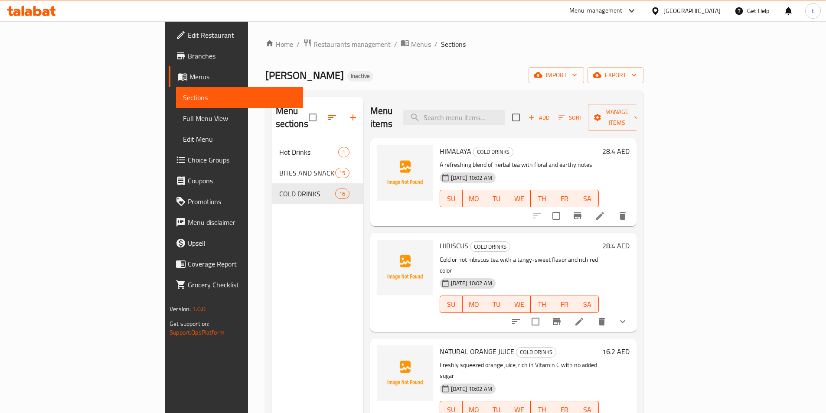
scroll to position [592, 0]
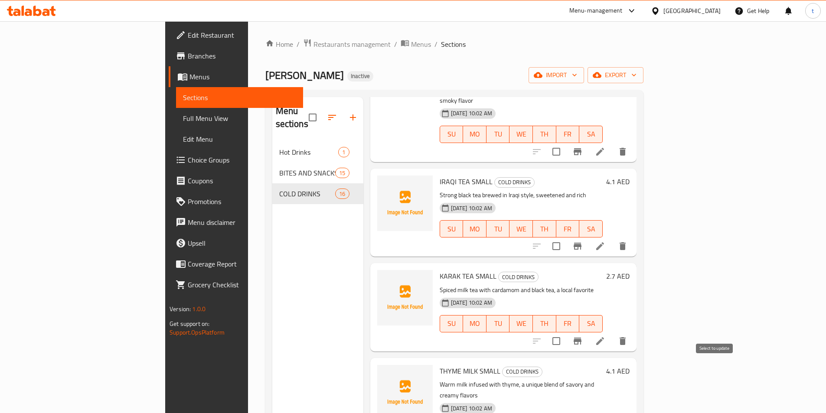
checkbox input "true"
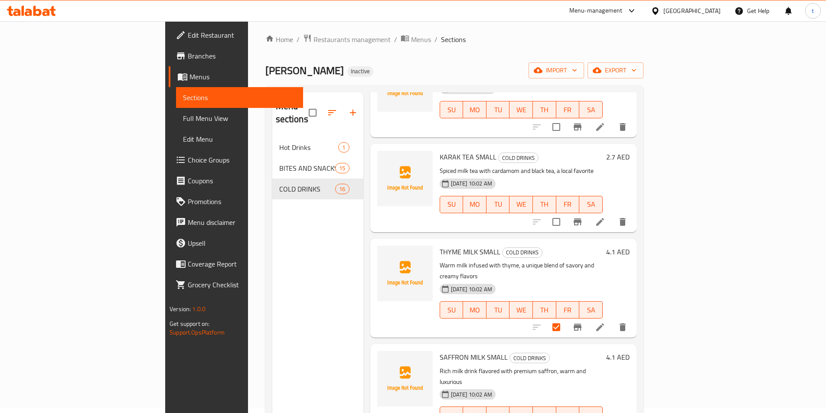
scroll to position [722, 0]
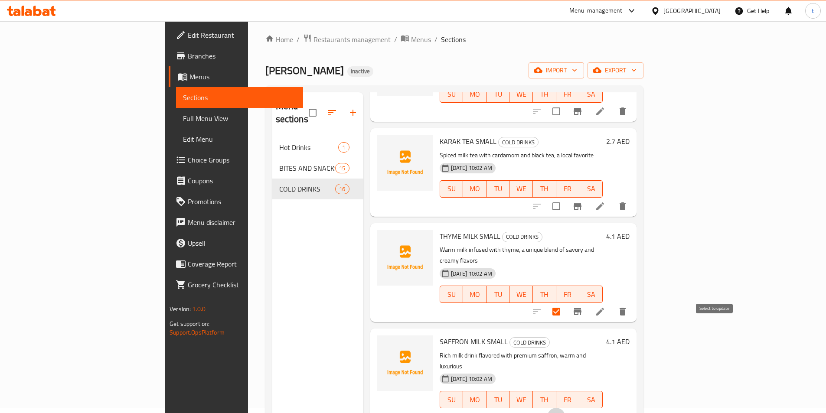
click at [565, 408] on input "checkbox" at bounding box center [556, 417] width 18 height 18
checkbox input "true"
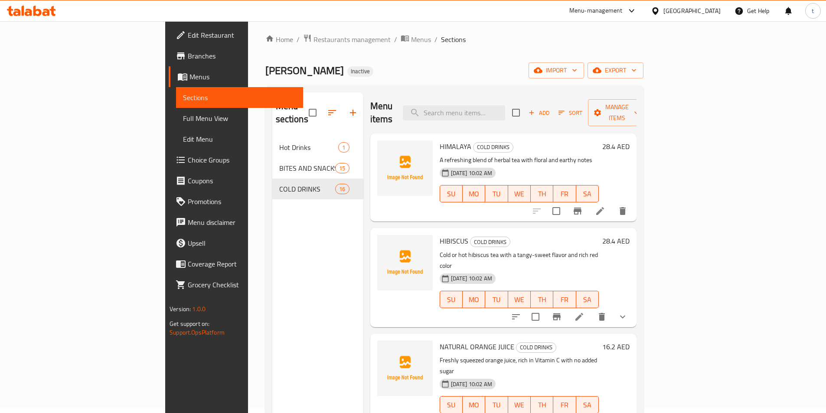
scroll to position [0, 0]
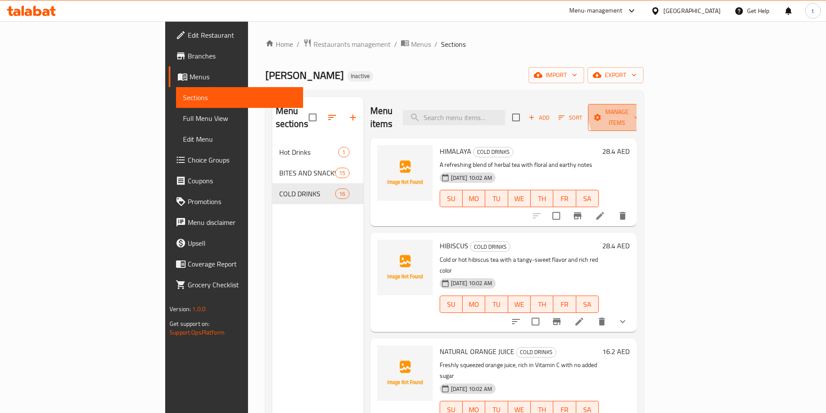
click at [639, 110] on span "Manage items" at bounding box center [617, 118] width 44 height 22
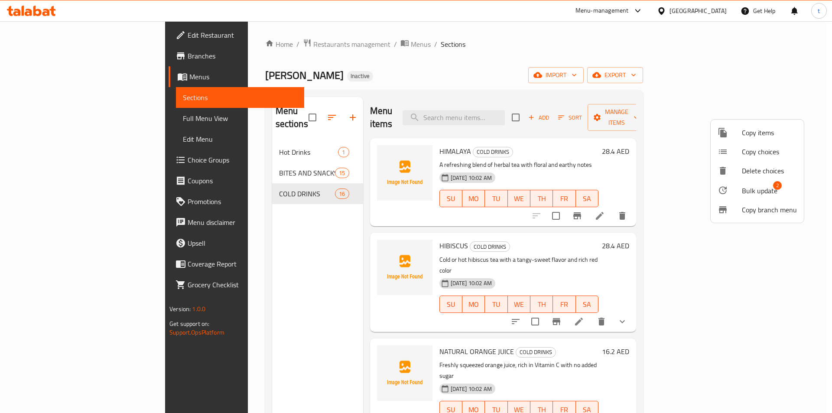
click at [743, 193] on span "Bulk update" at bounding box center [760, 190] width 36 height 10
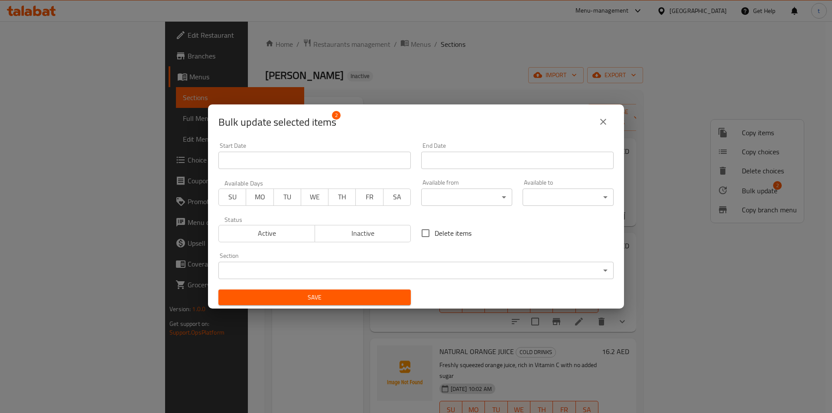
click at [393, 273] on body "​ Menu-management United Arab Emirates Get Help t Edit Restaurant Branches Menu…" at bounding box center [416, 217] width 832 height 392
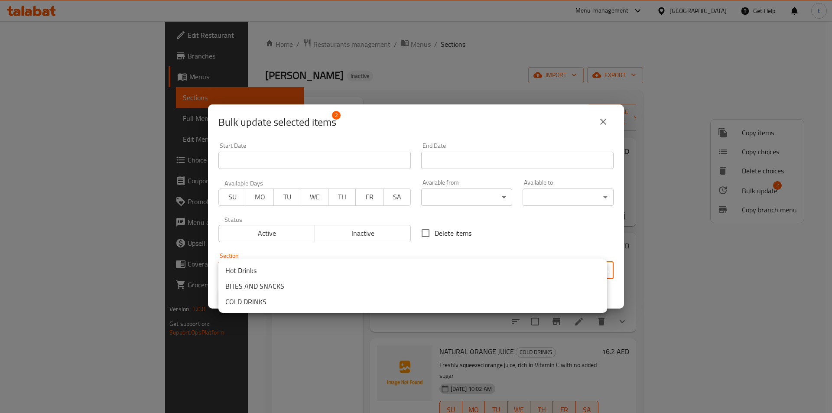
click at [297, 275] on li "Hot Drinks" at bounding box center [412, 271] width 389 height 16
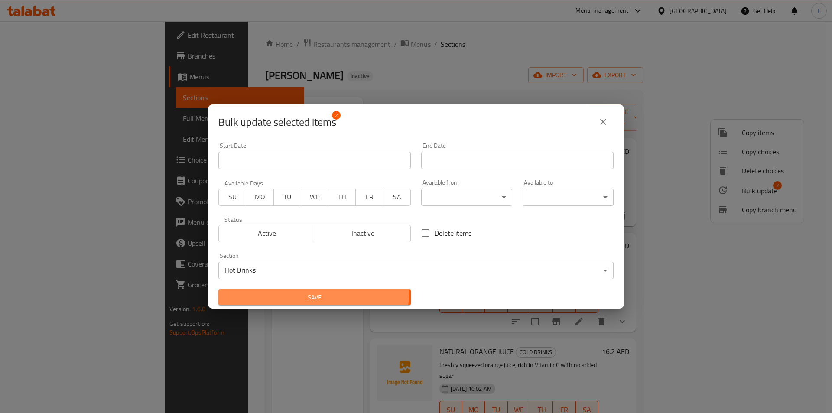
click at [312, 292] on span "Save" at bounding box center [314, 297] width 179 height 11
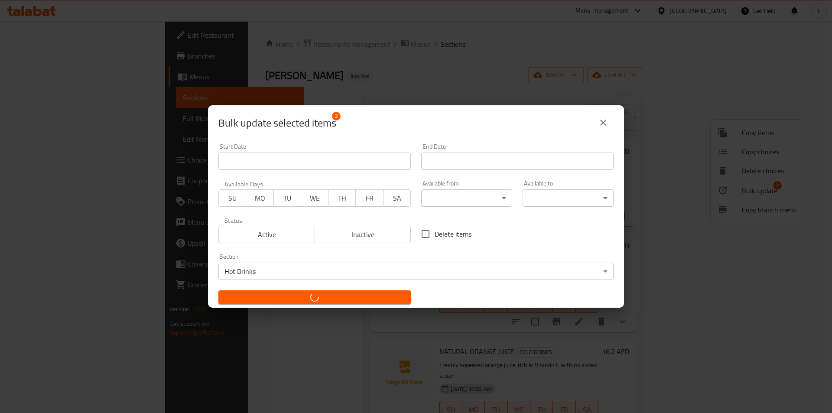
checkbox input "false"
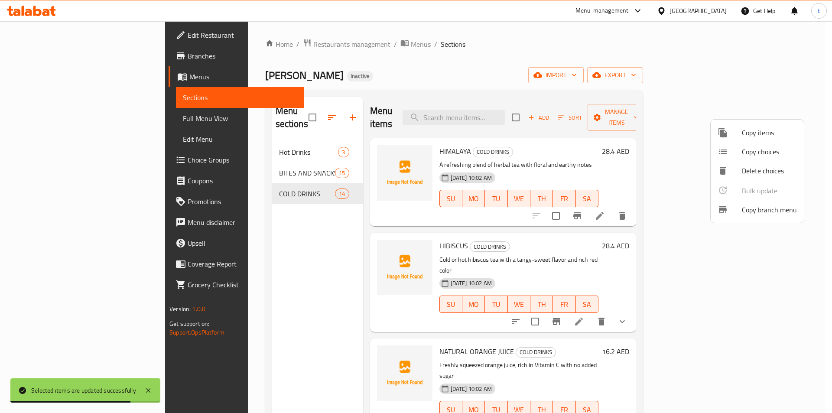
click at [62, 120] on div at bounding box center [416, 206] width 832 height 413
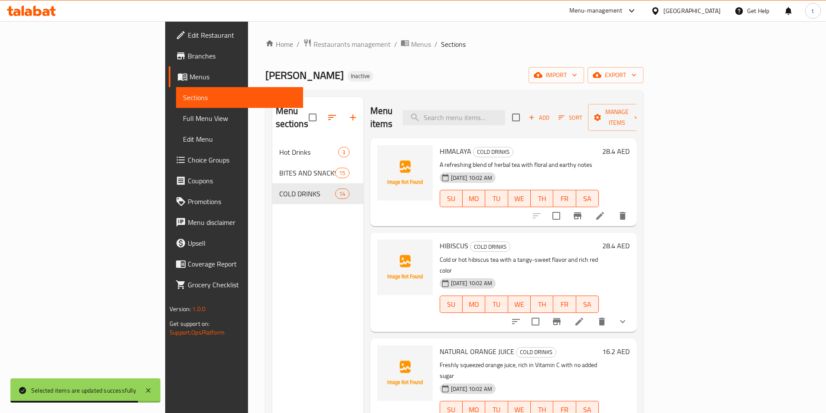
click at [183, 117] on span "Full Menu View" at bounding box center [239, 118] width 113 height 10
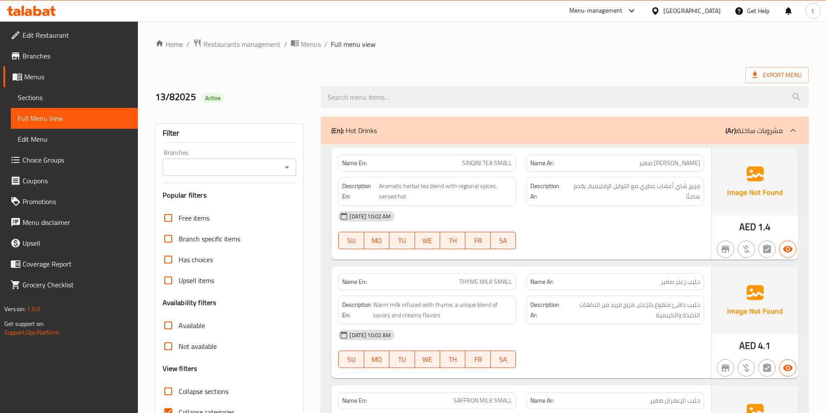
click at [53, 95] on span "Sections" at bounding box center [74, 97] width 113 height 10
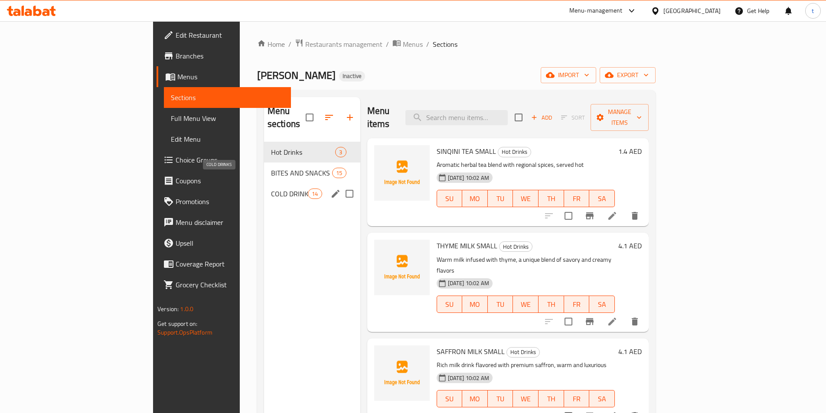
click at [271, 189] on span "COLD DRINKS" at bounding box center [289, 194] width 37 height 10
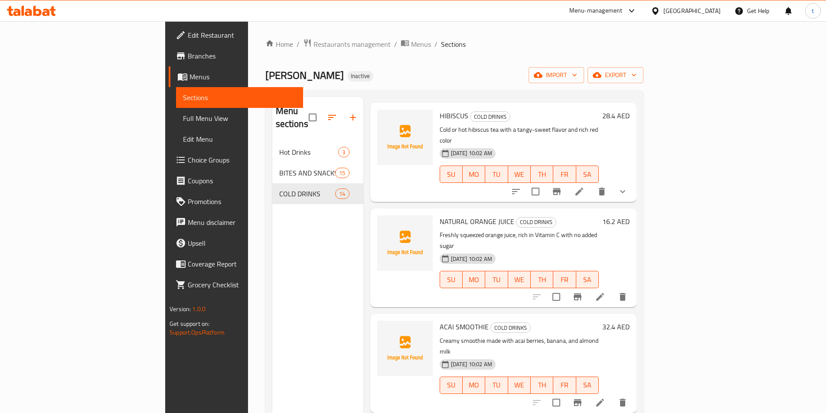
scroll to position [303, 0]
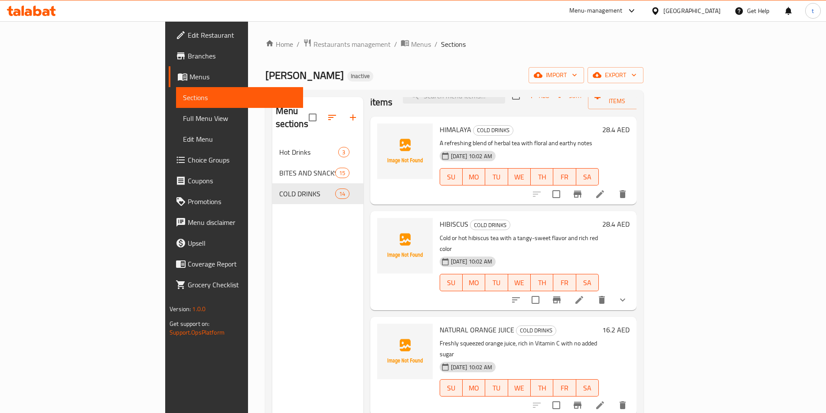
scroll to position [0, 0]
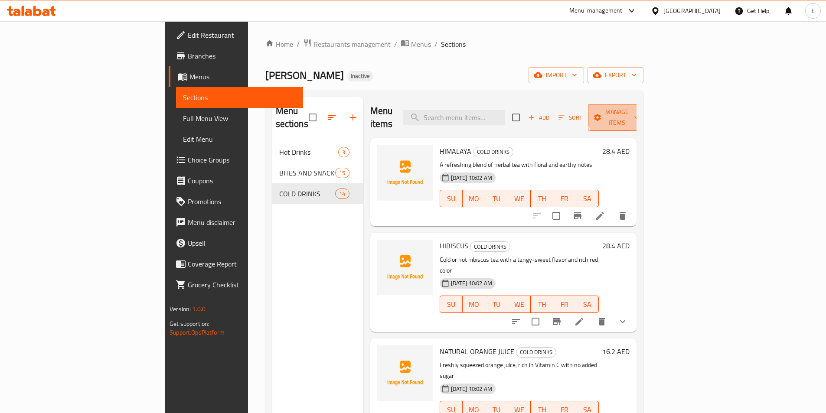
click at [639, 110] on span "Manage items" at bounding box center [617, 118] width 44 height 22
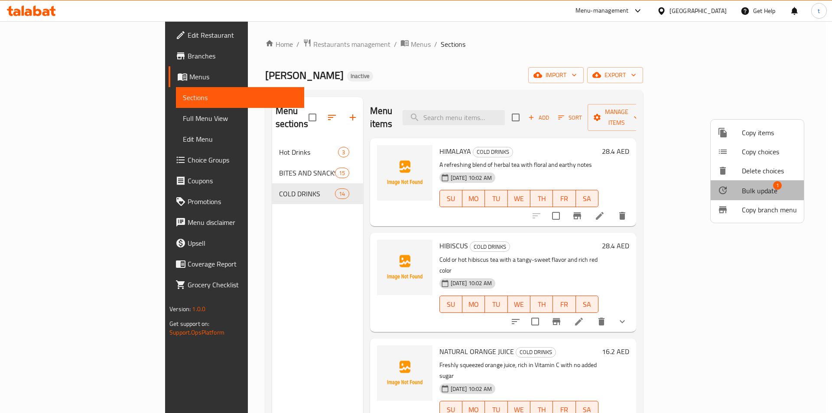
click at [751, 186] on span "Bulk update" at bounding box center [760, 190] width 36 height 10
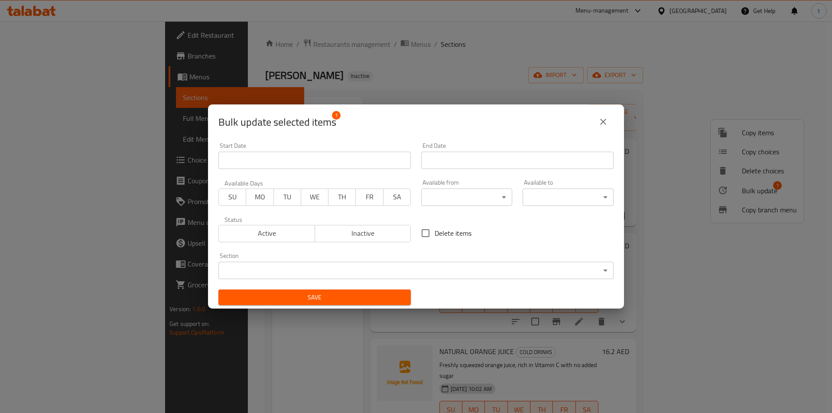
click at [456, 270] on body "​ Menu-management United Arab Emirates Get Help t Edit Restaurant Branches Menu…" at bounding box center [416, 217] width 832 height 392
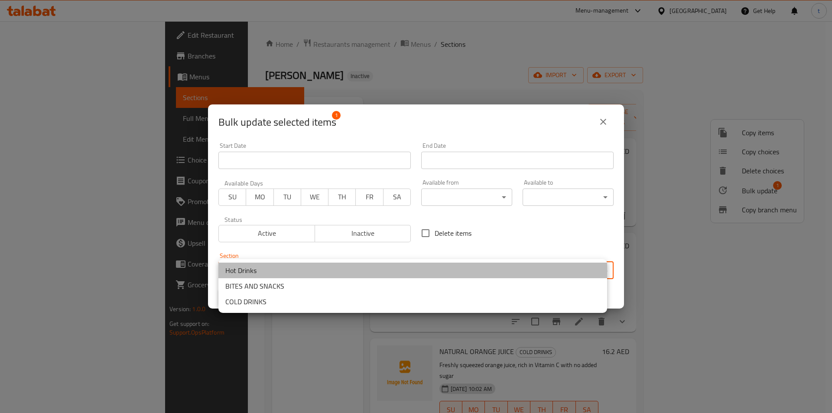
click at [325, 268] on li "Hot Drinks" at bounding box center [412, 271] width 389 height 16
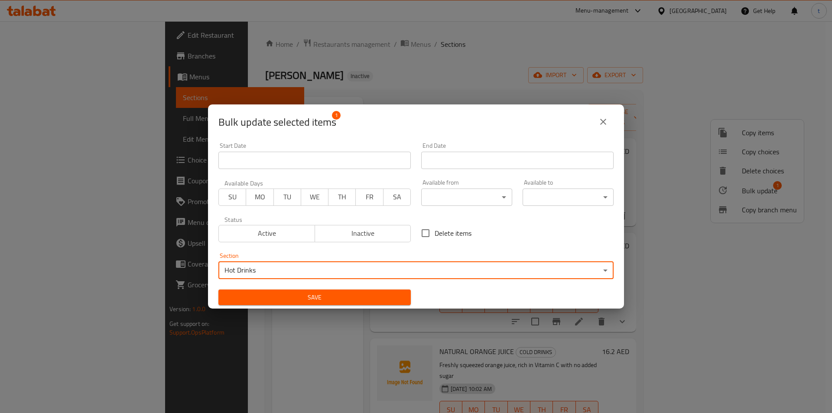
click at [322, 295] on span "Save" at bounding box center [314, 297] width 179 height 11
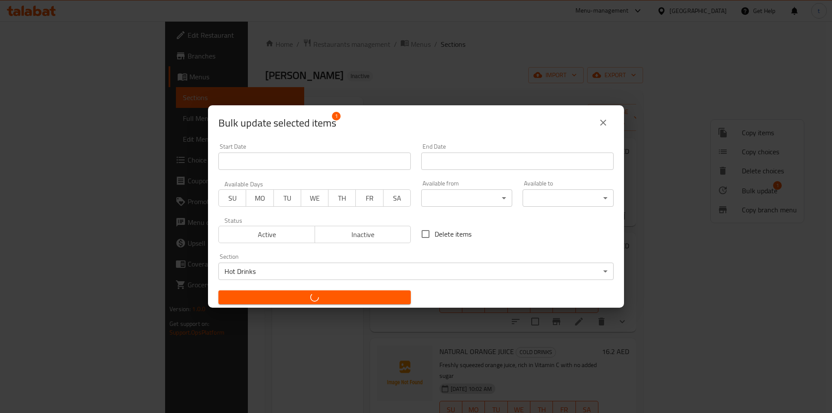
checkbox input "false"
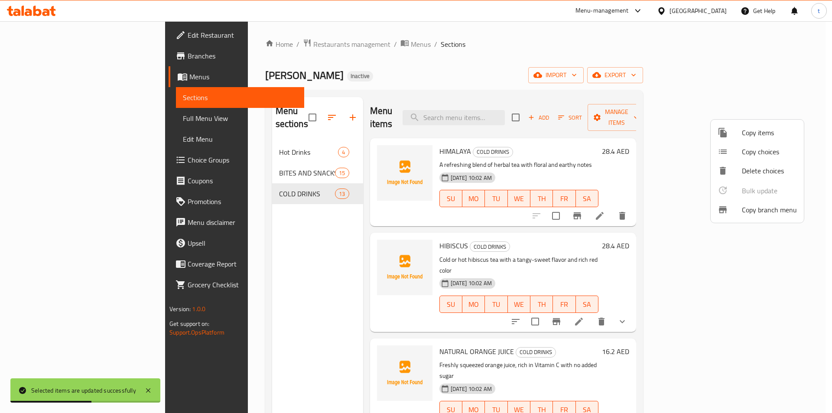
click at [199, 146] on div at bounding box center [416, 206] width 832 height 413
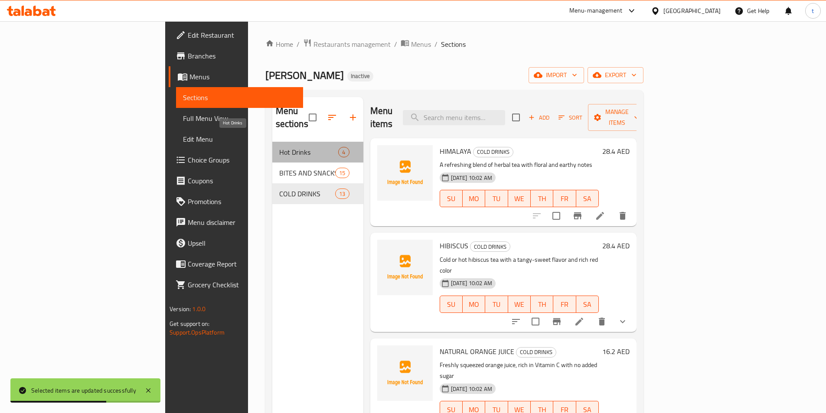
click at [279, 147] on span "Hot Drinks" at bounding box center [308, 152] width 59 height 10
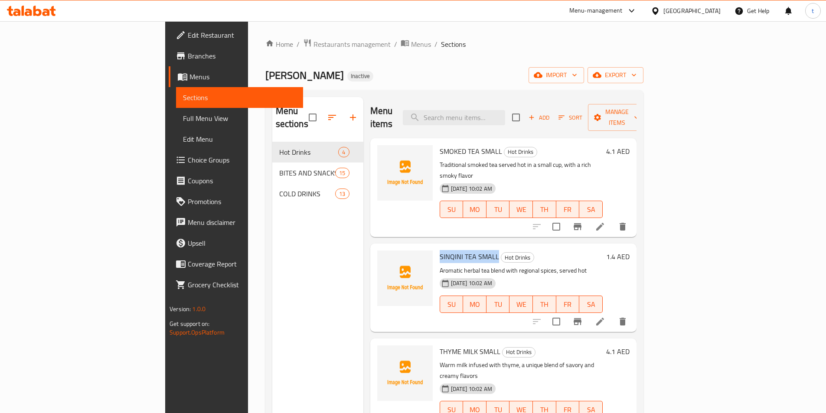
drag, startPoint x: 399, startPoint y: 232, endPoint x: 456, endPoint y: 232, distance: 57.2
click at [456, 250] on h6 "SINQINI TEA SMALL Hot Drinks" at bounding box center [520, 256] width 163 height 12
copy span "SINQINI TEA SMALL"
drag, startPoint x: 397, startPoint y: 325, endPoint x: 456, endPoint y: 330, distance: 59.1
click at [456, 342] on div "THYME MILK SMALL Hot Drinks Warm milk infused with thyme, a unique blend of sav…" at bounding box center [521, 388] width 170 height 92
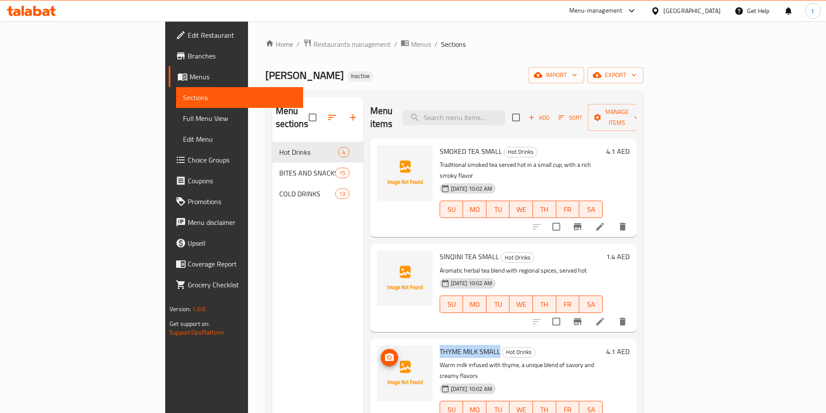
copy span "THYME MILK SMALL"
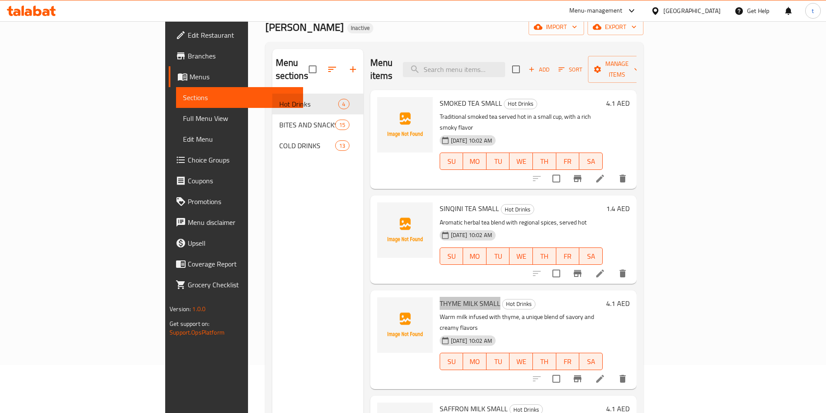
scroll to position [121, 0]
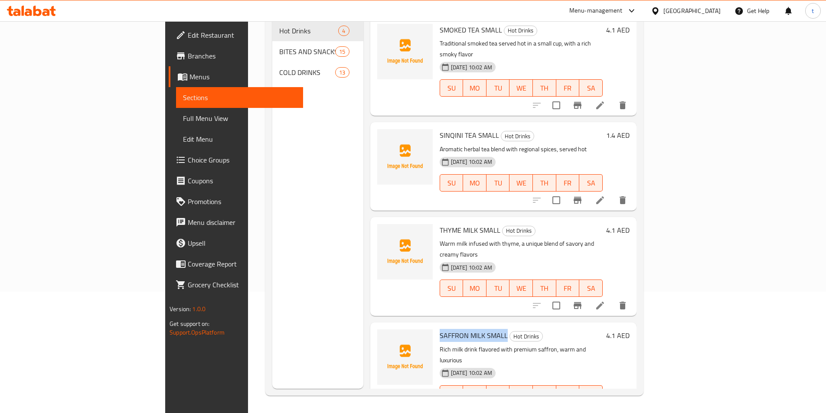
drag, startPoint x: 398, startPoint y: 298, endPoint x: 465, endPoint y: 300, distance: 67.2
click at [465, 329] on h6 "SAFFRON MILK SMALL Hot Drinks" at bounding box center [520, 335] width 163 height 12
copy span "SAFFRON MILK SMALL"
click at [272, 124] on div "Menu sections Hot Drinks 4 BITES AND SNACKS 15 COLD DRINKS 13" at bounding box center [317, 182] width 91 height 413
click at [183, 120] on span "Full Menu View" at bounding box center [239, 118] width 113 height 10
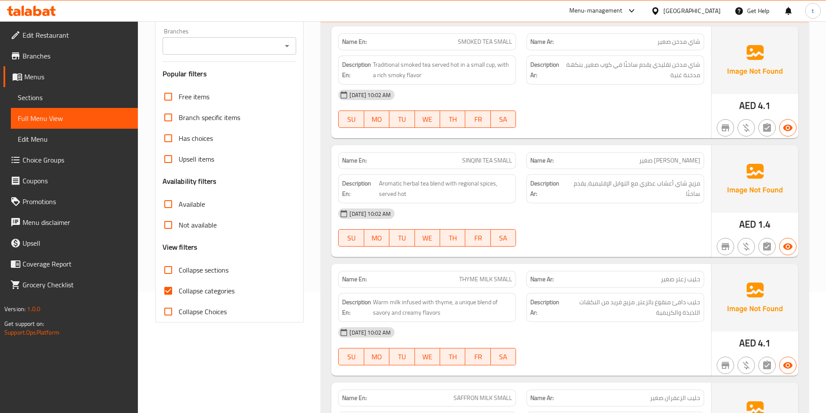
click at [169, 285] on input "Collapse categories" at bounding box center [168, 290] width 21 height 21
checkbox input "false"
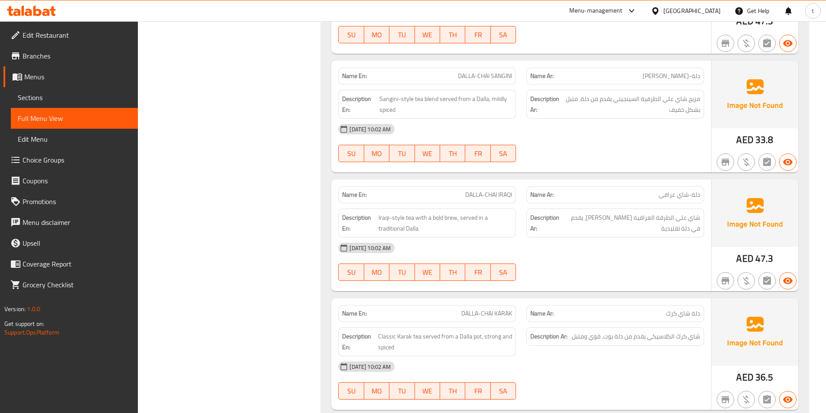
scroll to position [3802, 0]
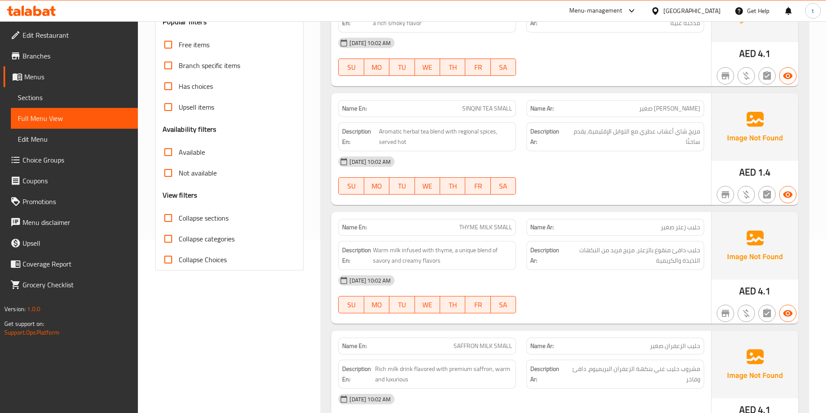
scroll to position [0, 0]
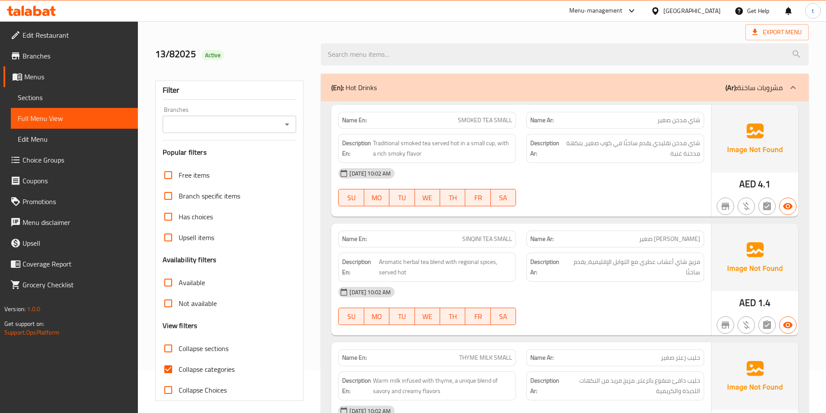
scroll to position [43, 0]
click at [162, 369] on input "Collapse categories" at bounding box center [168, 368] width 21 height 21
checkbox input "false"
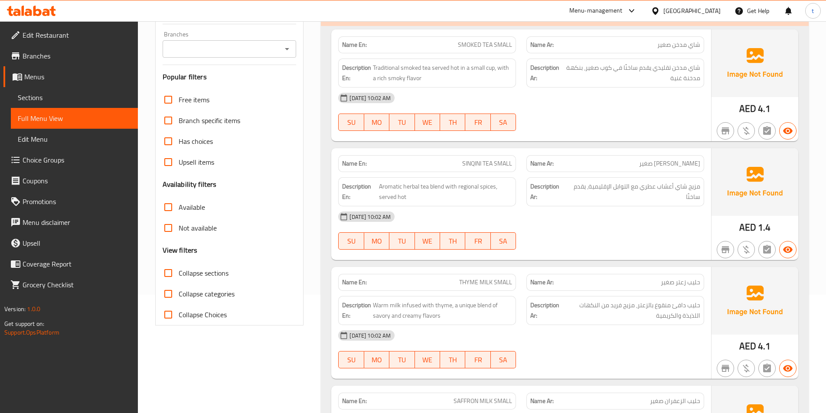
scroll to position [0, 0]
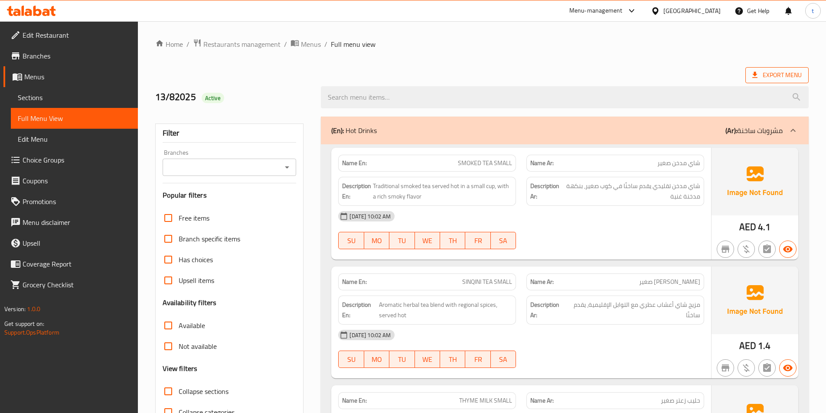
click at [763, 82] on span "Export Menu" at bounding box center [776, 75] width 63 height 16
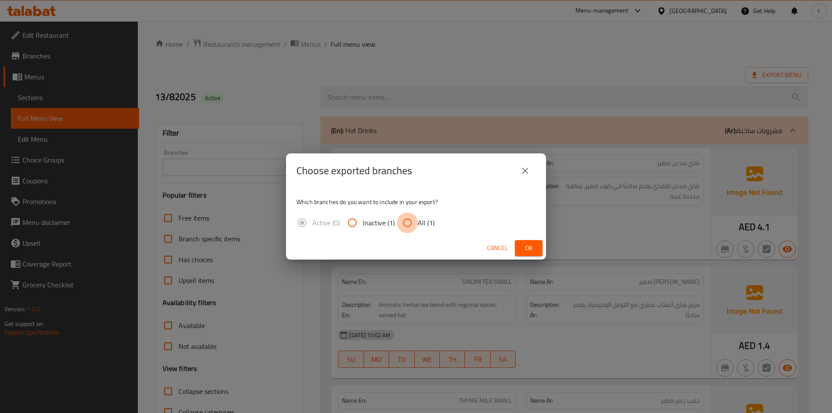
click at [412, 228] on input "All (1)" at bounding box center [407, 222] width 21 height 21
radio input "true"
click at [528, 247] on span "Ok" at bounding box center [529, 248] width 14 height 11
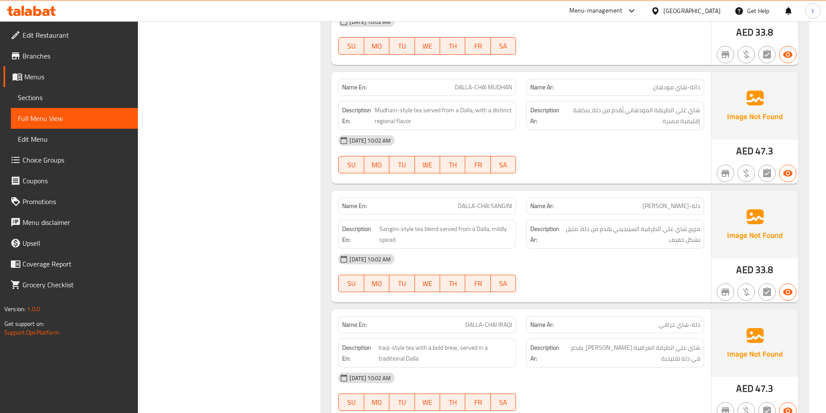
scroll to position [3802, 0]
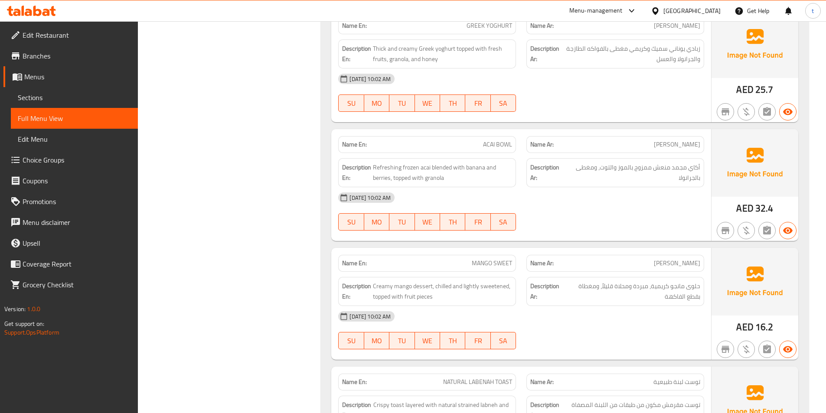
scroll to position [1245, 0]
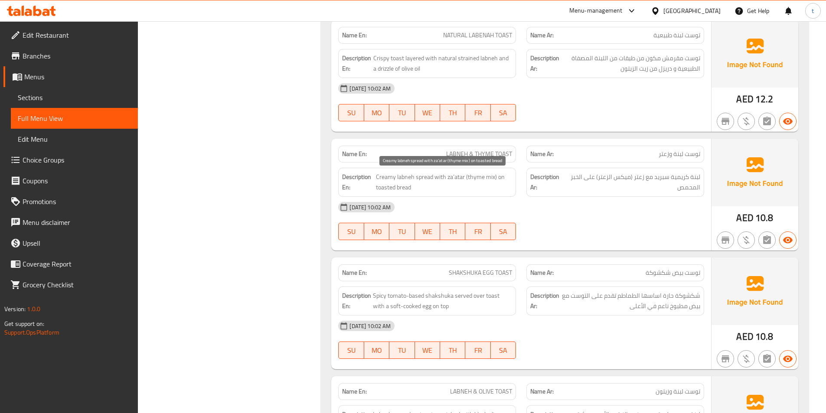
click at [397, 191] on span "Creamy labneh spread with za’atar (thyme mix) on toasted bread" at bounding box center [444, 182] width 136 height 21
click at [494, 187] on span "Creamy labneh spread with za’atar (thyme mix) on toasted bread" at bounding box center [444, 182] width 136 height 21
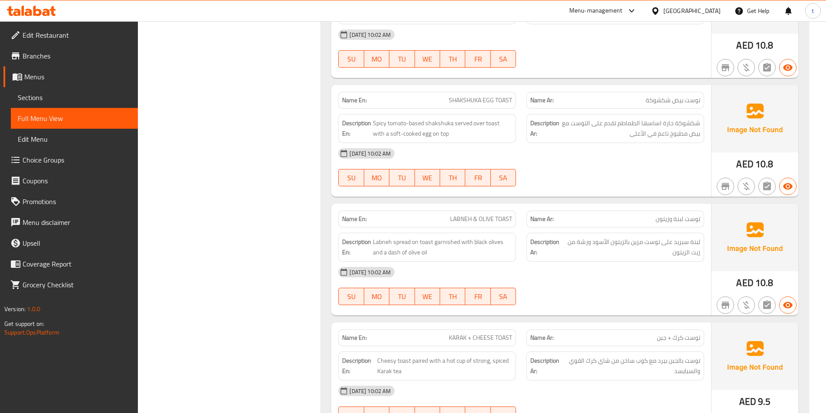
scroll to position [1418, 0]
click at [689, 102] on span "توست بيض شكشوكة" at bounding box center [672, 99] width 55 height 9
click at [689, 108] on div "Description Ar: شكشوكة حارة اساسها الطماطم تقدم على التوست مع بيض مطبوخ ناعم في…" at bounding box center [615, 127] width 188 height 39
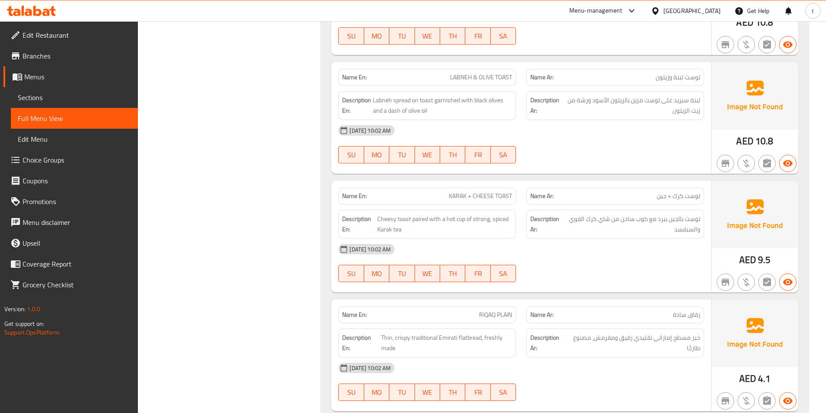
scroll to position [1635, 0]
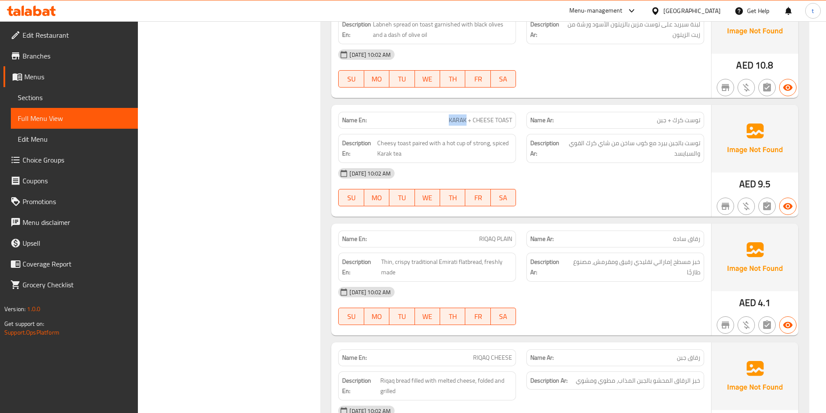
drag, startPoint x: 448, startPoint y: 117, endPoint x: 470, endPoint y: 120, distance: 22.3
click at [465, 118] on p "Name En: KARAK + CHEESE TOAST" at bounding box center [427, 120] width 170 height 9
click at [471, 121] on span "KARAK + CHEESE TOAST" at bounding box center [480, 120] width 63 height 9
drag, startPoint x: 656, startPoint y: 143, endPoint x: 684, endPoint y: 143, distance: 28.2
click at [684, 143] on span "توست بالجبن بيرد مع كوب ساخن من شاي كرك القوي والسبايسد" at bounding box center [632, 148] width 136 height 21
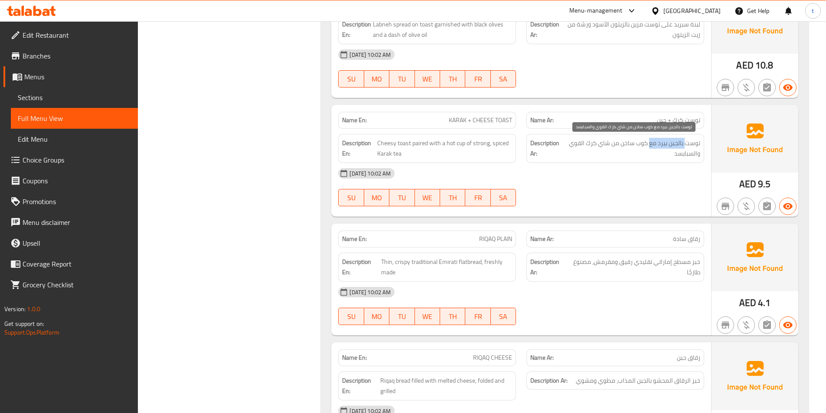
click at [684, 143] on span "توست بالجبن بيرد مع كوب ساخن من شاي كرك القوي والسبايسد" at bounding box center [632, 148] width 136 height 21
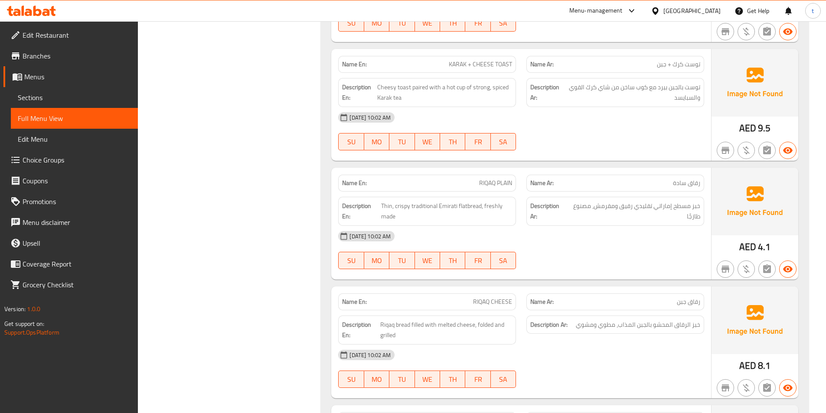
scroll to position [1938, 0]
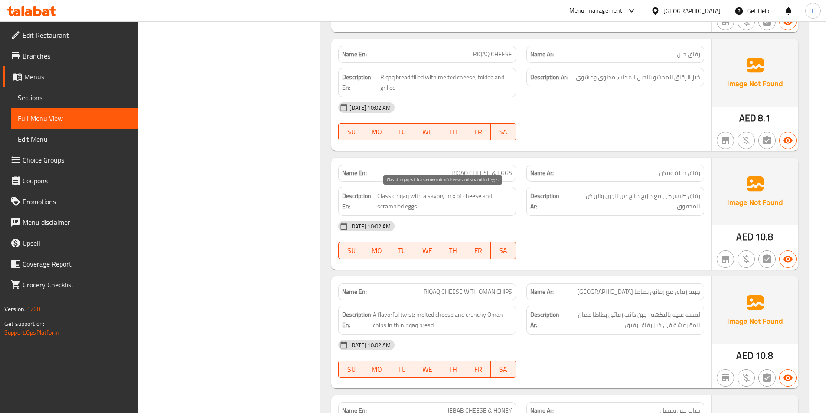
click at [403, 198] on span "Classic riqaq with a savory mix of cheese and scrambled eggs" at bounding box center [444, 201] width 135 height 21
copy span "riqaq"
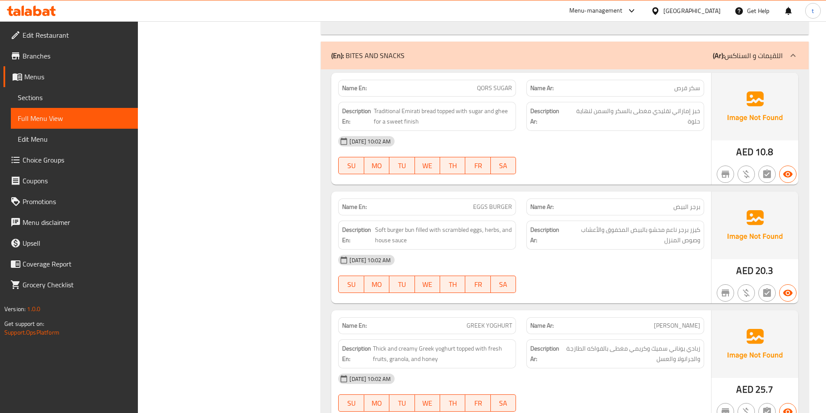
scroll to position [1572, 0]
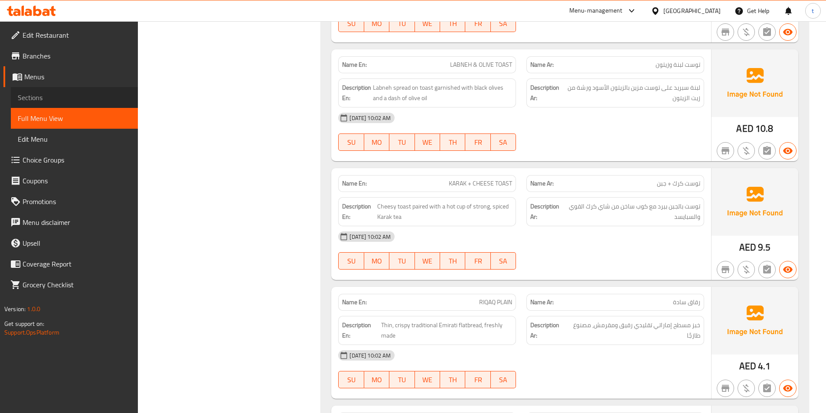
click at [49, 96] on span "Sections" at bounding box center [74, 97] width 113 height 10
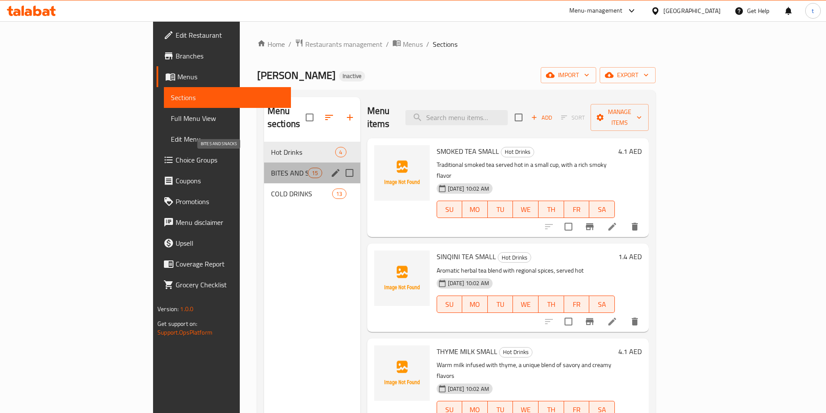
click at [271, 168] on span "BITES AND SNACKS" at bounding box center [289, 173] width 37 height 10
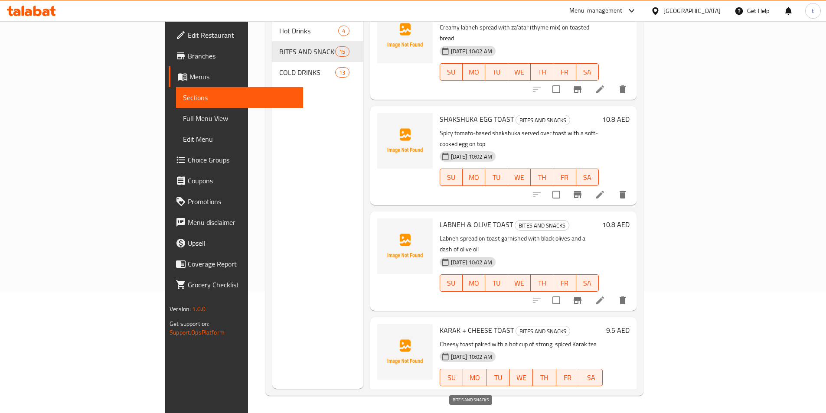
scroll to position [639, 0]
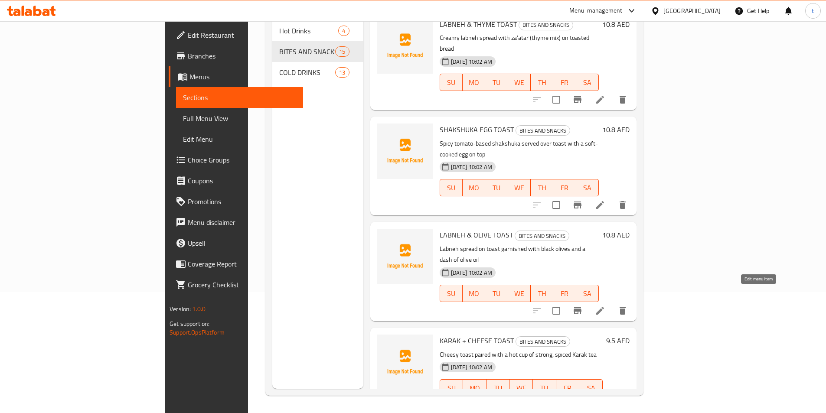
click at [605, 400] on icon at bounding box center [600, 405] width 10 height 10
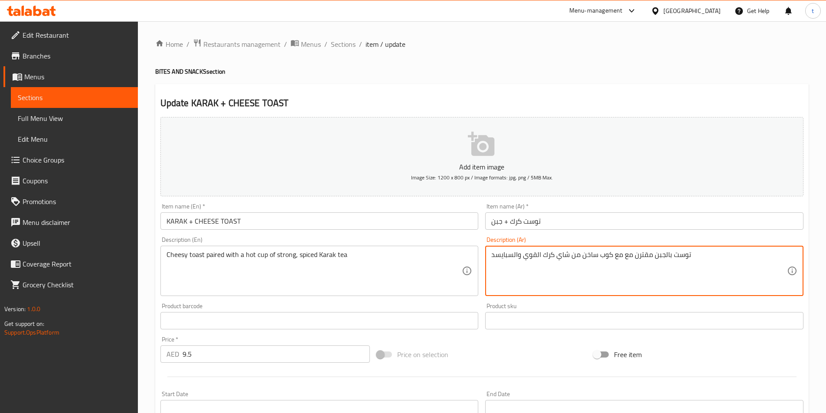
scroll to position [199, 0]
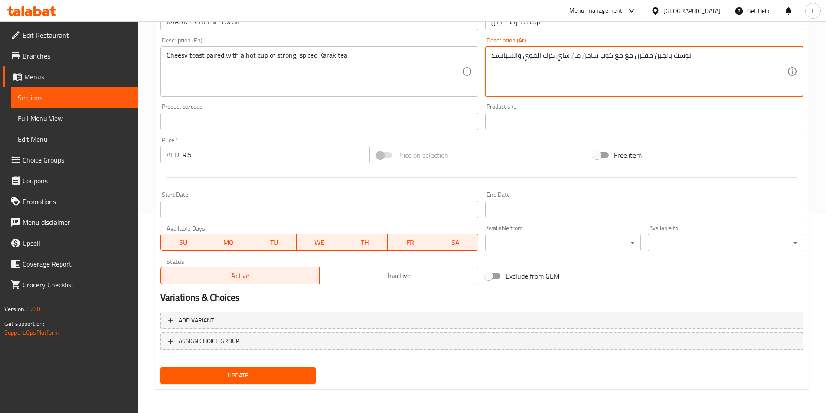
type textarea "توست بالجبن مقترن مع مع كوب ساخن من شاي كرك القوي والسبايسد"
click at [257, 372] on span "Update" at bounding box center [238, 375] width 142 height 11
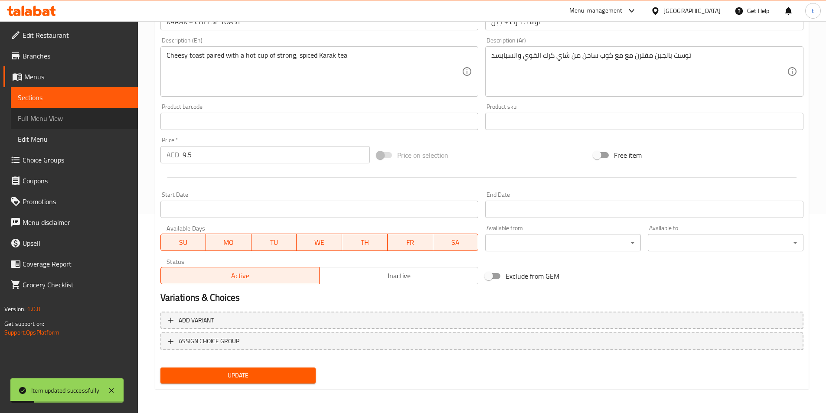
click at [48, 117] on span "Full Menu View" at bounding box center [74, 118] width 113 height 10
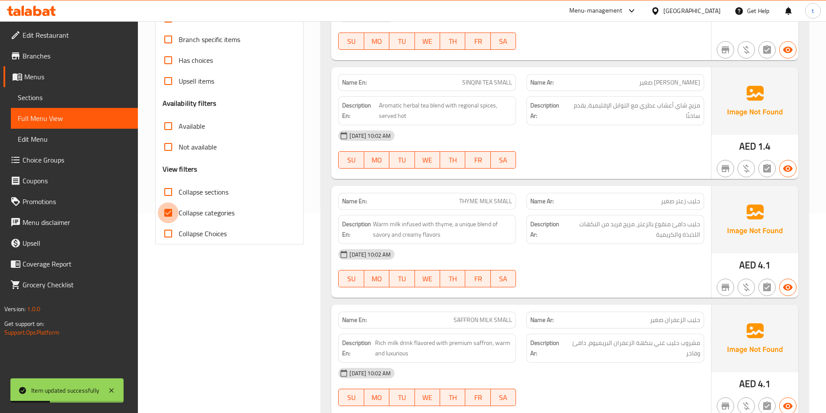
click at [172, 207] on input "Collapse categories" at bounding box center [168, 212] width 21 height 21
checkbox input "false"
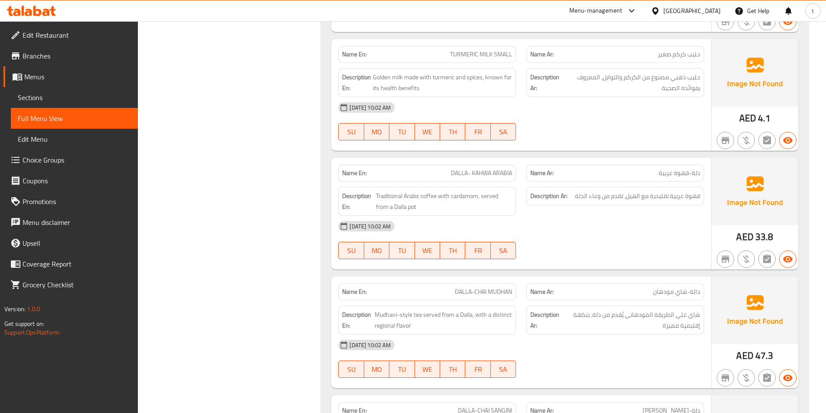
scroll to position [3802, 0]
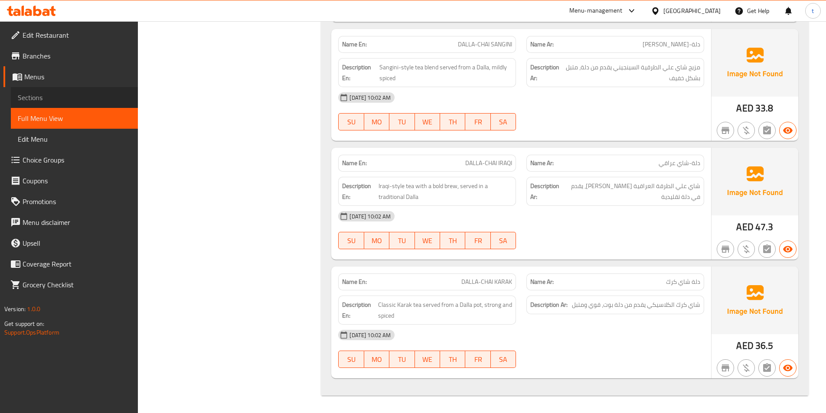
click at [52, 93] on span "Sections" at bounding box center [74, 97] width 113 height 10
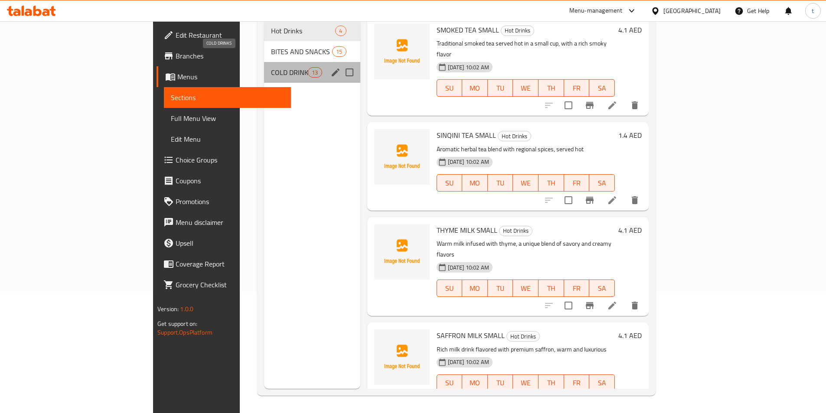
click at [271, 67] on span "COLD DRINKS" at bounding box center [289, 72] width 37 height 10
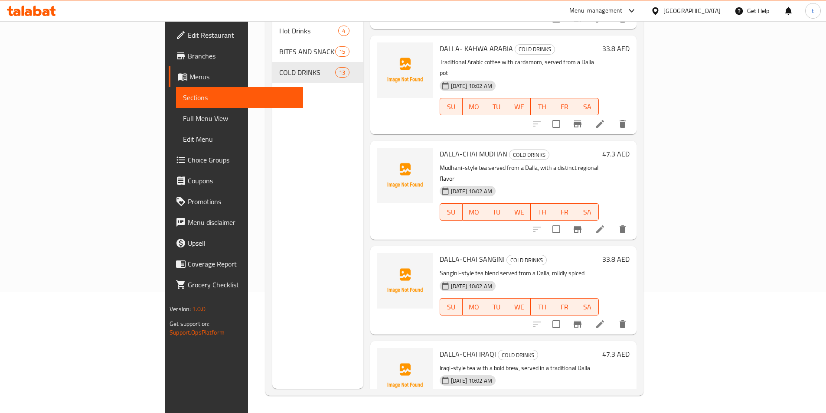
scroll to position [839, 0]
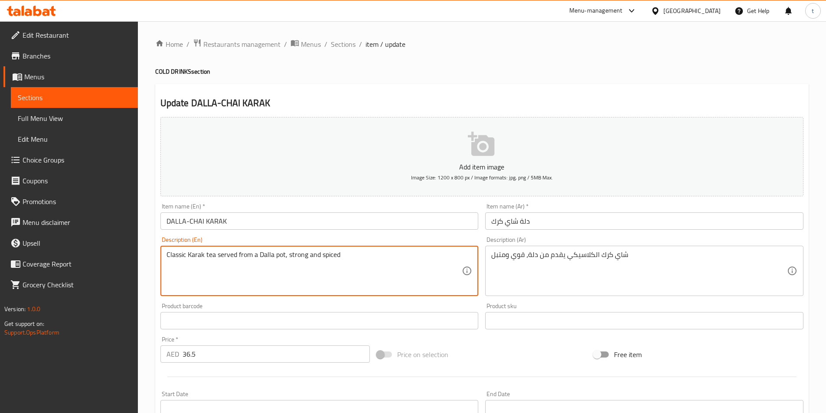
click at [267, 253] on textarea "Classic Karak tea served from a Dalla pot, strong and spiced" at bounding box center [314, 270] width 296 height 41
click at [259, 254] on textarea "Classic Karak tea served from a Dalla pot, strong and spiced" at bounding box center [314, 270] width 296 height 41
drag, startPoint x: 257, startPoint y: 253, endPoint x: 266, endPoint y: 256, distance: 8.8
click at [266, 256] on textarea "Classic Karak tea served from a Dalla pot, strong and spiced" at bounding box center [314, 270] width 296 height 41
click at [257, 253] on textarea "Classic Karak tea served from a Dalla pot, strong and spiced" at bounding box center [314, 270] width 296 height 41
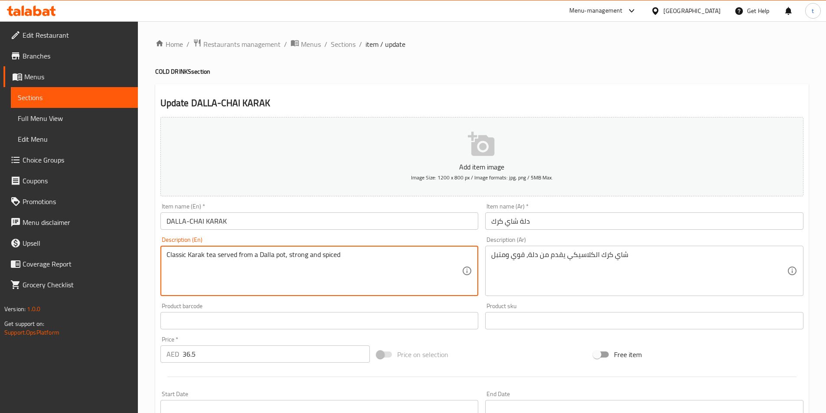
click at [259, 254] on textarea "Classic Karak tea served from a Dalla pot, strong and spiced" at bounding box center [314, 270] width 296 height 41
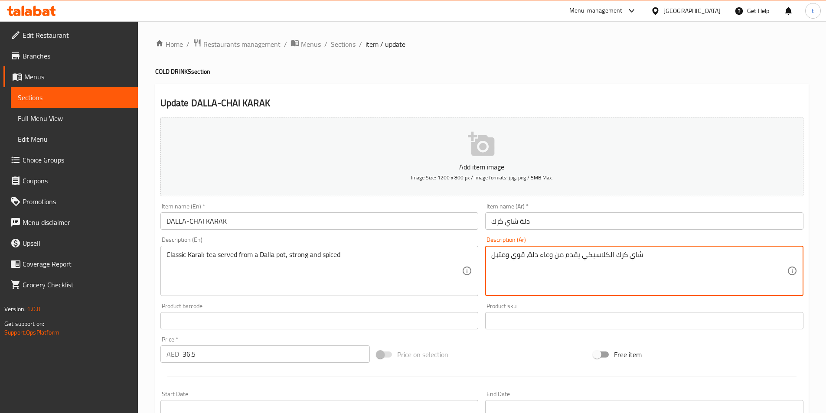
type textarea "شاي كرك الكلاسيكي يقدم من وعاء دلة، قوي ومتبل"
click at [519, 221] on input "دلة شاي كرك" at bounding box center [644, 220] width 318 height 17
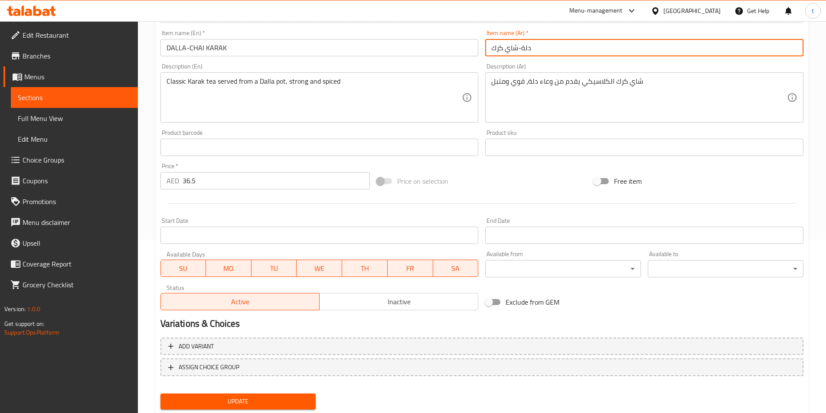
scroll to position [199, 0]
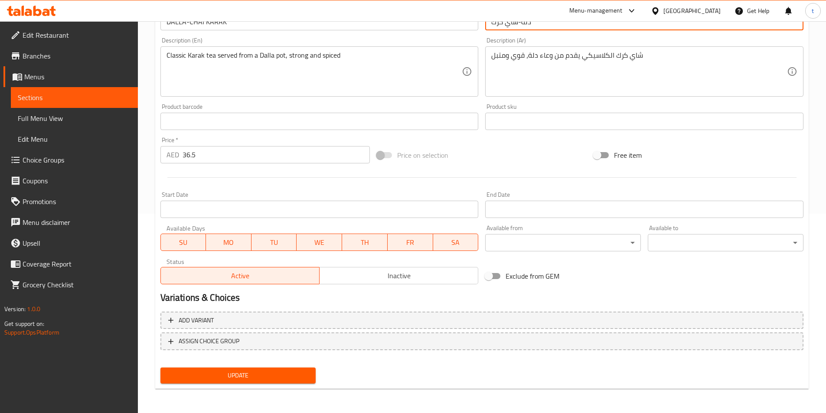
type input "دلة-شاي كرك"
click at [278, 378] on span "Update" at bounding box center [238, 375] width 142 height 11
click at [71, 122] on span "Full Menu View" at bounding box center [74, 118] width 113 height 10
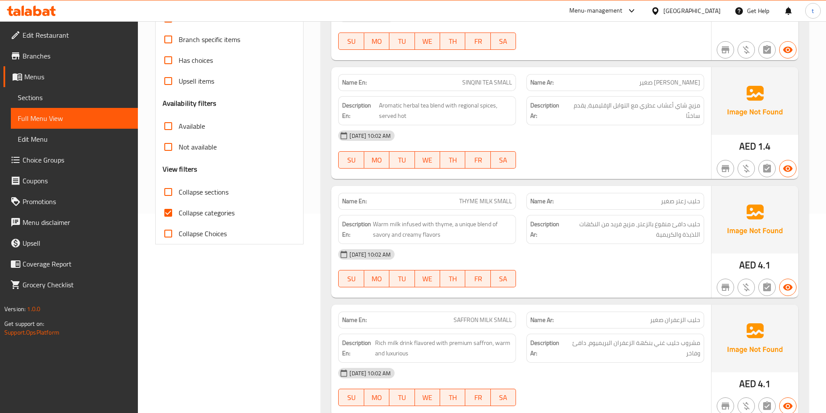
click at [171, 208] on input "Collapse categories" at bounding box center [168, 212] width 21 height 21
checkbox input "false"
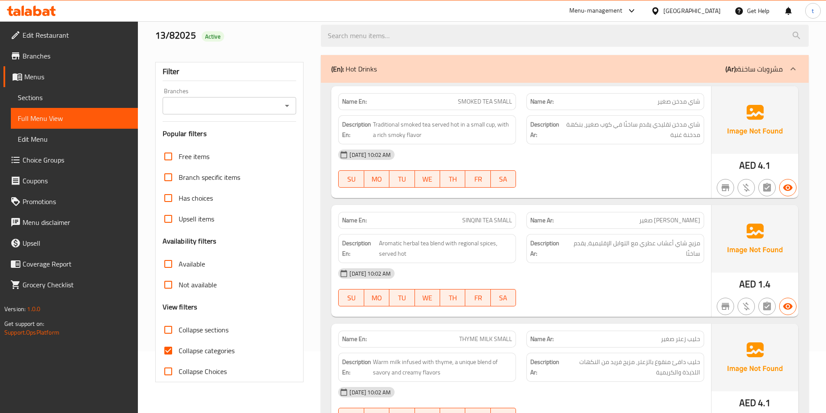
scroll to position [130, 0]
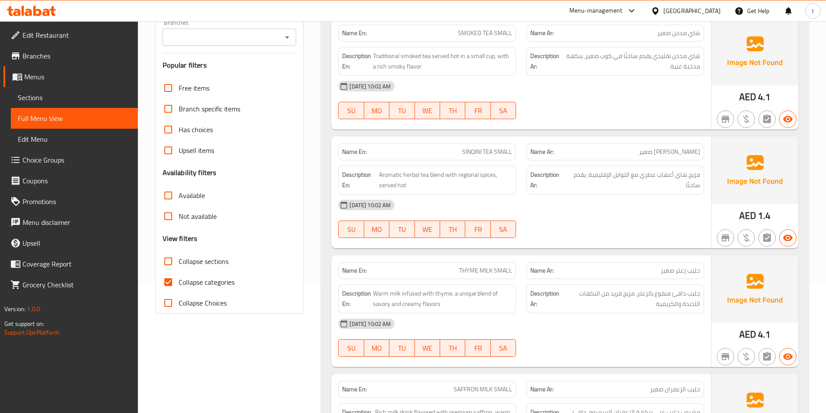
click at [167, 285] on input "Collapse categories" at bounding box center [168, 282] width 21 height 21
checkbox input "false"
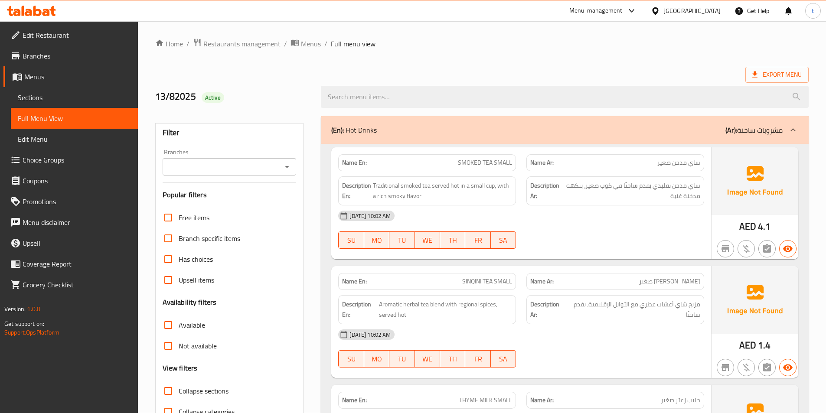
scroll to position [0, 0]
click at [771, 77] on span "Export Menu" at bounding box center [776, 75] width 49 height 11
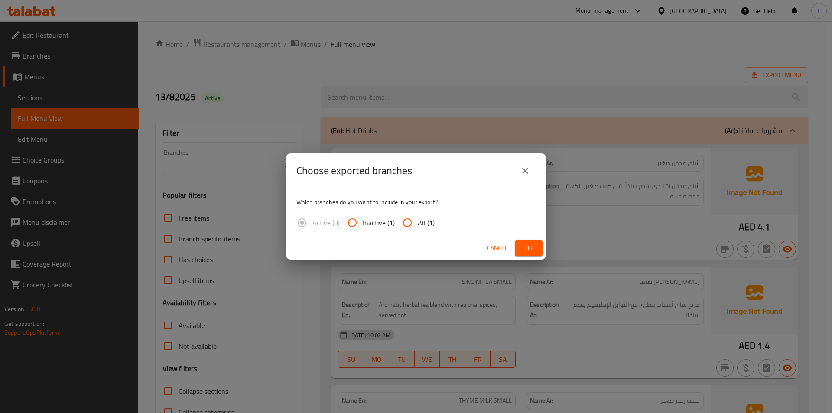
click at [408, 221] on input "All (1)" at bounding box center [407, 222] width 21 height 21
radio input "true"
click at [521, 243] on button "Ok" at bounding box center [529, 248] width 28 height 16
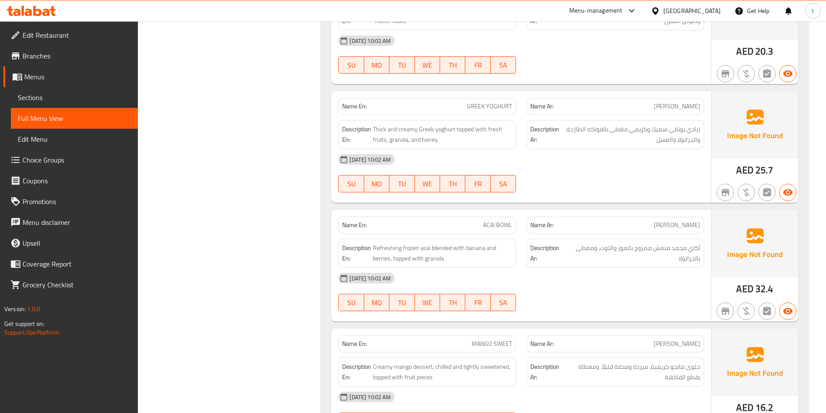
scroll to position [910, 0]
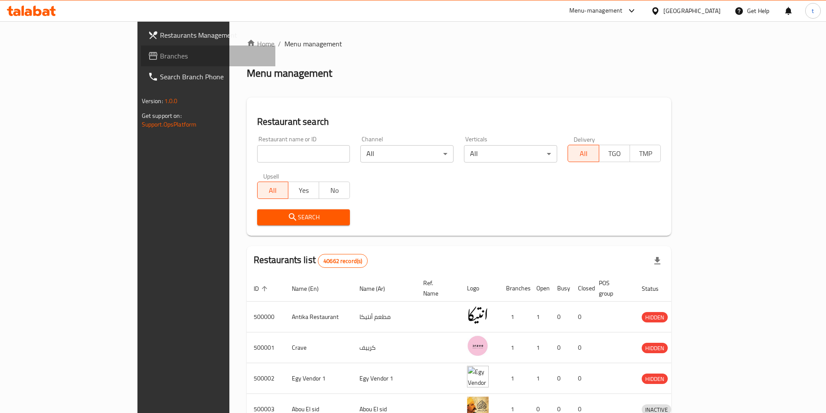
click at [160, 55] on span "Branches" at bounding box center [214, 56] width 108 height 10
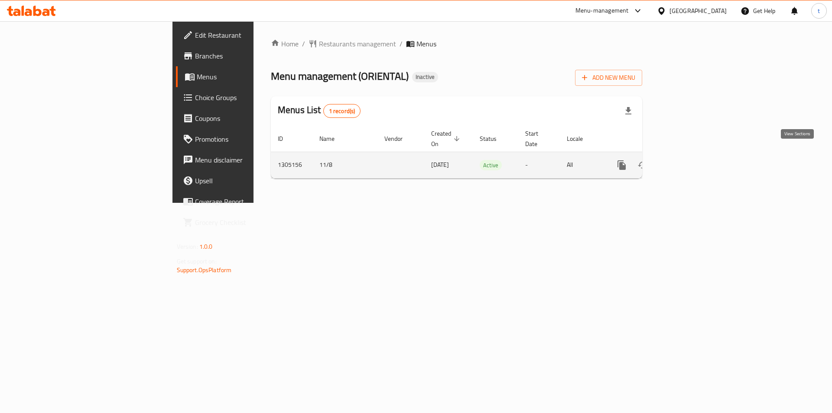
click at [689, 160] on icon "enhanced table" at bounding box center [684, 165] width 10 height 10
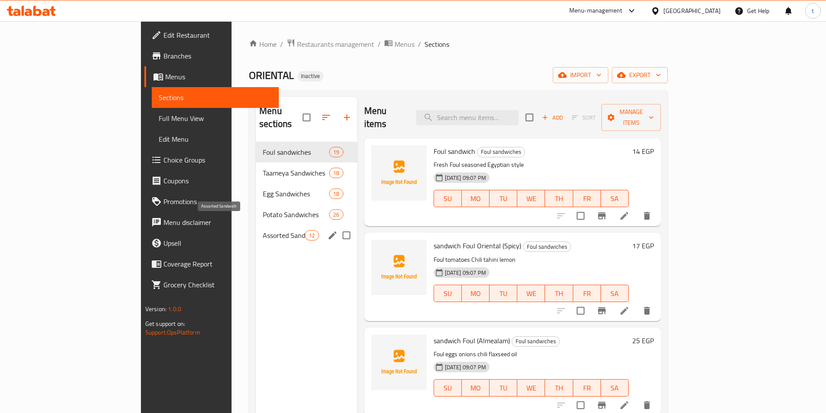
click at [263, 230] on span "Assorted Sandwich" at bounding box center [284, 235] width 42 height 10
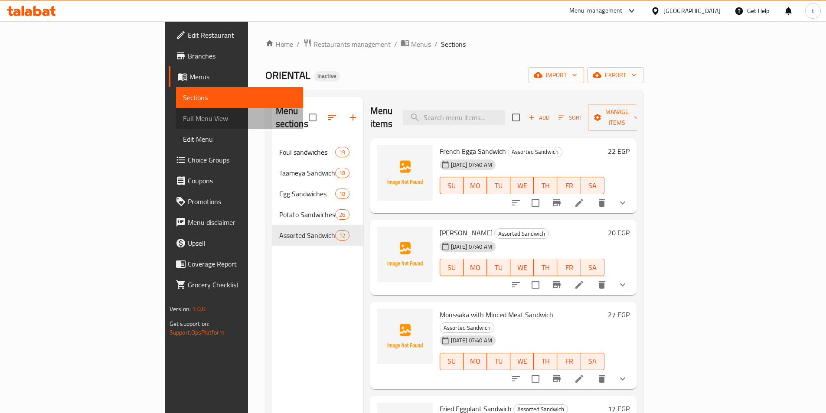
click at [183, 118] on span "Full Menu View" at bounding box center [239, 118] width 113 height 10
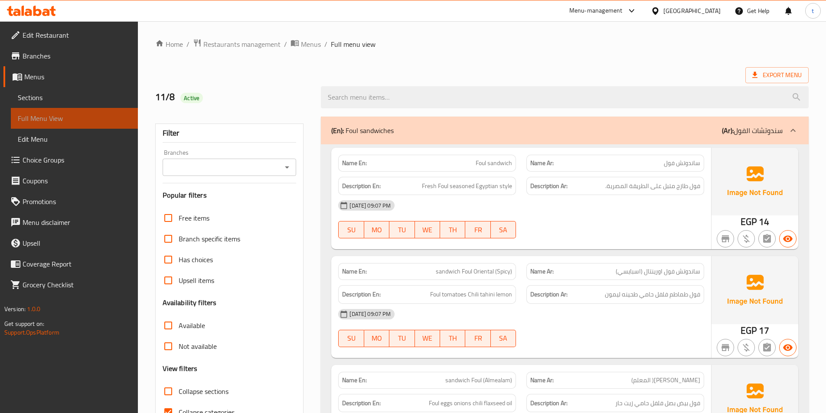
click at [82, 118] on span "Full Menu View" at bounding box center [74, 118] width 113 height 10
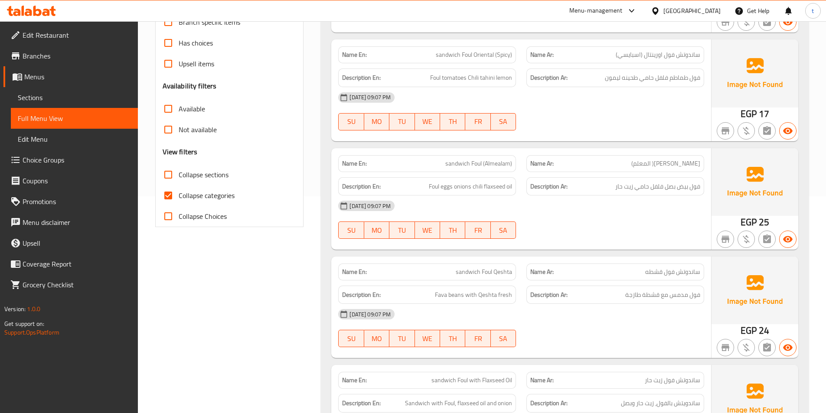
click at [167, 193] on input "Collapse categories" at bounding box center [168, 195] width 21 height 21
checkbox input "false"
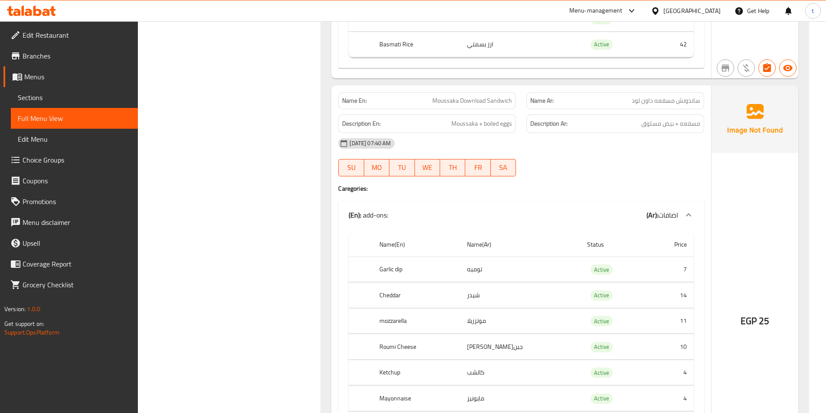
scroll to position [34307, 0]
